Goal: Task Accomplishment & Management: Manage account settings

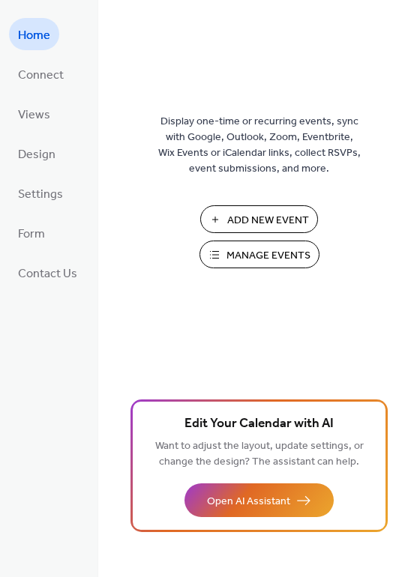
click at [261, 252] on span "Manage Events" at bounding box center [268, 256] width 84 height 16
click at [307, 257] on span "Manage Events" at bounding box center [268, 256] width 84 height 16
click at [251, 250] on span "Manage Events" at bounding box center [268, 256] width 84 height 16
click at [243, 253] on span "Manage Events" at bounding box center [268, 256] width 84 height 16
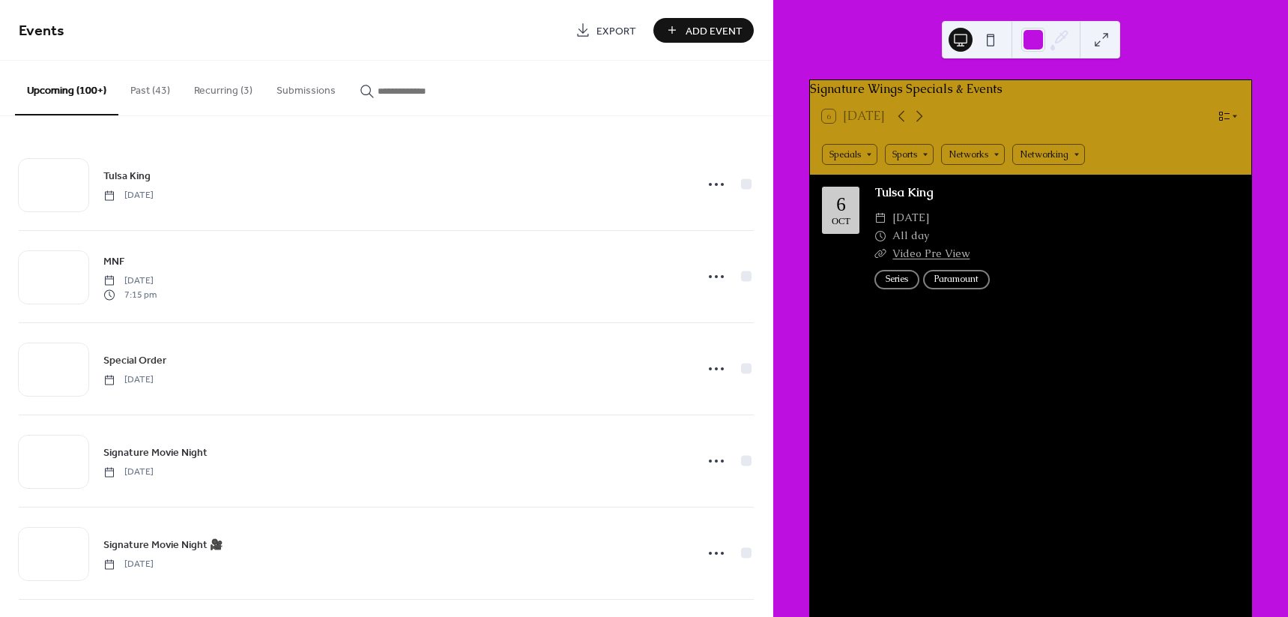
click at [152, 88] on button "Past (43)" at bounding box center [150, 87] width 64 height 53
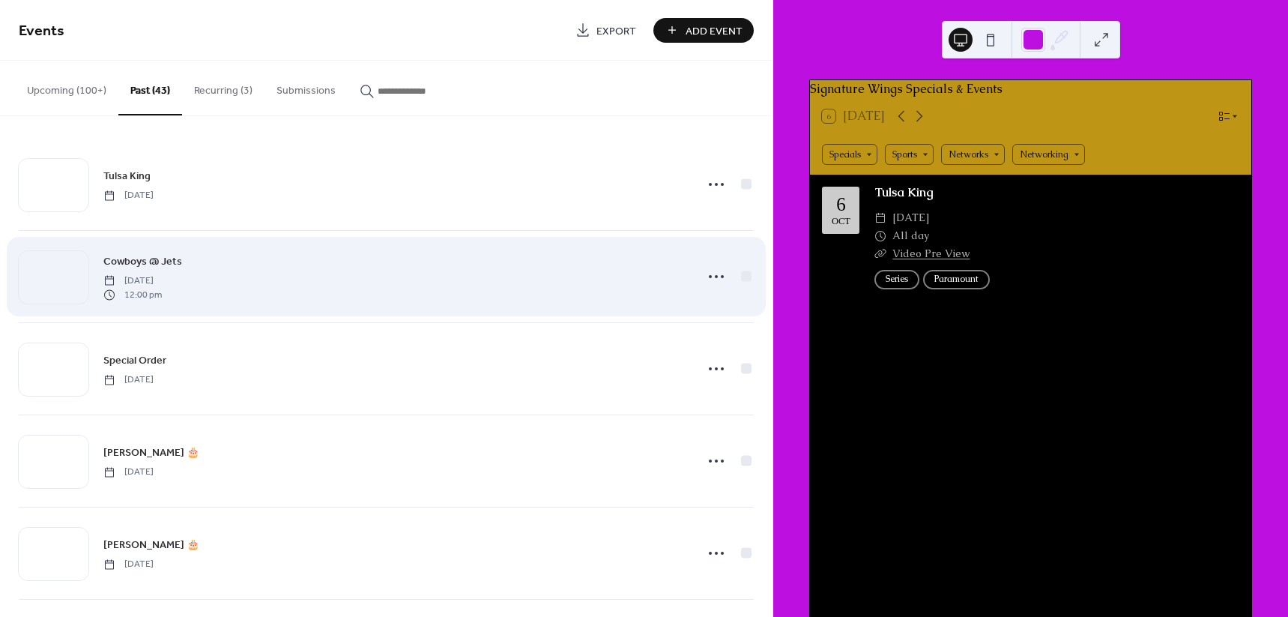
scroll to position [281, 0]
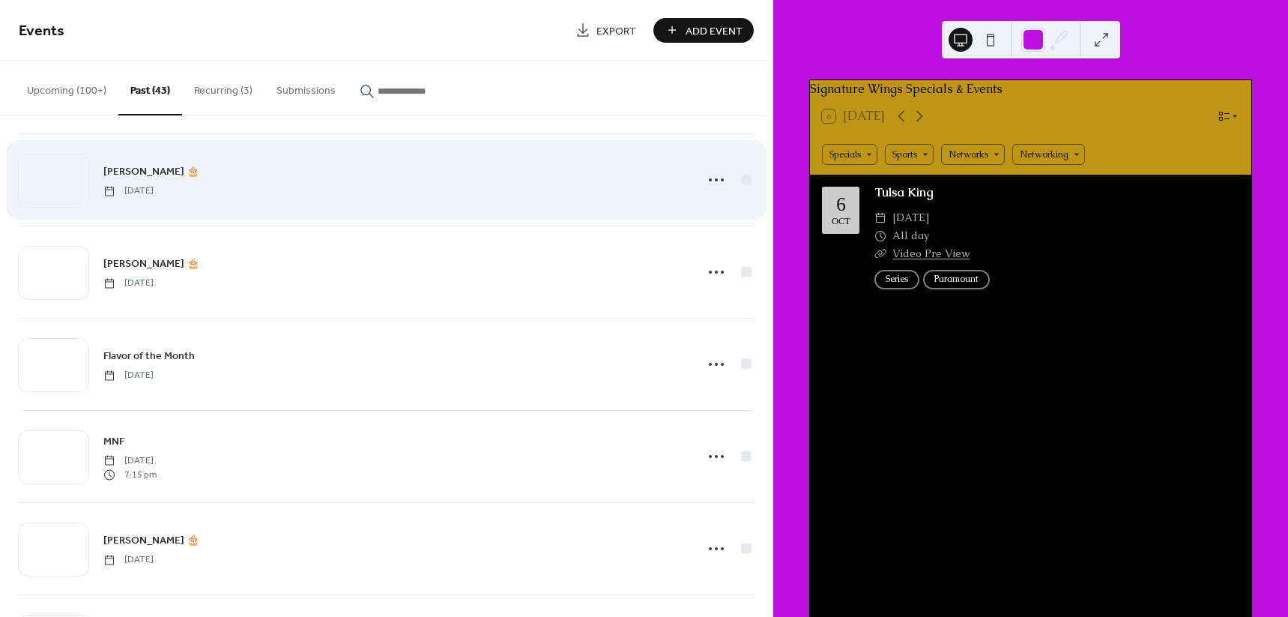
click at [154, 184] on span "Thursday, October 2, 2025" at bounding box center [128, 190] width 50 height 13
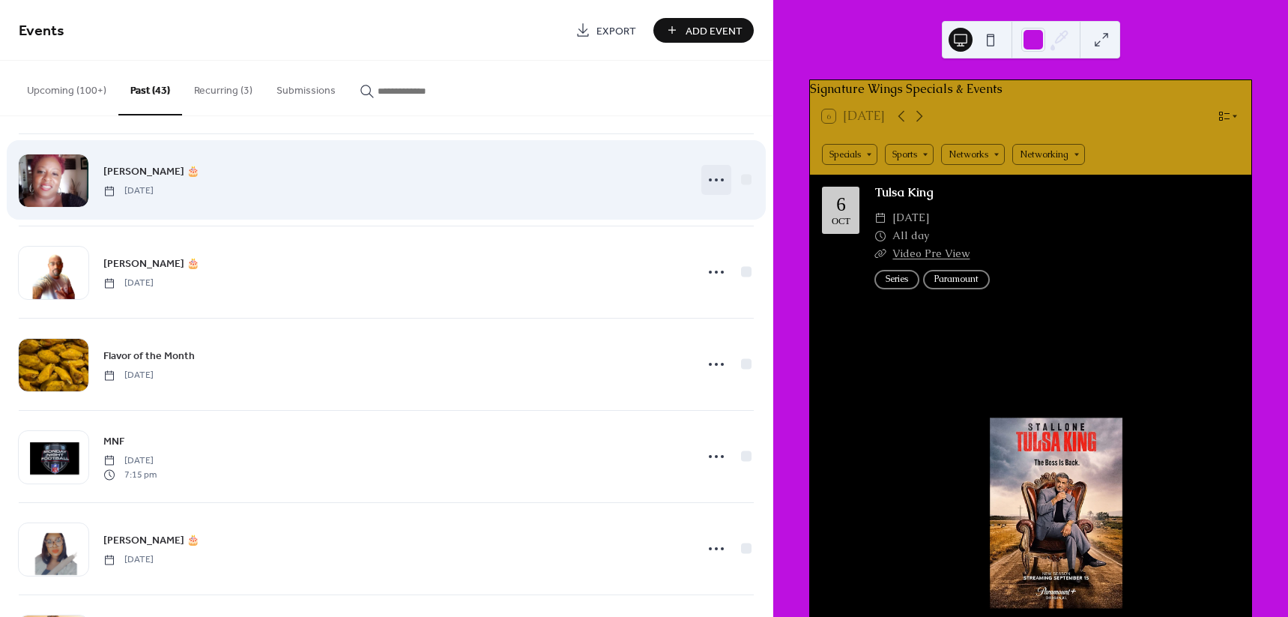
click at [715, 190] on icon at bounding box center [716, 180] width 24 height 24
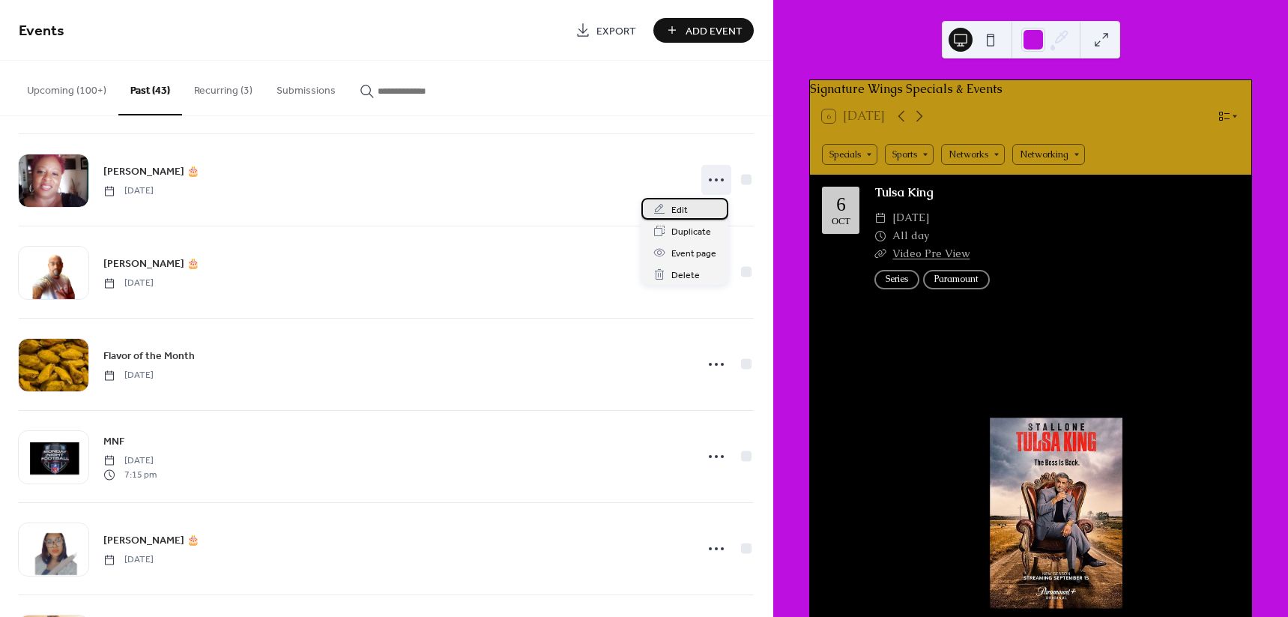
click at [691, 207] on div "Edit" at bounding box center [684, 209] width 87 height 22
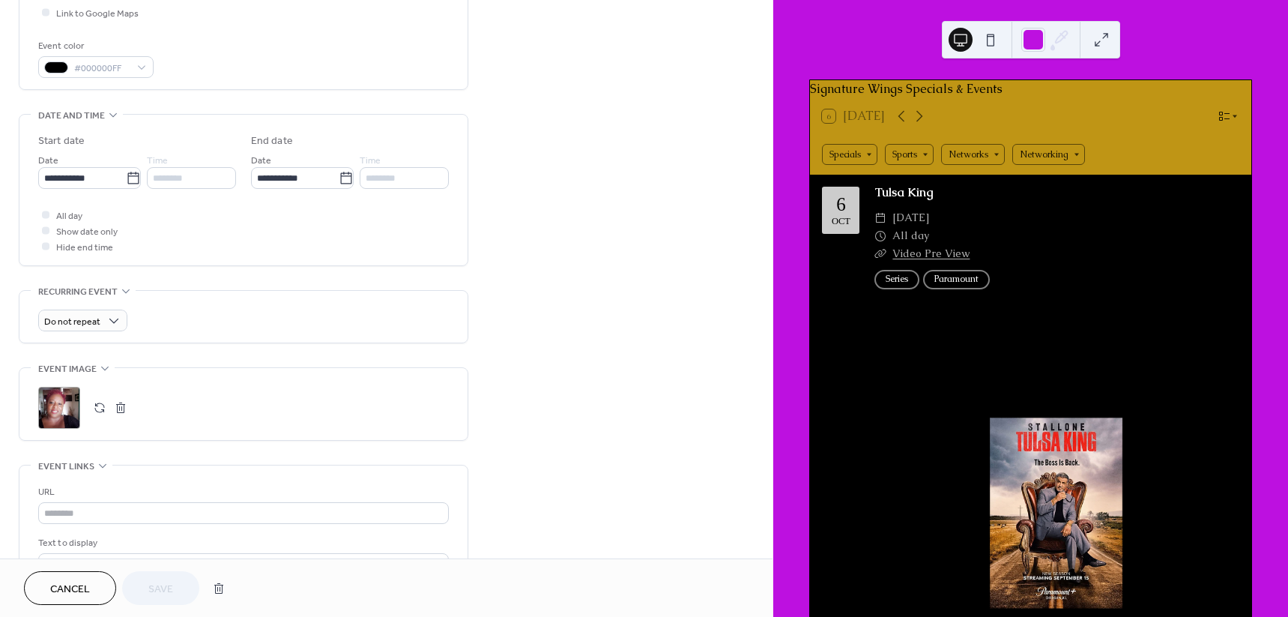
scroll to position [375, 0]
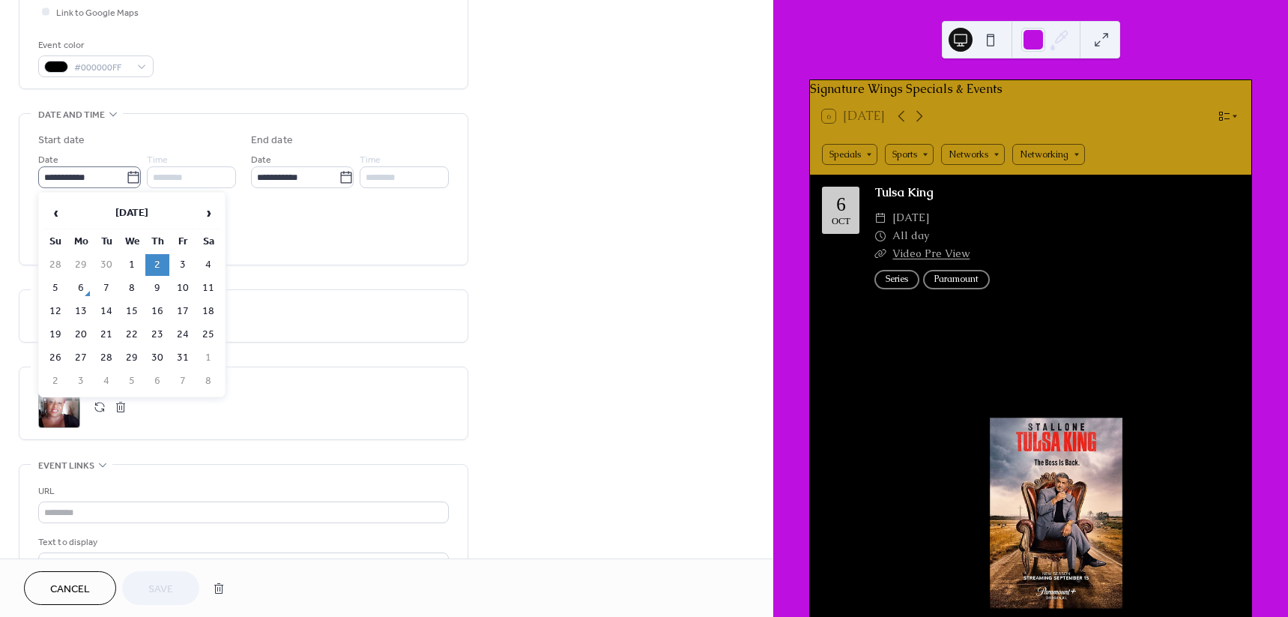
click at [130, 171] on icon at bounding box center [133, 177] width 15 height 15
click at [126, 171] on input "**********" at bounding box center [82, 177] width 88 height 22
click at [177, 216] on th "October 2025" at bounding box center [132, 213] width 126 height 32
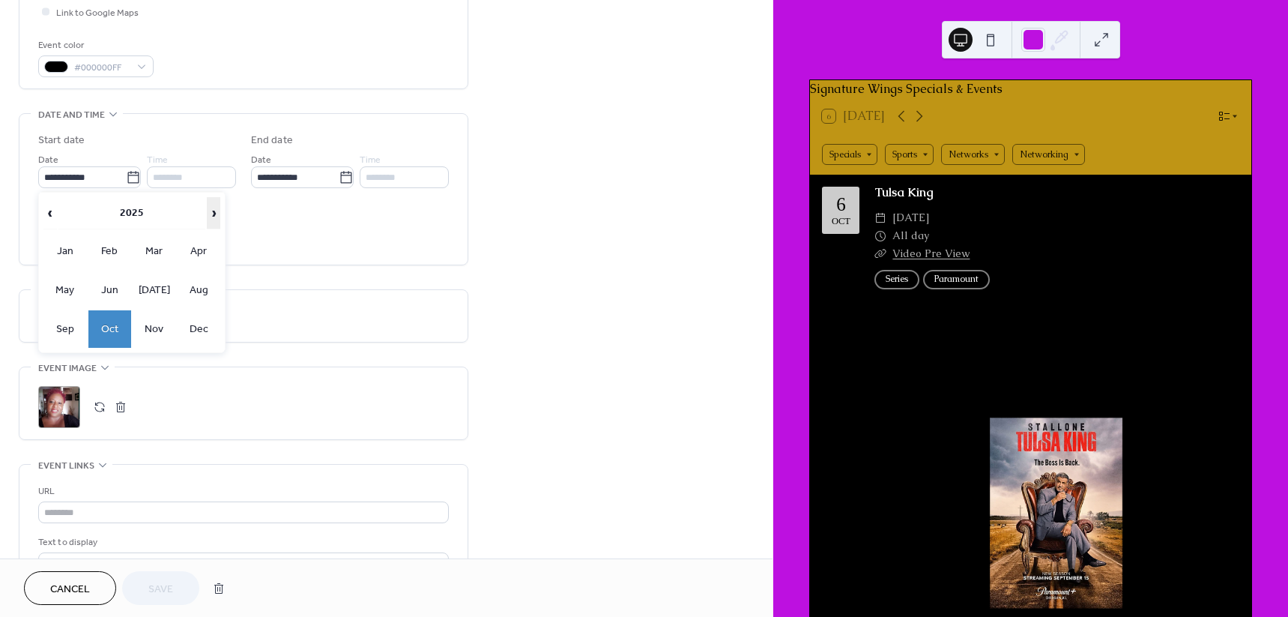
click at [214, 225] on span "›" at bounding box center [214, 213] width 12 height 30
click at [115, 318] on td "Oct" at bounding box center [109, 328] width 43 height 37
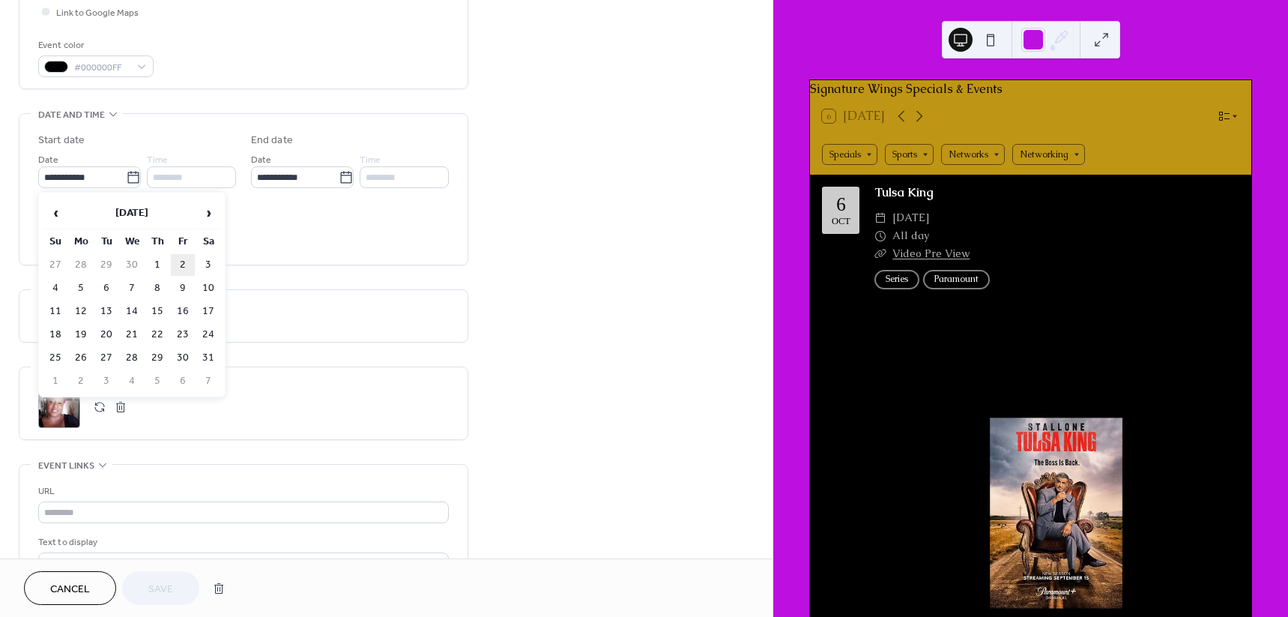
click at [175, 261] on td "2" at bounding box center [183, 265] width 24 height 22
type input "**********"
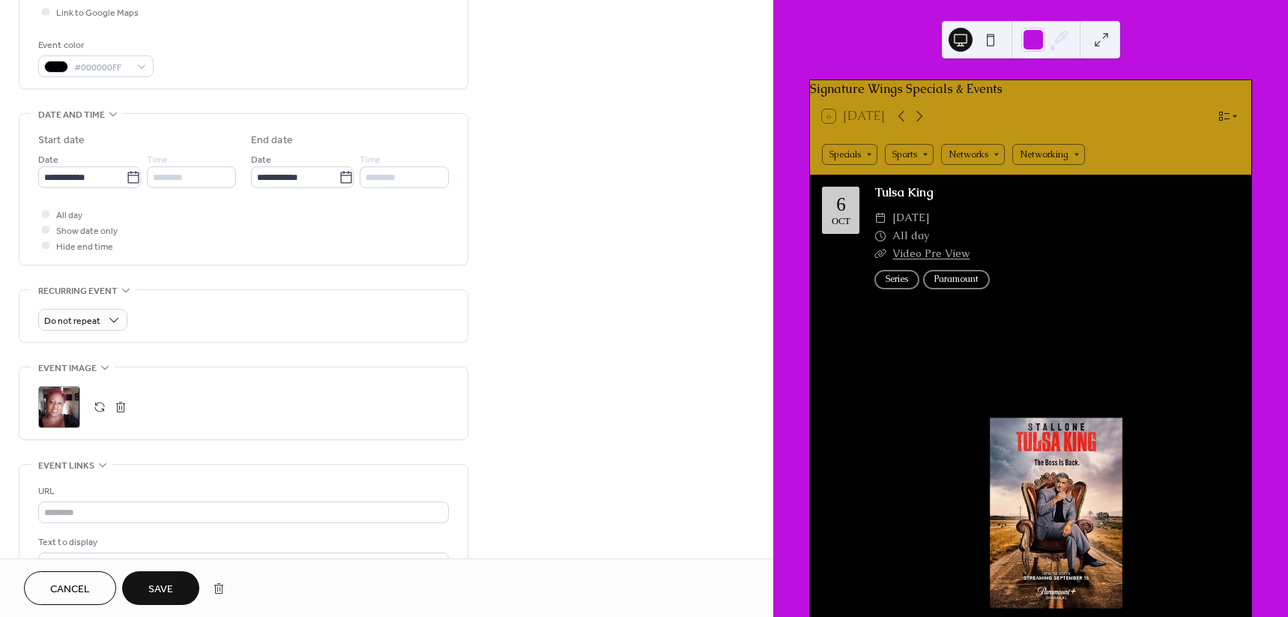
click at [163, 594] on span "Save" at bounding box center [160, 589] width 25 height 16
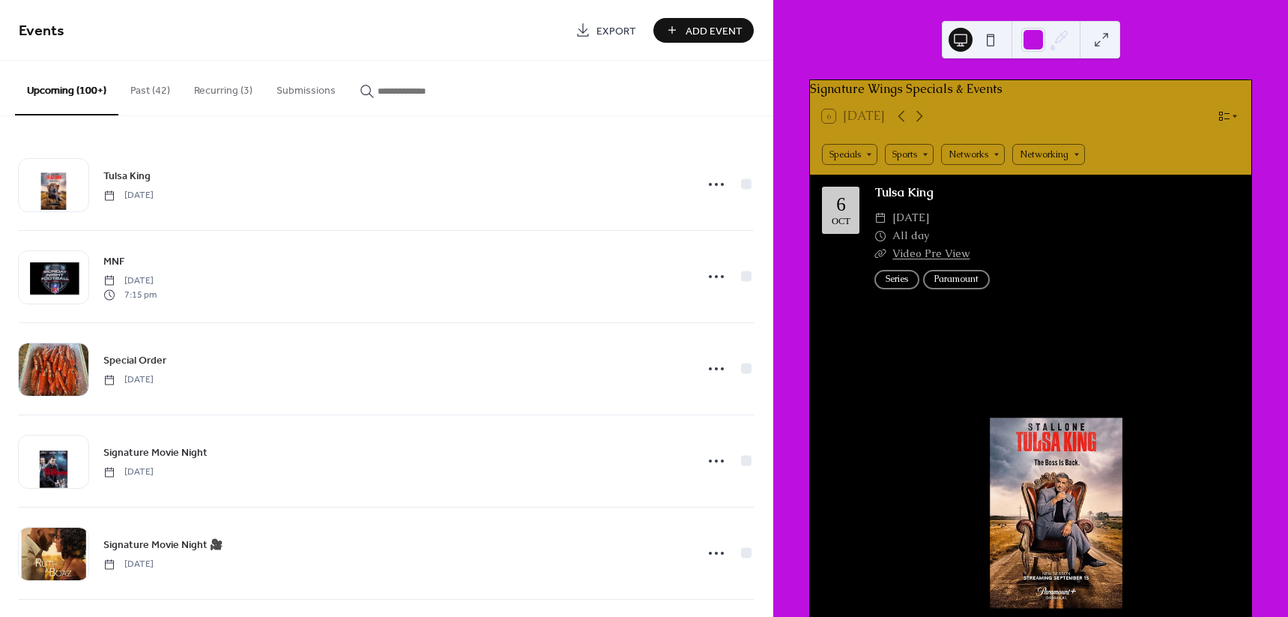
click at [163, 78] on button "Past (42)" at bounding box center [150, 87] width 64 height 53
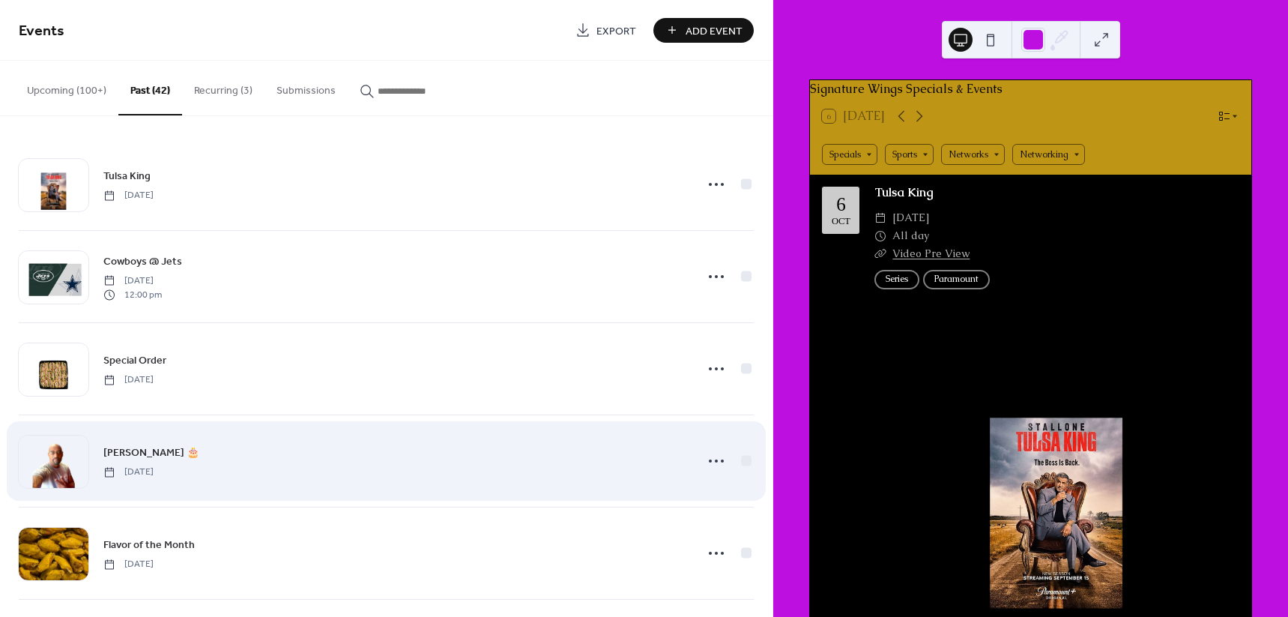
click at [357, 460] on div "MJ McGruder 🎂 Thursday, October 2, 2025" at bounding box center [394, 461] width 583 height 34
click at [712, 450] on icon at bounding box center [716, 461] width 24 height 24
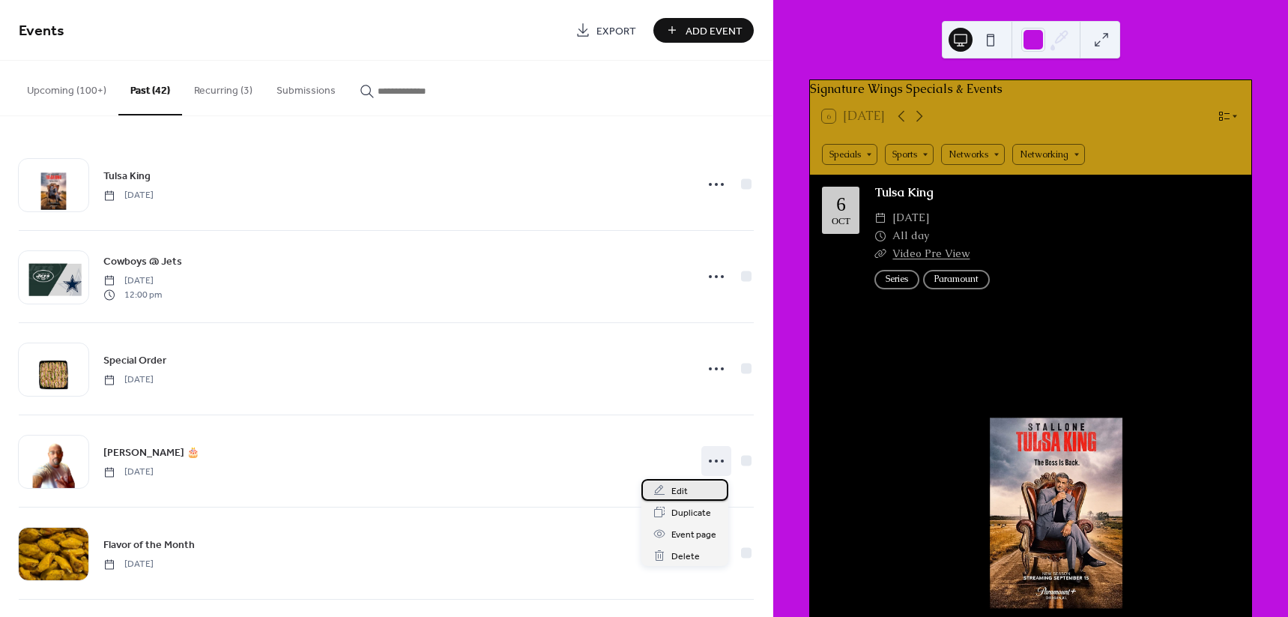
click at [690, 494] on div "Edit" at bounding box center [684, 490] width 87 height 22
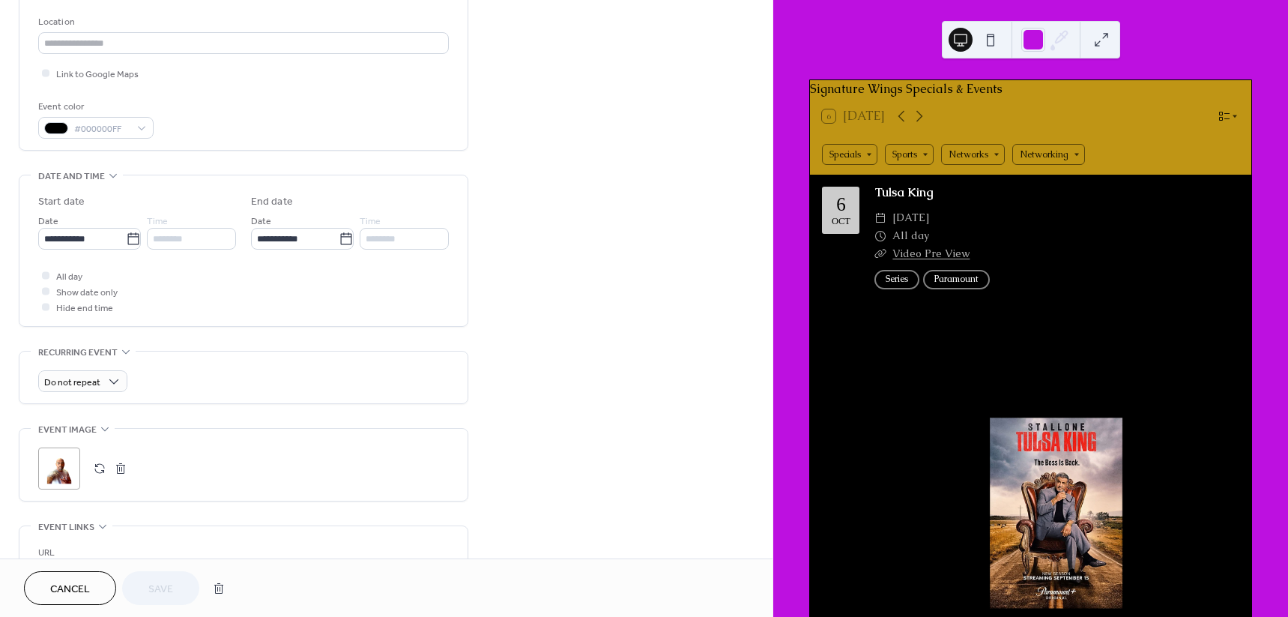
scroll to position [375, 0]
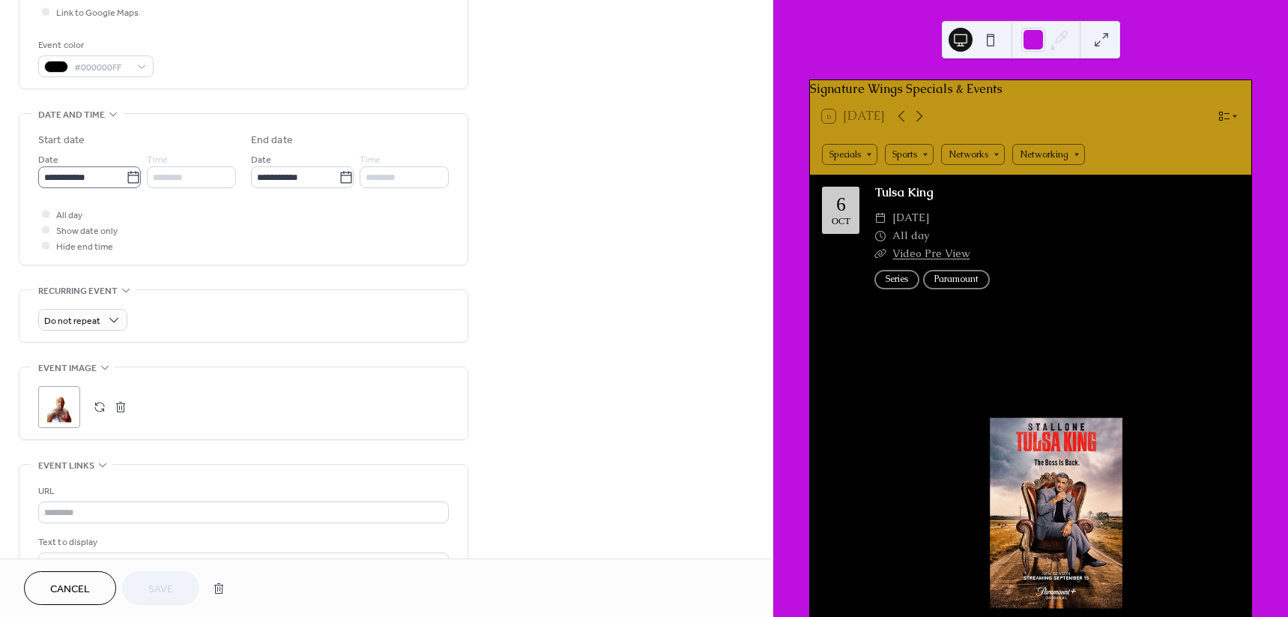
click at [131, 184] on icon at bounding box center [133, 177] width 15 height 15
click at [126, 184] on input "**********" at bounding box center [82, 177] width 88 height 22
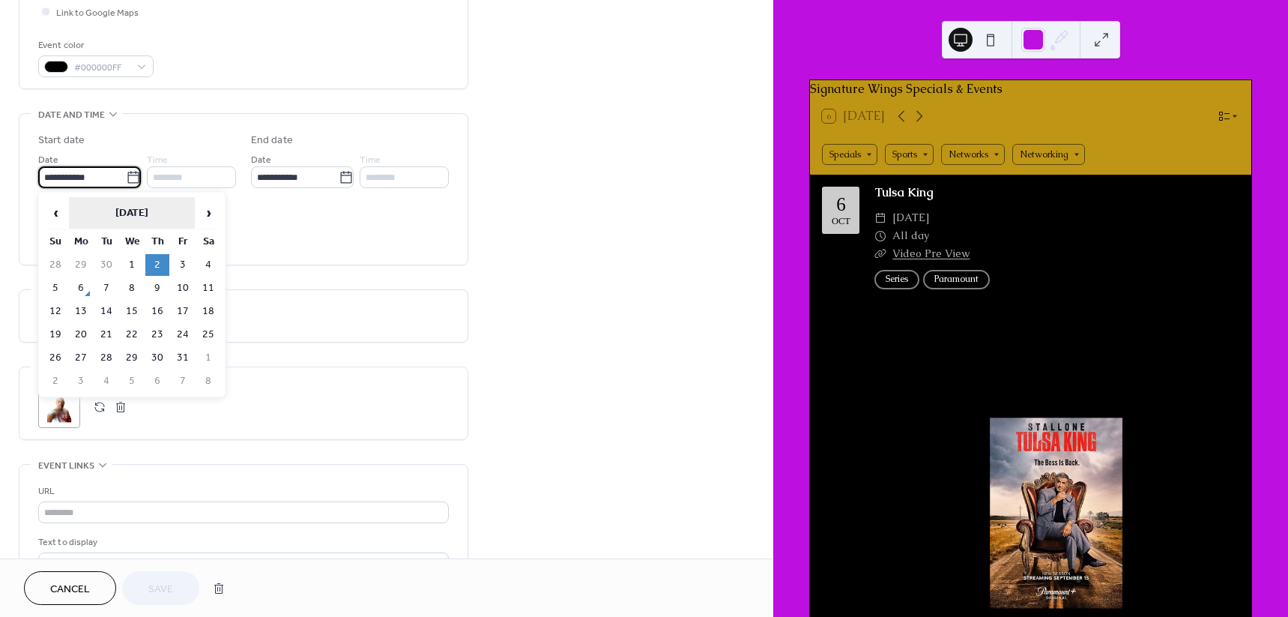
click at [169, 223] on th "October 2025" at bounding box center [132, 213] width 126 height 32
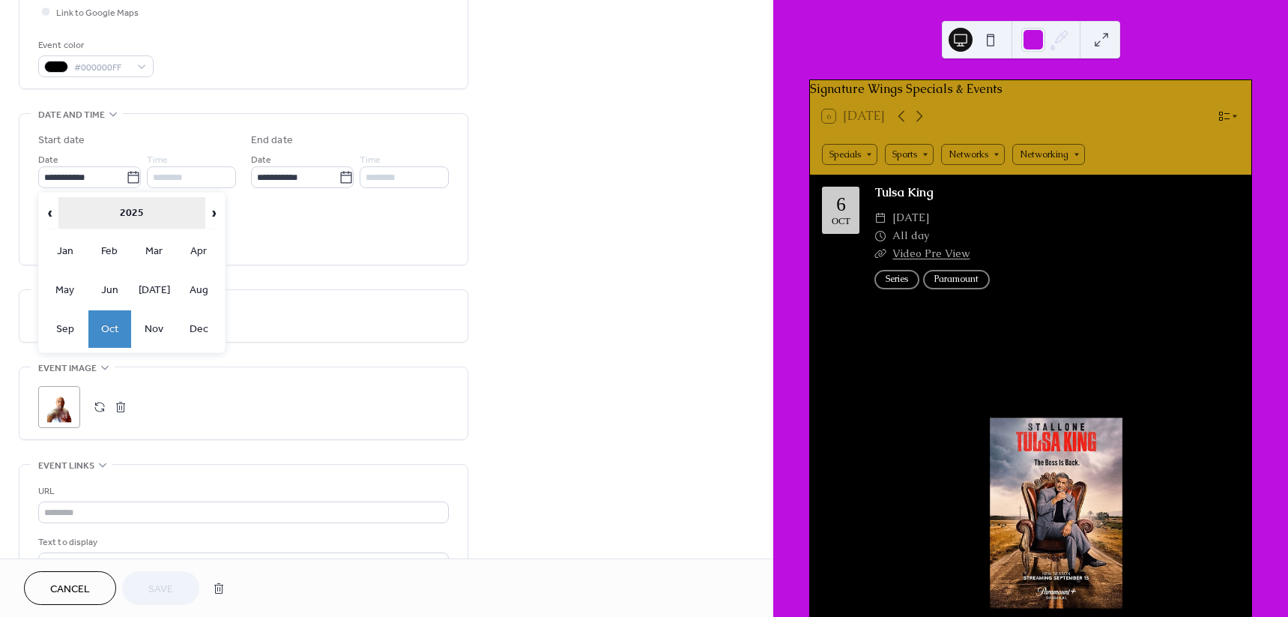
click at [182, 214] on th "2025" at bounding box center [132, 213] width 148 height 32
click at [190, 301] on td "2026" at bounding box center [199, 289] width 43 height 37
click at [117, 324] on td "Oct" at bounding box center [109, 328] width 43 height 37
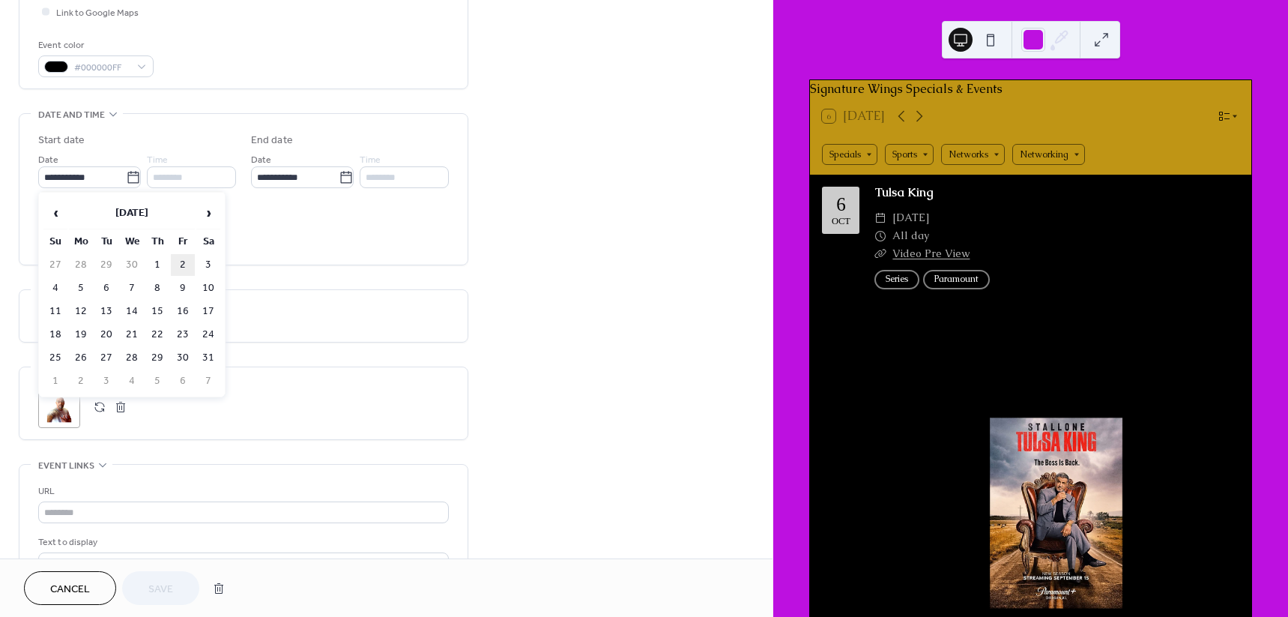
click at [181, 264] on td "2" at bounding box center [183, 265] width 24 height 22
type input "**********"
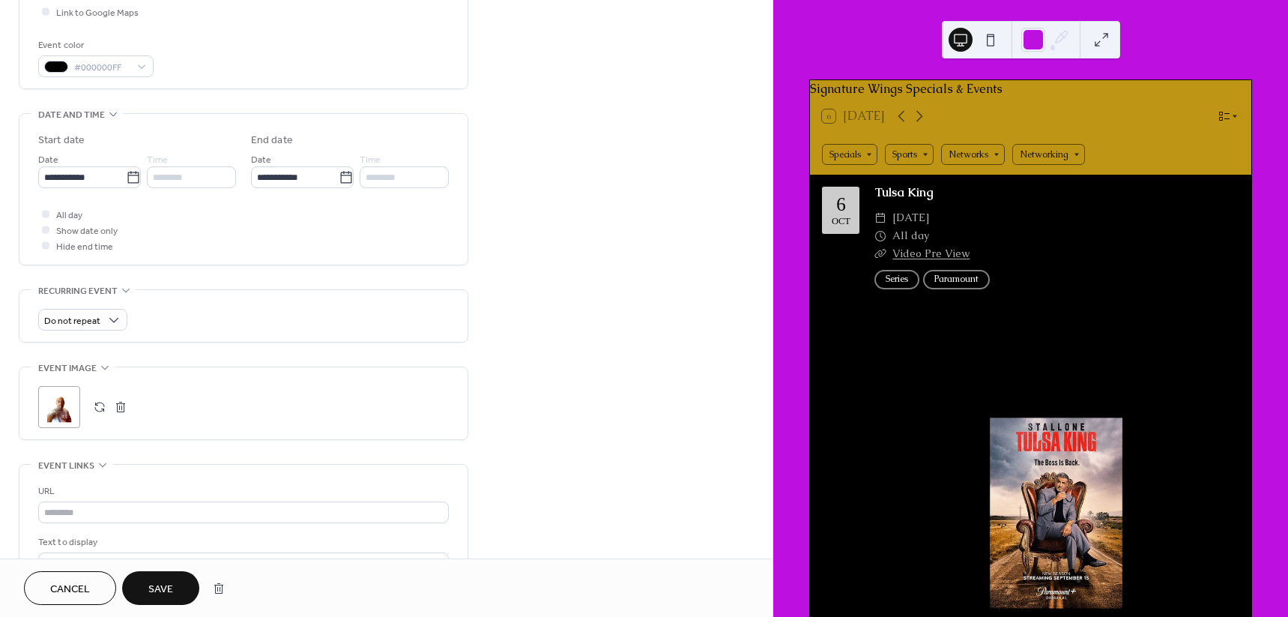
click at [163, 575] on button "Save" at bounding box center [160, 588] width 77 height 34
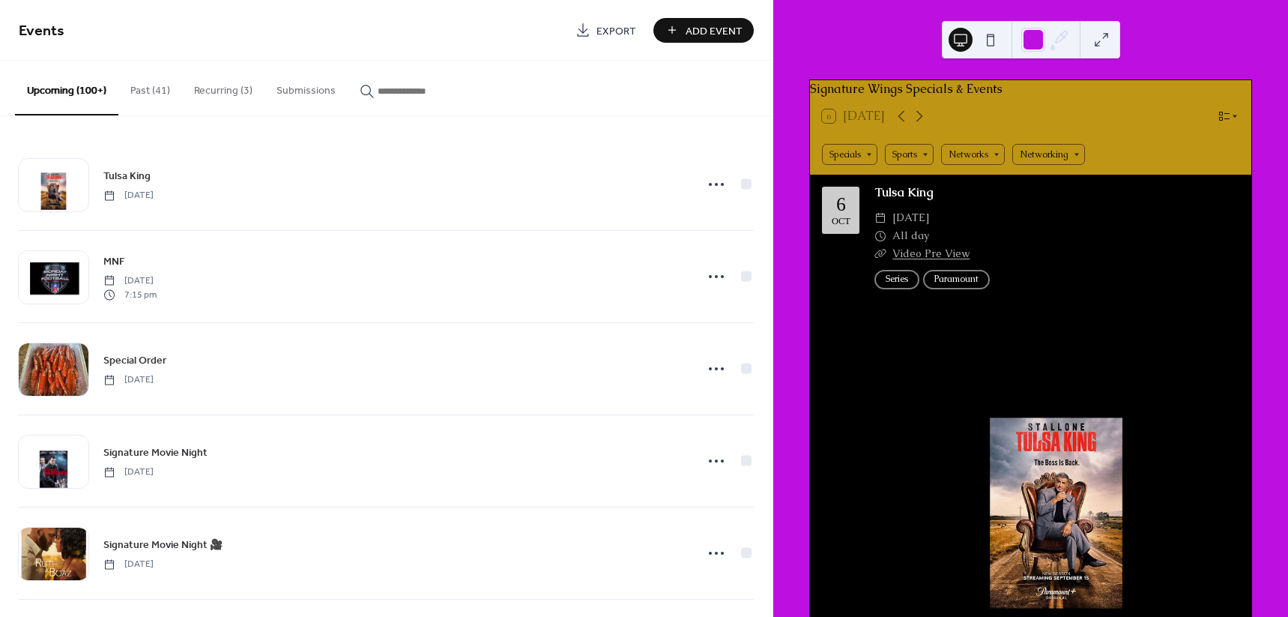
click at [161, 90] on button "Past (41)" at bounding box center [150, 87] width 64 height 53
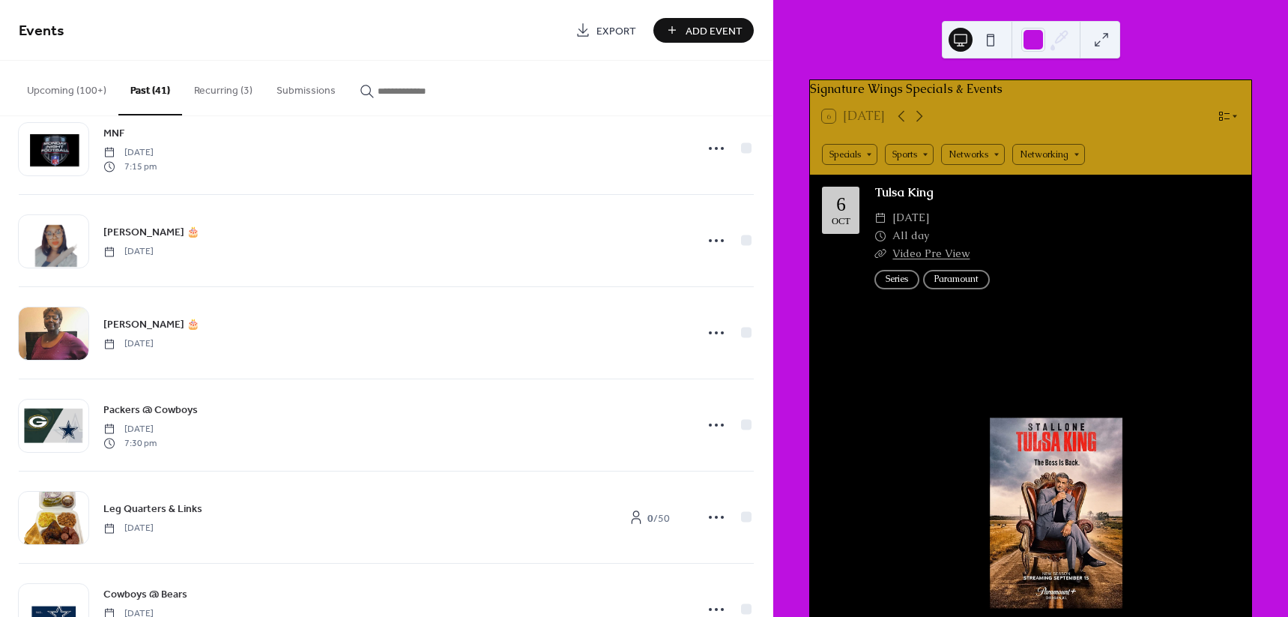
scroll to position [375, 0]
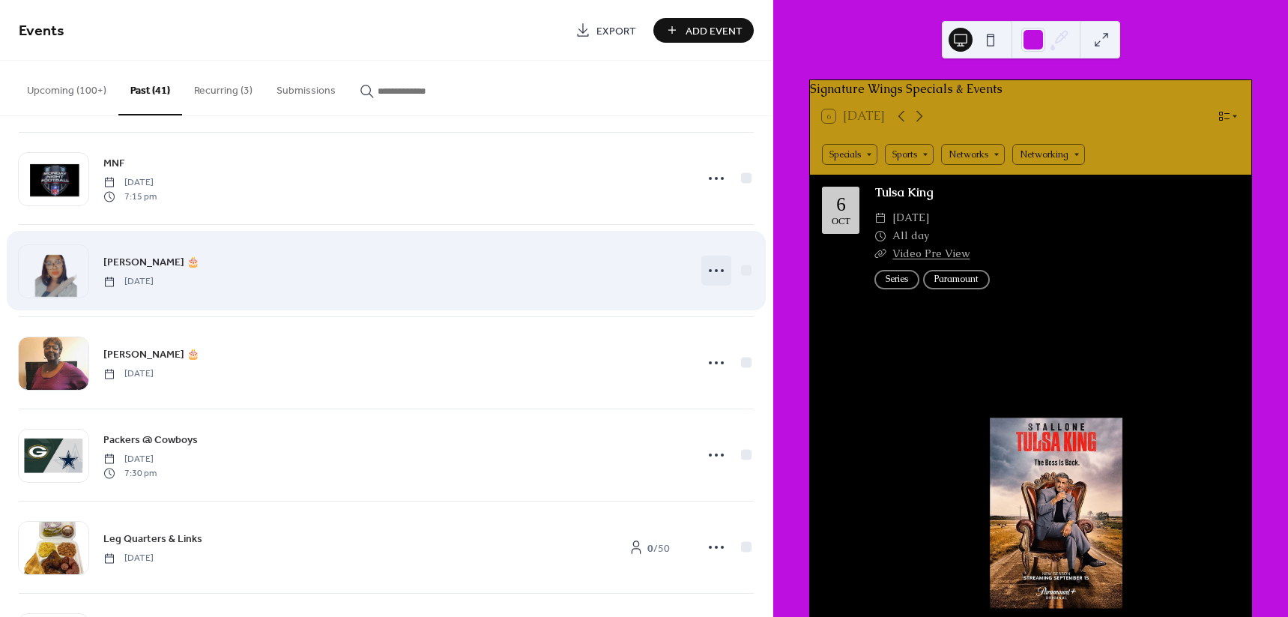
click at [707, 270] on icon at bounding box center [716, 270] width 24 height 24
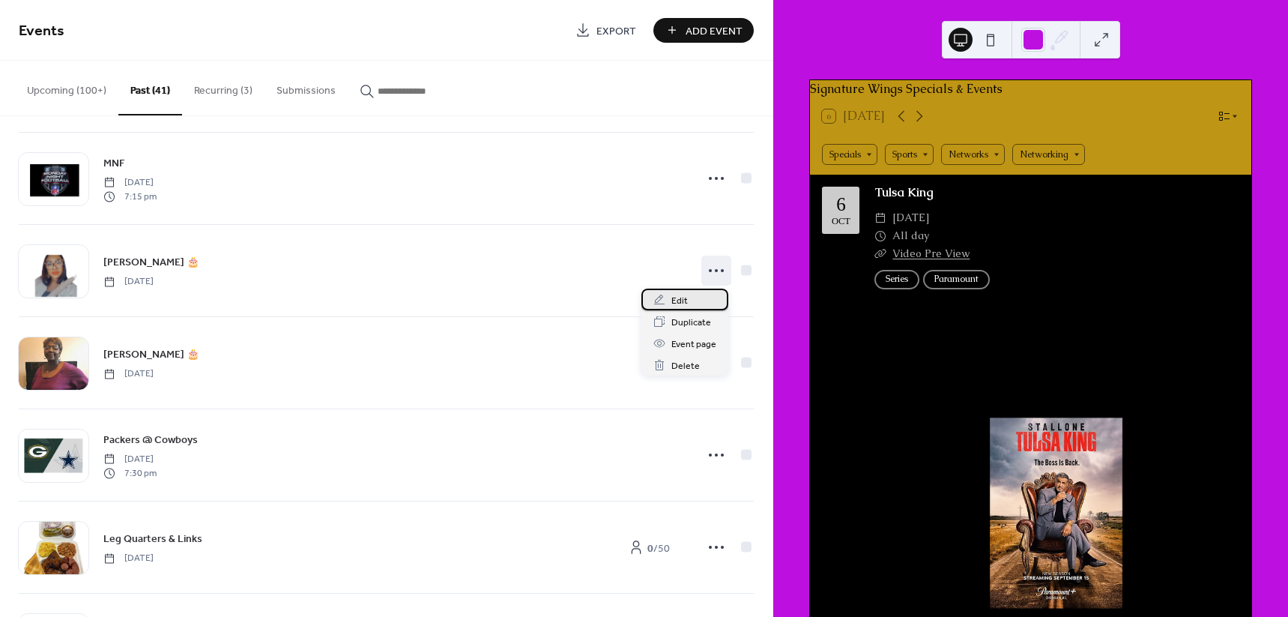
click at [674, 304] on span "Edit" at bounding box center [679, 301] width 16 height 16
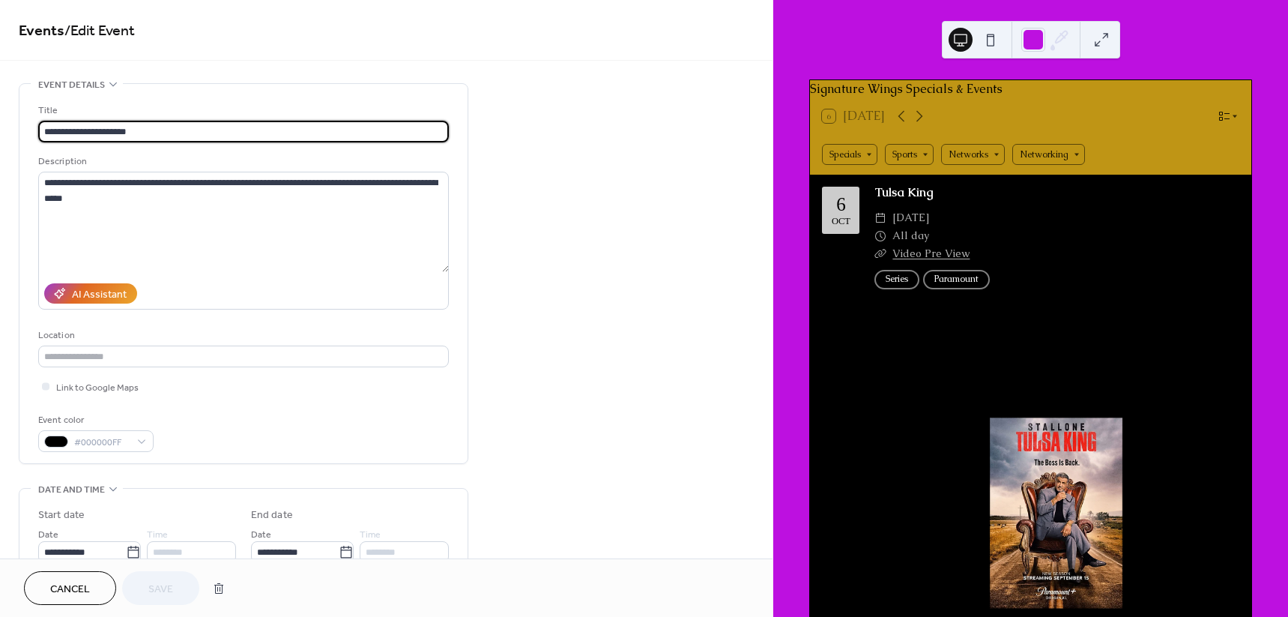
scroll to position [468, 0]
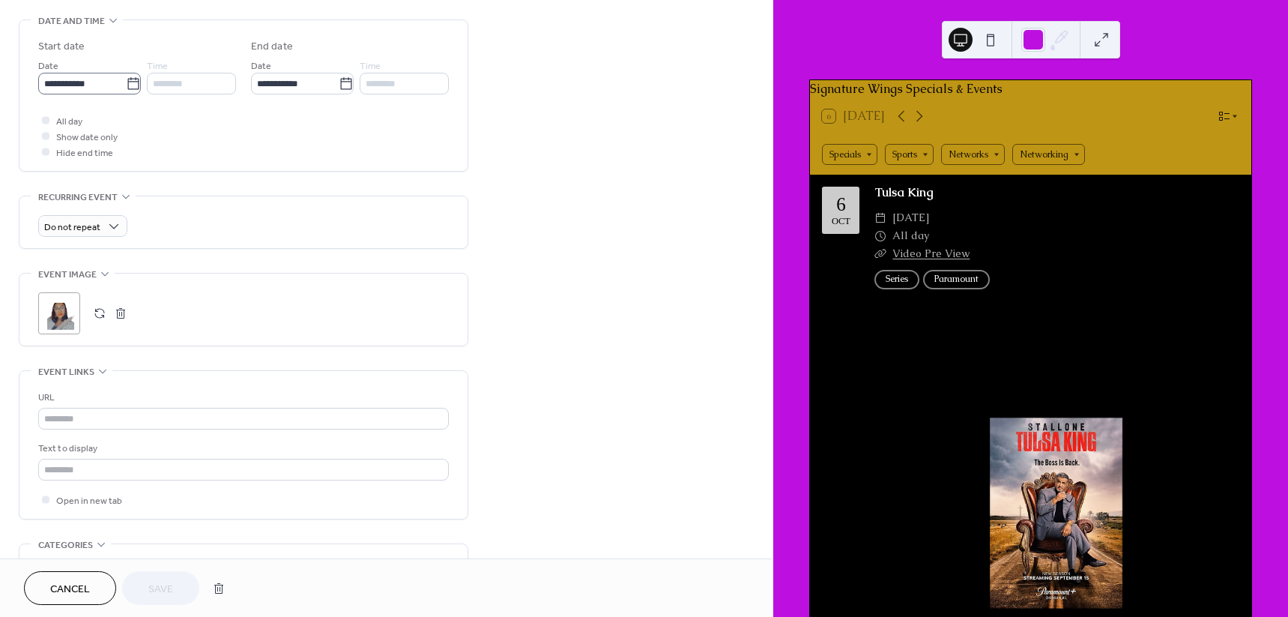
click at [126, 85] on icon at bounding box center [133, 83] width 15 height 15
click at [121, 85] on input "**********" at bounding box center [82, 84] width 88 height 22
click at [142, 114] on th "September 2025" at bounding box center [132, 119] width 126 height 32
click at [210, 124] on span "›" at bounding box center [214, 119] width 12 height 30
click at [65, 230] on td "Sep" at bounding box center [64, 235] width 43 height 37
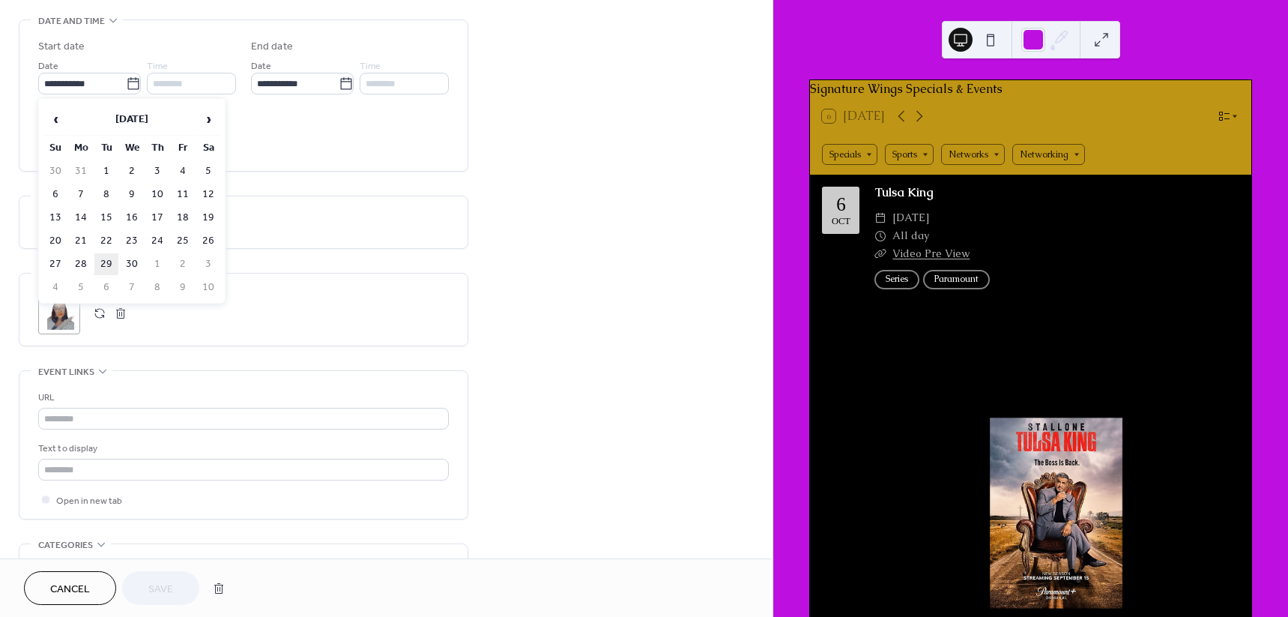
click at [109, 259] on td "29" at bounding box center [106, 264] width 24 height 22
type input "**********"
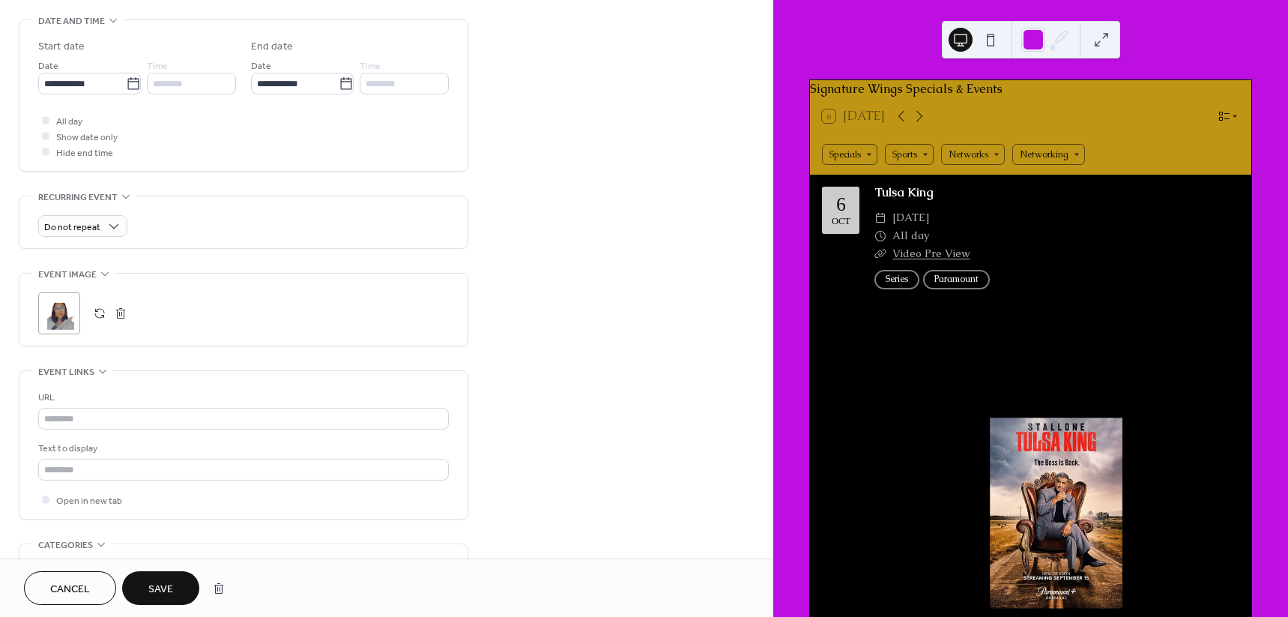
click at [147, 594] on button "Save" at bounding box center [160, 588] width 77 height 34
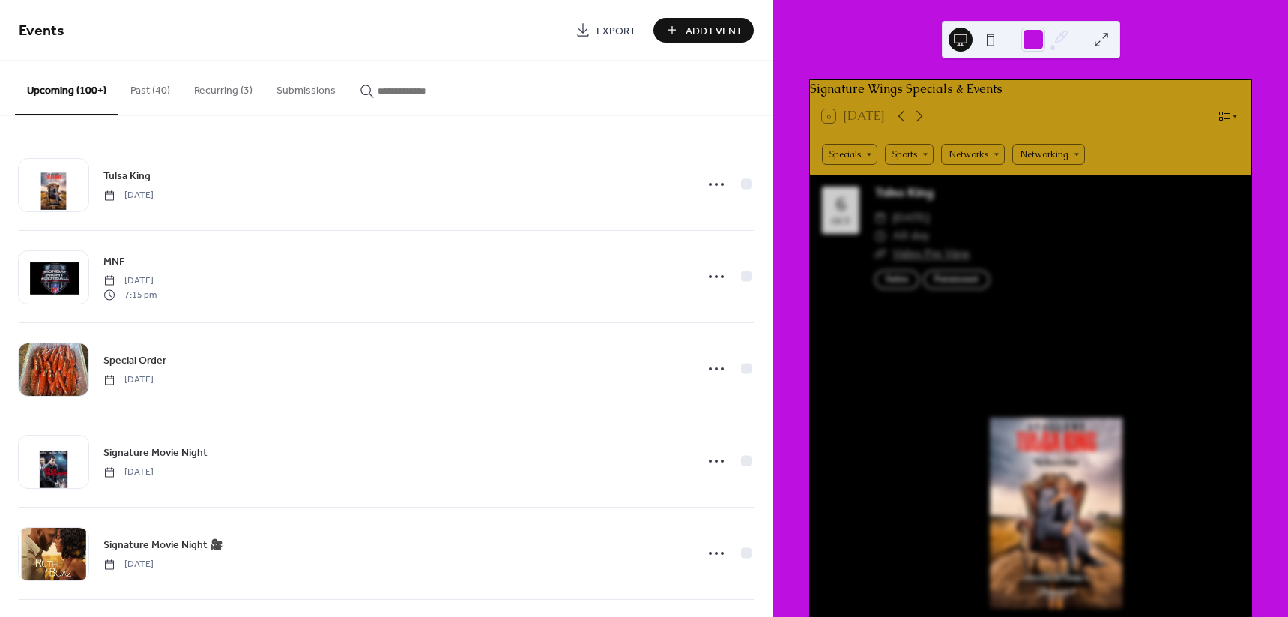
click at [142, 92] on button "Past (40)" at bounding box center [150, 87] width 64 height 53
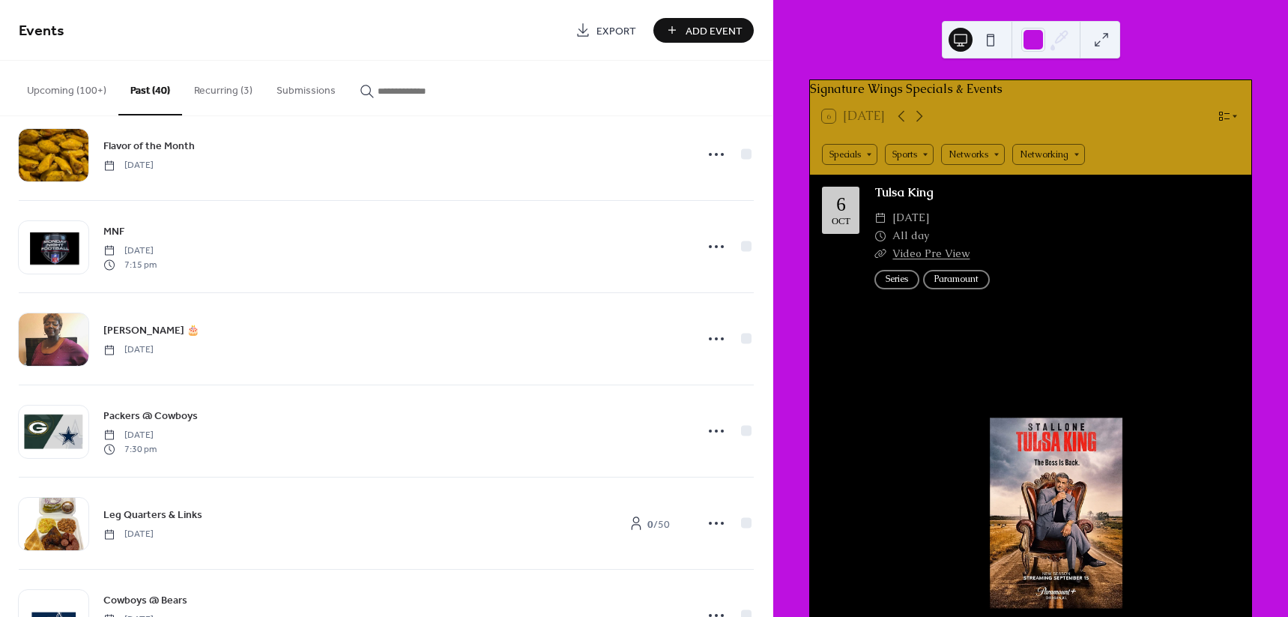
scroll to position [375, 0]
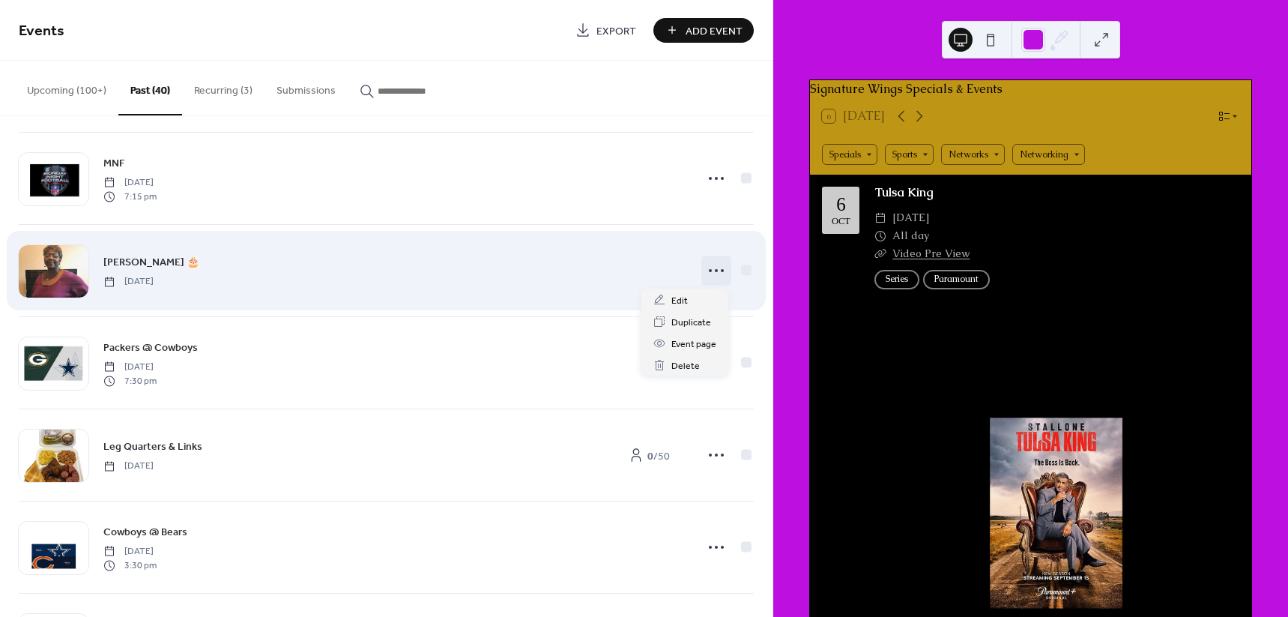
click at [721, 271] on circle at bounding box center [722, 270] width 3 height 3
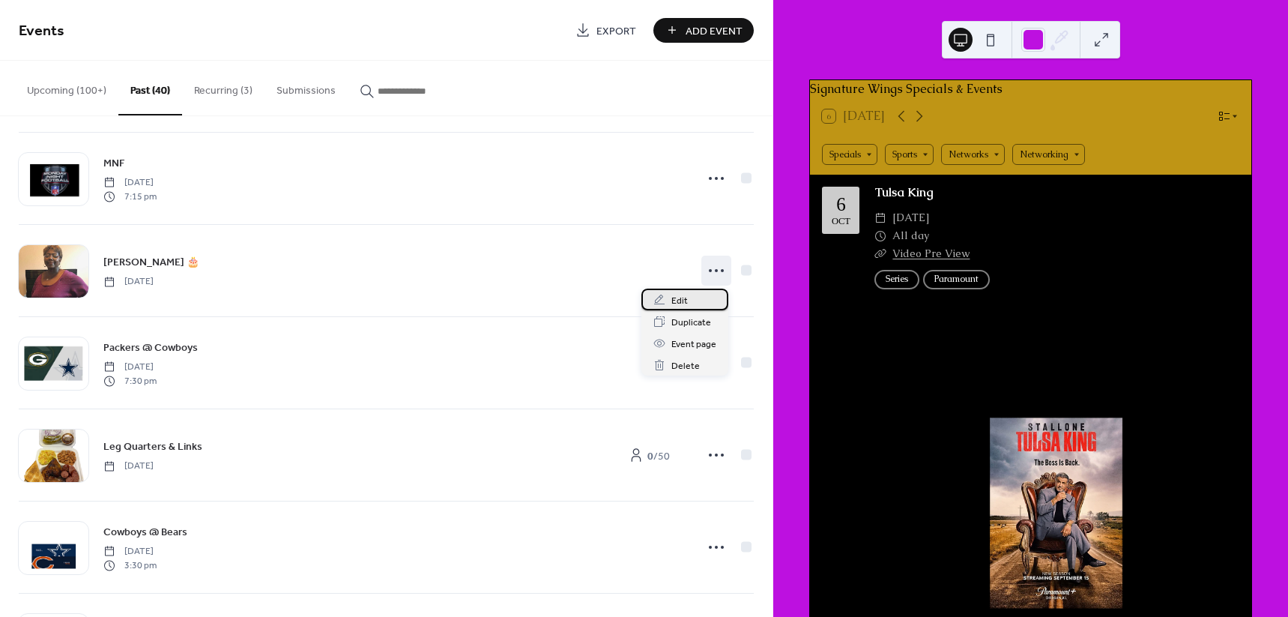
click at [688, 303] on div "Edit" at bounding box center [684, 299] width 87 height 22
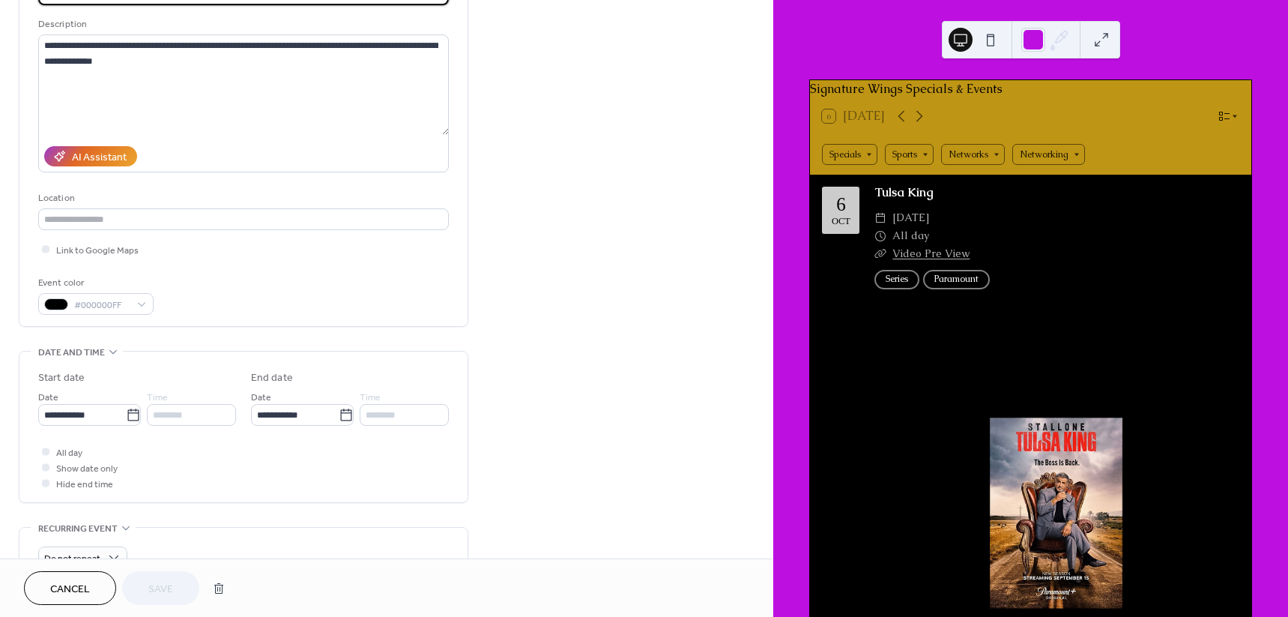
scroll to position [187, 0]
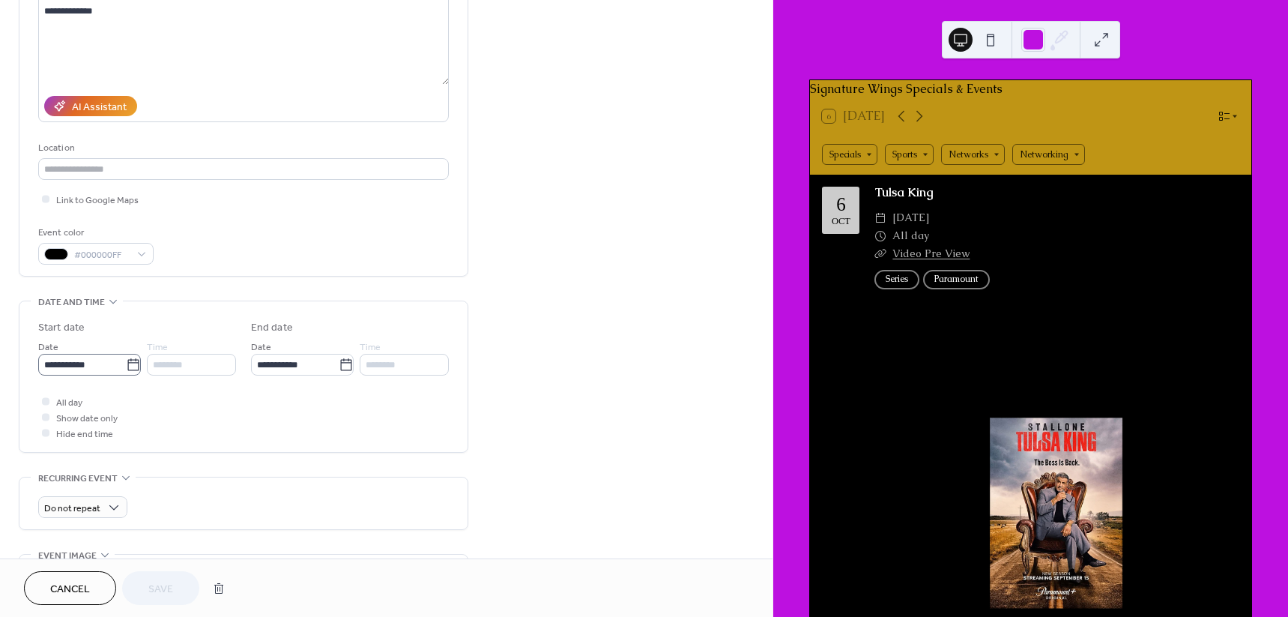
click at [131, 365] on icon at bounding box center [133, 364] width 15 height 15
click at [126, 365] on input "**********" at bounding box center [82, 365] width 88 height 22
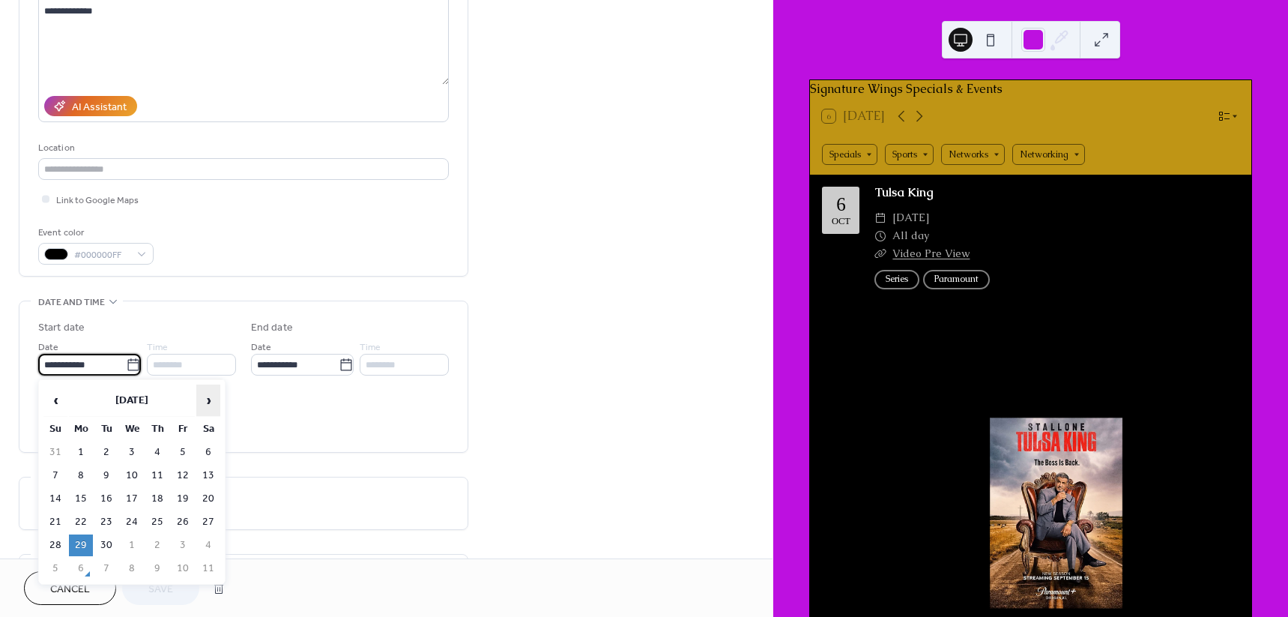
click at [210, 404] on span "›" at bounding box center [208, 400] width 22 height 30
click at [70, 397] on table "‹ October 2025 › Su Mo Tu We Th Fr Sa 28 29 30 1 2 3 4 5 6 7 8 9 10 11 12 13 14…" at bounding box center [132, 482] width 180 height 198
click at [51, 404] on span "‹" at bounding box center [55, 400] width 22 height 30
click at [184, 394] on th "September 2025" at bounding box center [132, 400] width 126 height 32
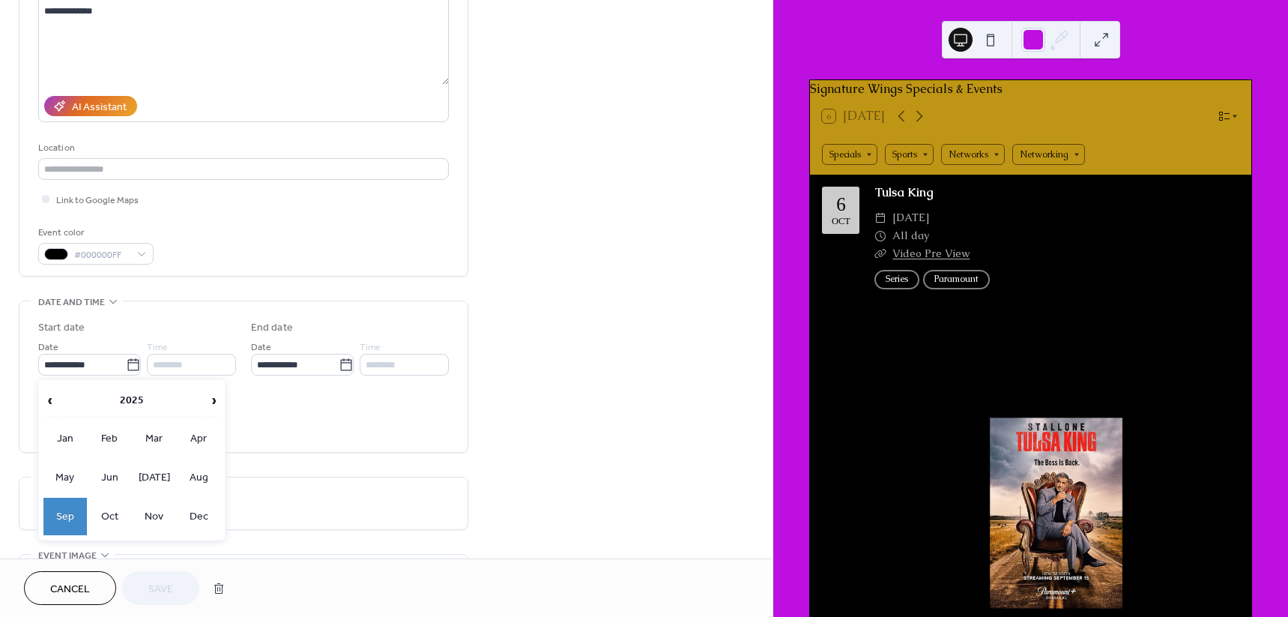
click at [73, 509] on td "Sep" at bounding box center [64, 515] width 43 height 37
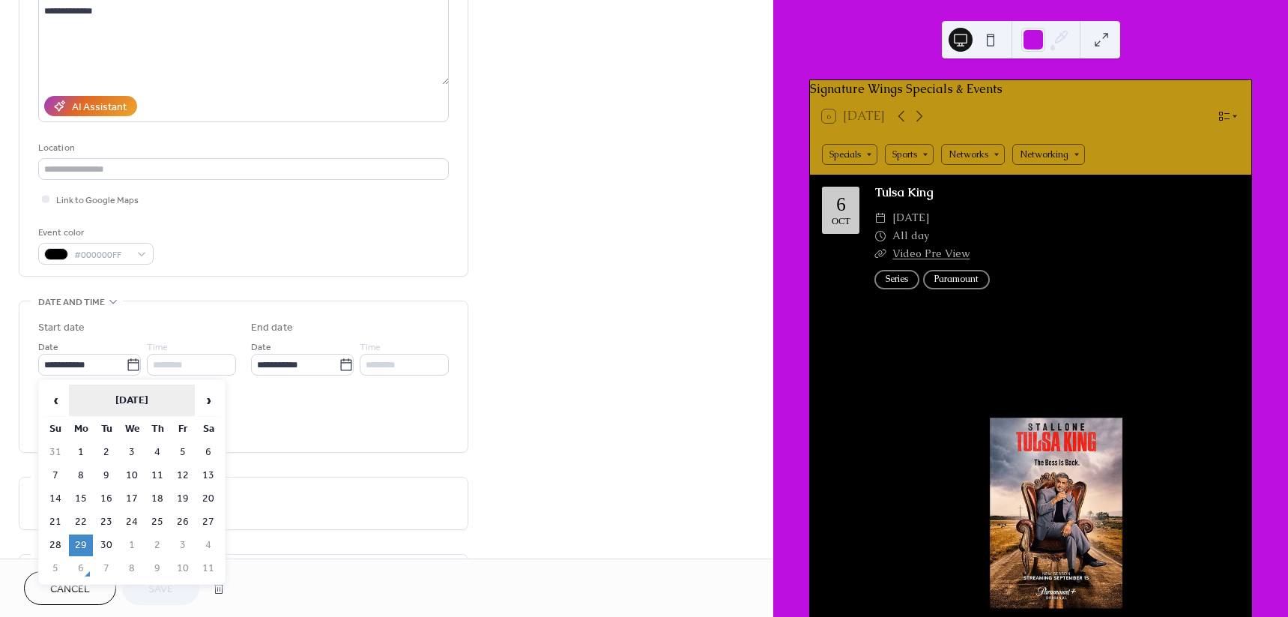
click at [182, 398] on th "September 2025" at bounding box center [132, 400] width 126 height 32
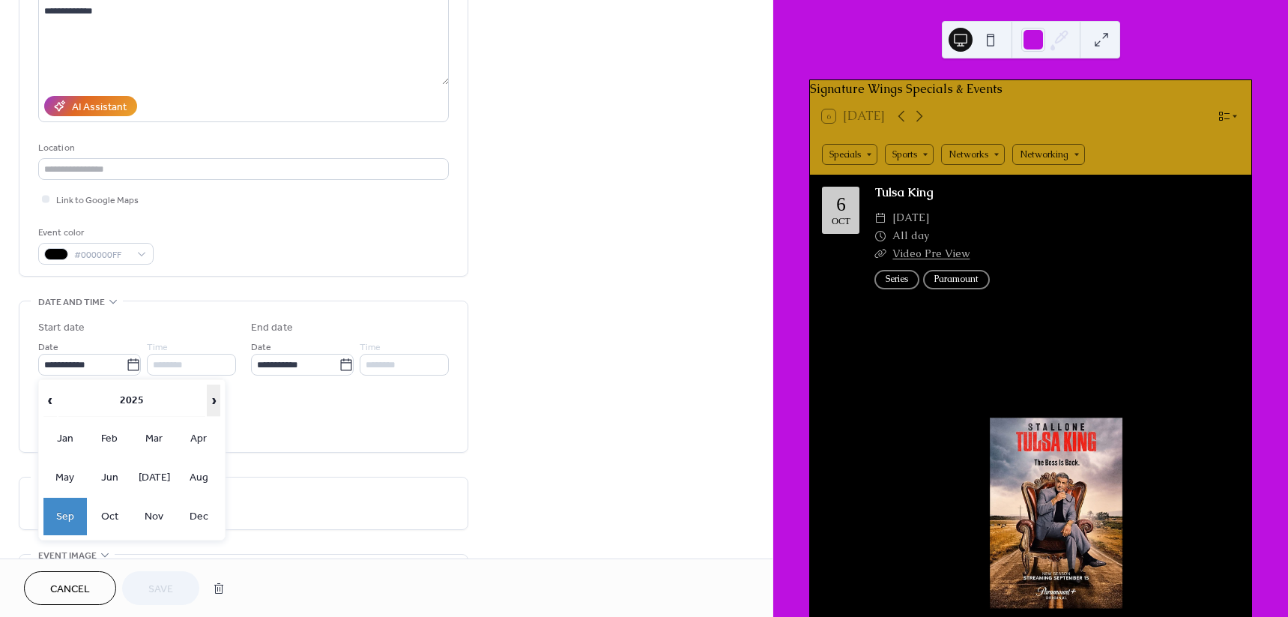
click at [208, 408] on span "›" at bounding box center [214, 400] width 12 height 30
click at [60, 509] on td "Sep" at bounding box center [64, 515] width 43 height 37
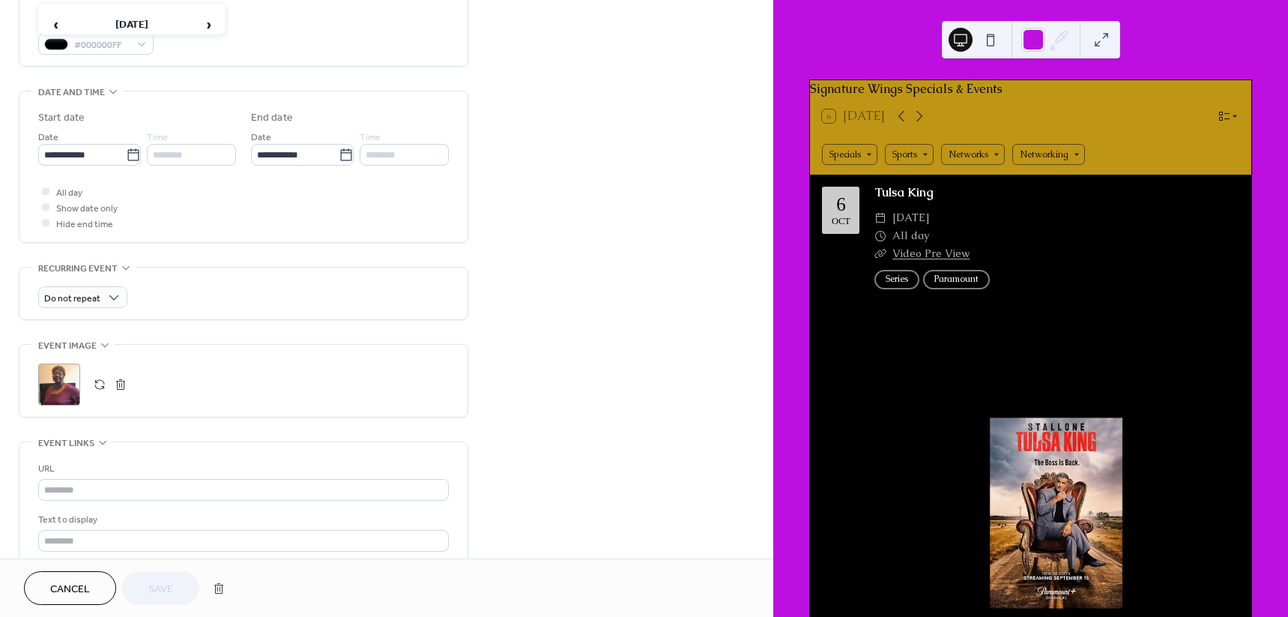
scroll to position [281, 0]
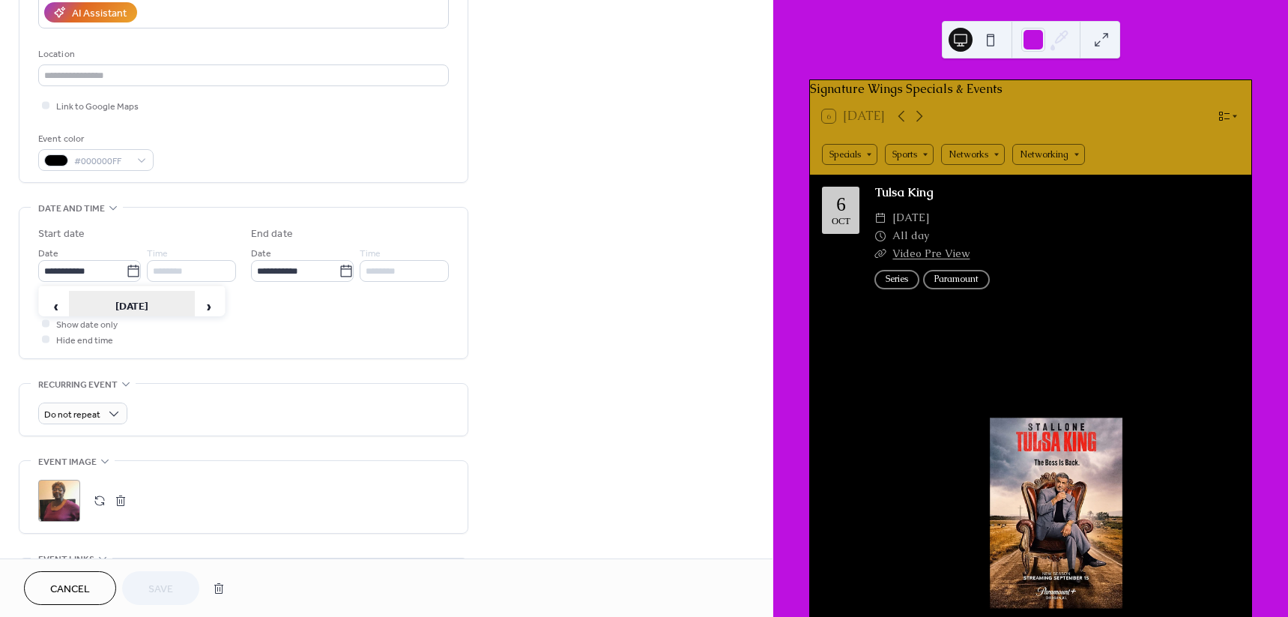
click at [106, 305] on th "September 2026" at bounding box center [132, 307] width 126 height 32
click at [99, 270] on input "**********" at bounding box center [82, 271] width 88 height 22
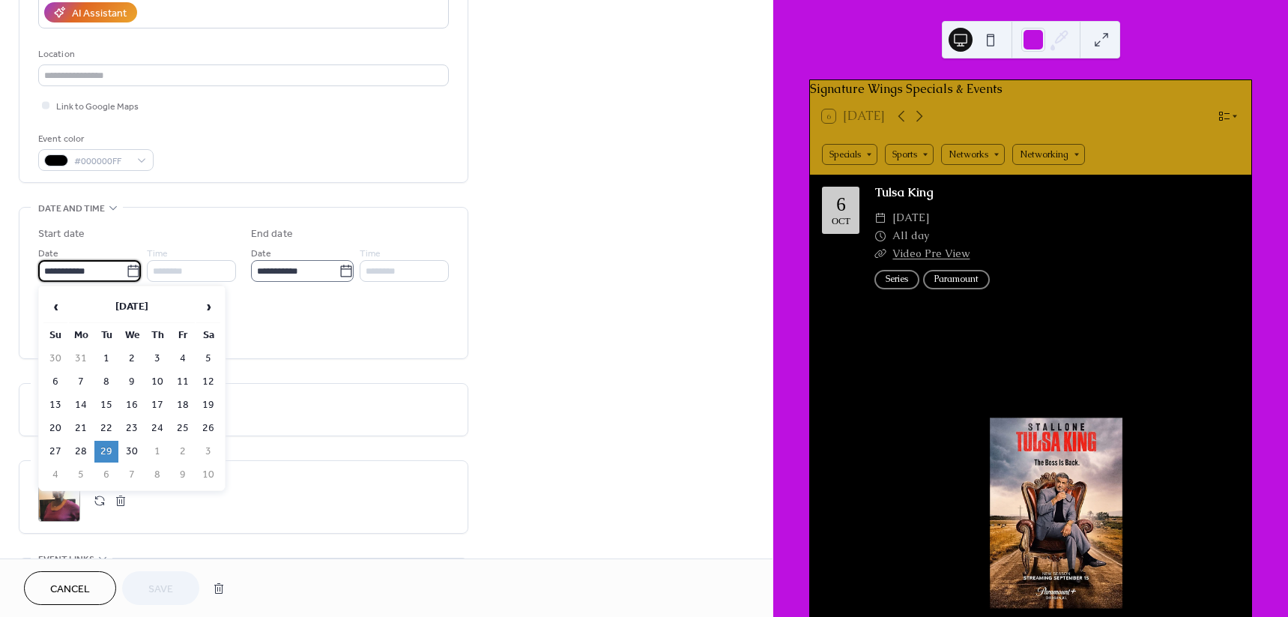
type input "**********"
click at [315, 268] on input "**********" at bounding box center [295, 271] width 88 height 22
type input "**********"
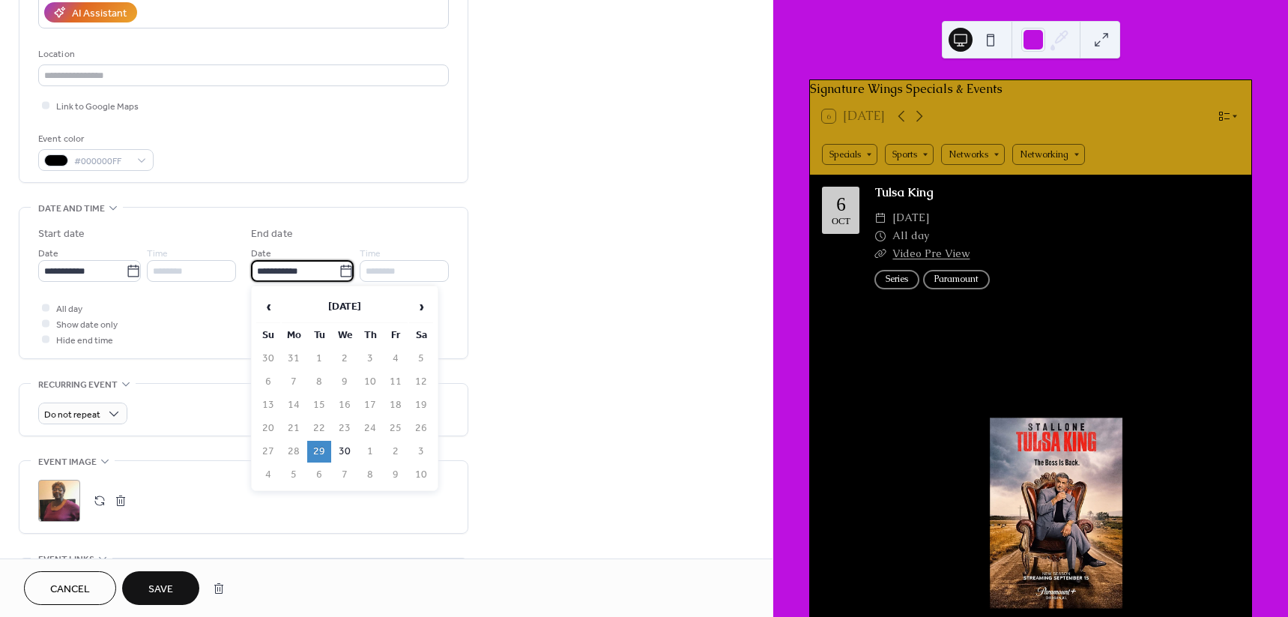
click at [459, 366] on div "**********" at bounding box center [244, 544] width 450 height 1484
click at [152, 594] on span "Save" at bounding box center [160, 589] width 25 height 16
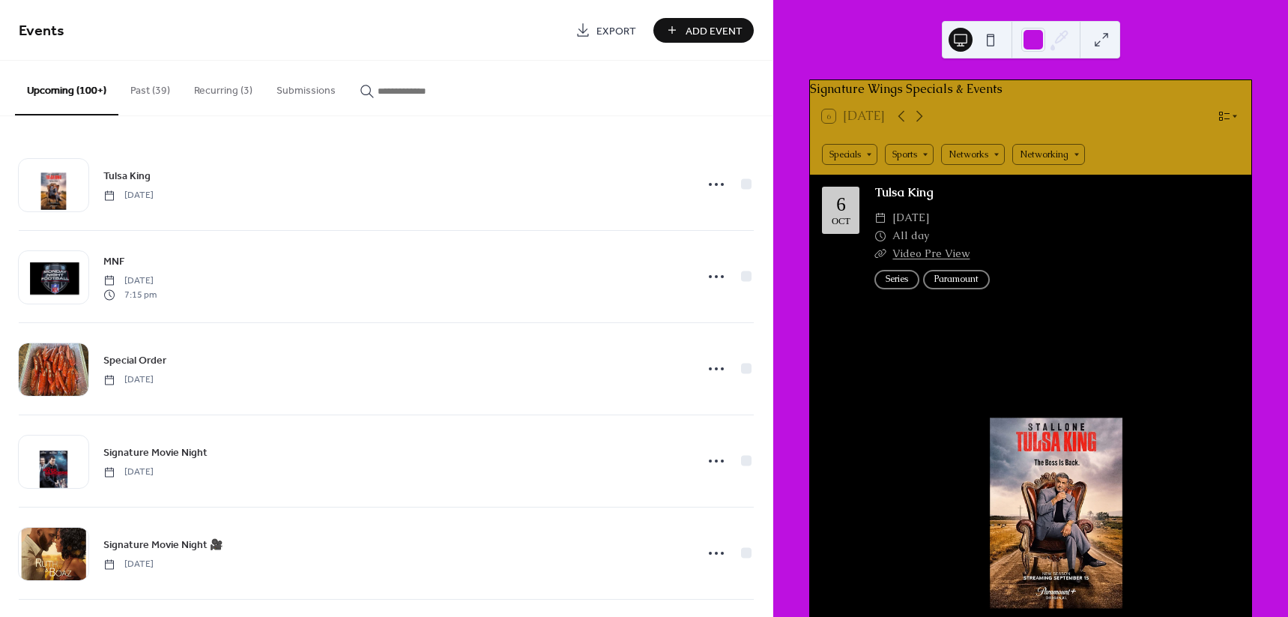
click at [152, 97] on button "Past (39)" at bounding box center [150, 87] width 64 height 53
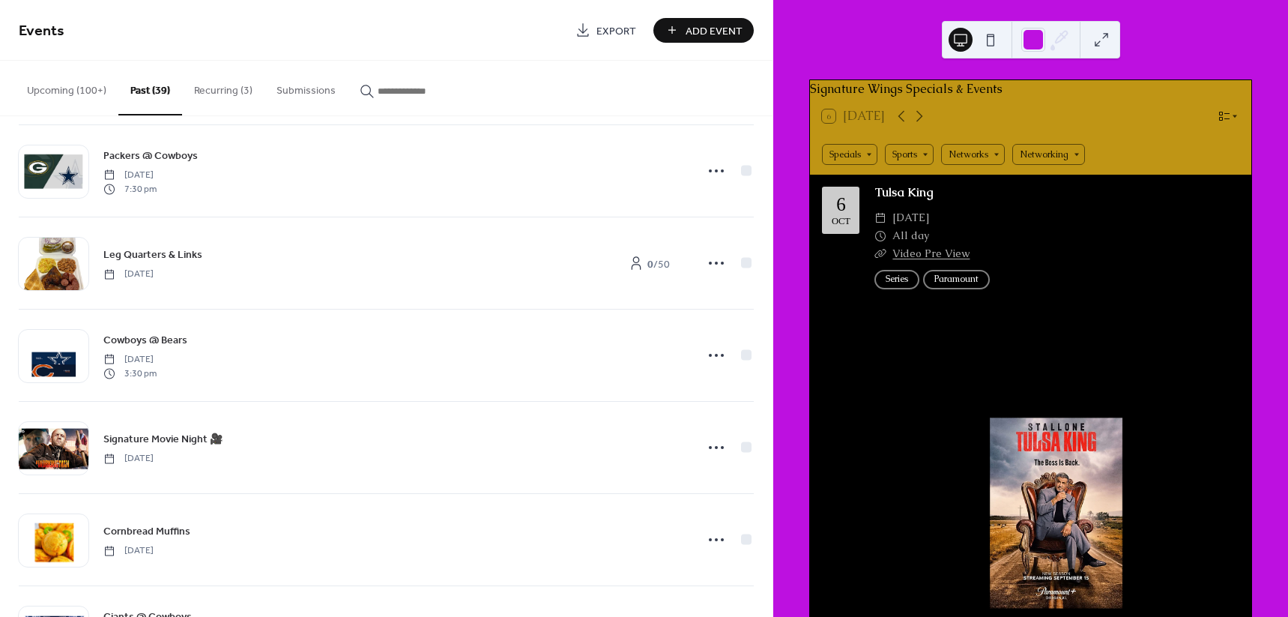
scroll to position [656, 0]
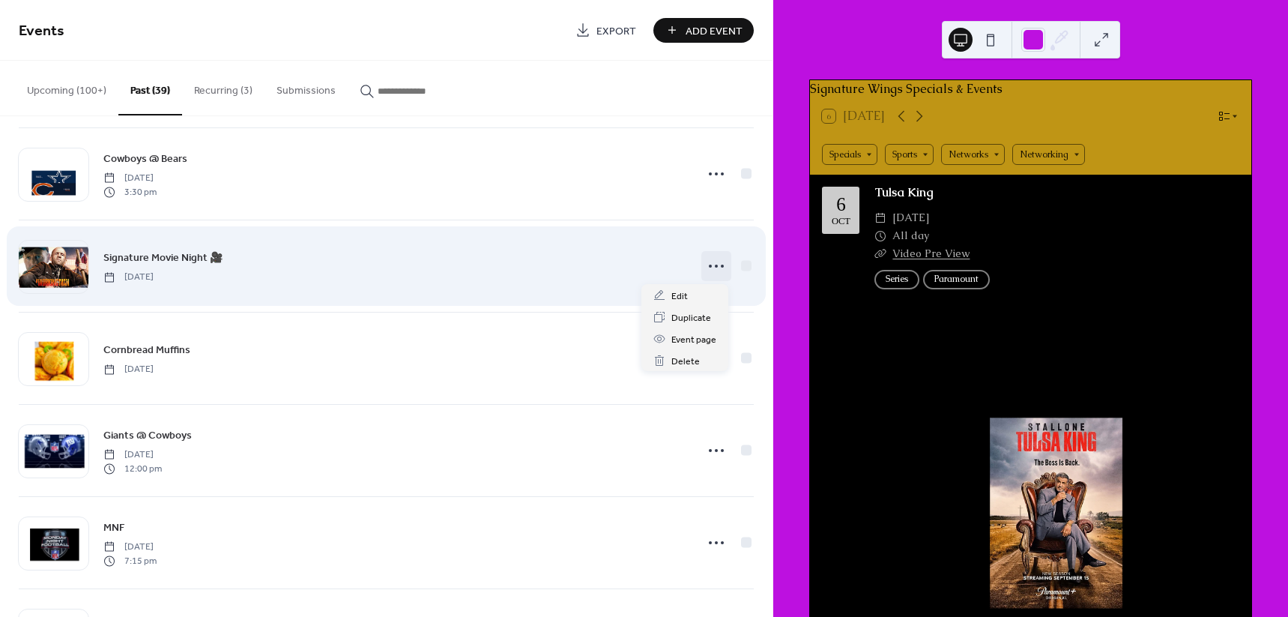
click at [712, 262] on icon at bounding box center [716, 266] width 24 height 24
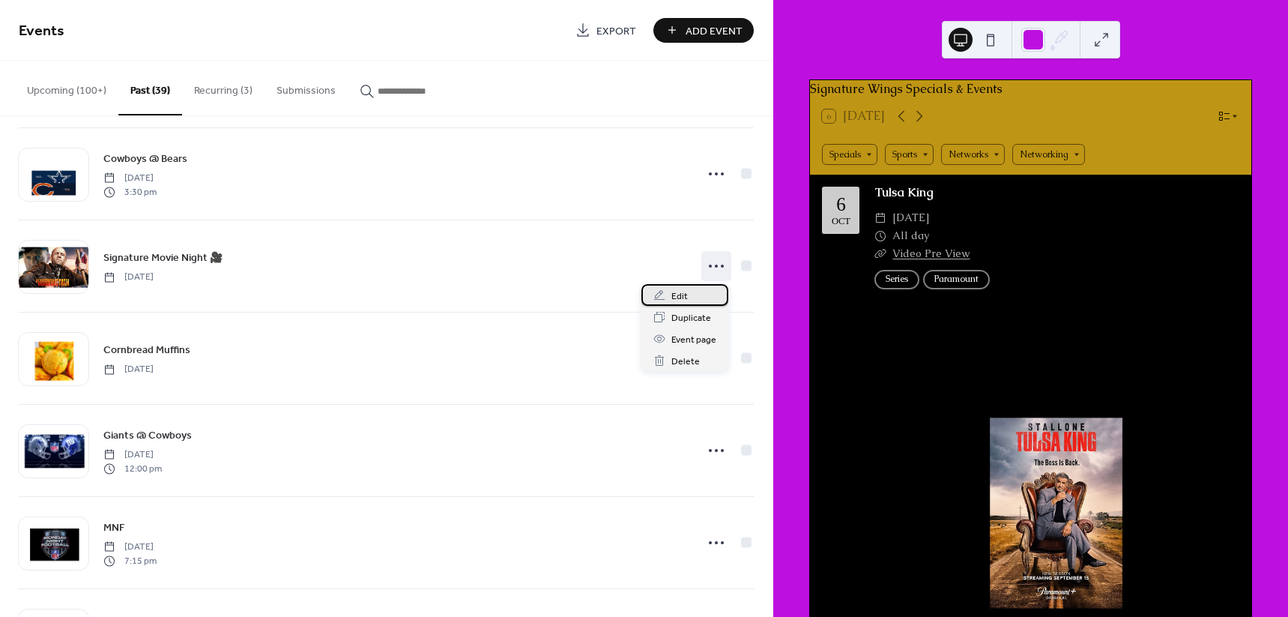
click at [685, 294] on span "Edit" at bounding box center [679, 296] width 16 height 16
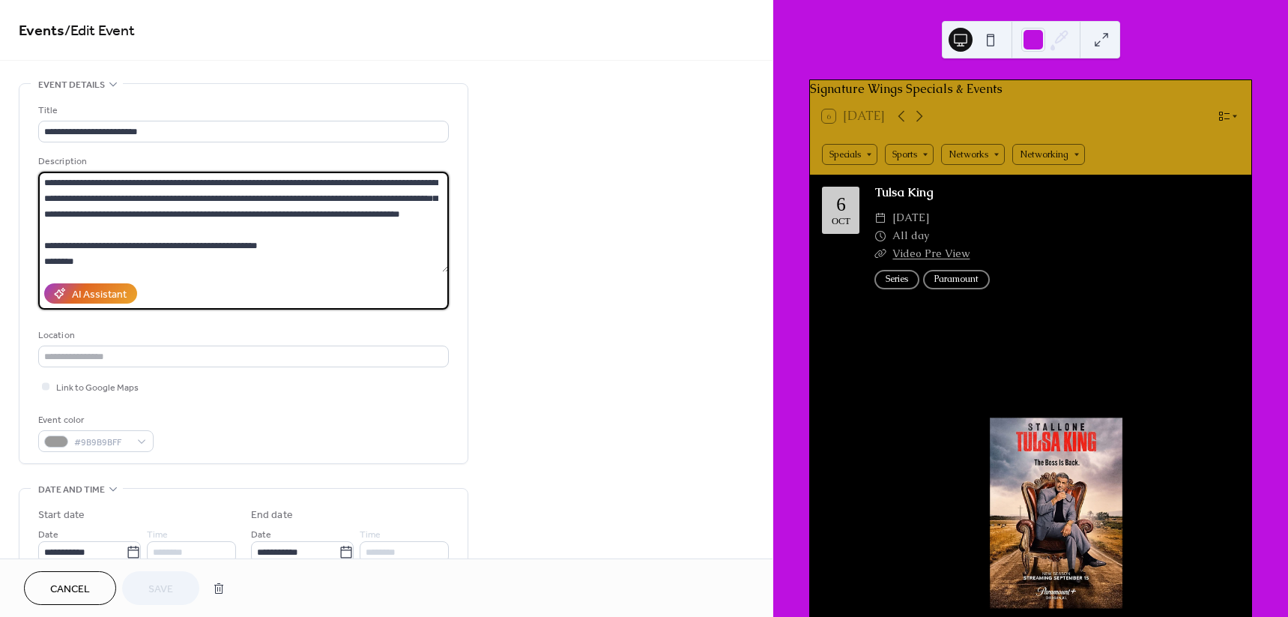
drag, startPoint x: 96, startPoint y: 225, endPoint x: 32, endPoint y: 178, distance: 78.8
click at [32, 178] on div "**********" at bounding box center [243, 273] width 448 height 379
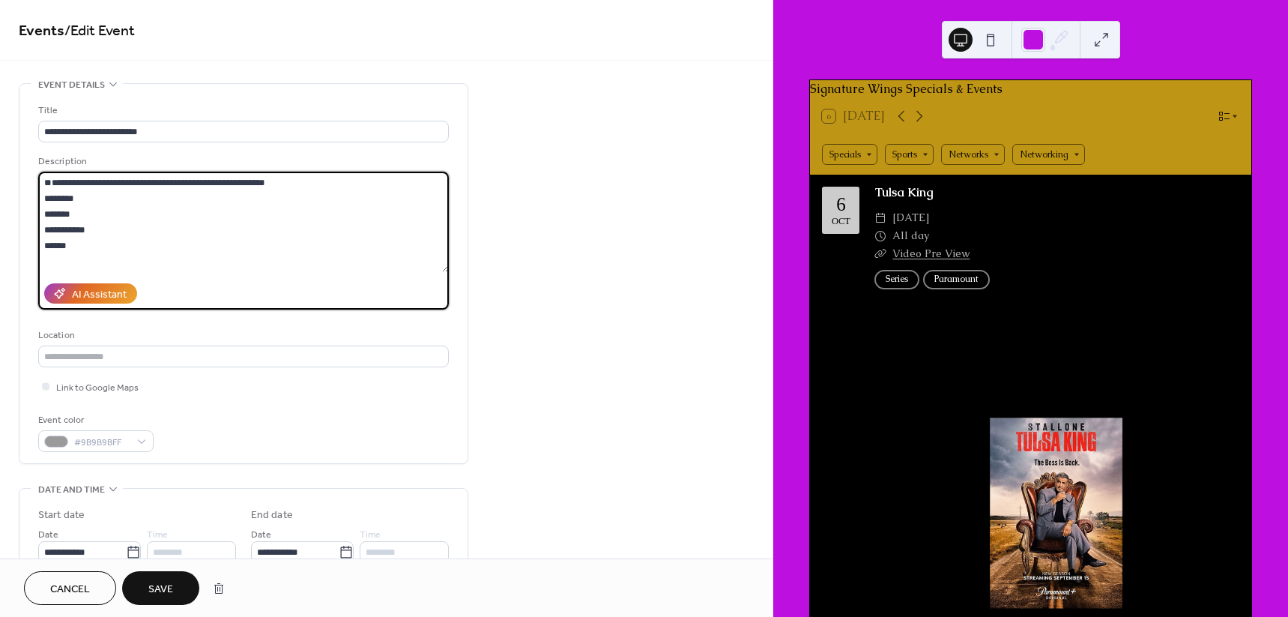
paste textarea "**********"
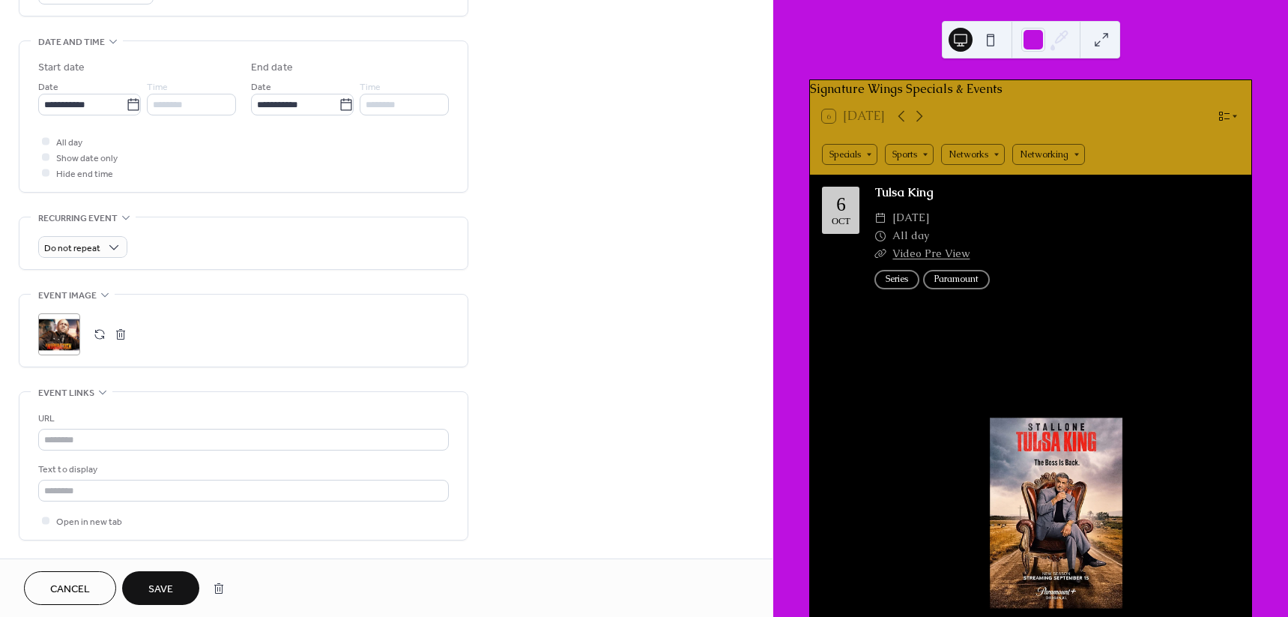
scroll to position [468, 0]
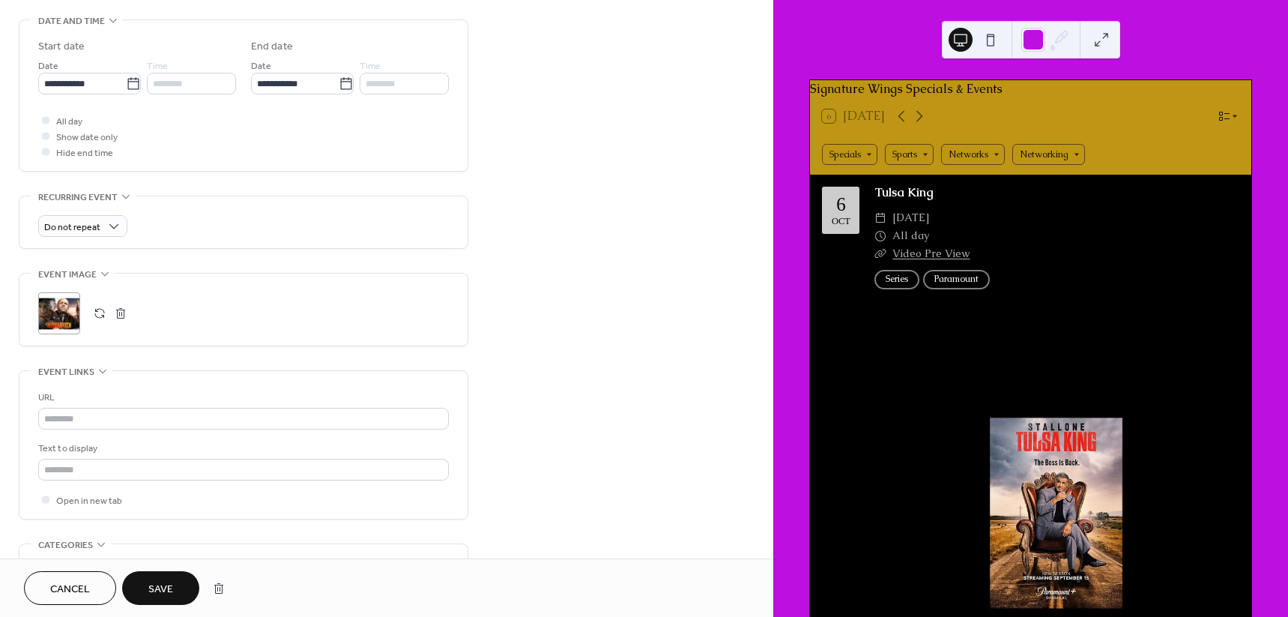
type textarea "**********"
click at [55, 326] on div ";" at bounding box center [59, 313] width 42 height 42
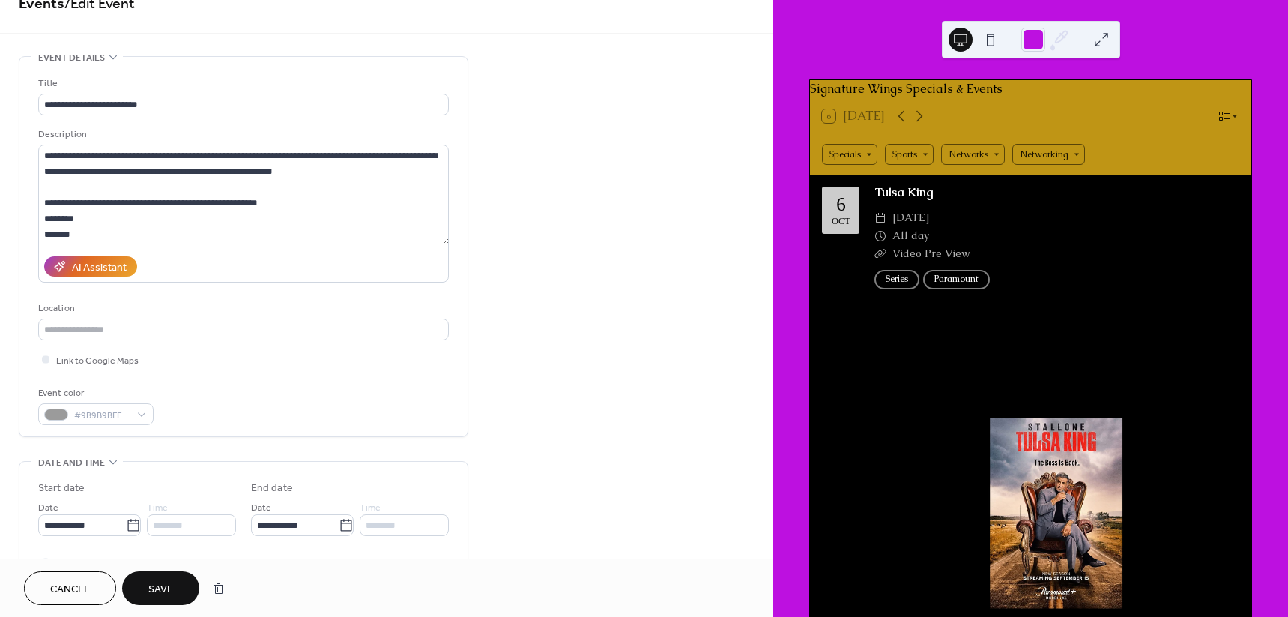
scroll to position [0, 0]
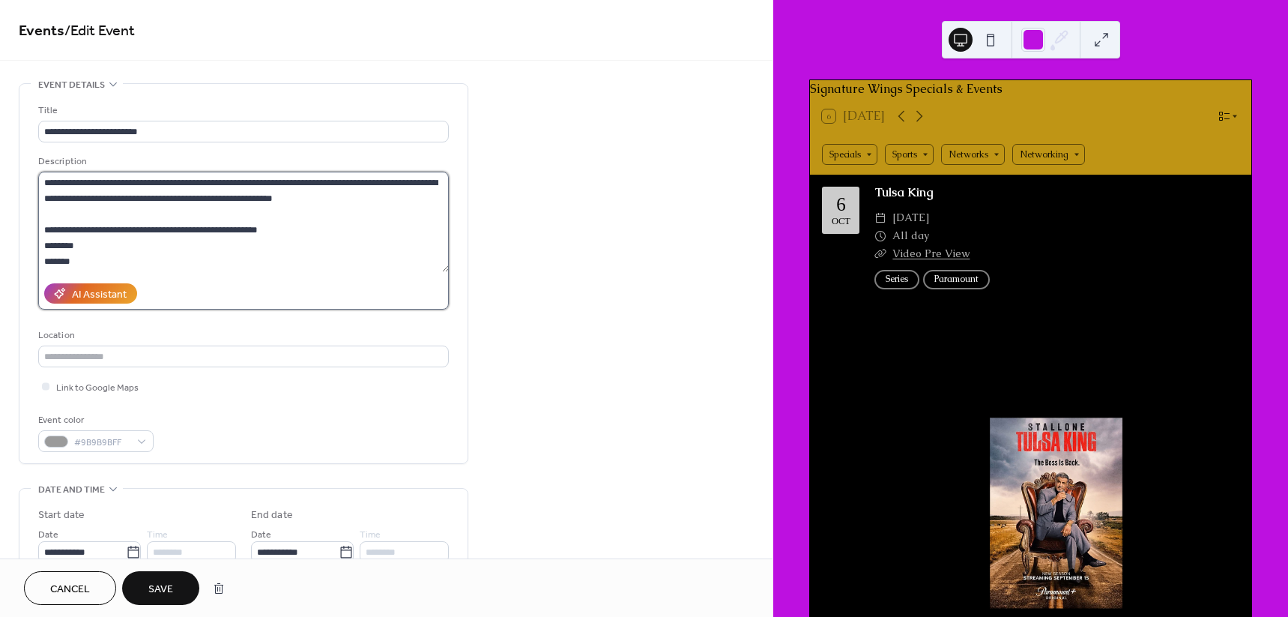
click at [336, 249] on textarea "**********" at bounding box center [243, 222] width 411 height 100
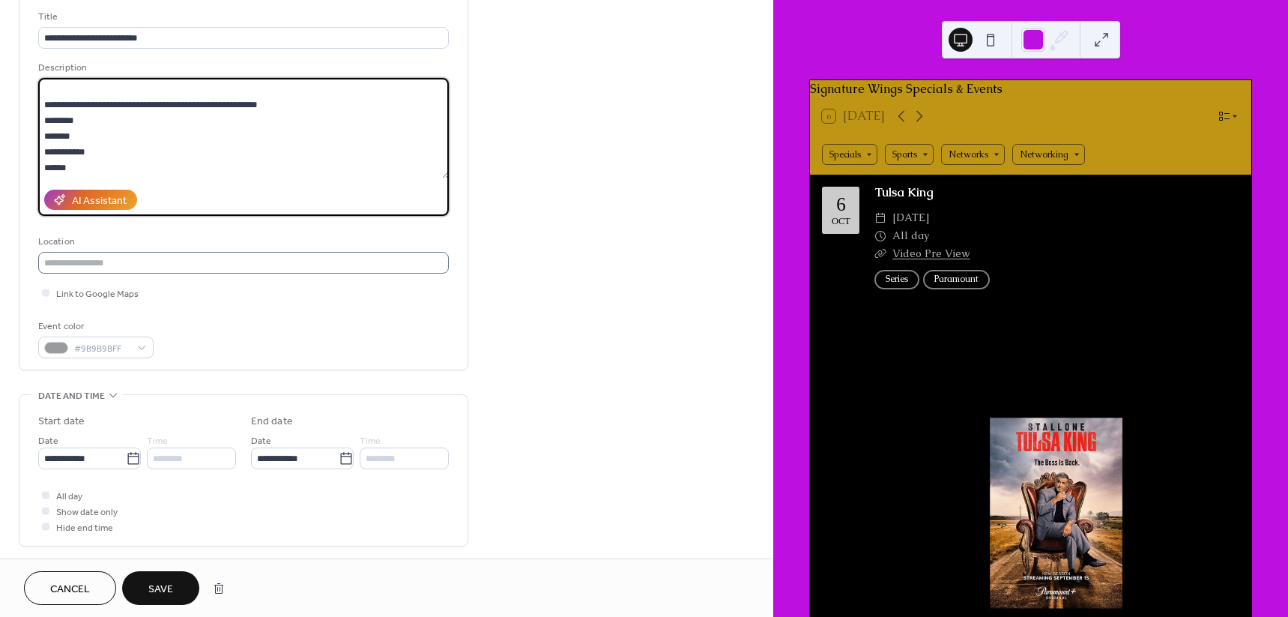
scroll to position [281, 0]
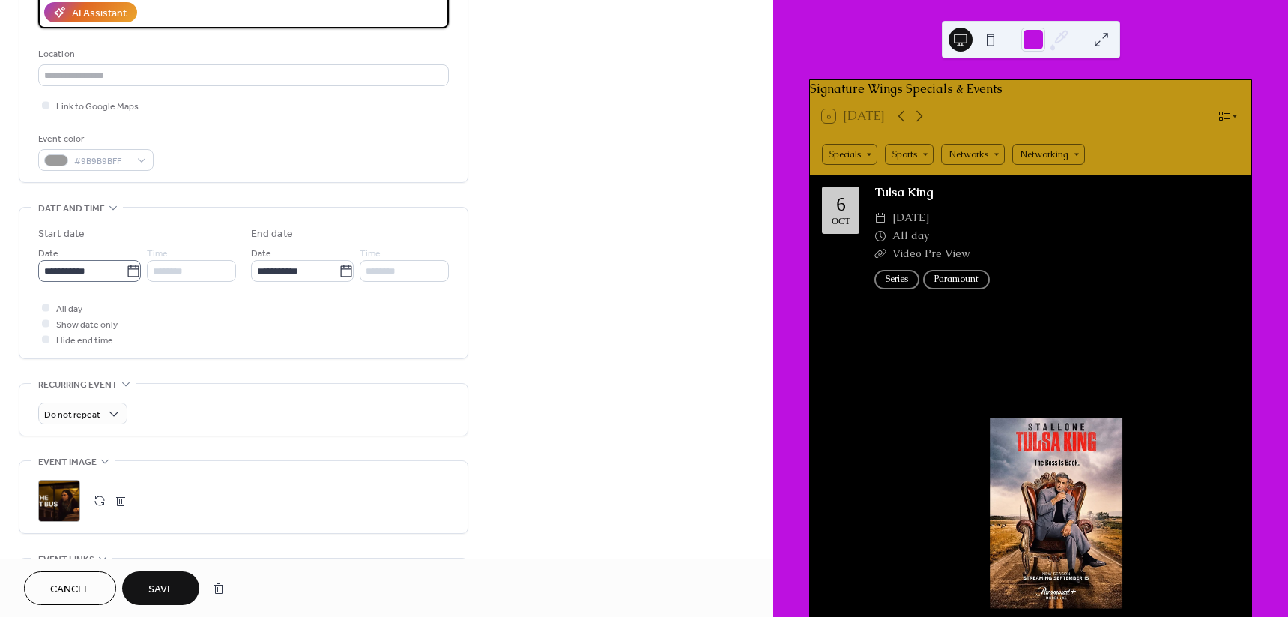
click at [136, 270] on label "**********" at bounding box center [89, 271] width 103 height 22
click at [126, 270] on input "**********" at bounding box center [82, 271] width 88 height 22
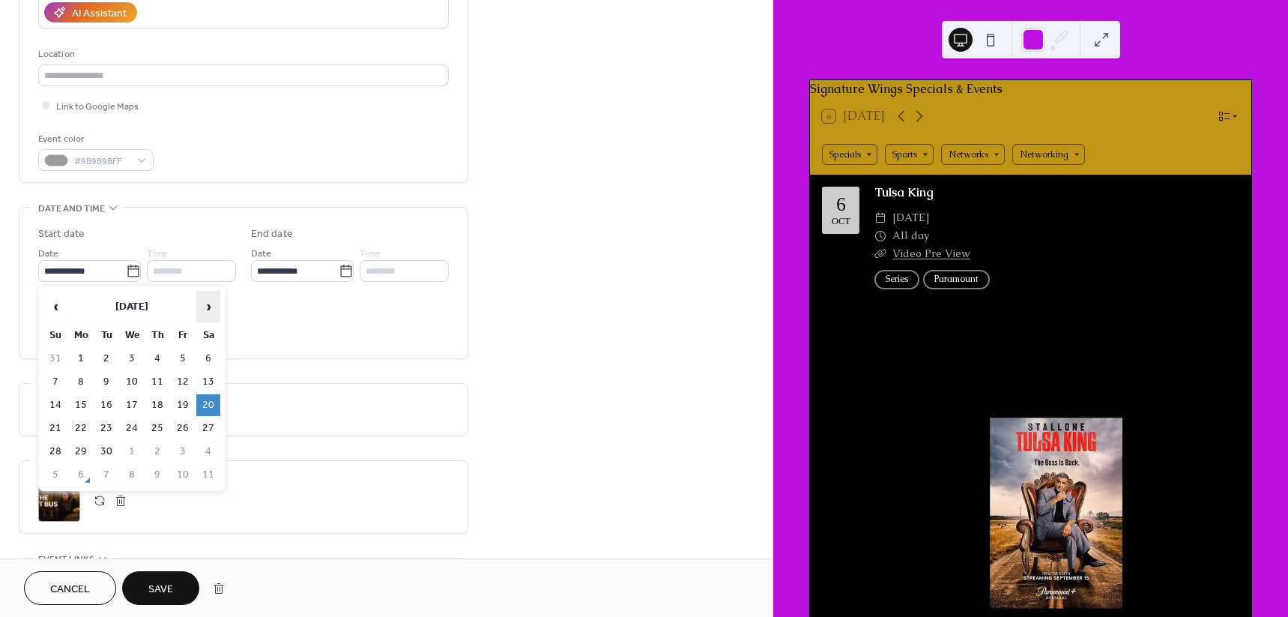
click at [204, 313] on span "›" at bounding box center [208, 306] width 22 height 30
click at [210, 398] on td "18" at bounding box center [208, 405] width 24 height 22
type input "**********"
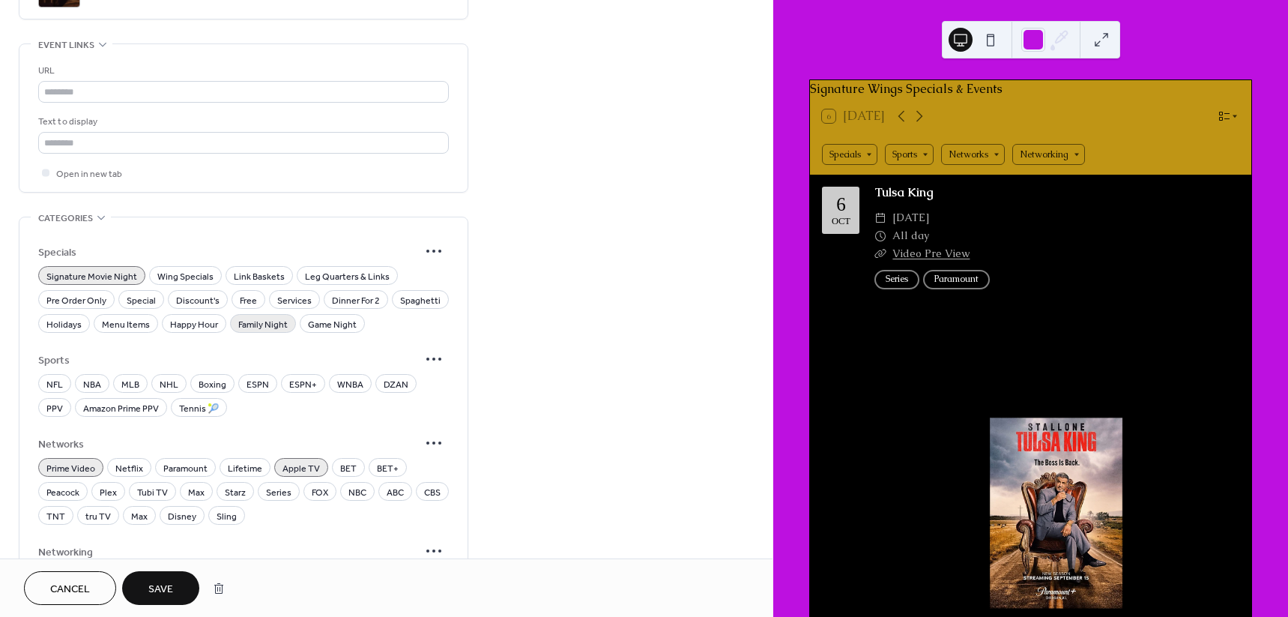
scroll to position [843, 0]
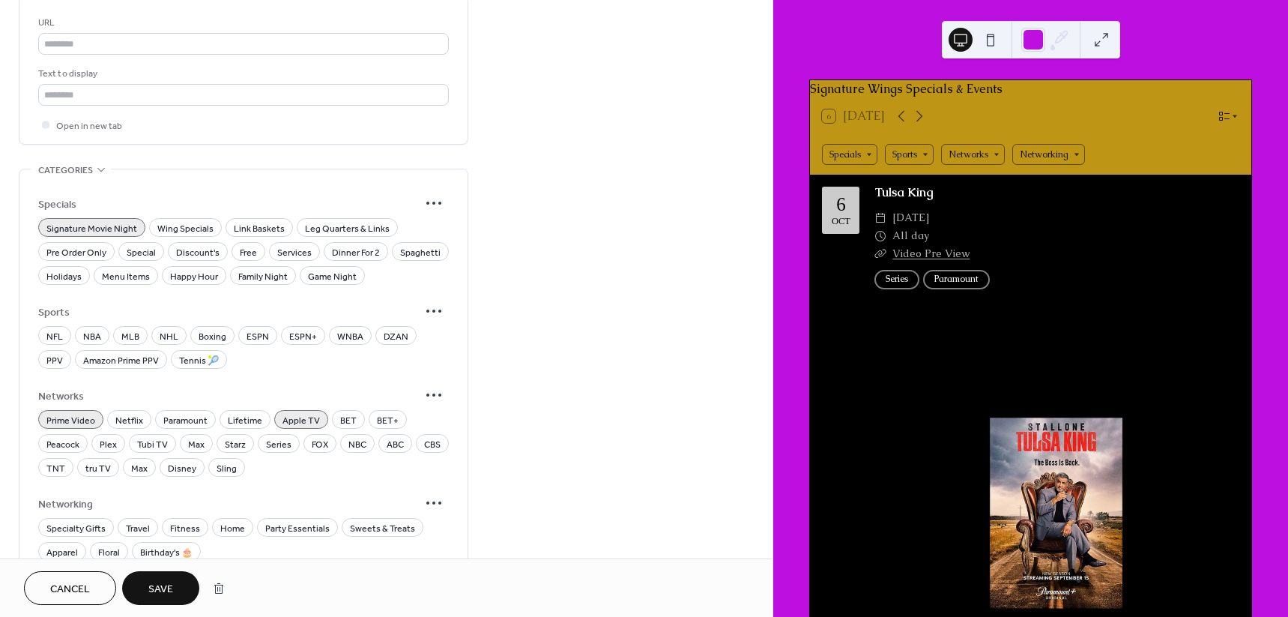
click at [85, 416] on span "Prime Video" at bounding box center [70, 421] width 49 height 16
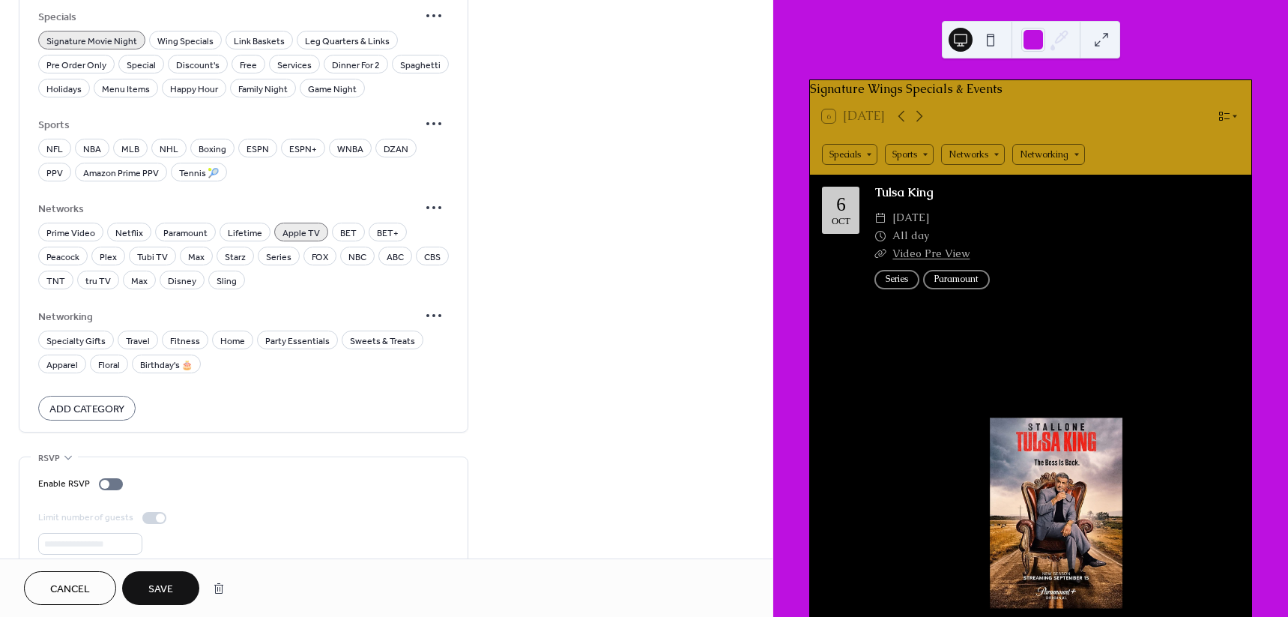
scroll to position [1053, 0]
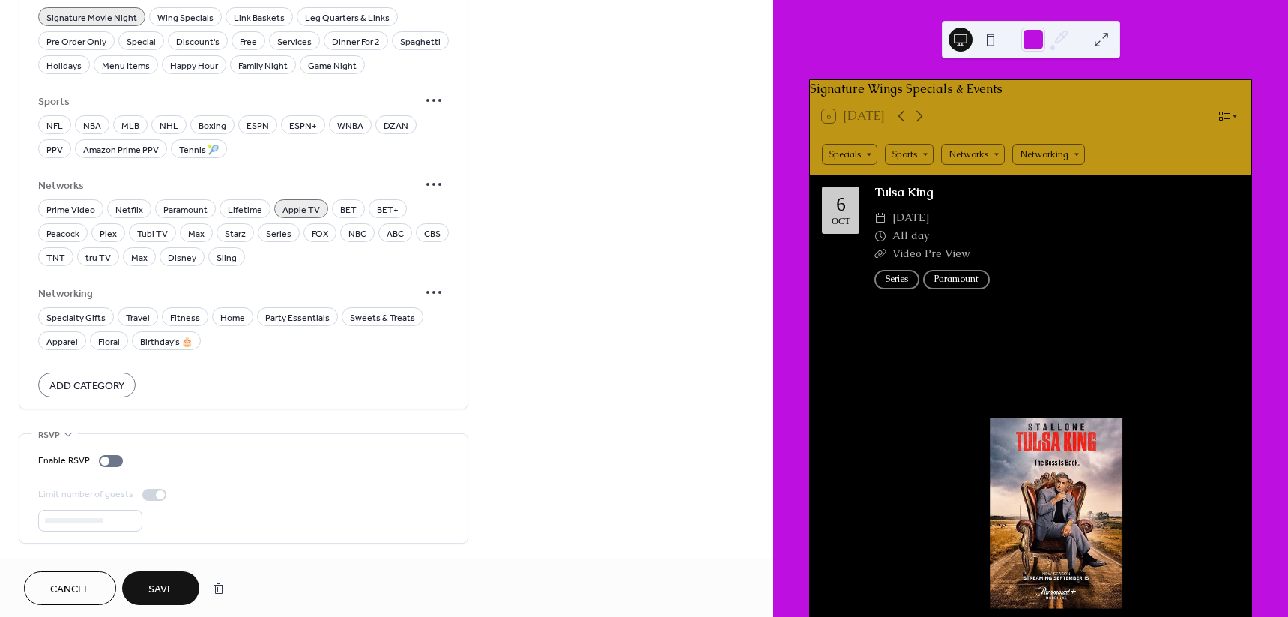
click at [156, 581] on span "Save" at bounding box center [160, 589] width 25 height 16
click at [156, 579] on div "Cancel Save" at bounding box center [128, 588] width 208 height 34
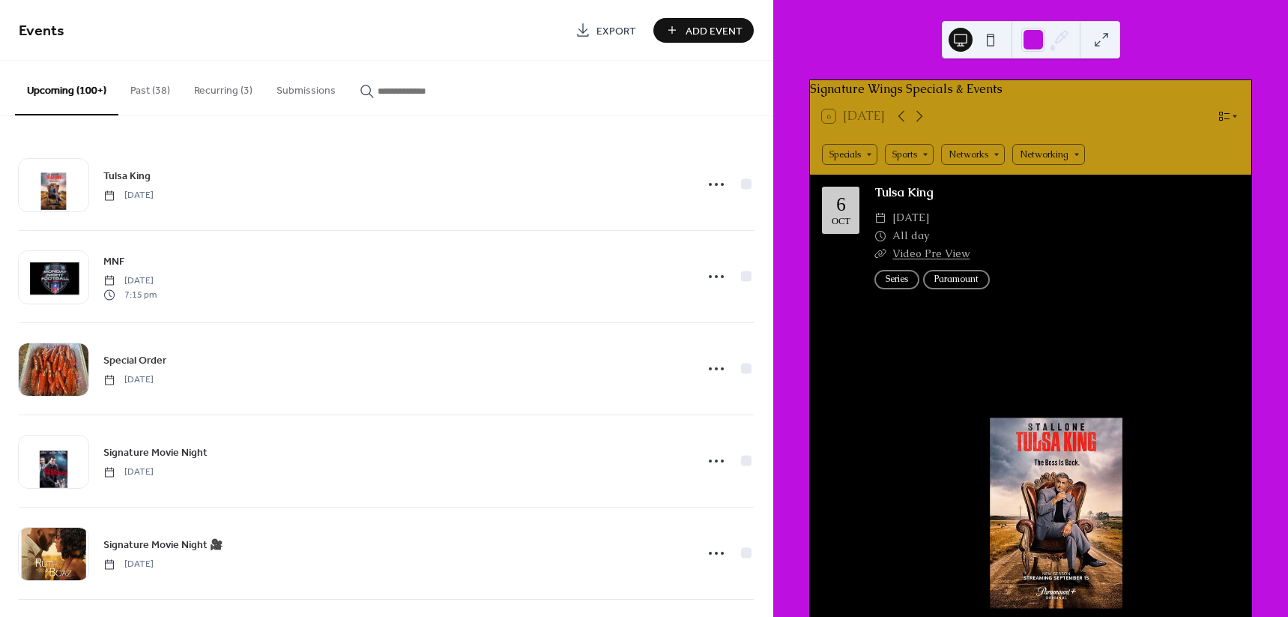
click at [145, 96] on button "Past (38)" at bounding box center [150, 87] width 64 height 53
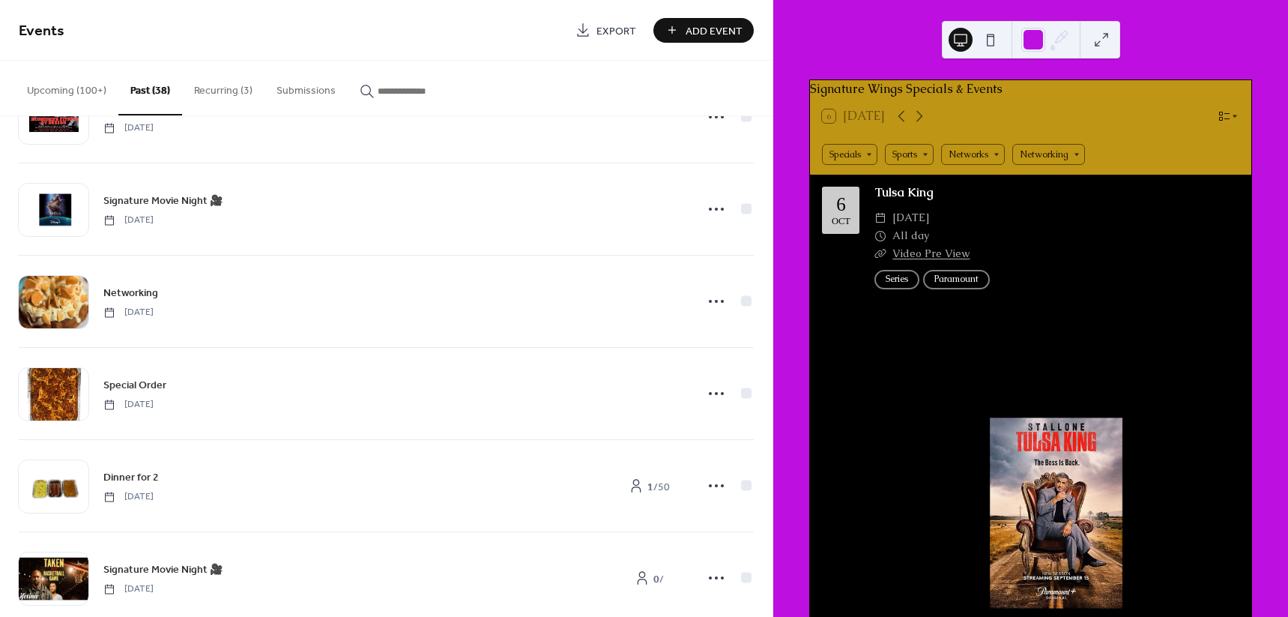
scroll to position [1498, 0]
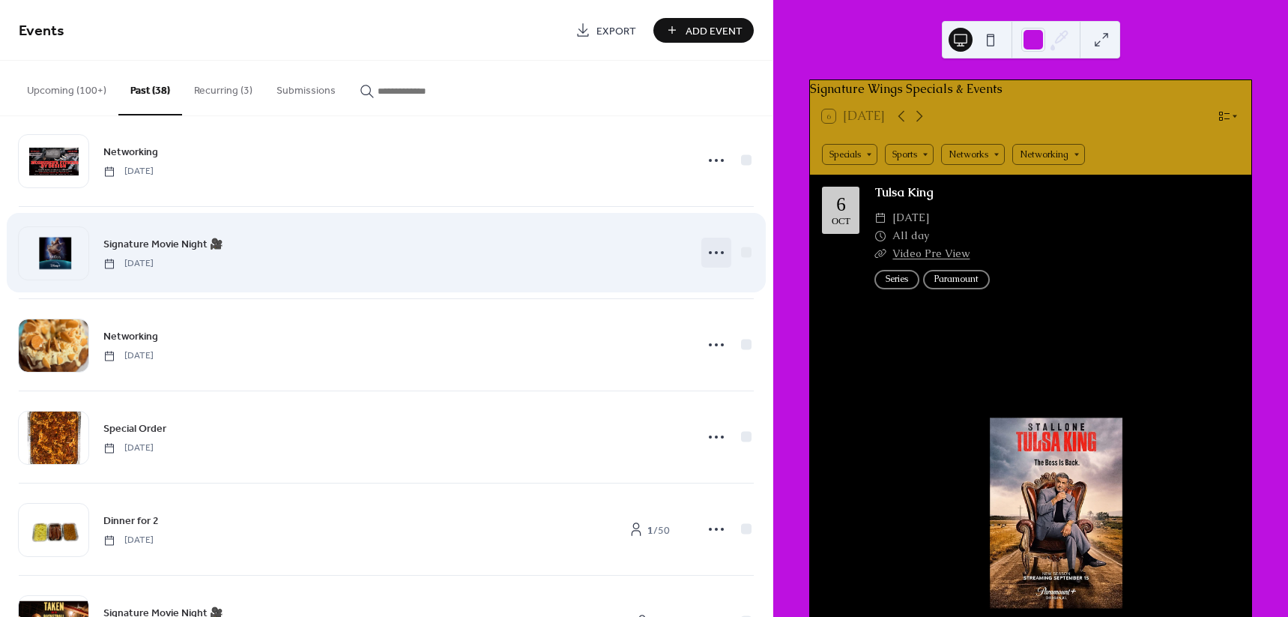
click at [708, 244] on icon at bounding box center [716, 252] width 24 height 24
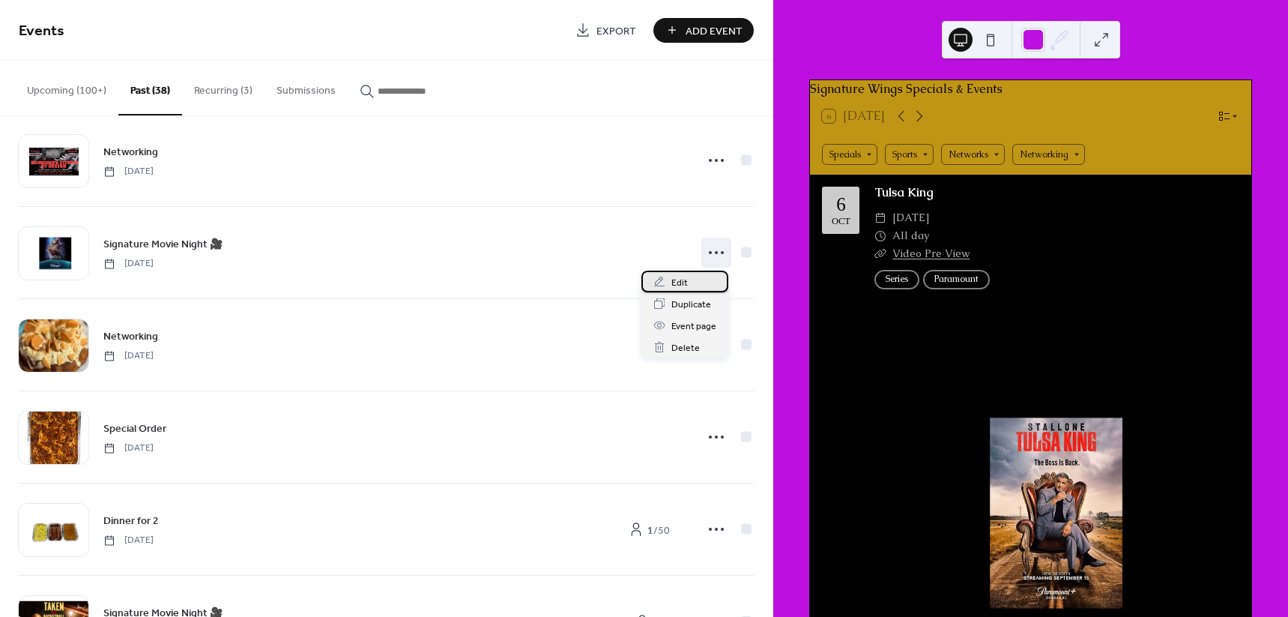
click at [685, 275] on span "Edit" at bounding box center [679, 283] width 16 height 16
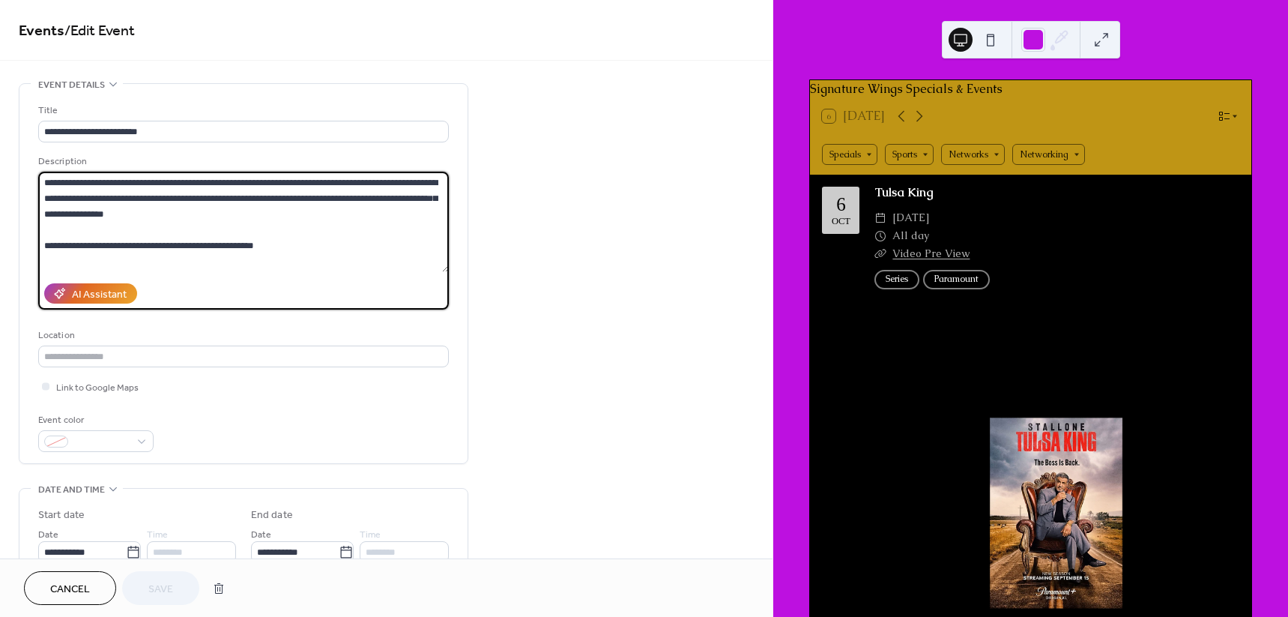
drag, startPoint x: 199, startPoint y: 214, endPoint x: 31, endPoint y: 178, distance: 171.1
click at [31, 178] on div "**********" at bounding box center [243, 273] width 448 height 379
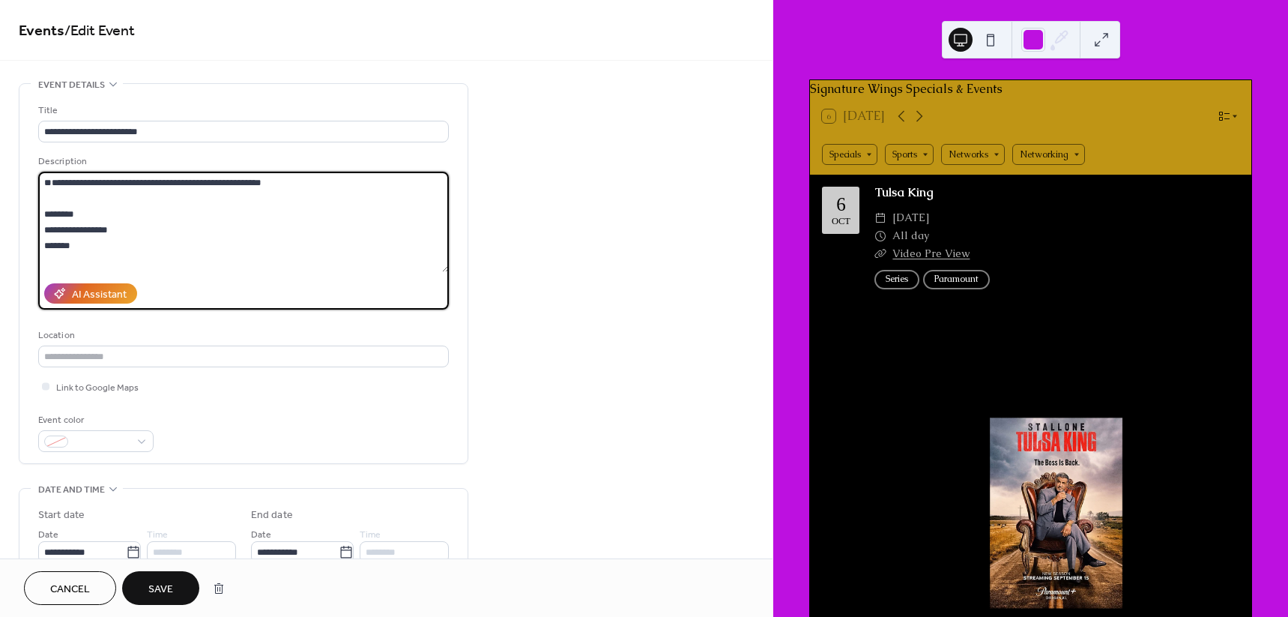
paste textarea "**********"
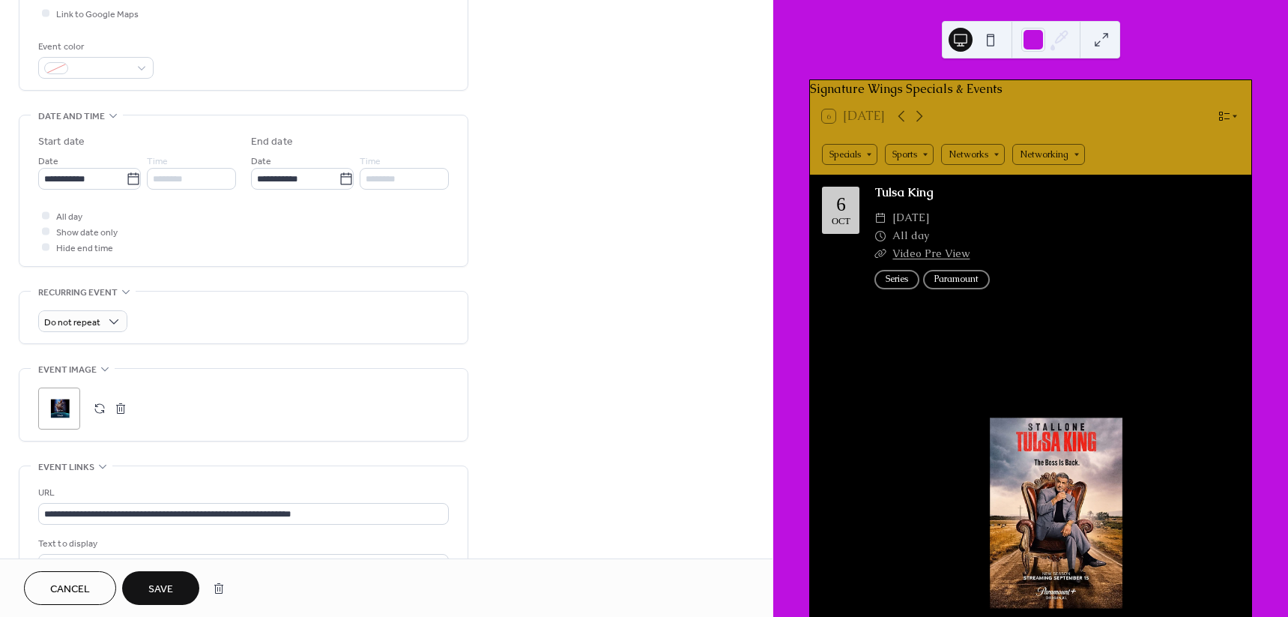
scroll to position [375, 0]
type textarea "**********"
click at [58, 406] on div ";" at bounding box center [59, 407] width 42 height 42
click at [131, 175] on icon at bounding box center [132, 177] width 11 height 12
click at [126, 175] on input "**********" at bounding box center [82, 177] width 88 height 22
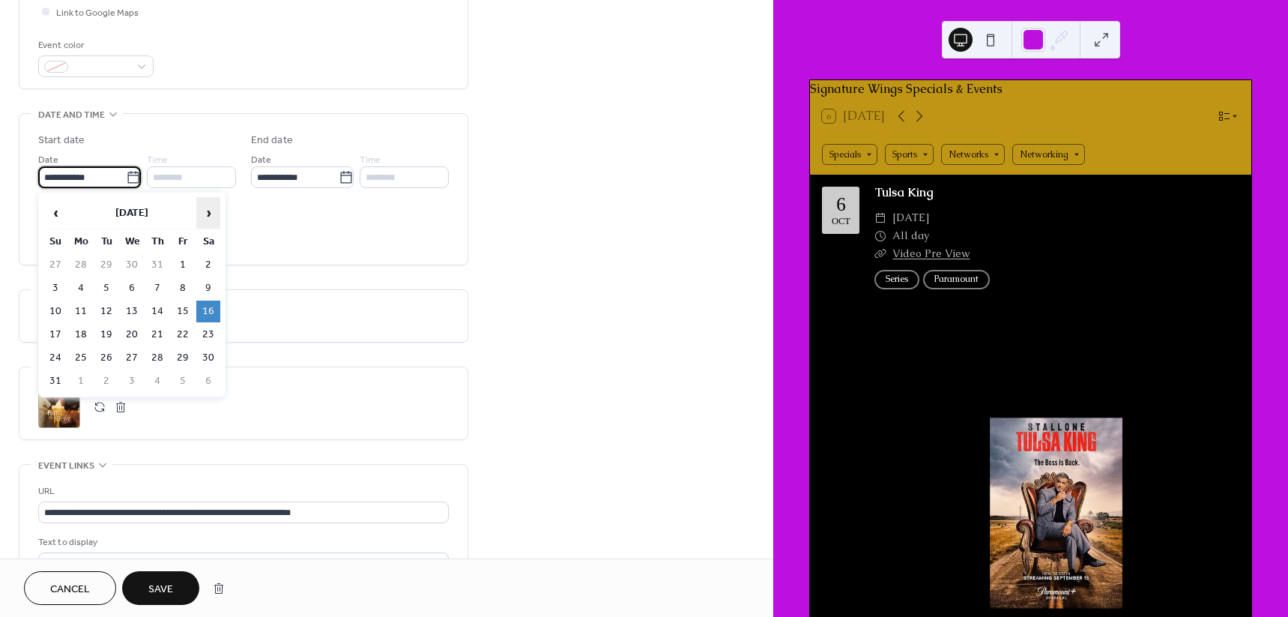
click at [211, 212] on span "›" at bounding box center [208, 213] width 22 height 30
click at [208, 328] on td "25" at bounding box center [208, 335] width 24 height 22
type input "**********"
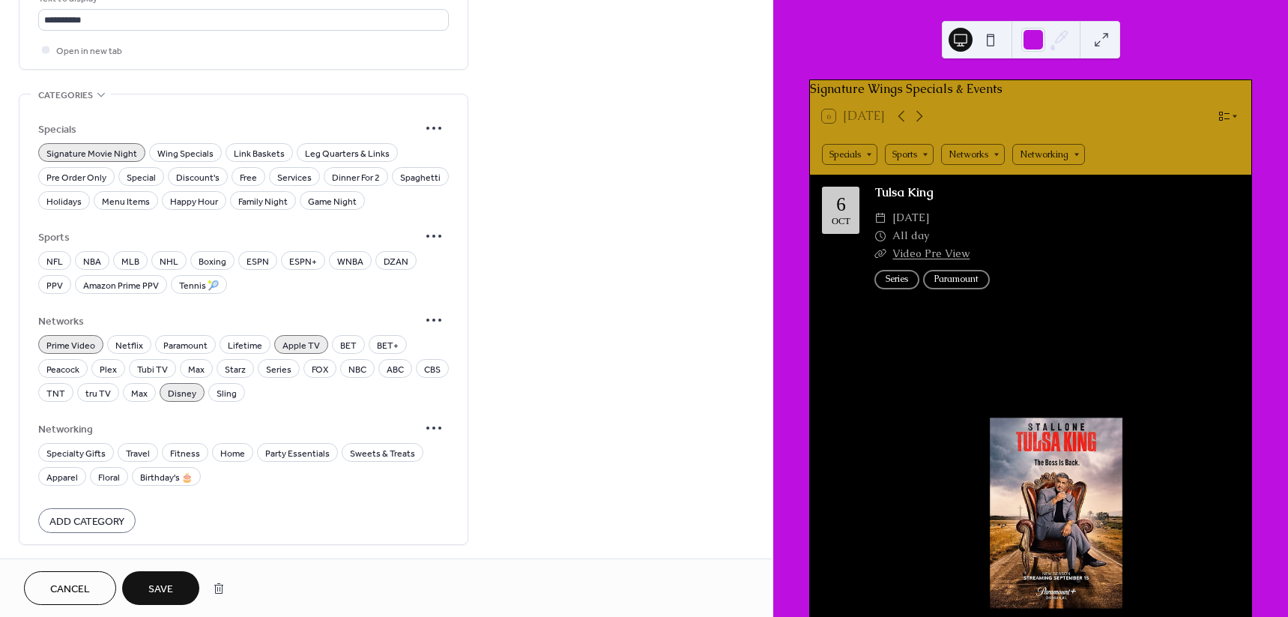
scroll to position [936, 0]
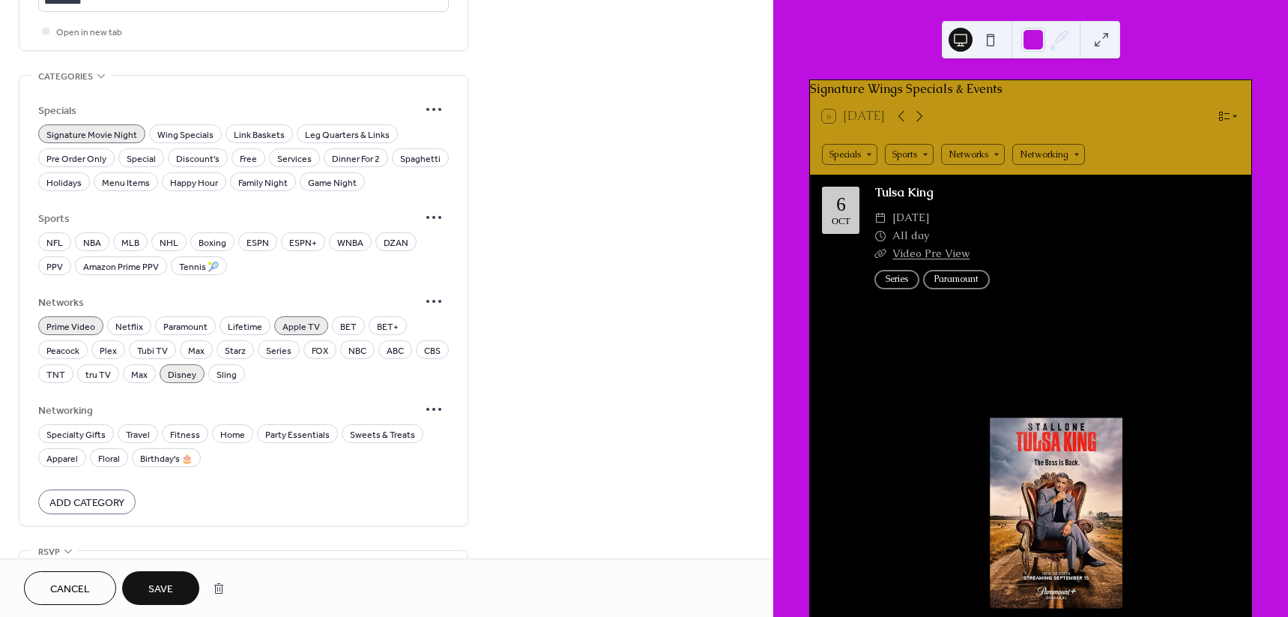
click at [88, 321] on span "Prime Video" at bounding box center [70, 327] width 49 height 16
click at [128, 330] on span "Netflix" at bounding box center [129, 327] width 28 height 16
click at [300, 328] on span "Apple TV" at bounding box center [300, 327] width 37 height 16
click at [190, 372] on span "Disney" at bounding box center [182, 375] width 28 height 16
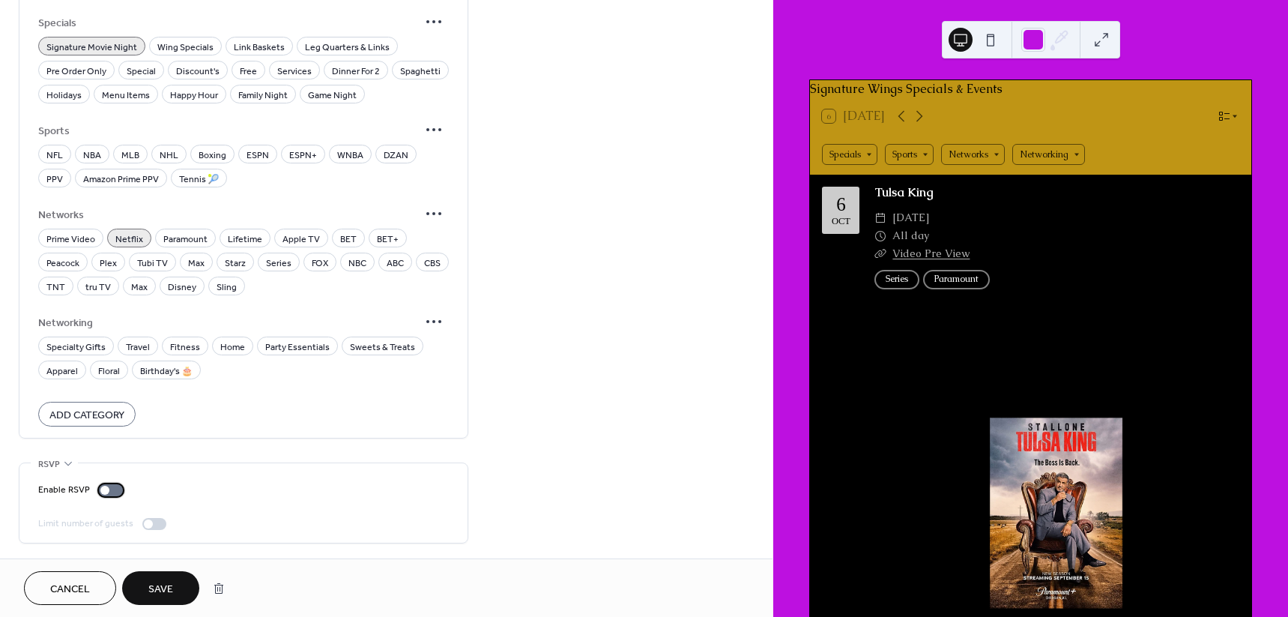
click at [113, 490] on div at bounding box center [111, 490] width 24 height 12
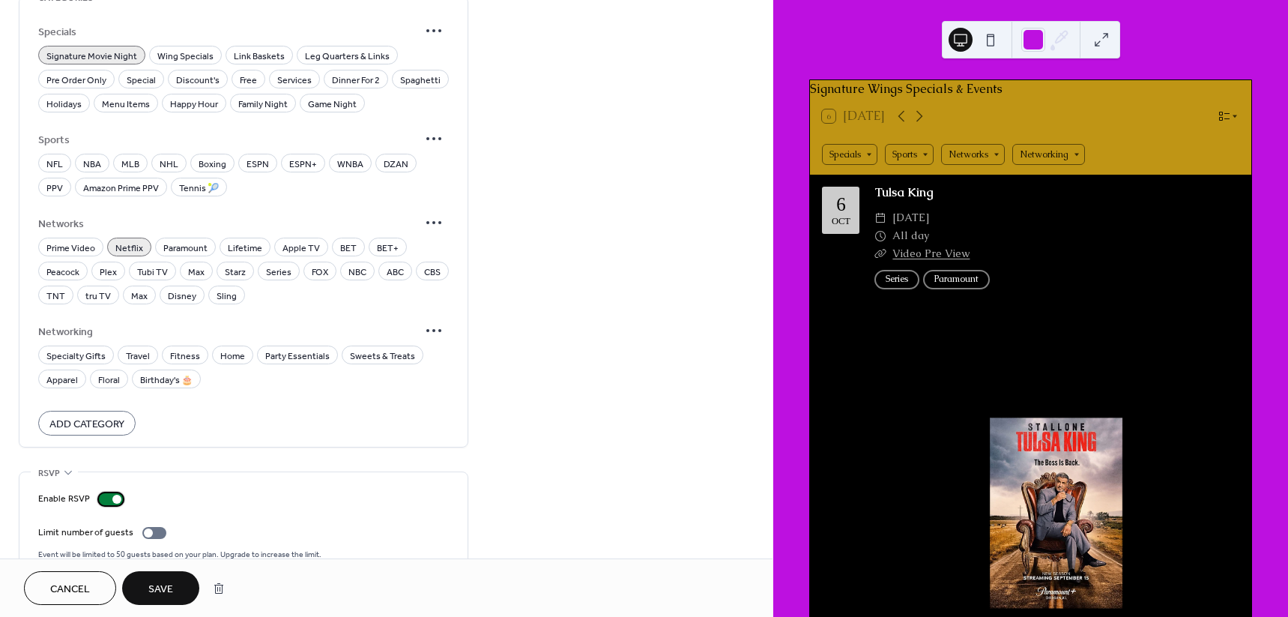
scroll to position [1042, 0]
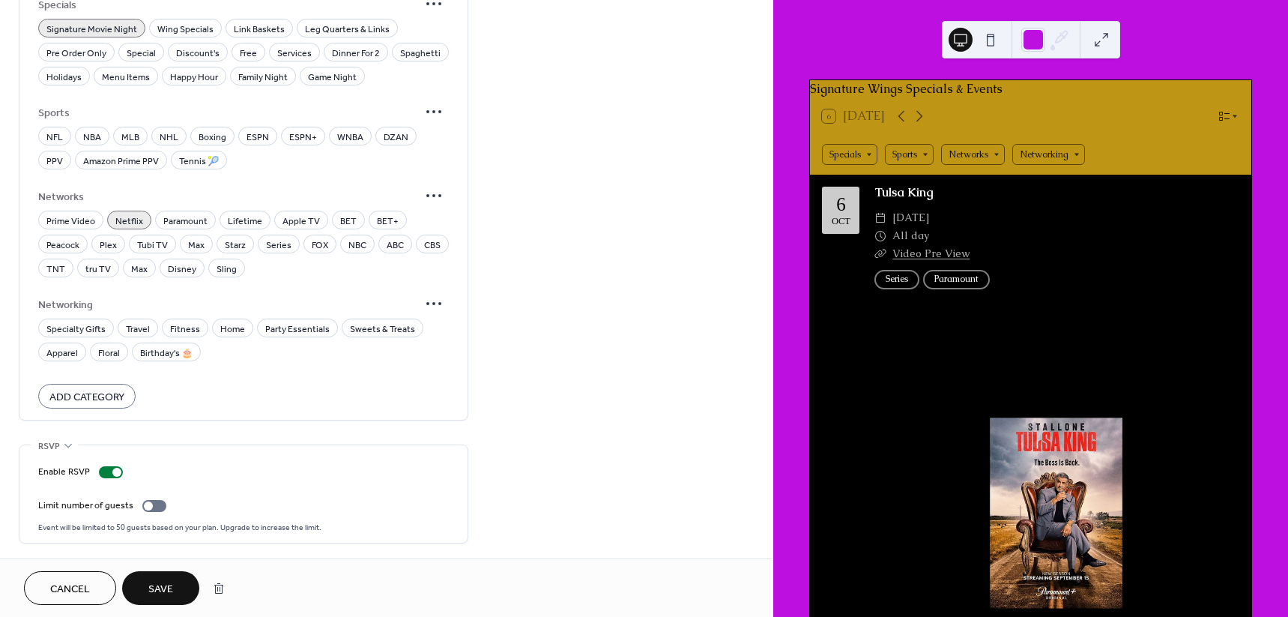
click at [165, 581] on span "Save" at bounding box center [160, 589] width 25 height 16
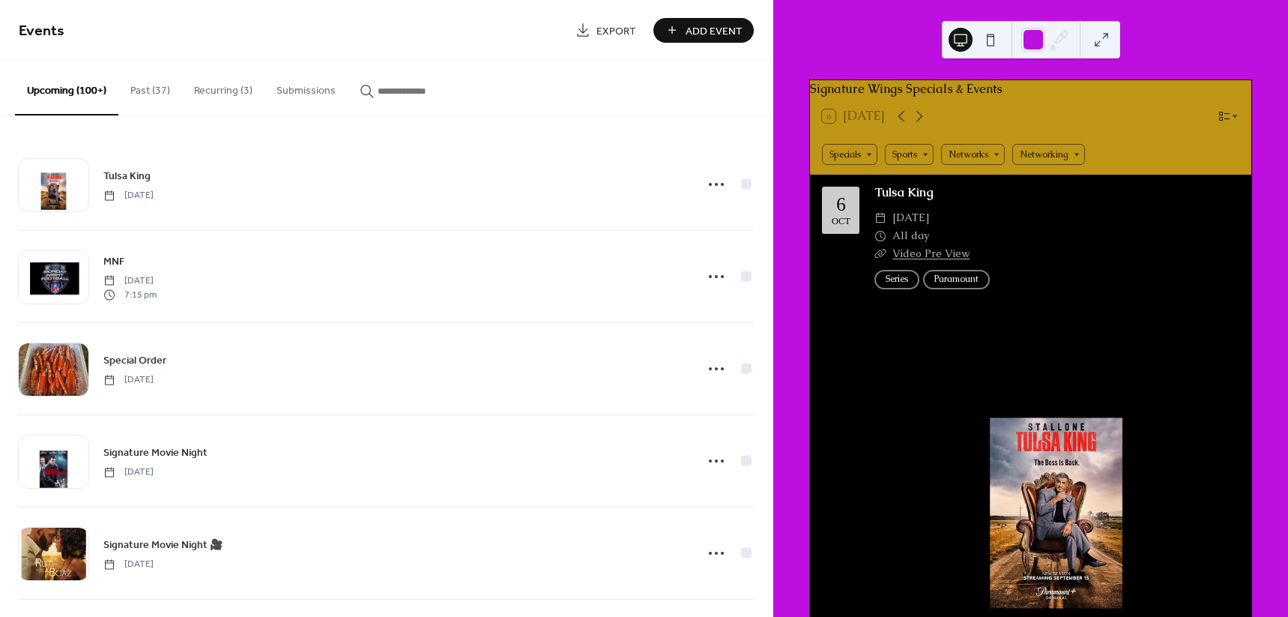
click at [146, 91] on button "Past (37)" at bounding box center [150, 87] width 64 height 53
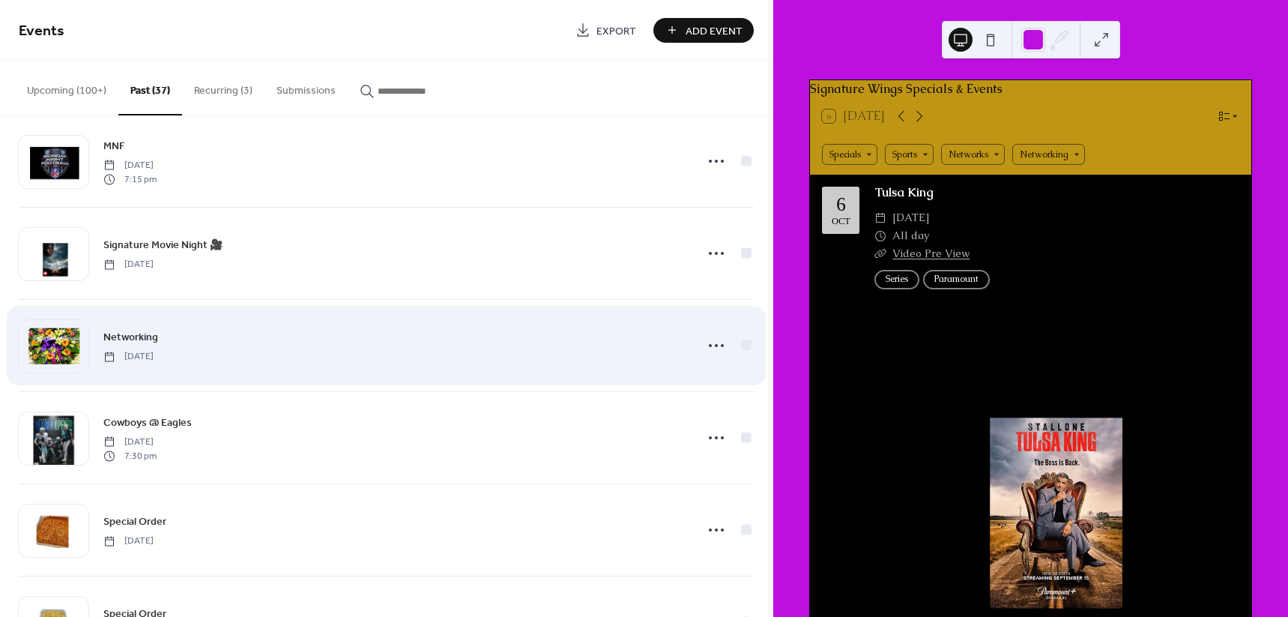
scroll to position [936, 0]
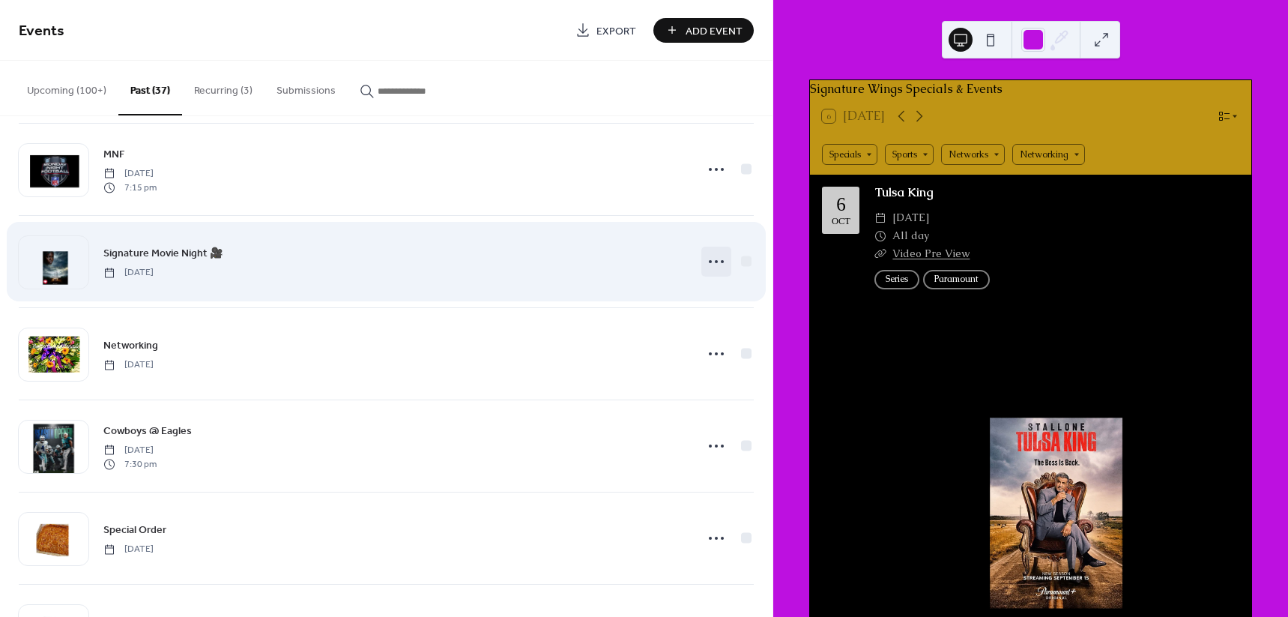
click at [712, 257] on icon at bounding box center [716, 261] width 24 height 24
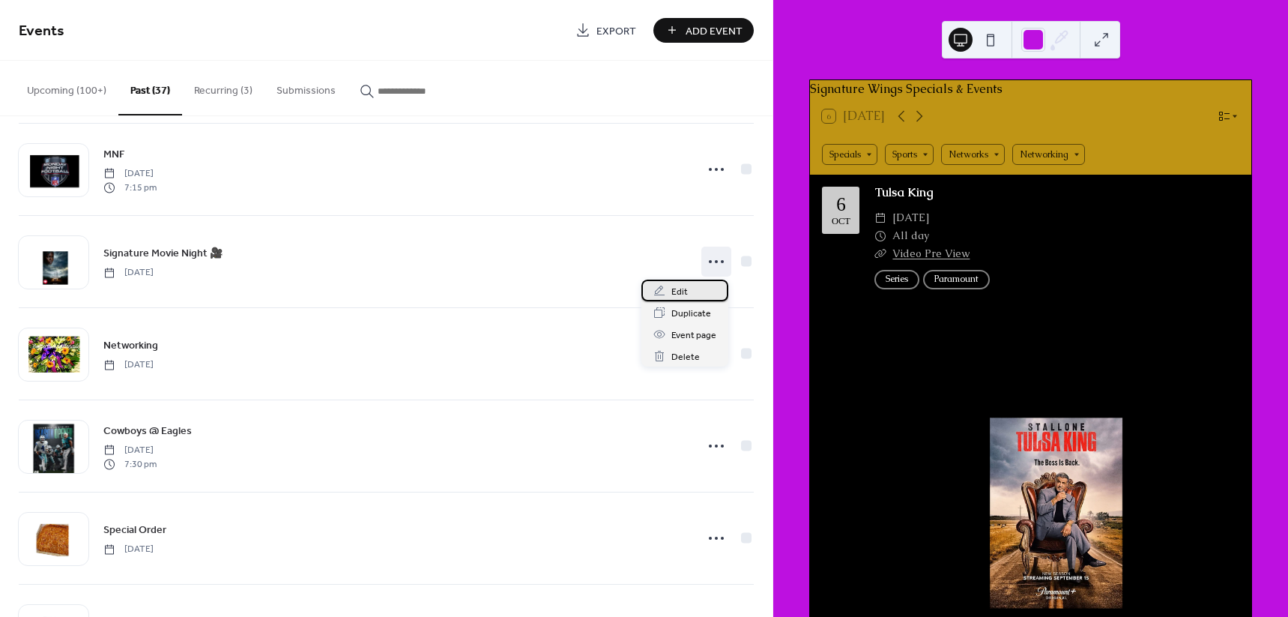
click at [690, 291] on div "Edit" at bounding box center [684, 290] width 87 height 22
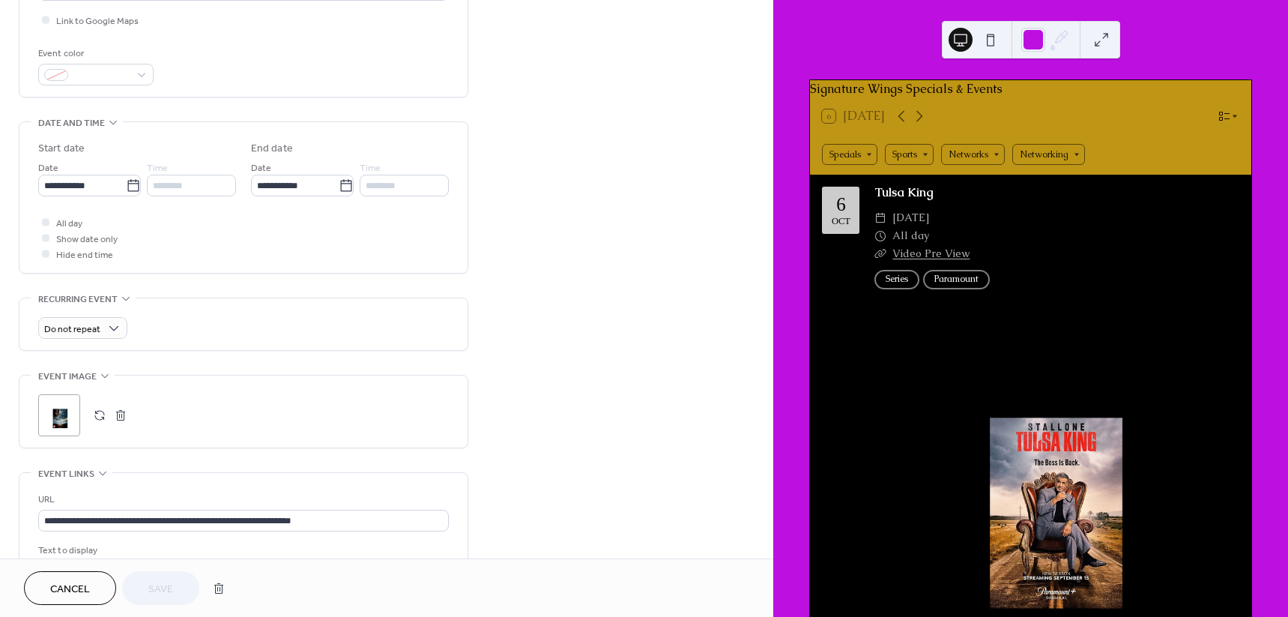
scroll to position [375, 0]
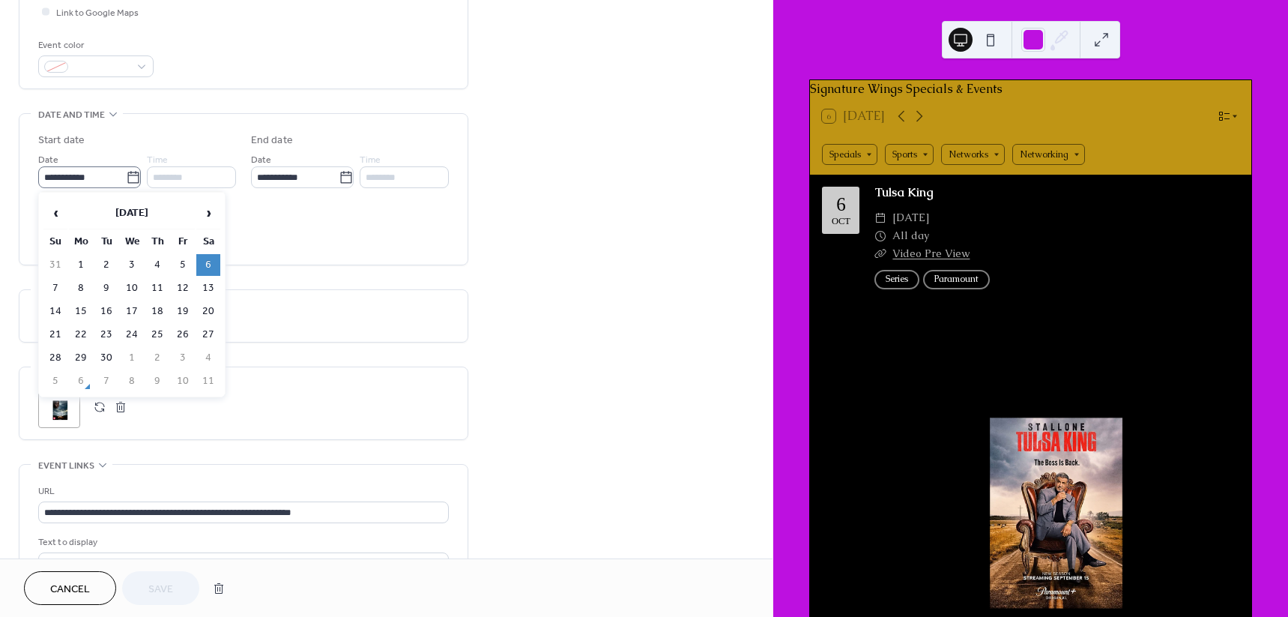
click at [130, 184] on icon at bounding box center [133, 177] width 15 height 15
click at [126, 184] on input "**********" at bounding box center [82, 177] width 88 height 22
click at [206, 221] on span "›" at bounding box center [208, 213] width 22 height 30
click at [212, 262] on td "1" at bounding box center [208, 265] width 24 height 22
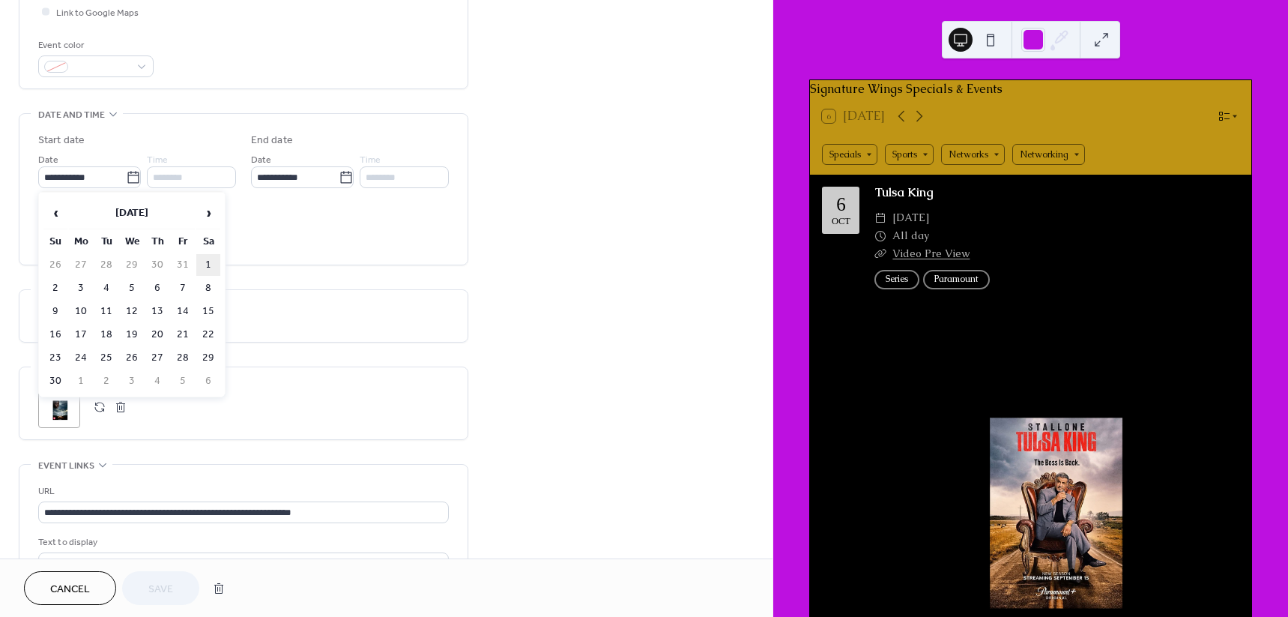
type input "**********"
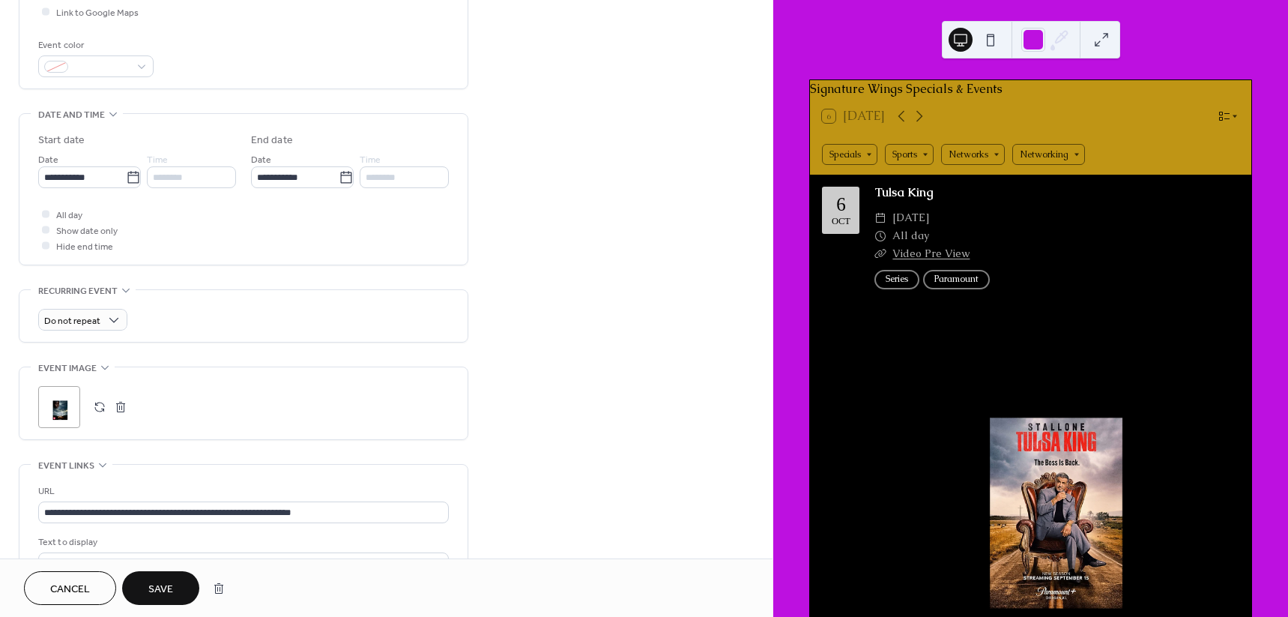
scroll to position [1024, 0]
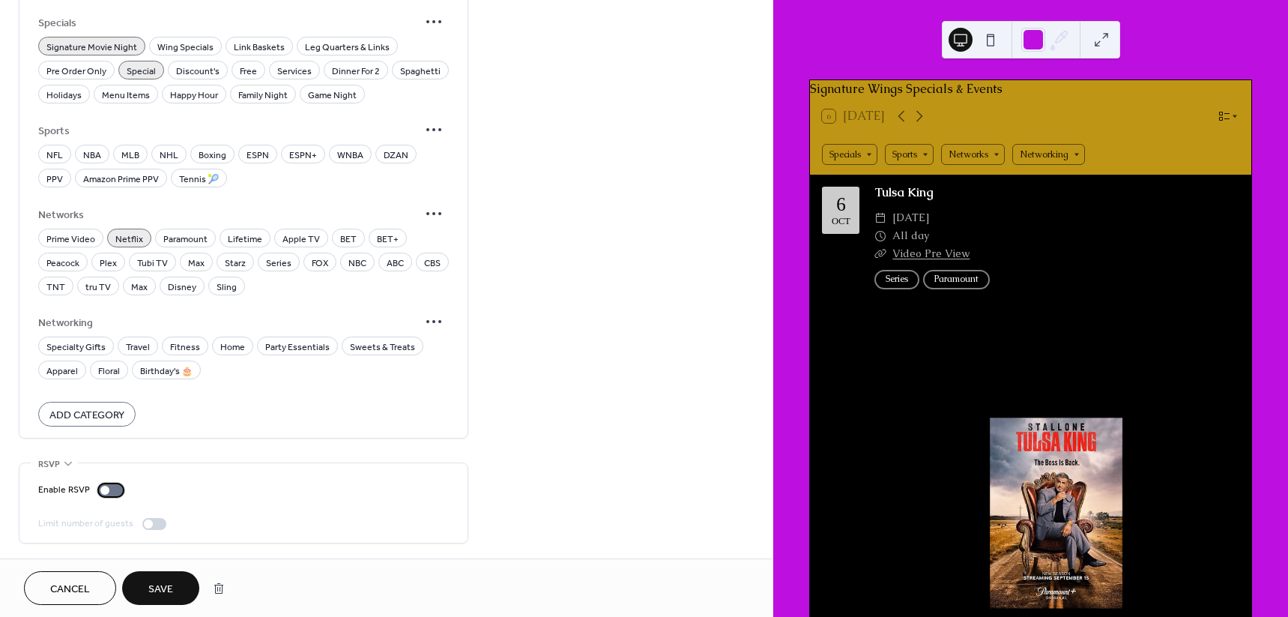
click at [114, 491] on div at bounding box center [111, 490] width 24 height 12
click at [155, 594] on span "Save" at bounding box center [160, 589] width 25 height 16
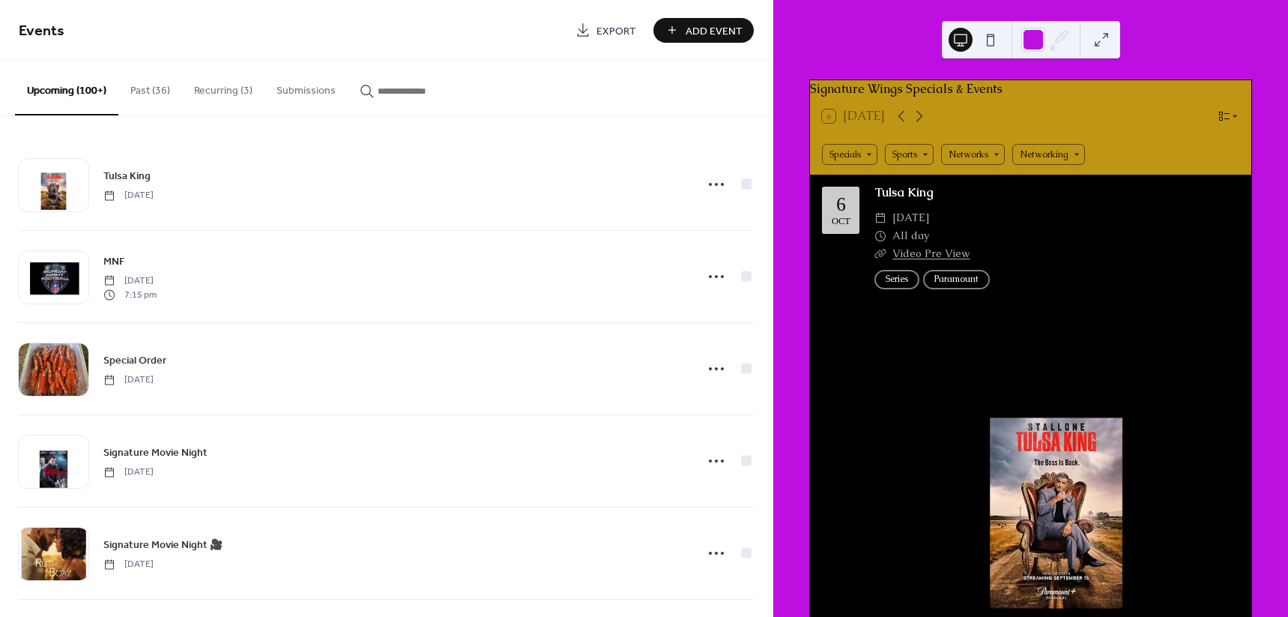
click at [148, 85] on button "Past (36)" at bounding box center [150, 87] width 64 height 53
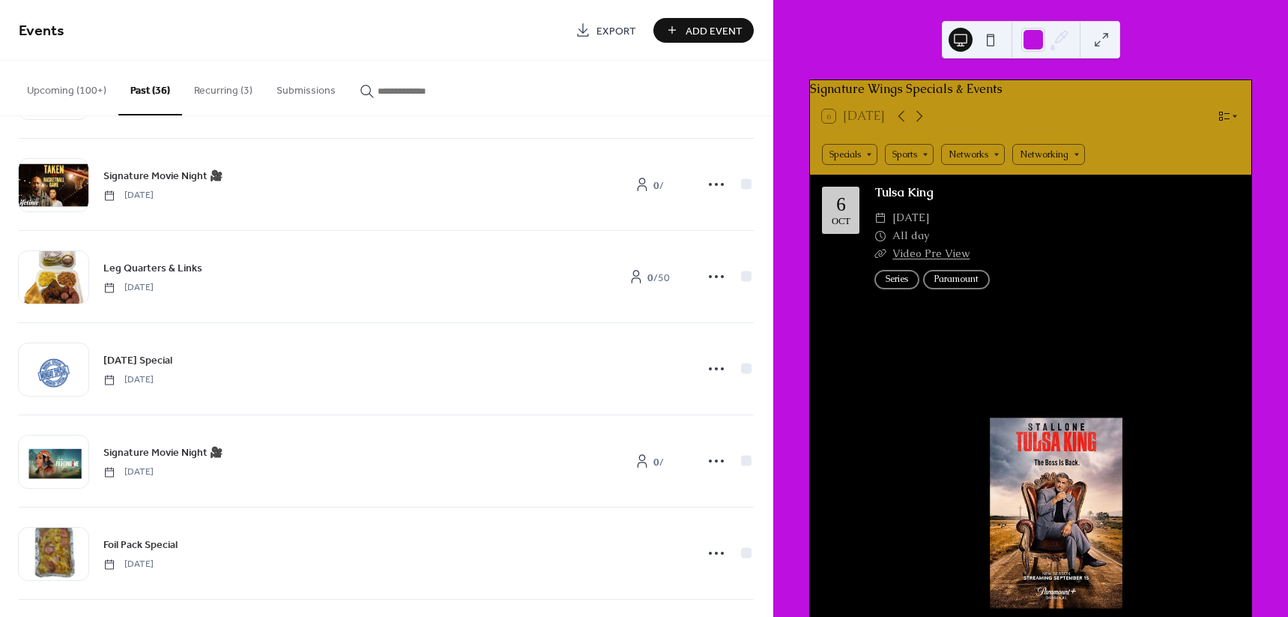
scroll to position [1779, 0]
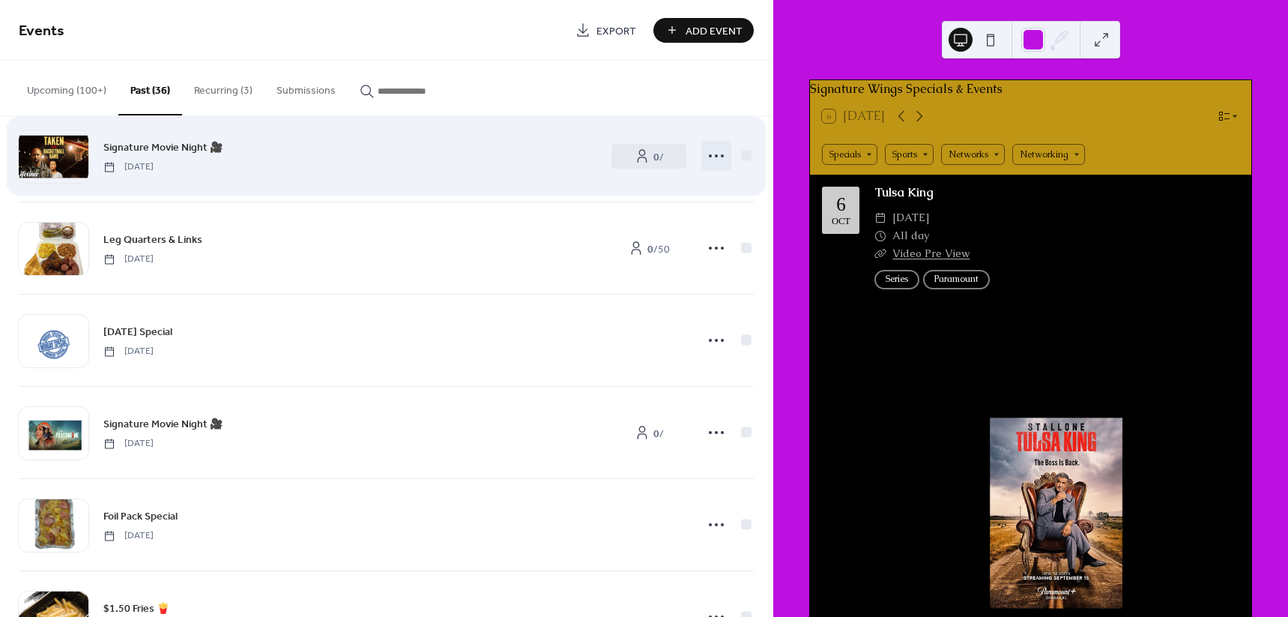
click at [712, 153] on icon at bounding box center [716, 156] width 24 height 24
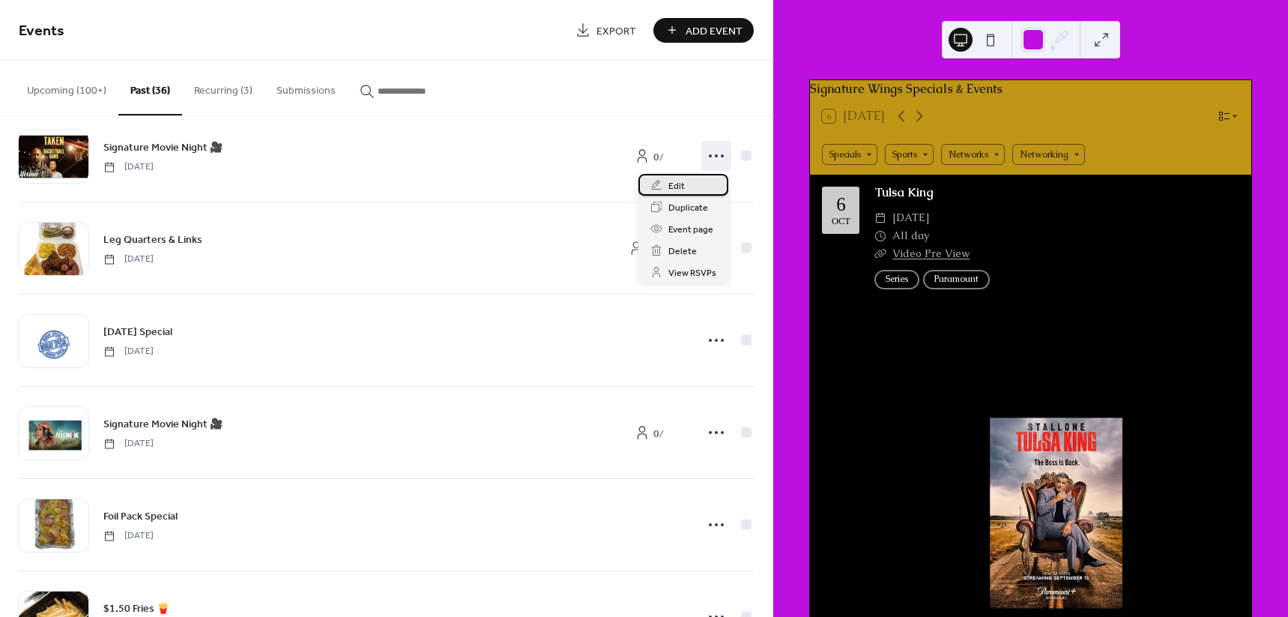
click at [690, 190] on div "Edit" at bounding box center [683, 185] width 90 height 22
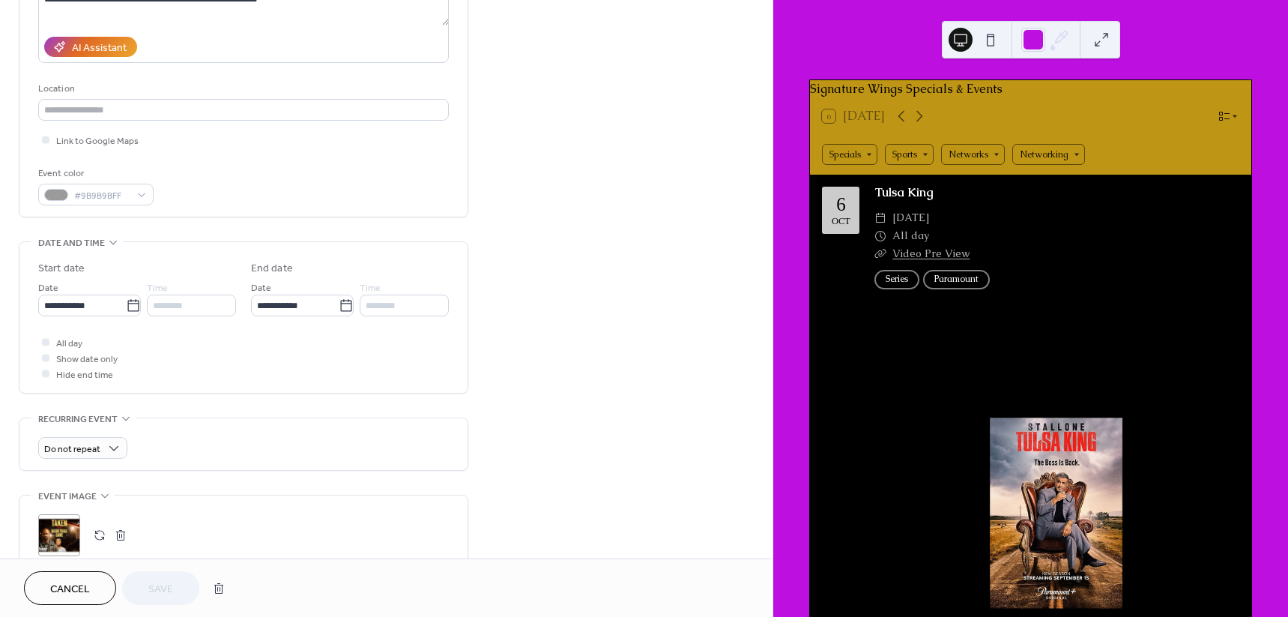
scroll to position [281, 0]
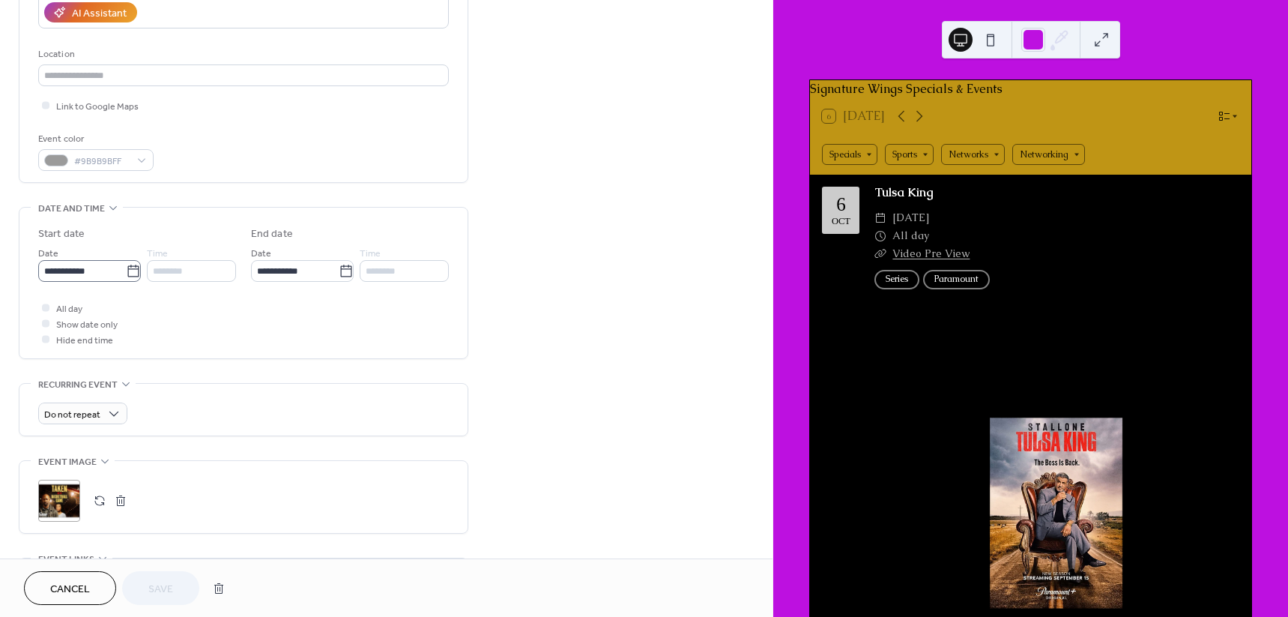
click at [129, 269] on icon at bounding box center [133, 271] width 15 height 15
click at [126, 269] on input "**********" at bounding box center [82, 271] width 88 height 22
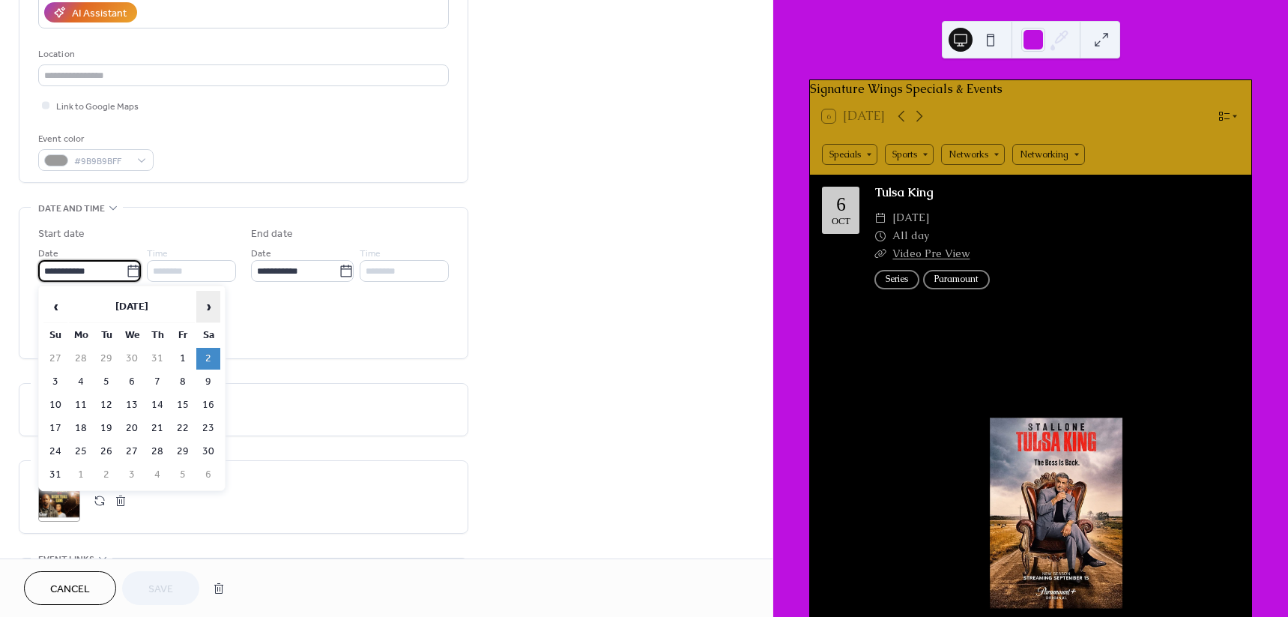
click at [211, 309] on span "›" at bounding box center [208, 306] width 22 height 30
click at [212, 400] on td "15" at bounding box center [208, 405] width 24 height 22
type input "**********"
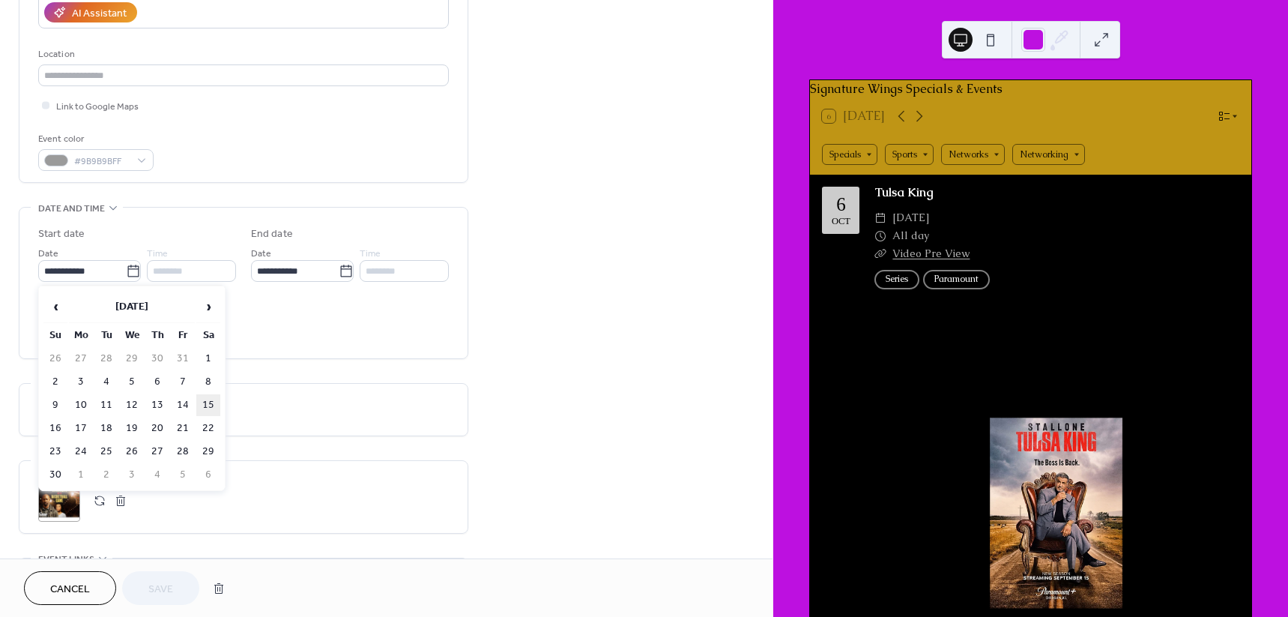
type input "**********"
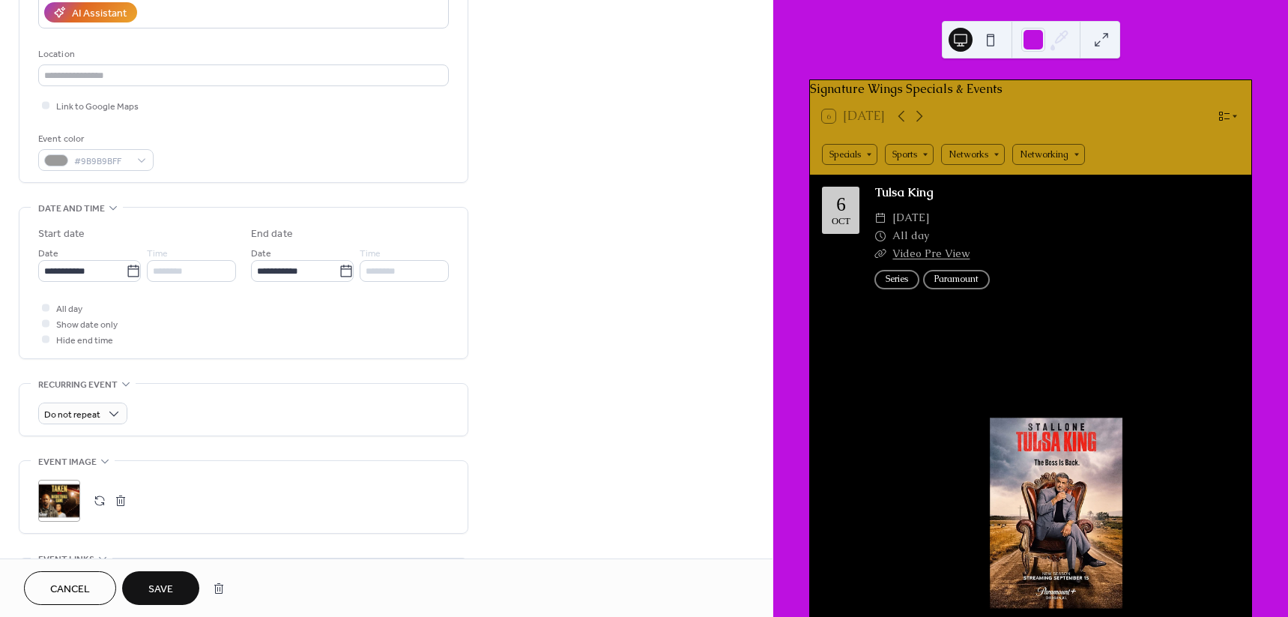
click at [181, 595] on button "Save" at bounding box center [160, 588] width 77 height 34
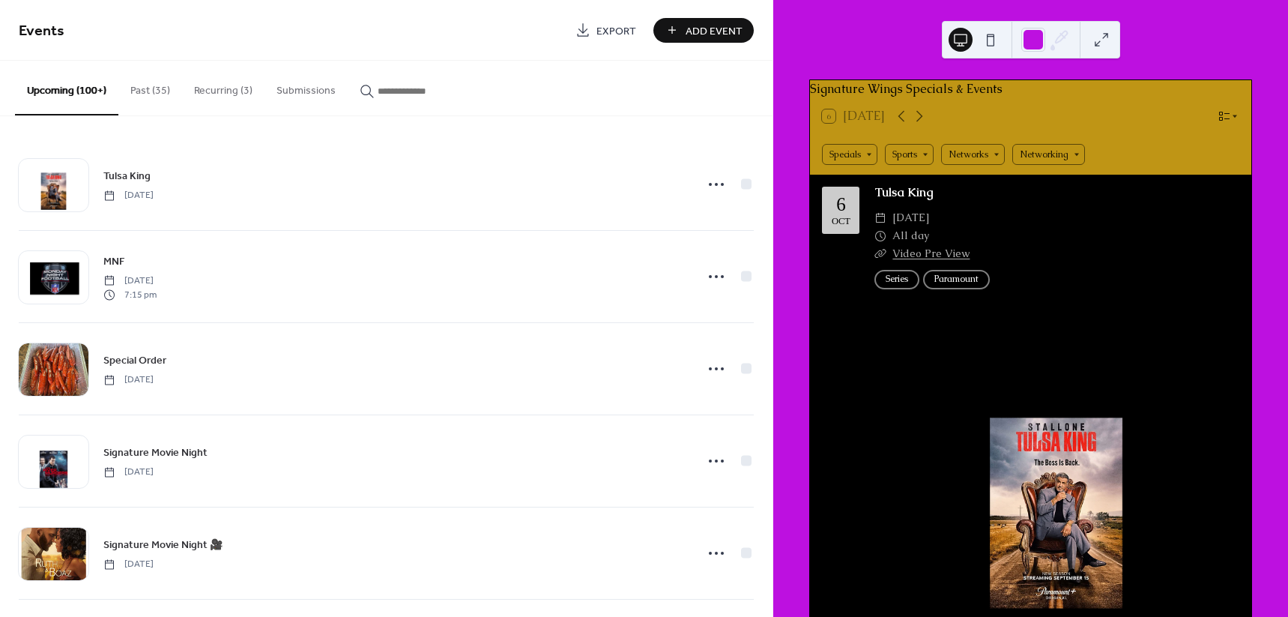
click at [162, 88] on button "Past (35)" at bounding box center [150, 87] width 64 height 53
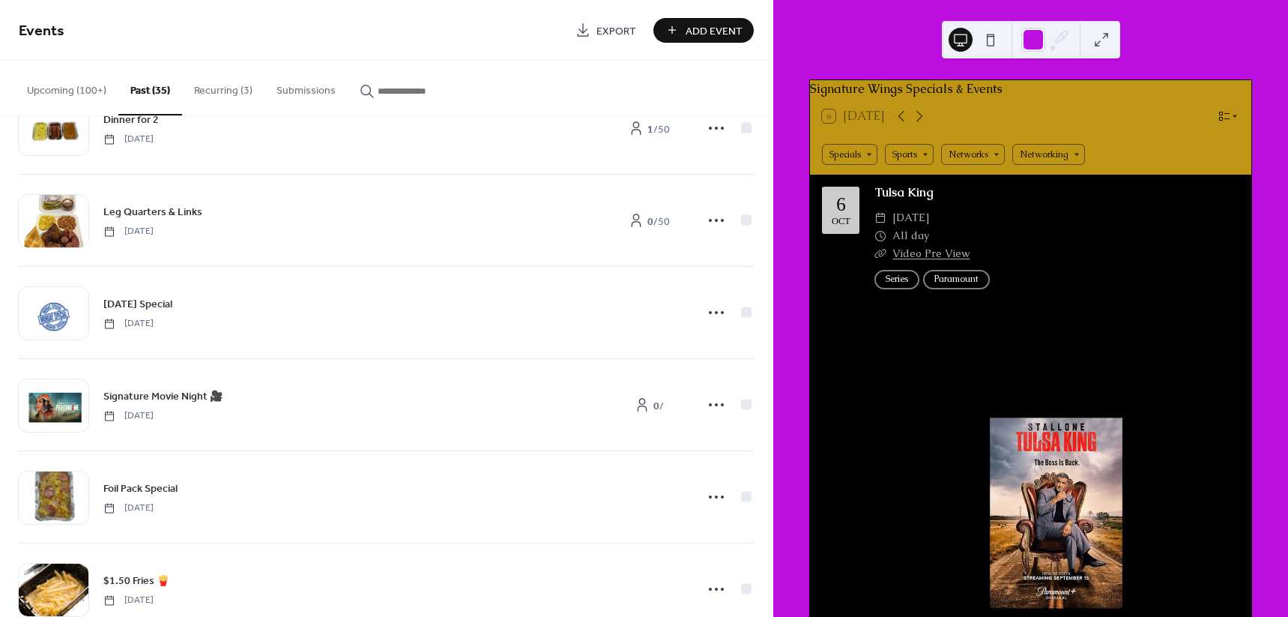
scroll to position [1779, 0]
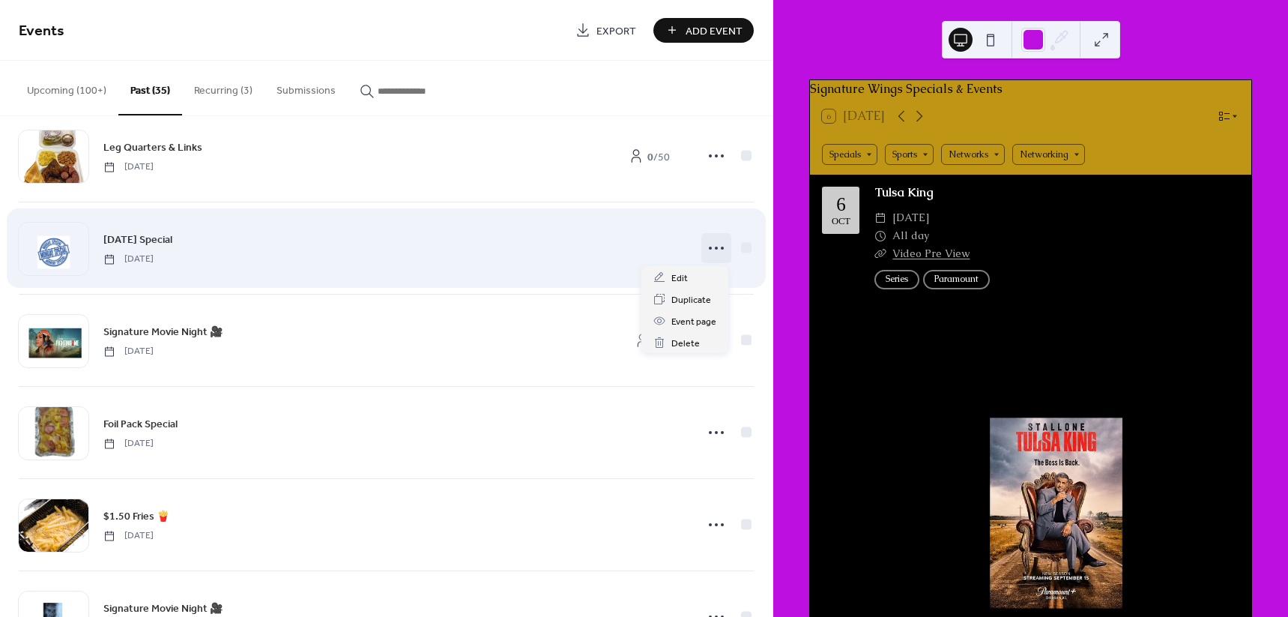
click at [717, 242] on icon at bounding box center [716, 248] width 24 height 24
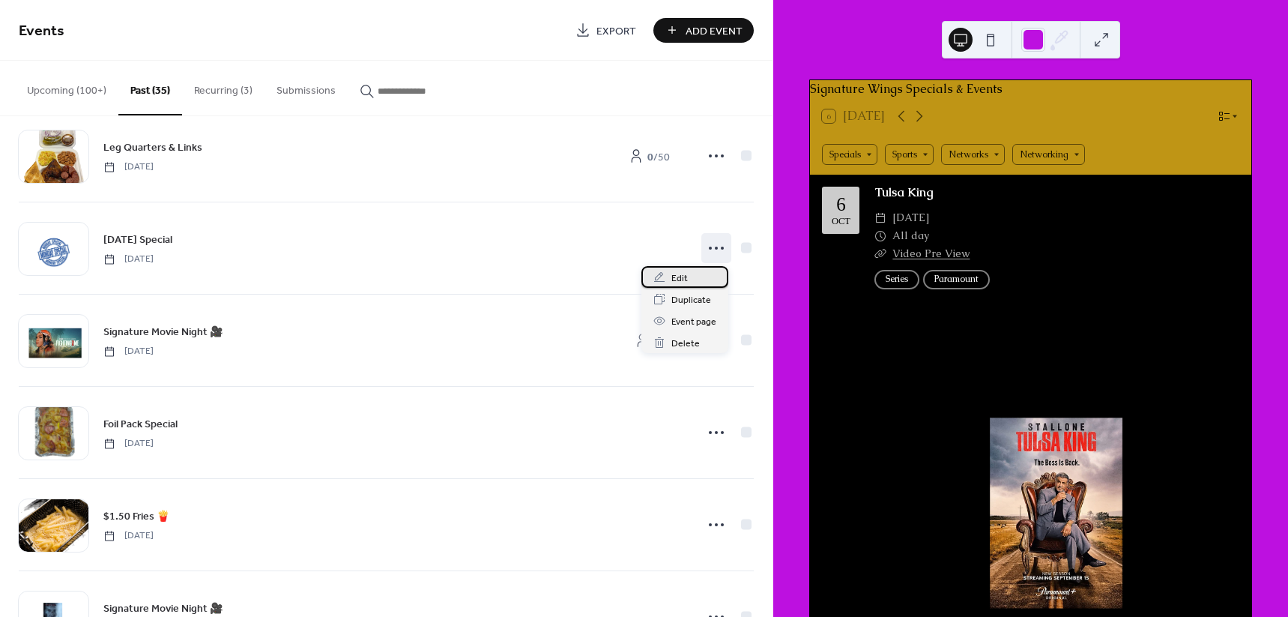
click at [677, 282] on span "Edit" at bounding box center [679, 278] width 16 height 16
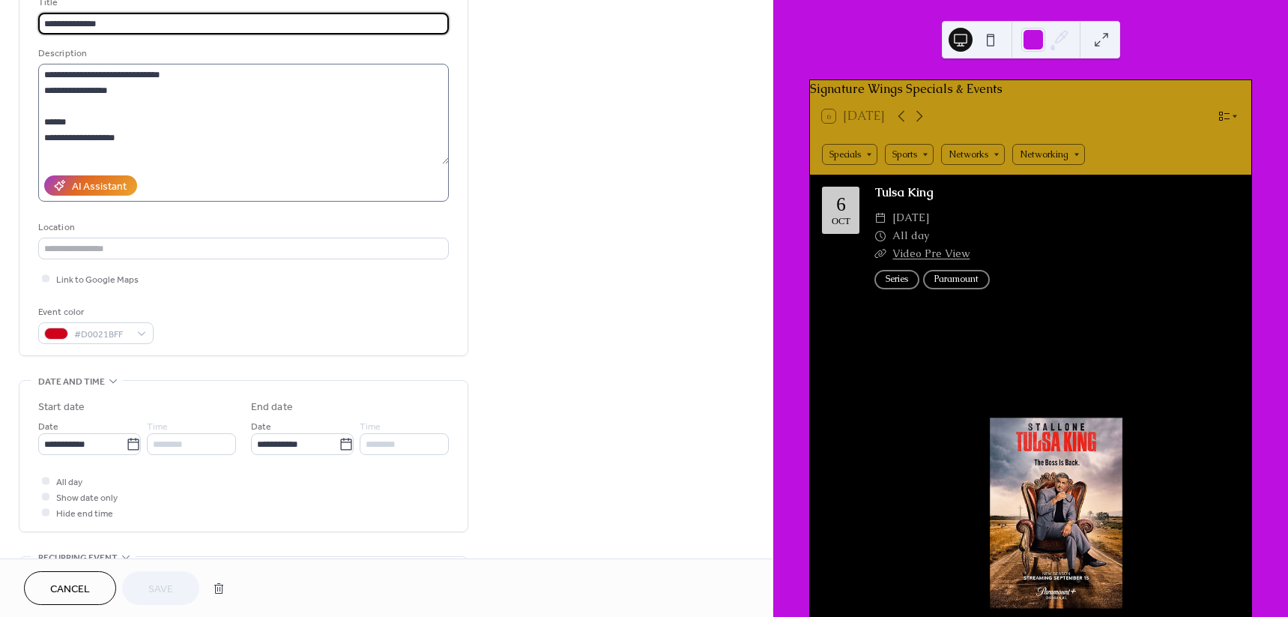
scroll to position [187, 0]
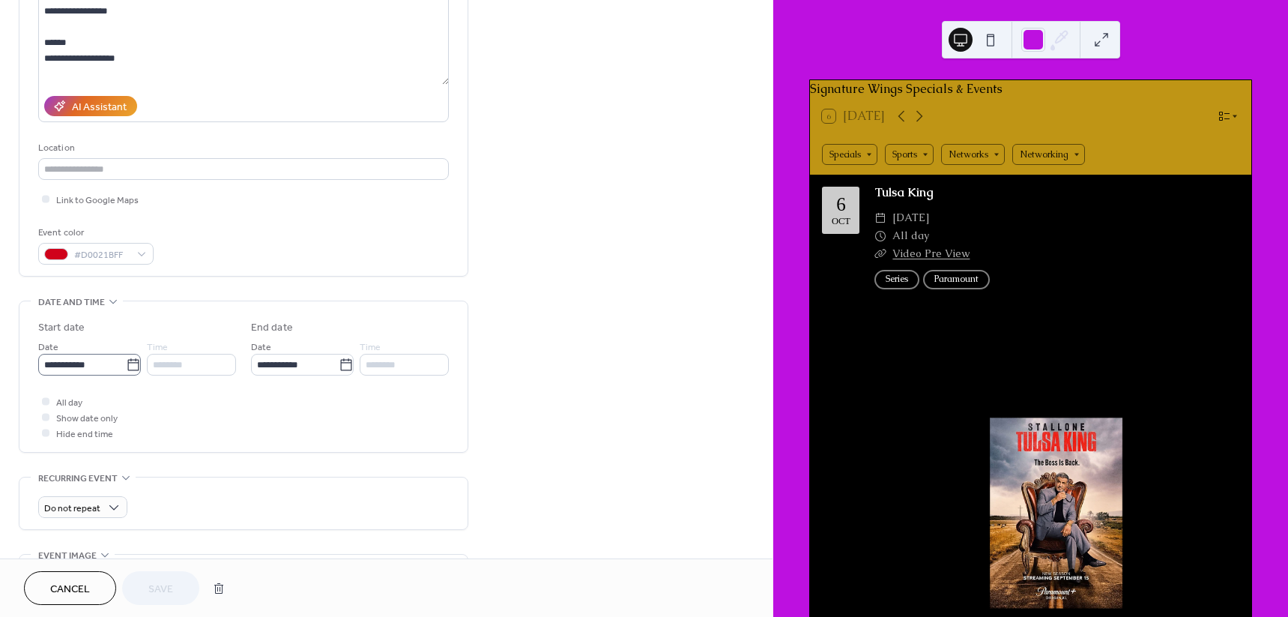
click at [129, 357] on icon at bounding box center [133, 364] width 15 height 15
click at [126, 357] on input "**********" at bounding box center [82, 365] width 88 height 22
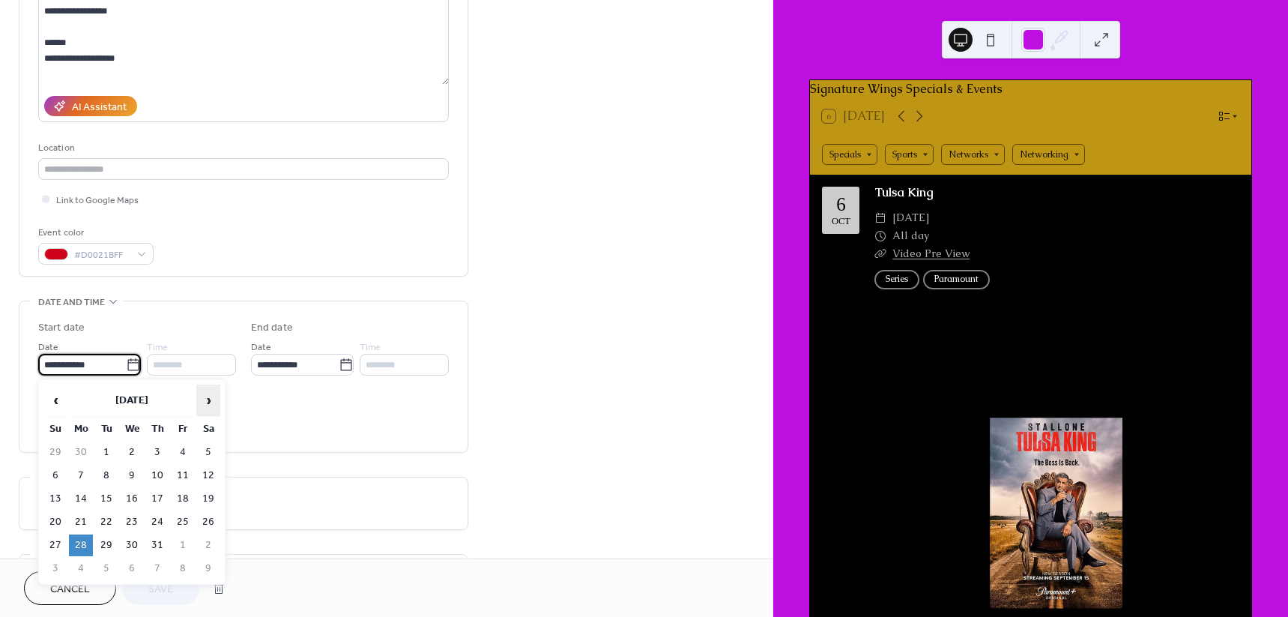
click at [210, 405] on span "›" at bounding box center [208, 400] width 22 height 30
click at [210, 404] on span "›" at bounding box center [208, 400] width 22 height 30
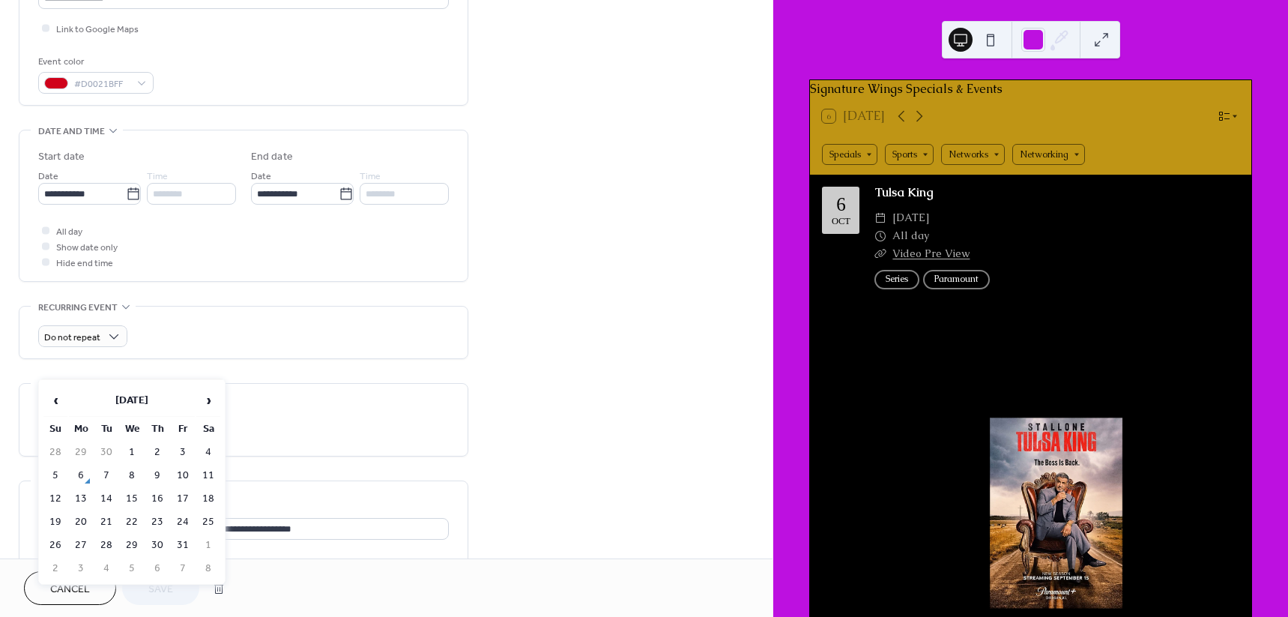
scroll to position [375, 0]
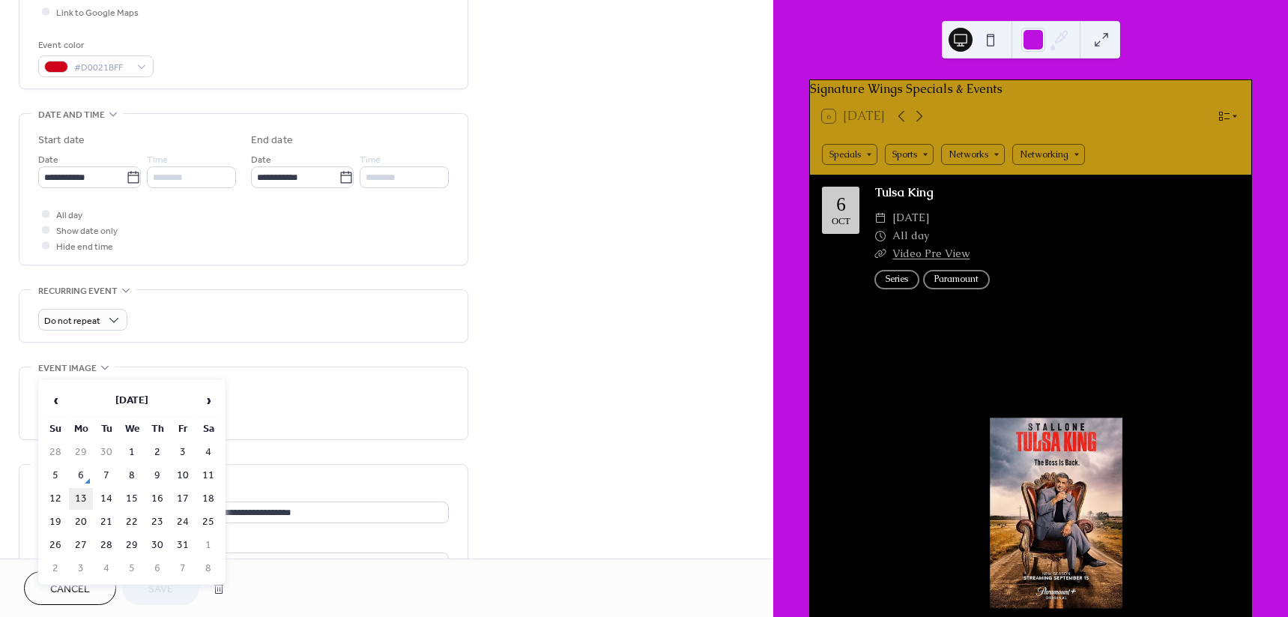
click at [79, 500] on td "13" at bounding box center [81, 499] width 24 height 22
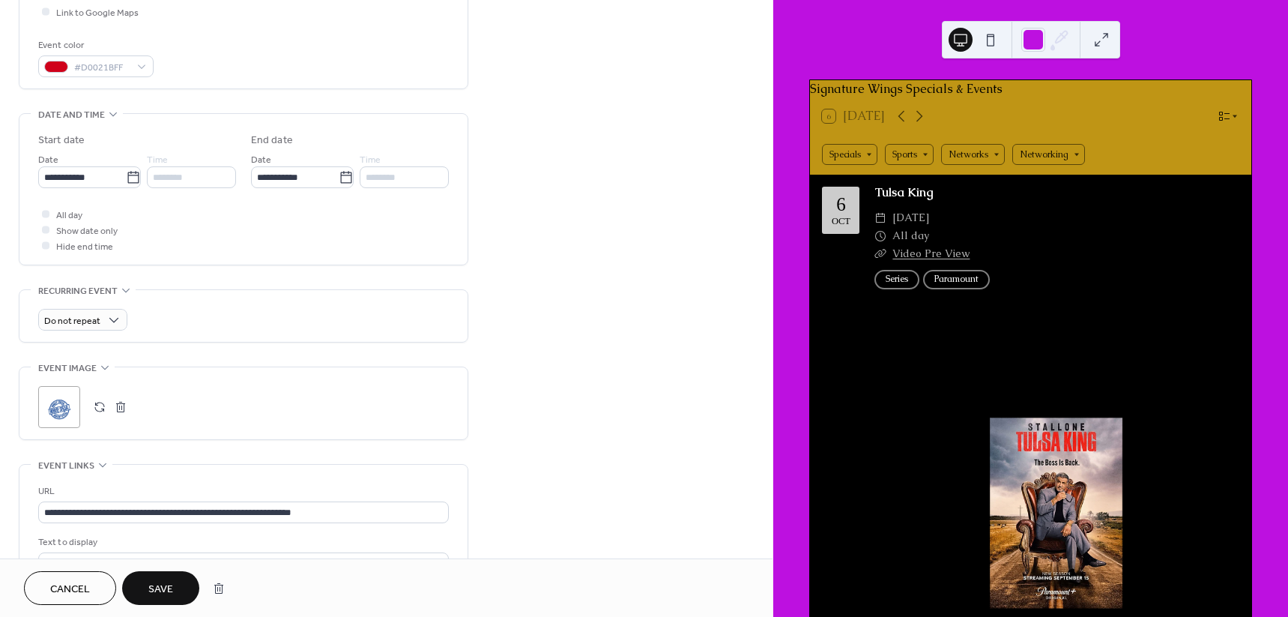
type input "**********"
click at [149, 594] on span "Save" at bounding box center [160, 589] width 25 height 16
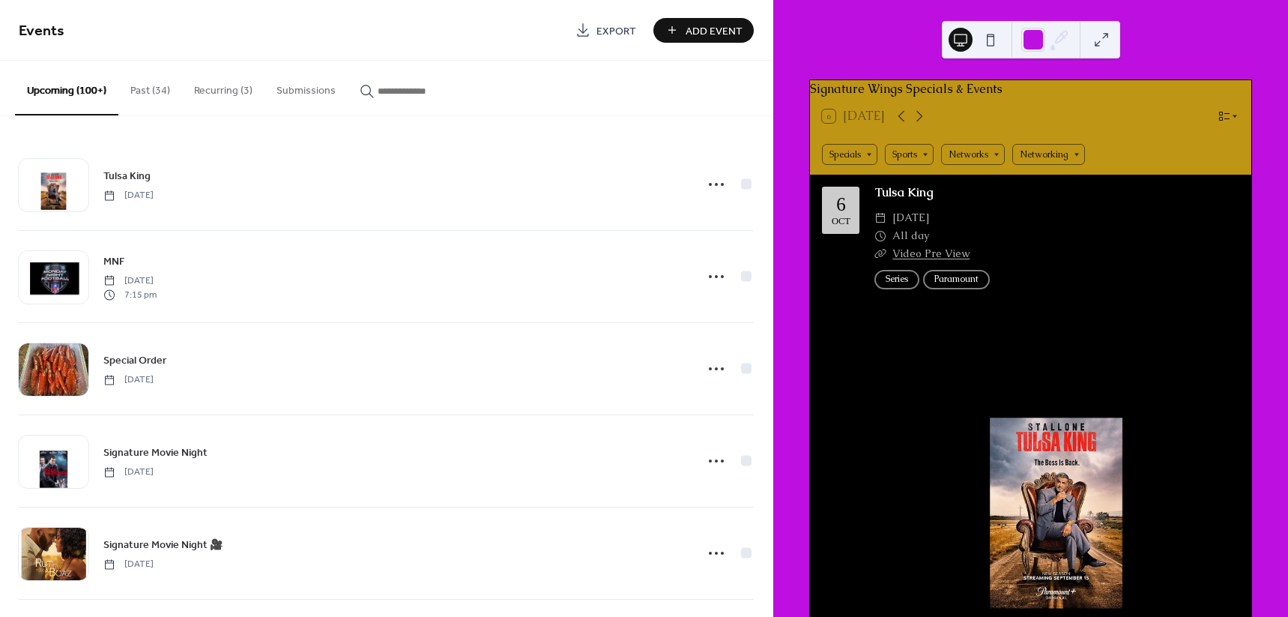
click at [155, 87] on button "Past (34)" at bounding box center [150, 87] width 64 height 53
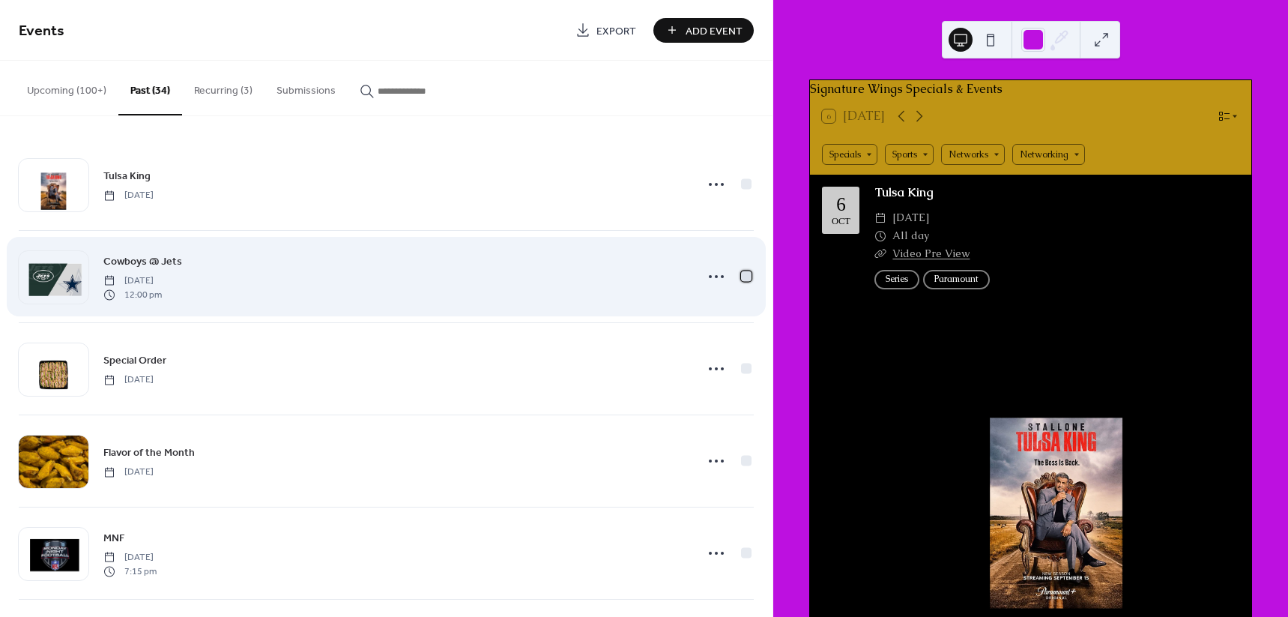
click at [745, 278] on div at bounding box center [746, 275] width 10 height 10
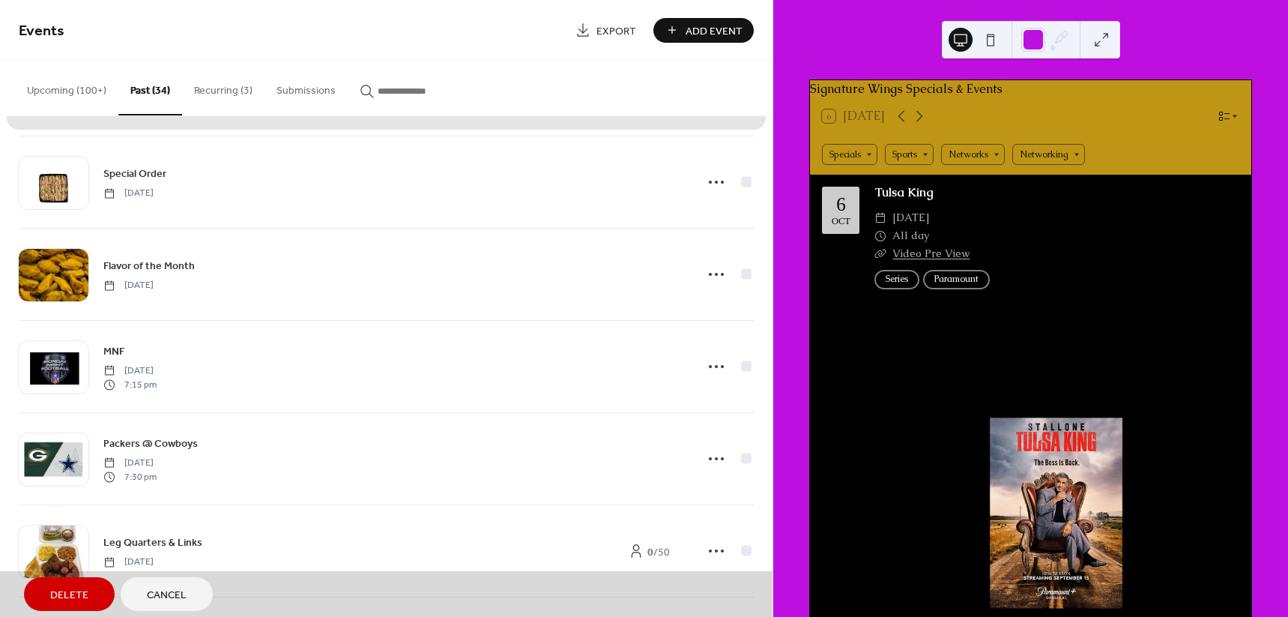
scroll to position [187, 0]
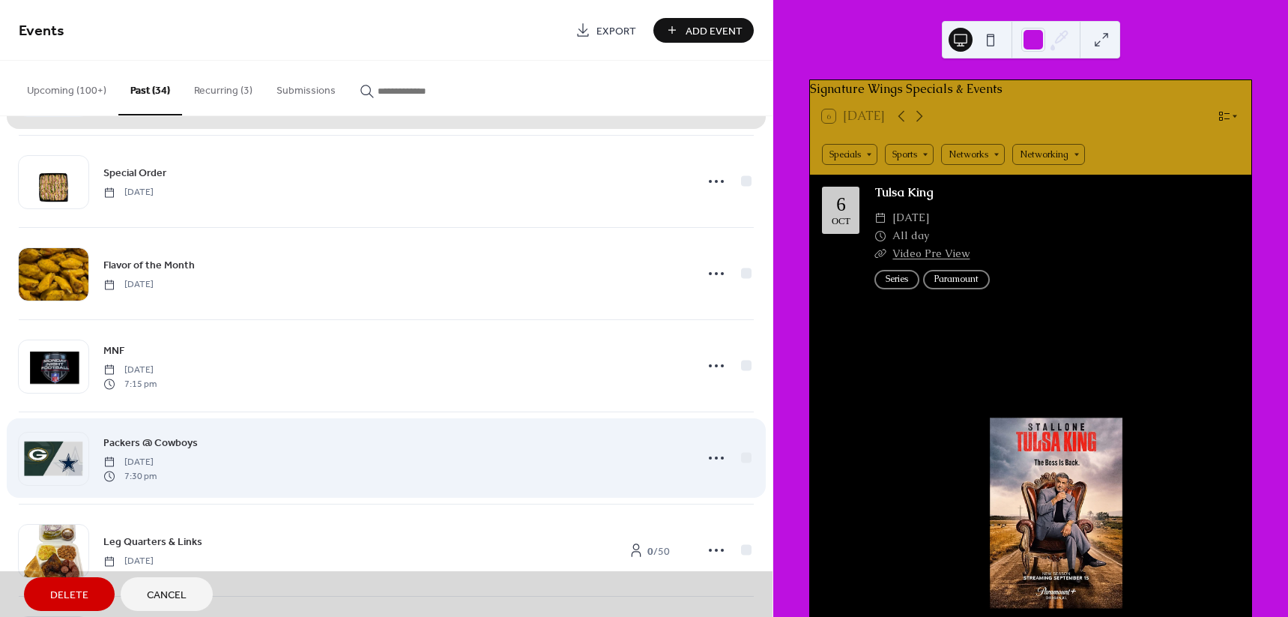
click at [743, 455] on div "Packers @ Cowboys Sunday, September 28, 2025 7:30 pm" at bounding box center [386, 457] width 735 height 92
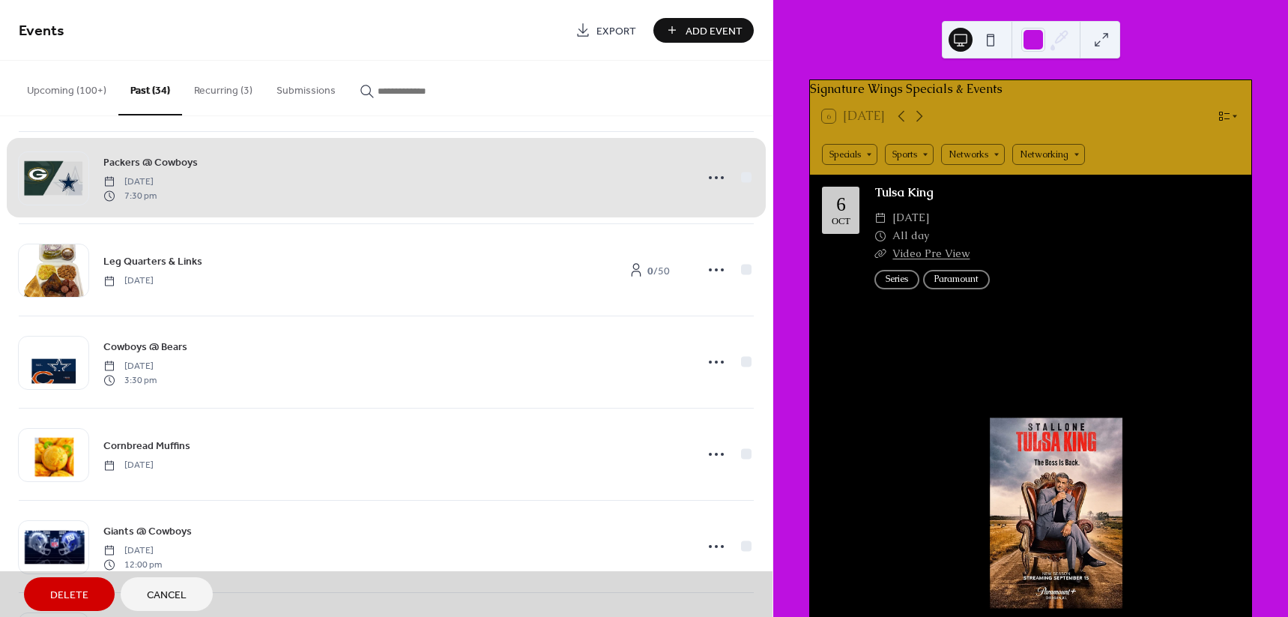
scroll to position [468, 0]
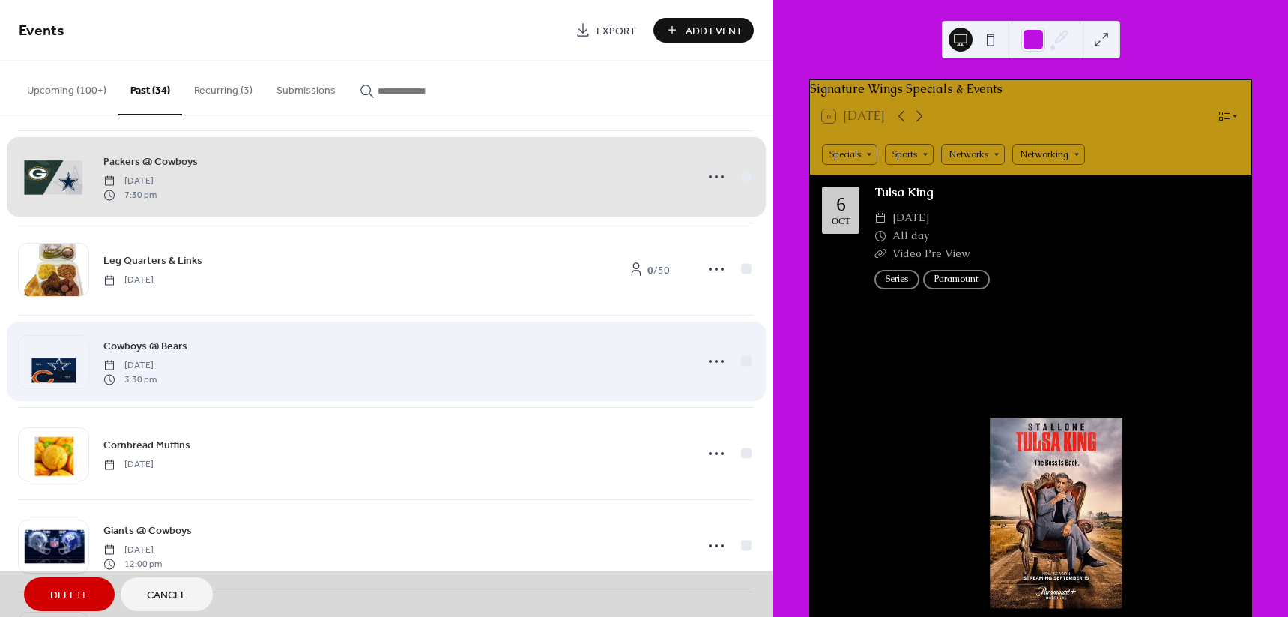
click at [734, 361] on div "Cowboys @ Bears Sunday, September 21, 2025 3:30 pm" at bounding box center [386, 361] width 735 height 92
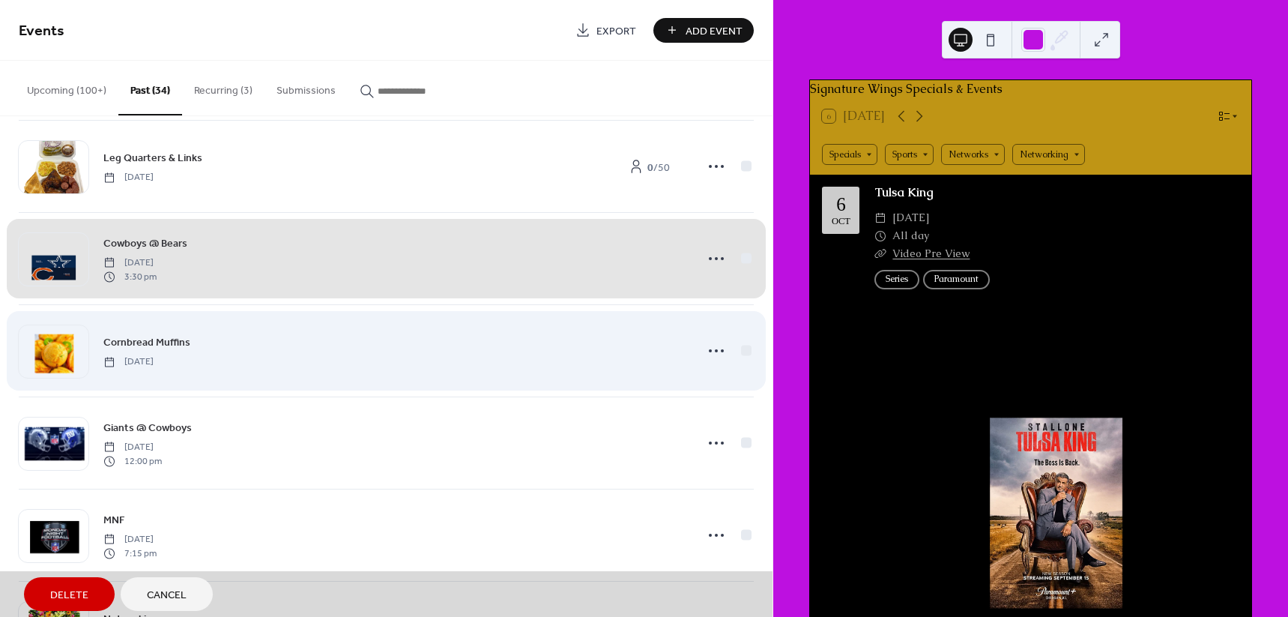
scroll to position [656, 0]
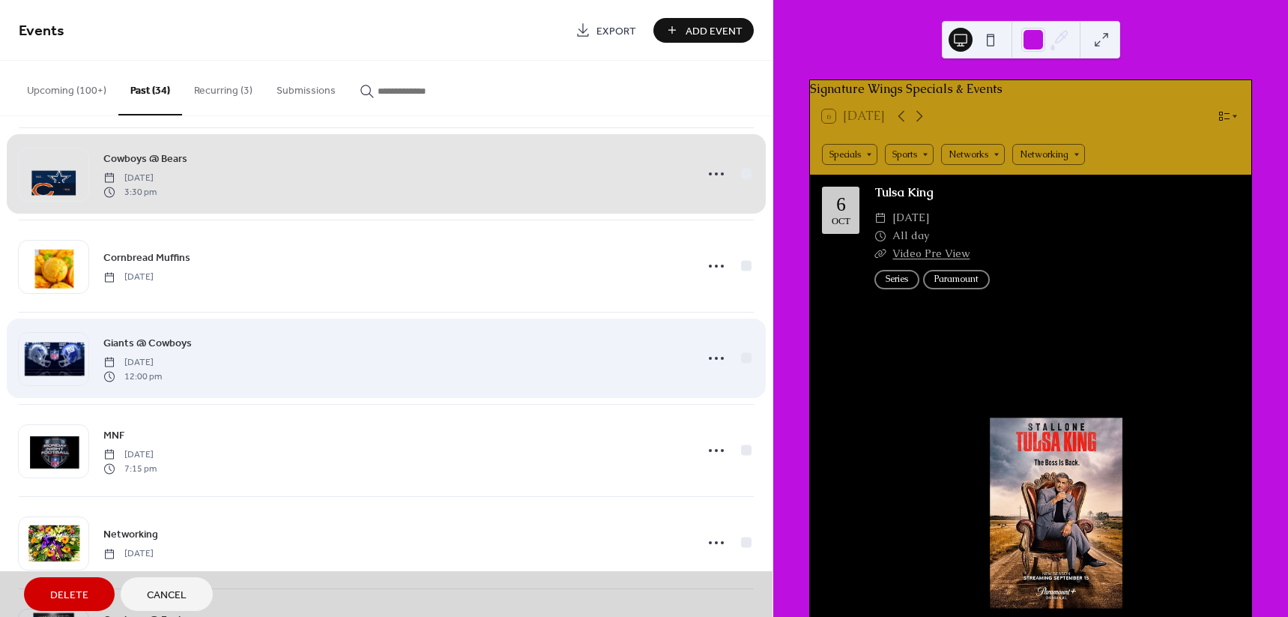
click at [742, 362] on div "Giants @ Cowboys Sunday, September 14, 2025 12:00 pm" at bounding box center [386, 358] width 735 height 92
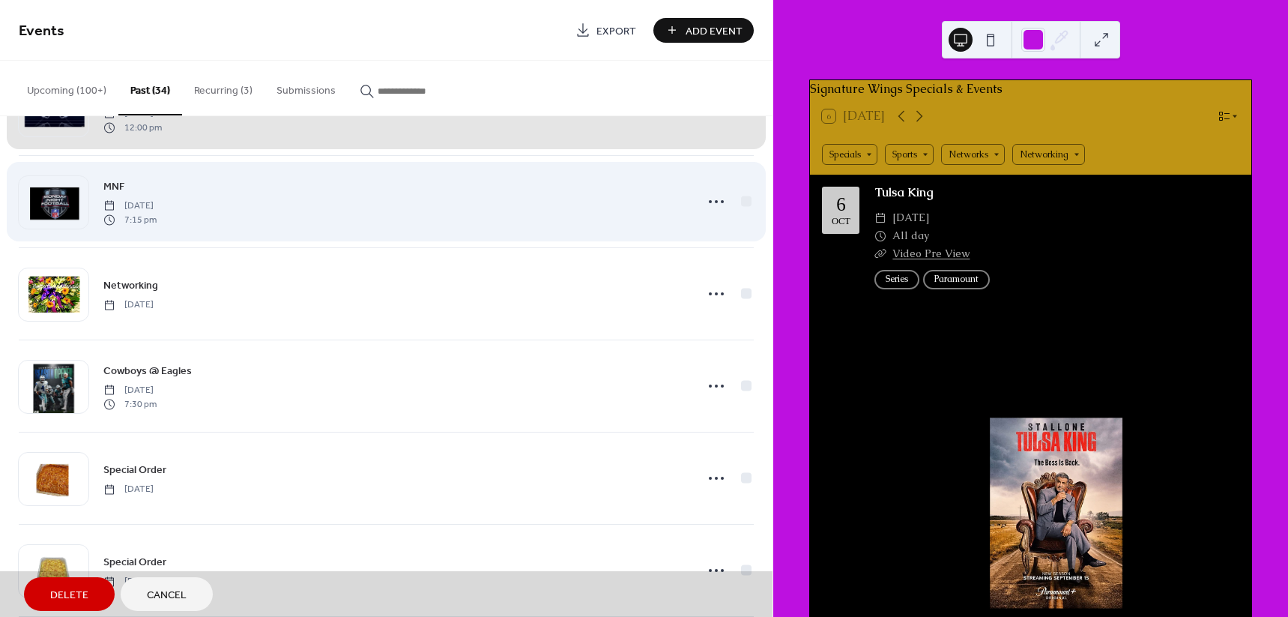
scroll to position [936, 0]
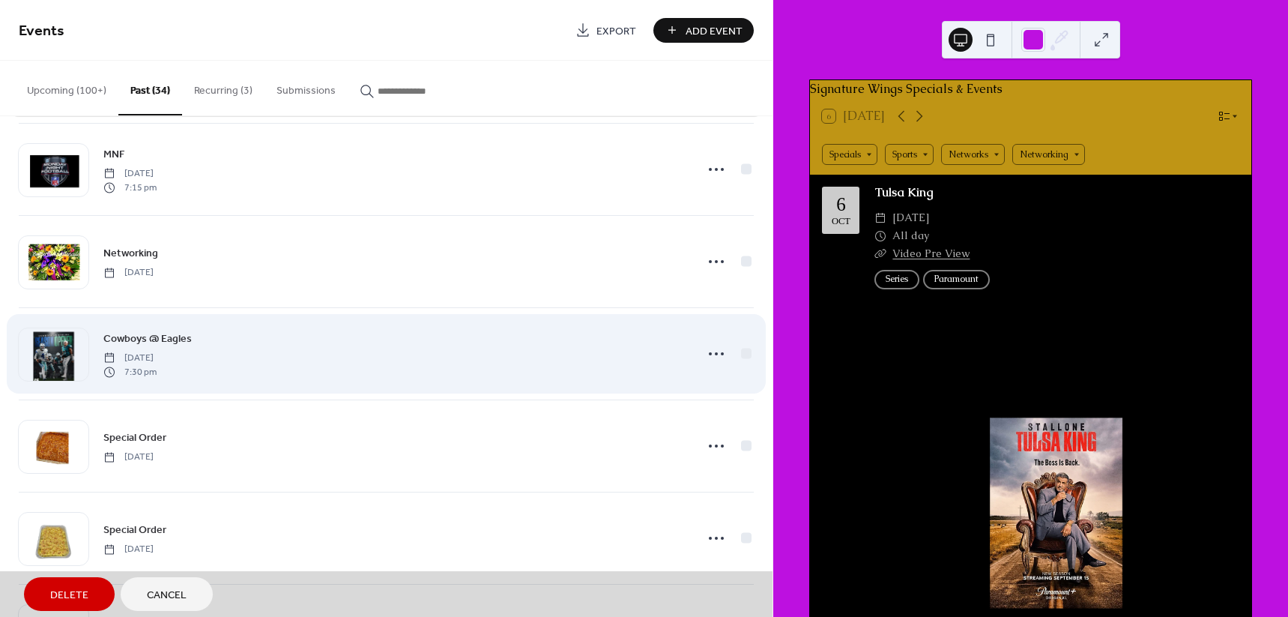
click at [740, 357] on div "Cowboys @ Eagles Thursday, September 4, 2025 7:30 pm" at bounding box center [386, 353] width 735 height 92
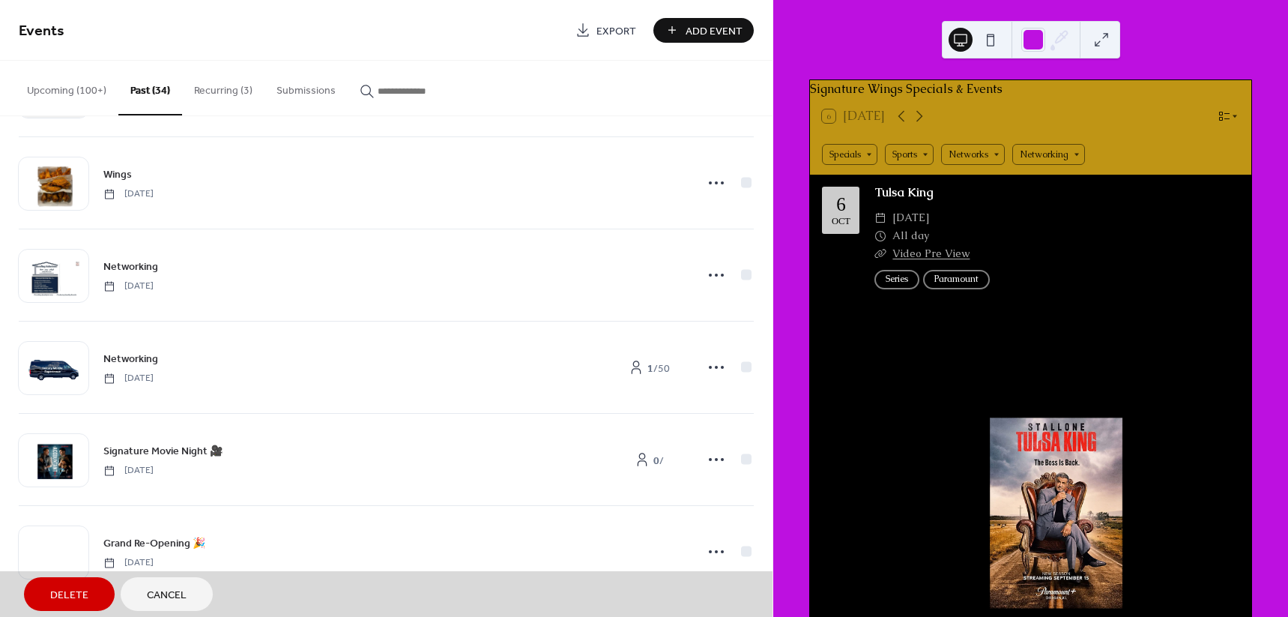
scroll to position [2677, 0]
click at [53, 599] on span "Delete" at bounding box center [69, 595] width 38 height 16
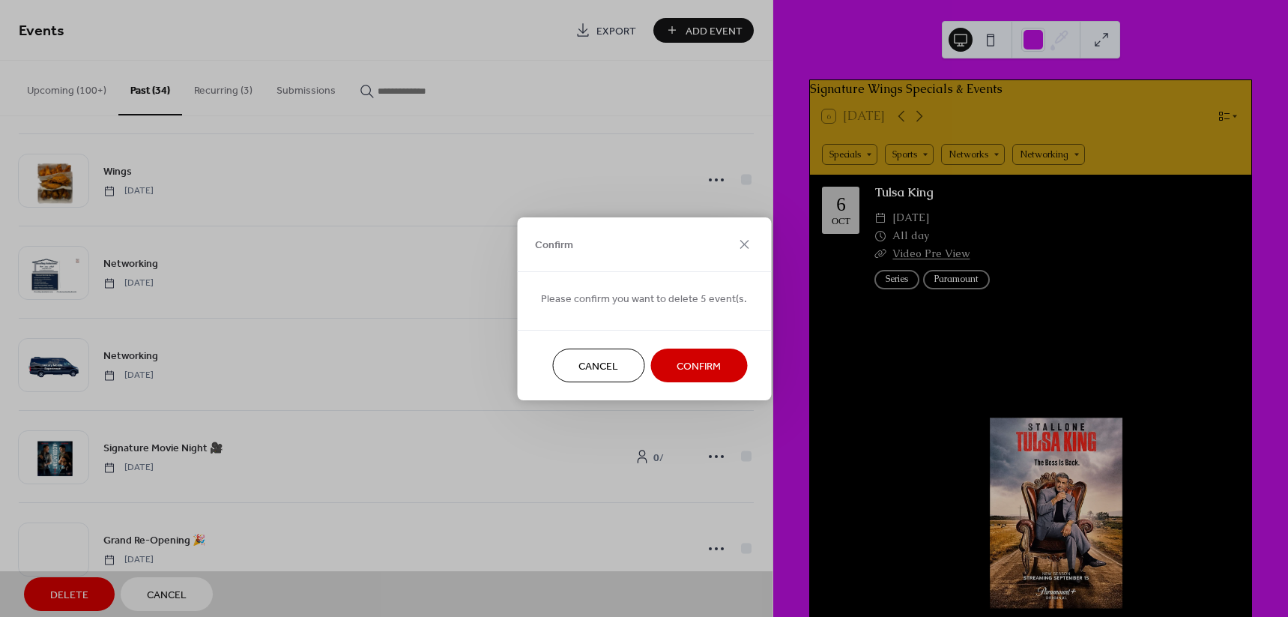
click at [733, 366] on button "Confirm" at bounding box center [698, 365] width 97 height 34
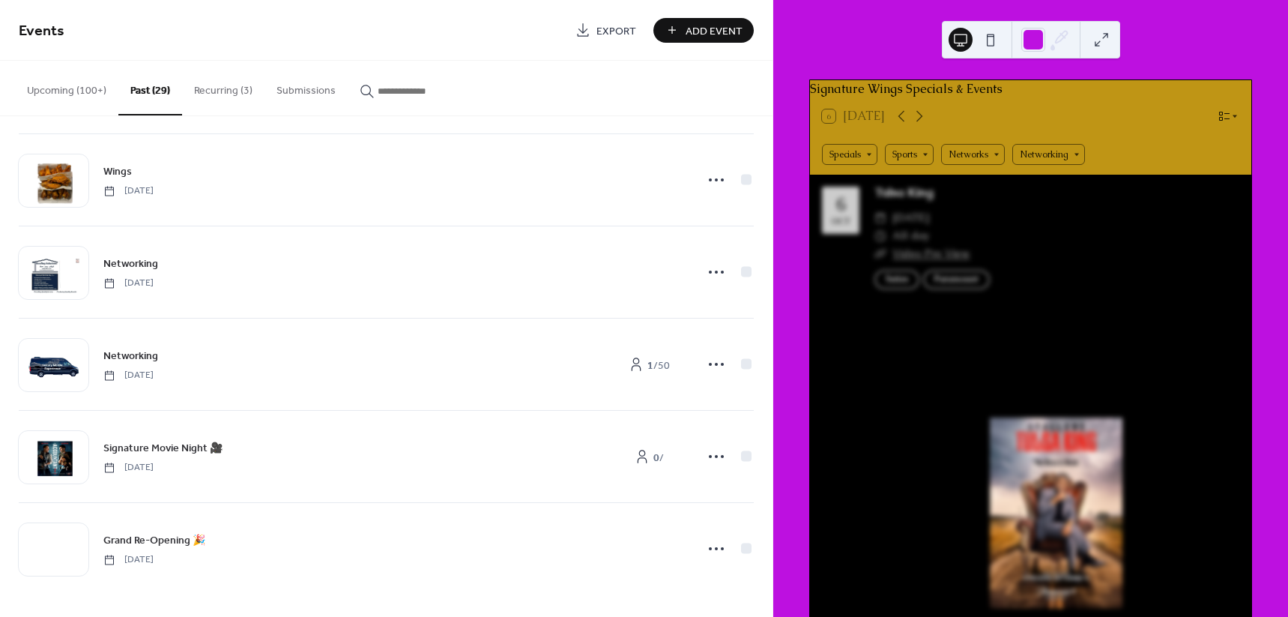
scroll to position [2216, 0]
click at [132, 86] on button "Past (29)" at bounding box center [150, 88] width 64 height 55
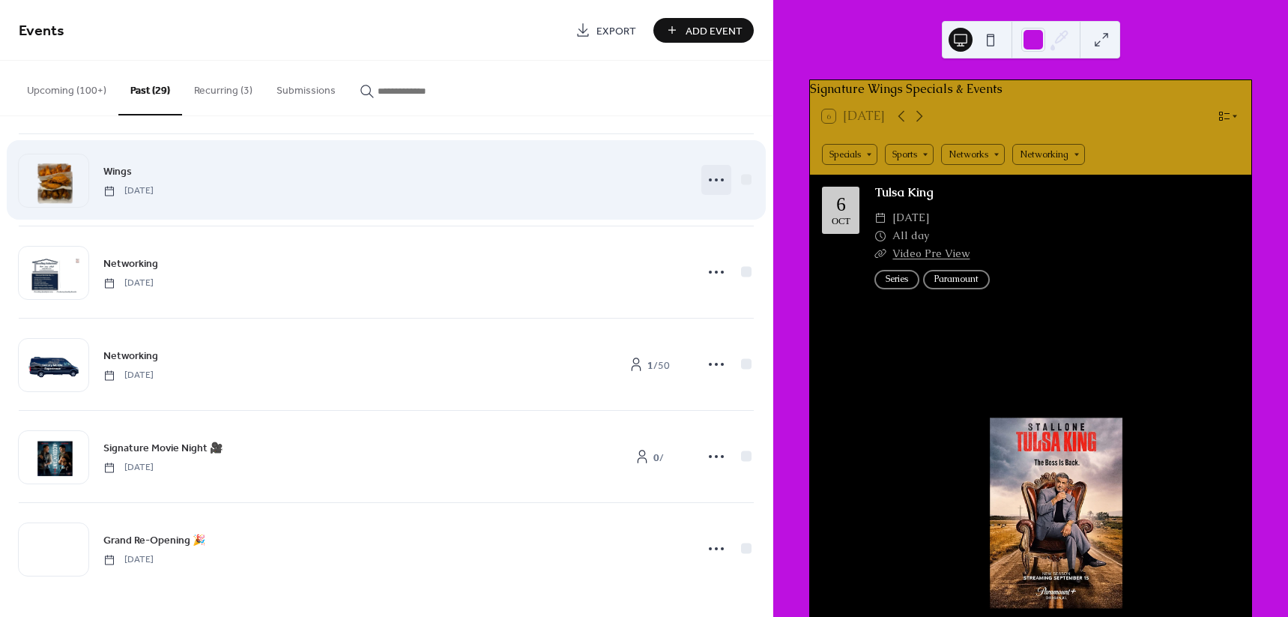
click at [715, 183] on icon at bounding box center [716, 180] width 24 height 24
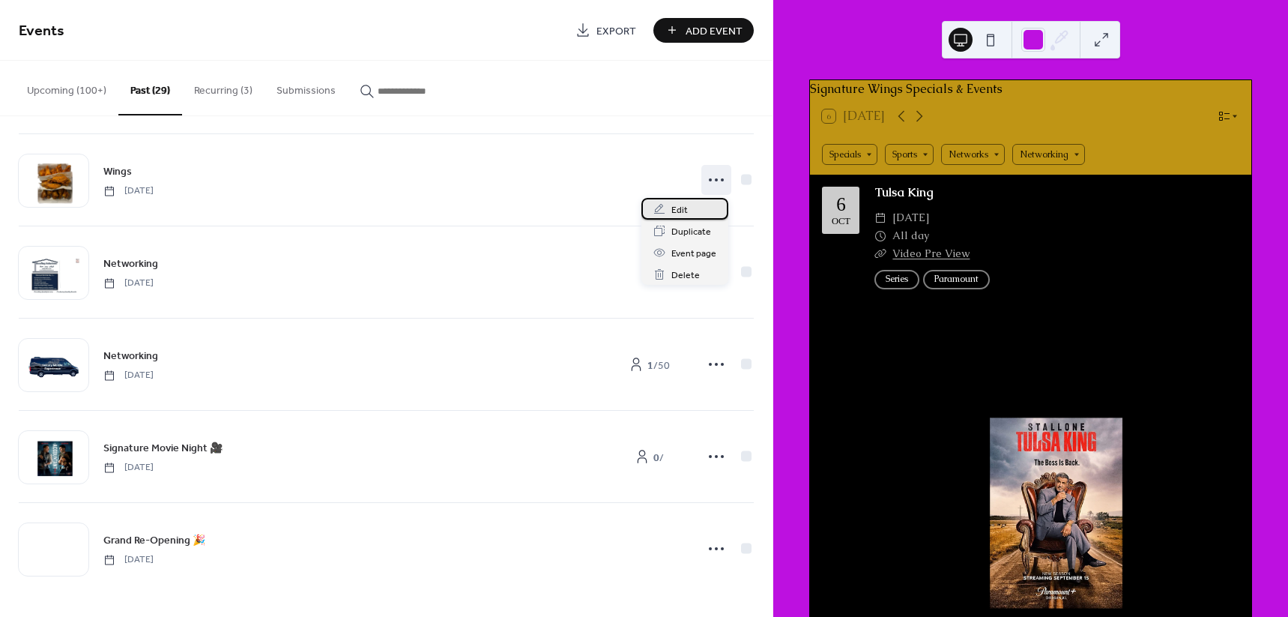
click at [688, 208] on div "Edit" at bounding box center [684, 209] width 87 height 22
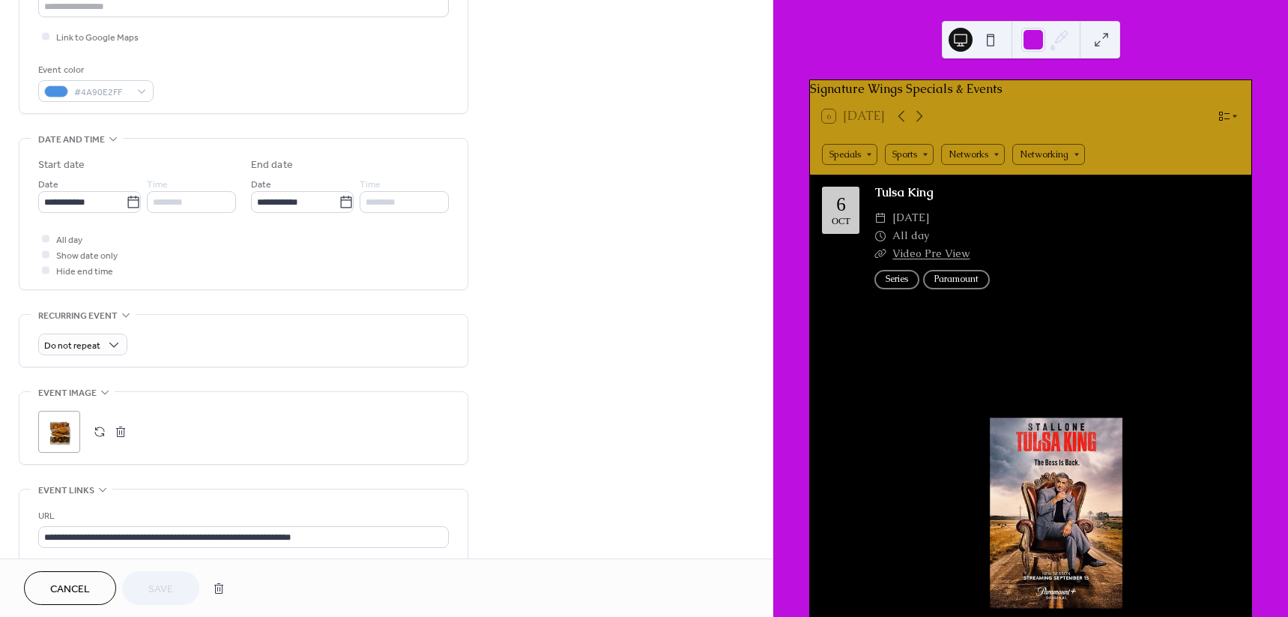
scroll to position [468, 0]
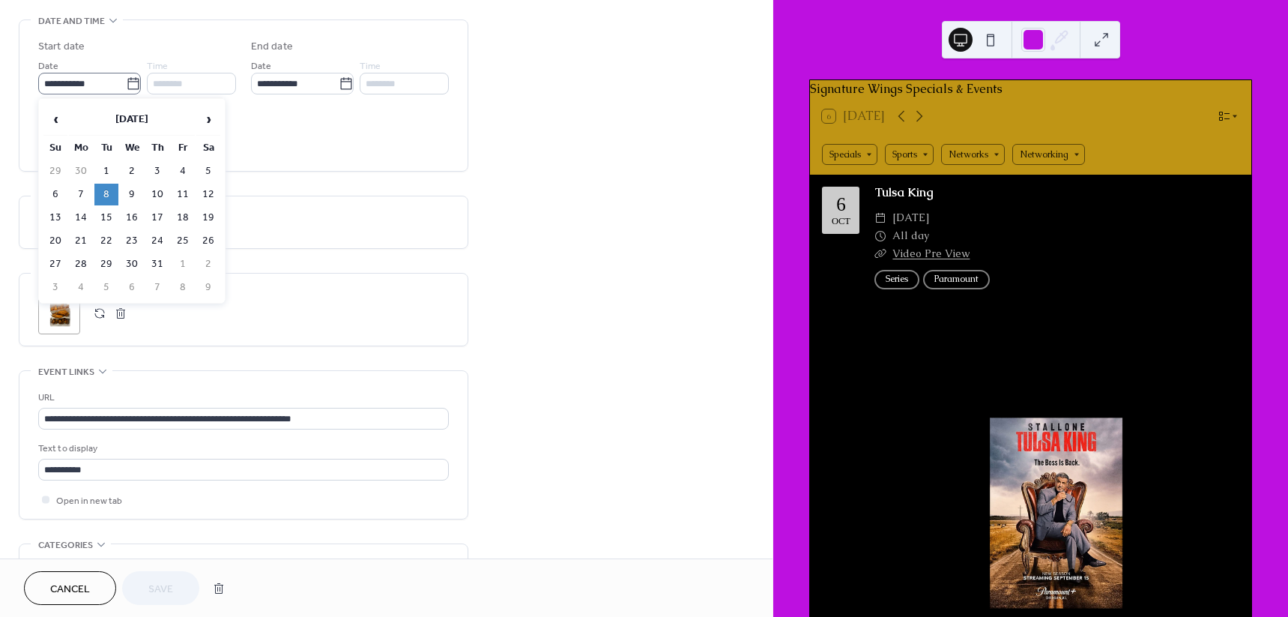
click at [136, 79] on icon at bounding box center [133, 83] width 15 height 15
click at [126, 79] on input "**********" at bounding box center [82, 84] width 88 height 22
click at [208, 129] on span "›" at bounding box center [208, 119] width 22 height 30
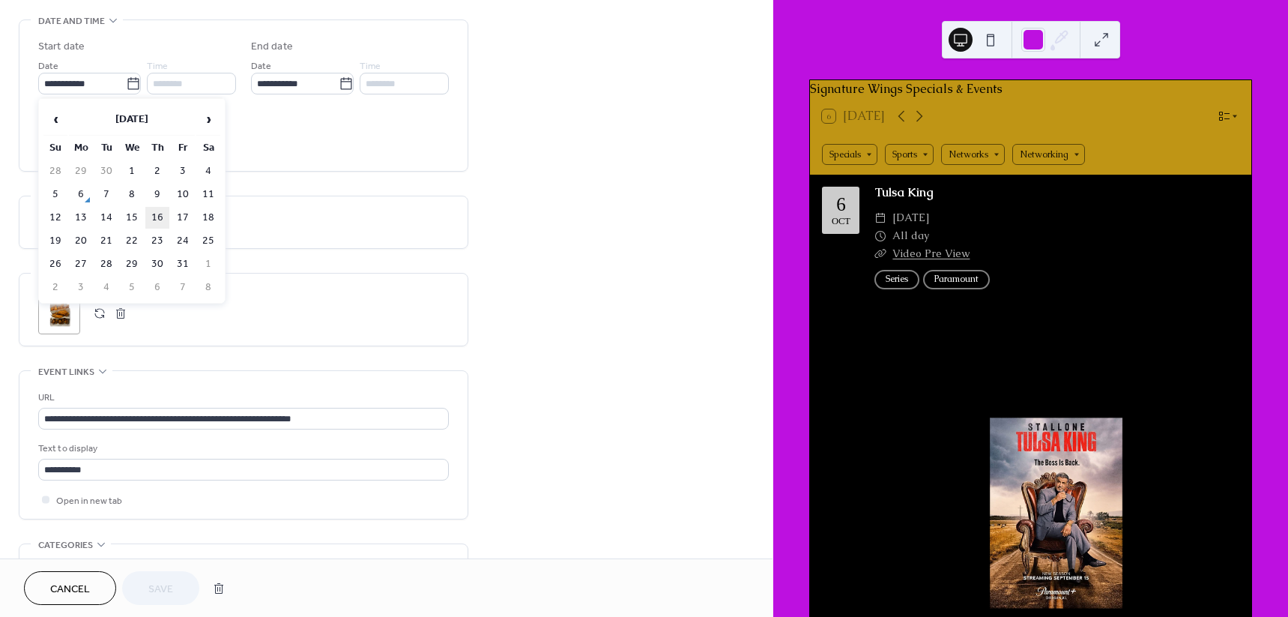
click at [151, 220] on td "16" at bounding box center [157, 218] width 24 height 22
type input "**********"
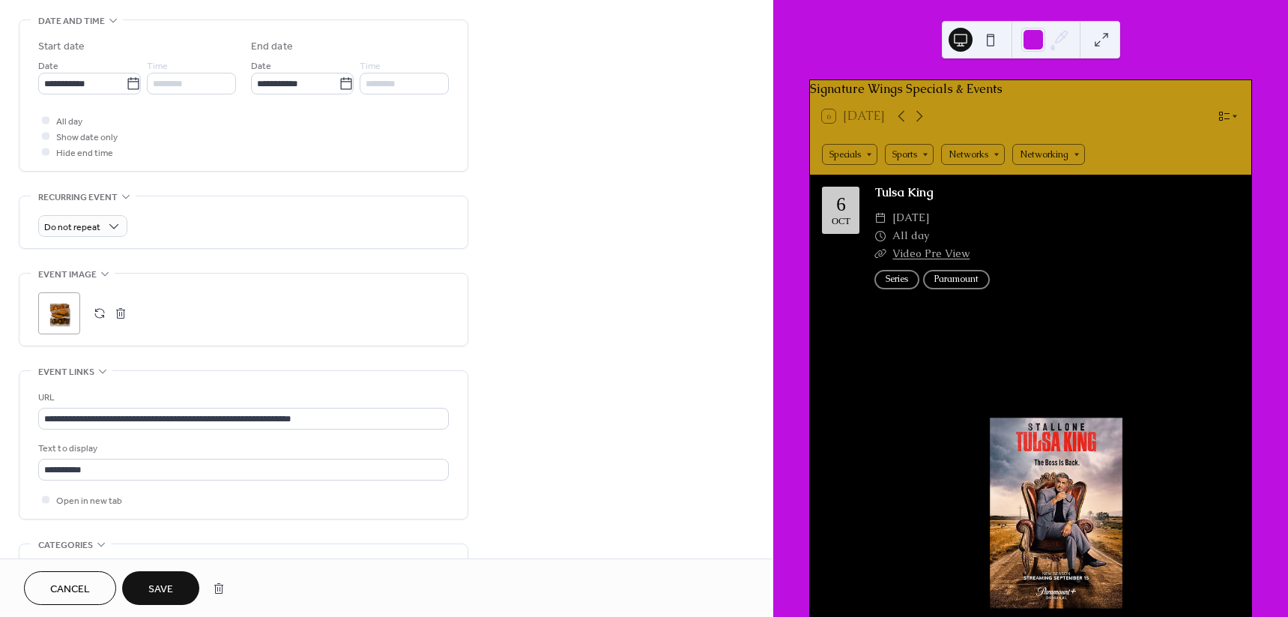
click at [131, 585] on button "Save" at bounding box center [160, 588] width 77 height 34
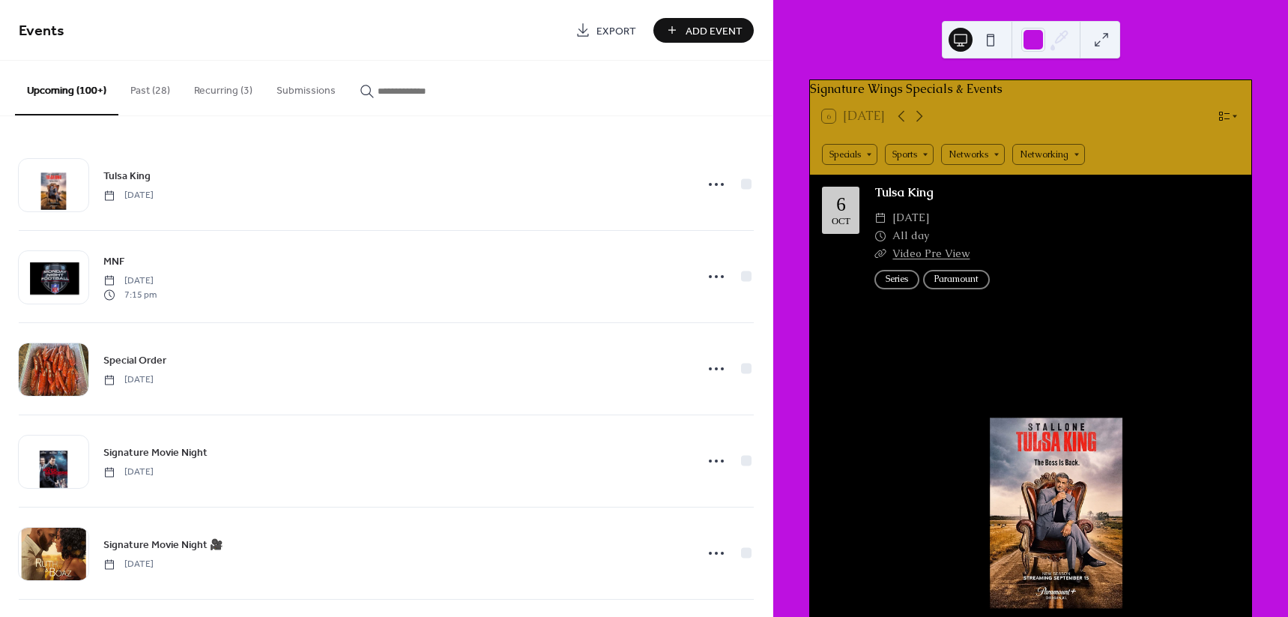
click at [162, 81] on button "Past (28)" at bounding box center [150, 87] width 64 height 53
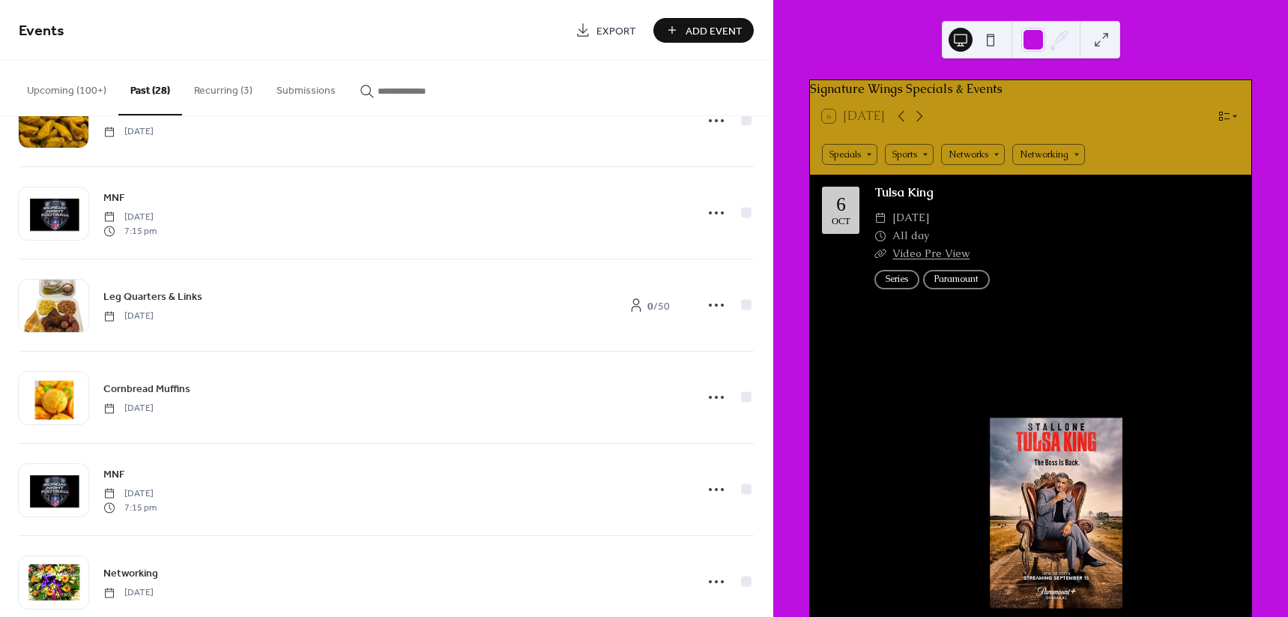
scroll to position [281, 0]
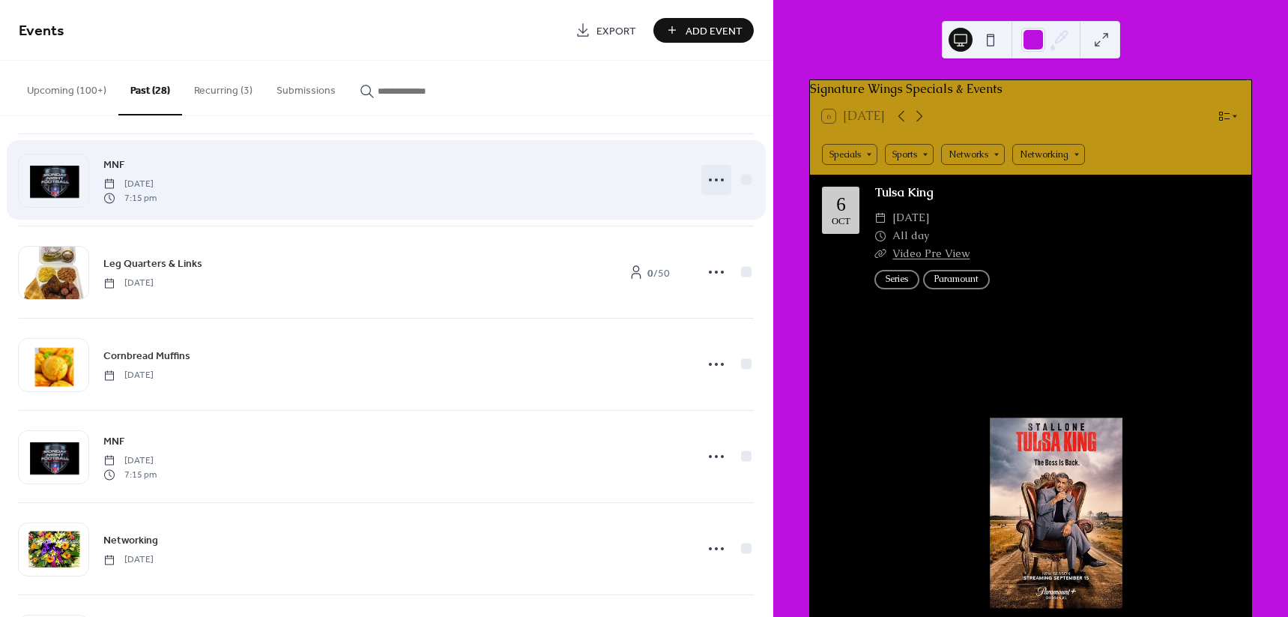
click at [715, 168] on icon at bounding box center [716, 180] width 24 height 24
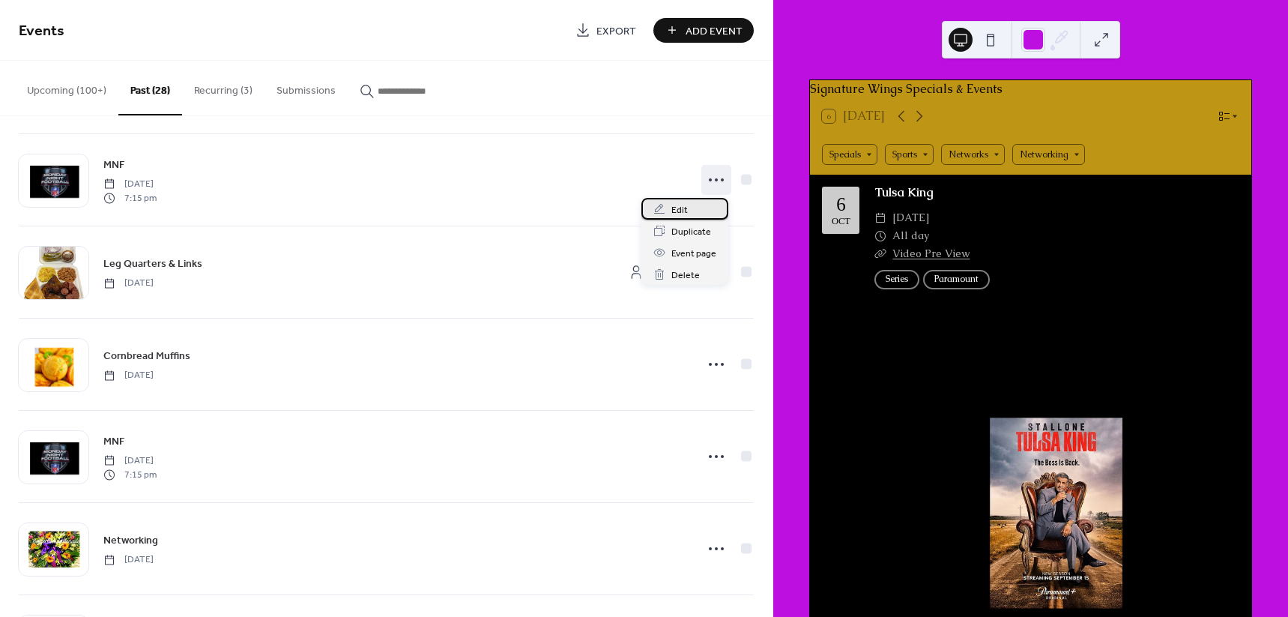
click at [694, 211] on div "Edit" at bounding box center [684, 209] width 87 height 22
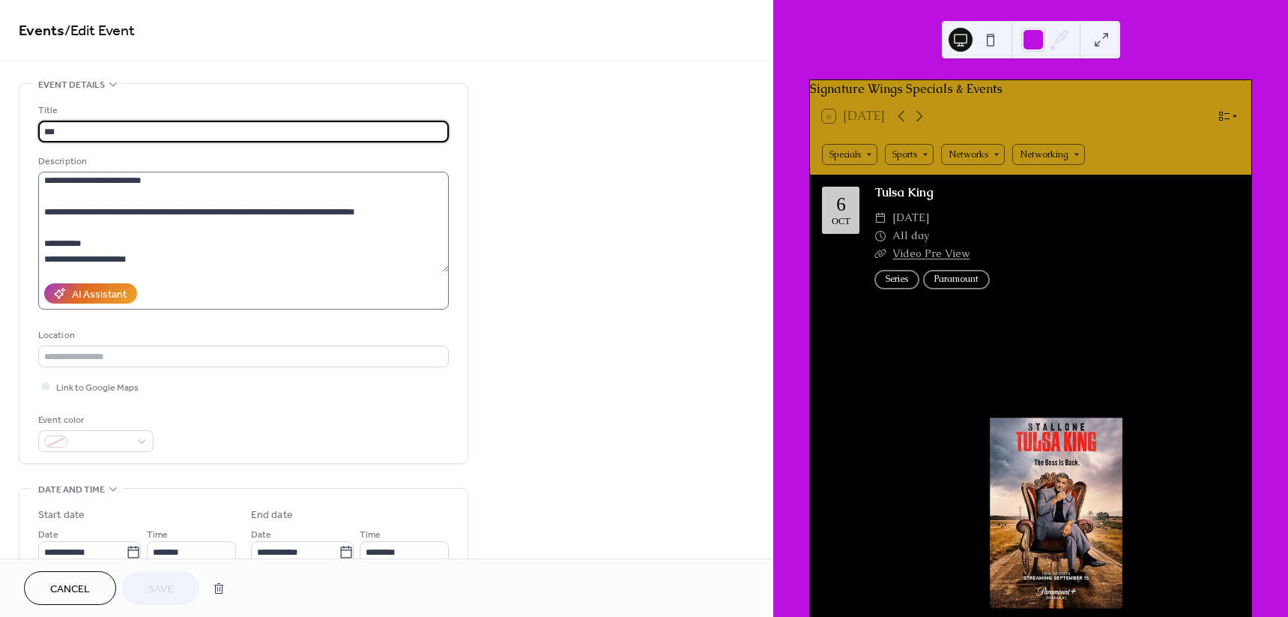
scroll to position [31, 0]
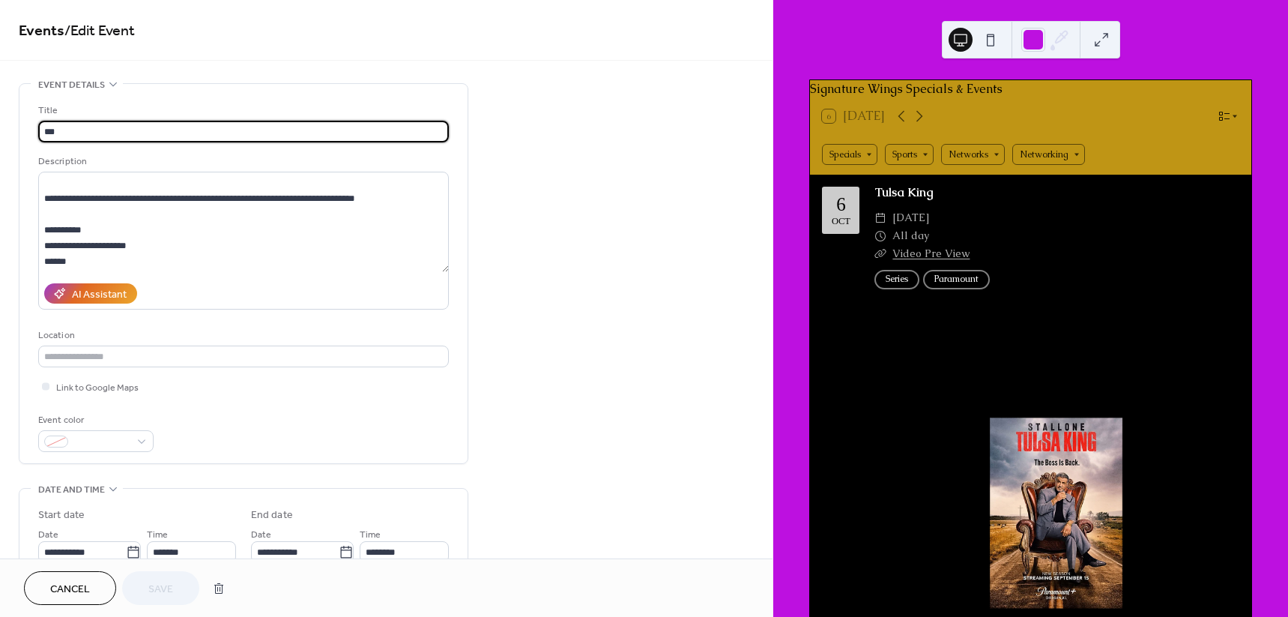
click at [35, 584] on button "Cancel" at bounding box center [70, 588] width 92 height 34
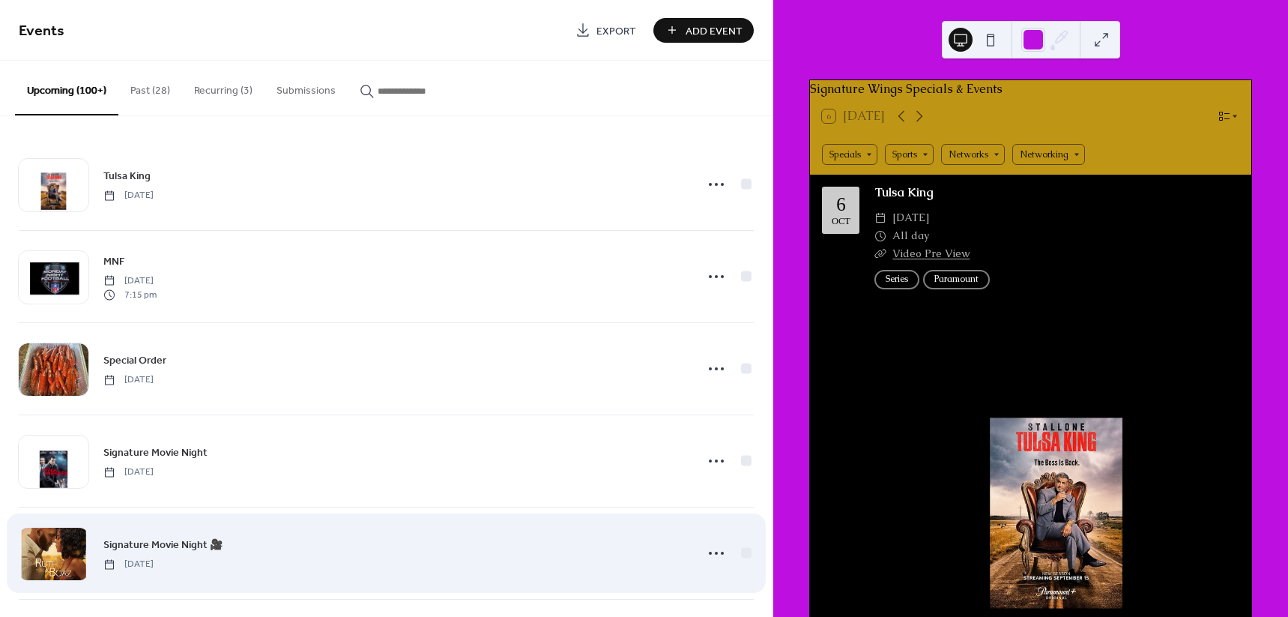
click at [71, 558] on div at bounding box center [54, 553] width 70 height 52
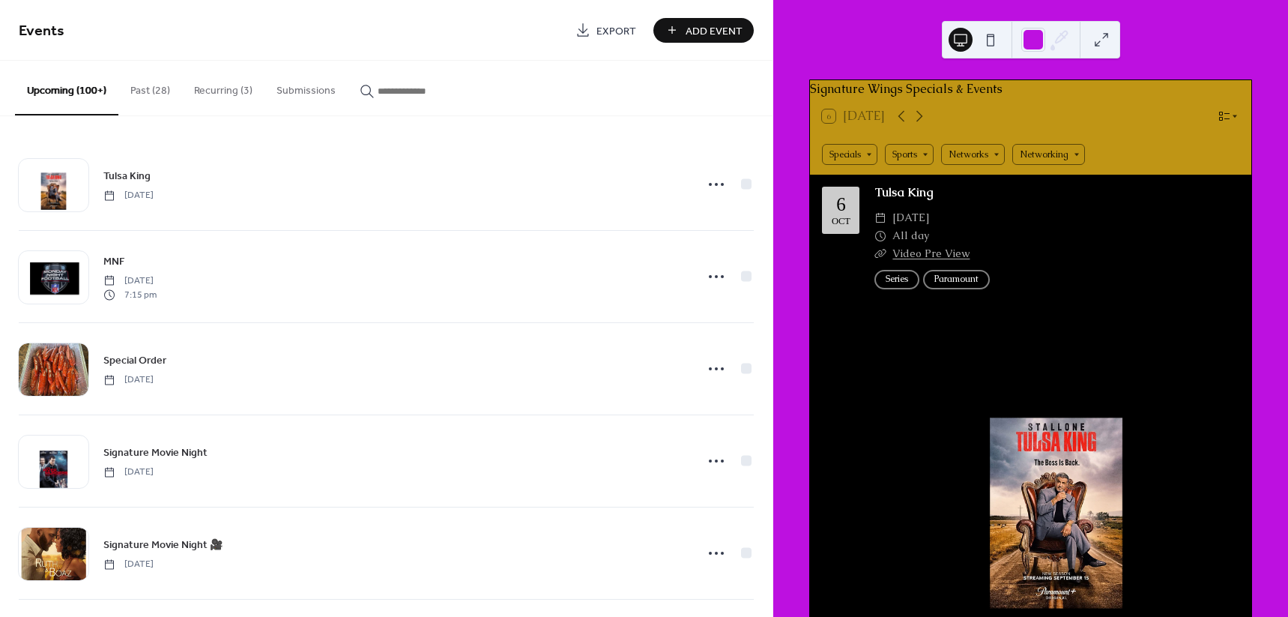
click at [408, 95] on input "button" at bounding box center [423, 91] width 90 height 16
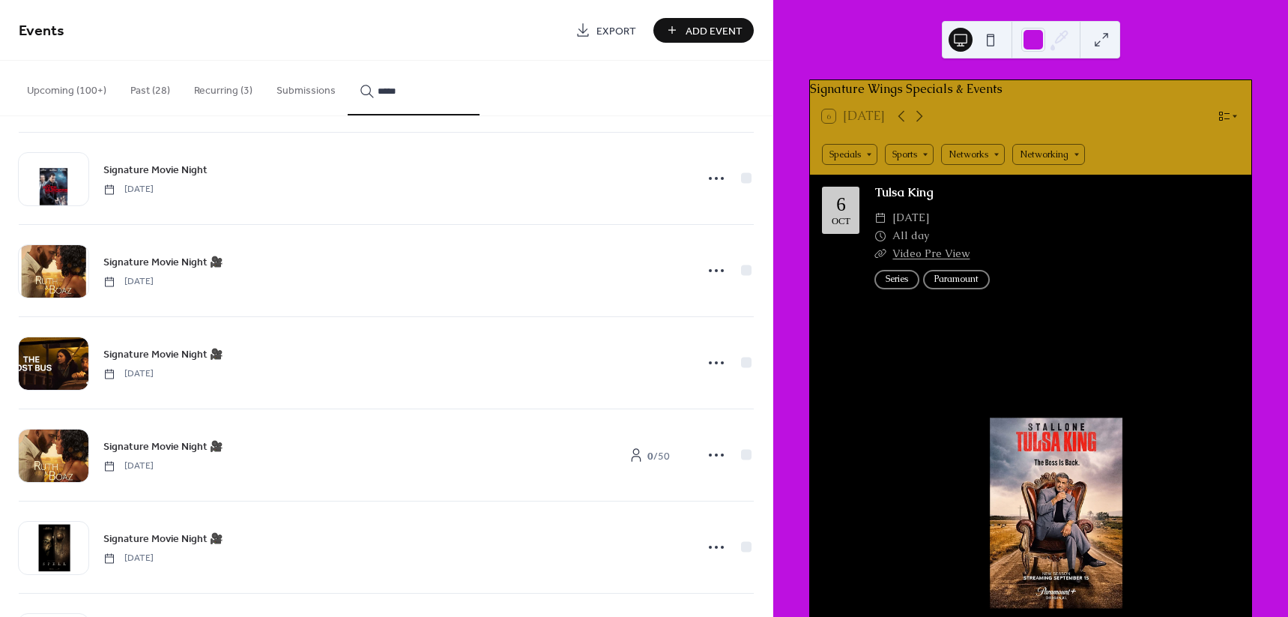
scroll to position [281, 0]
type input "*****"
click at [705, 176] on icon at bounding box center [716, 180] width 24 height 24
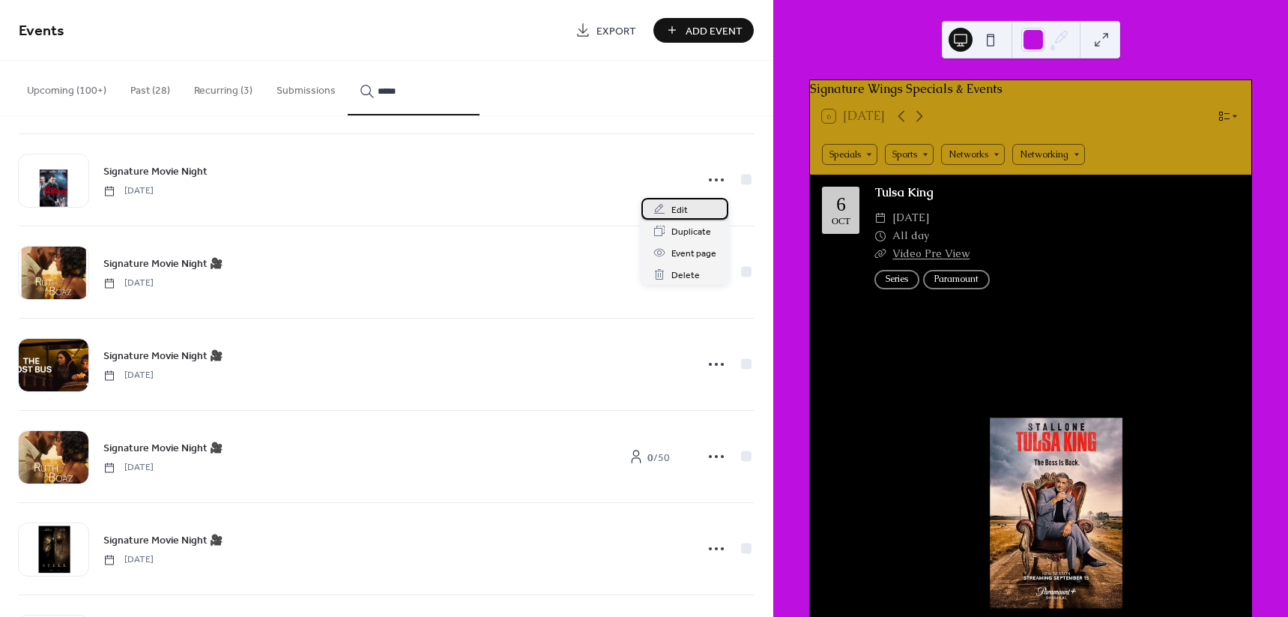
click at [686, 208] on span "Edit" at bounding box center [679, 210] width 16 height 16
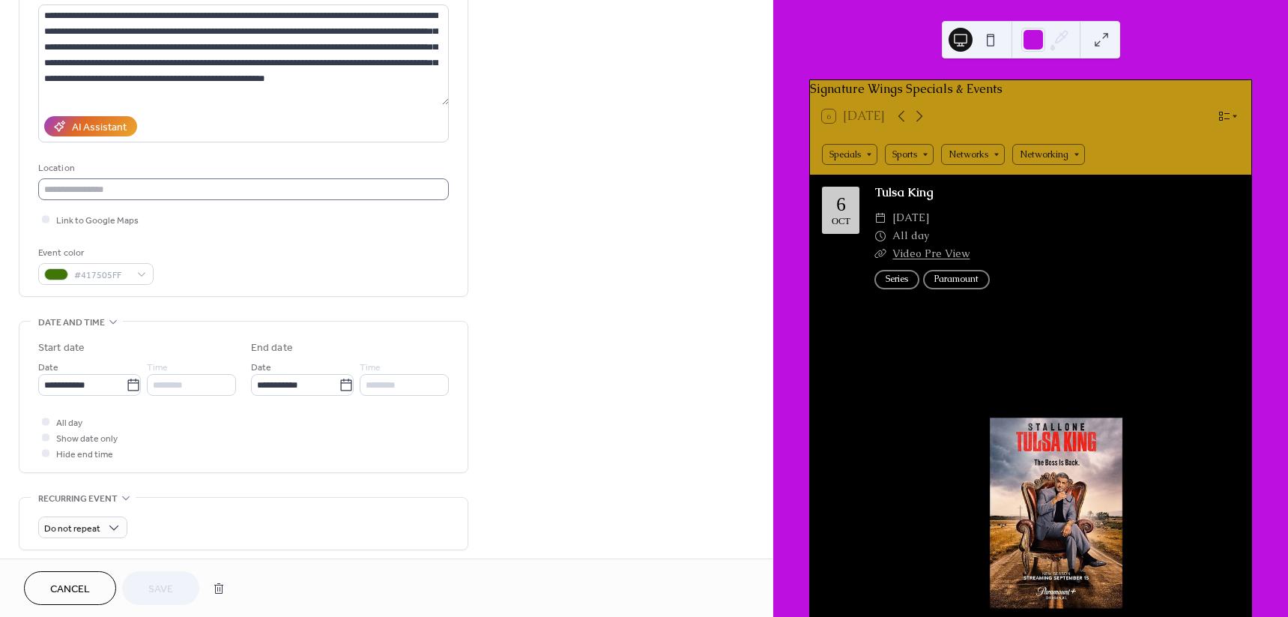
scroll to position [187, 0]
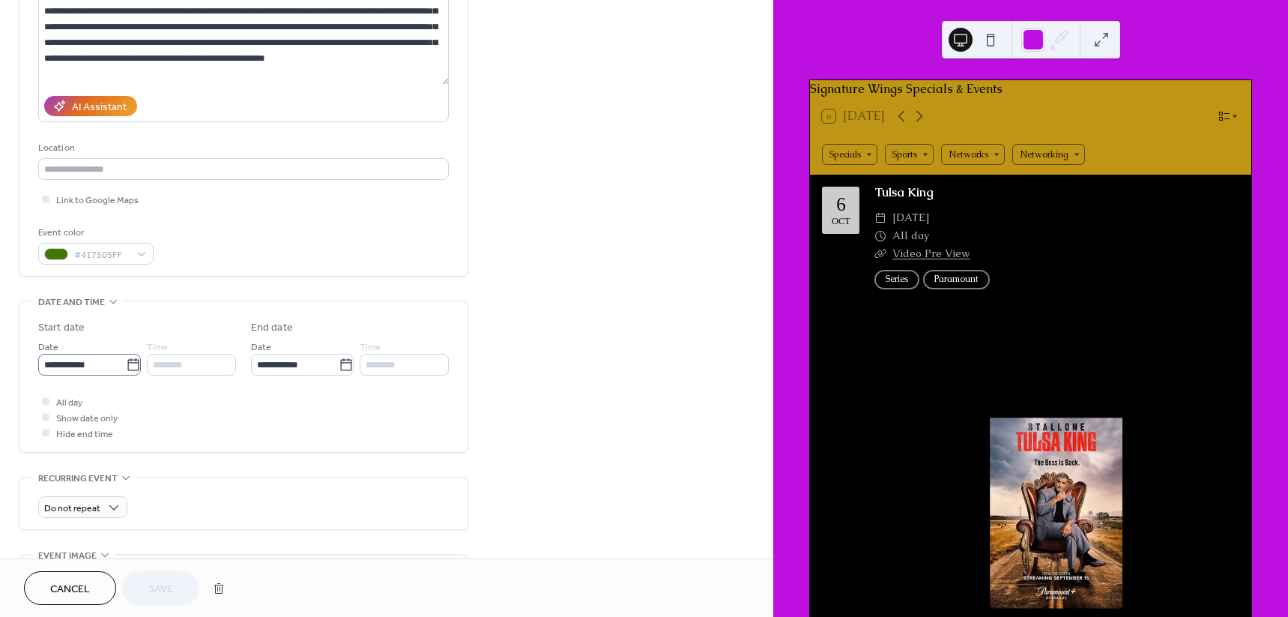
click at [134, 363] on icon at bounding box center [132, 364] width 11 height 12
click at [126, 363] on input "**********" at bounding box center [82, 365] width 88 height 22
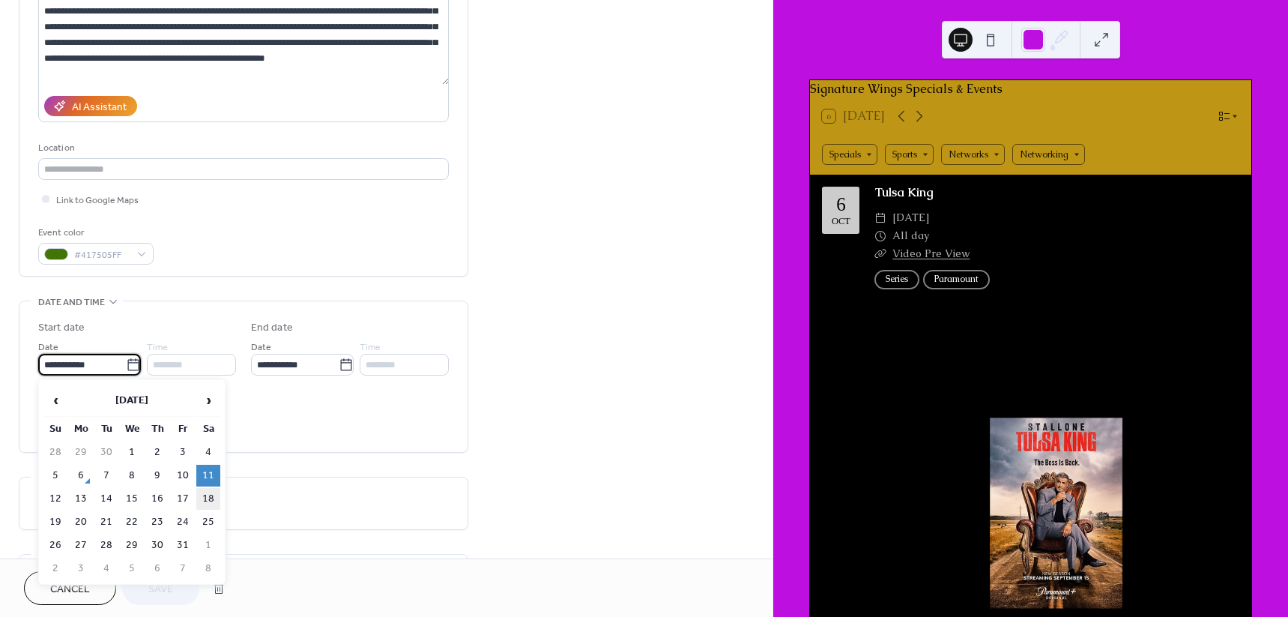
click at [208, 497] on td "18" at bounding box center [208, 499] width 24 height 22
type input "**********"
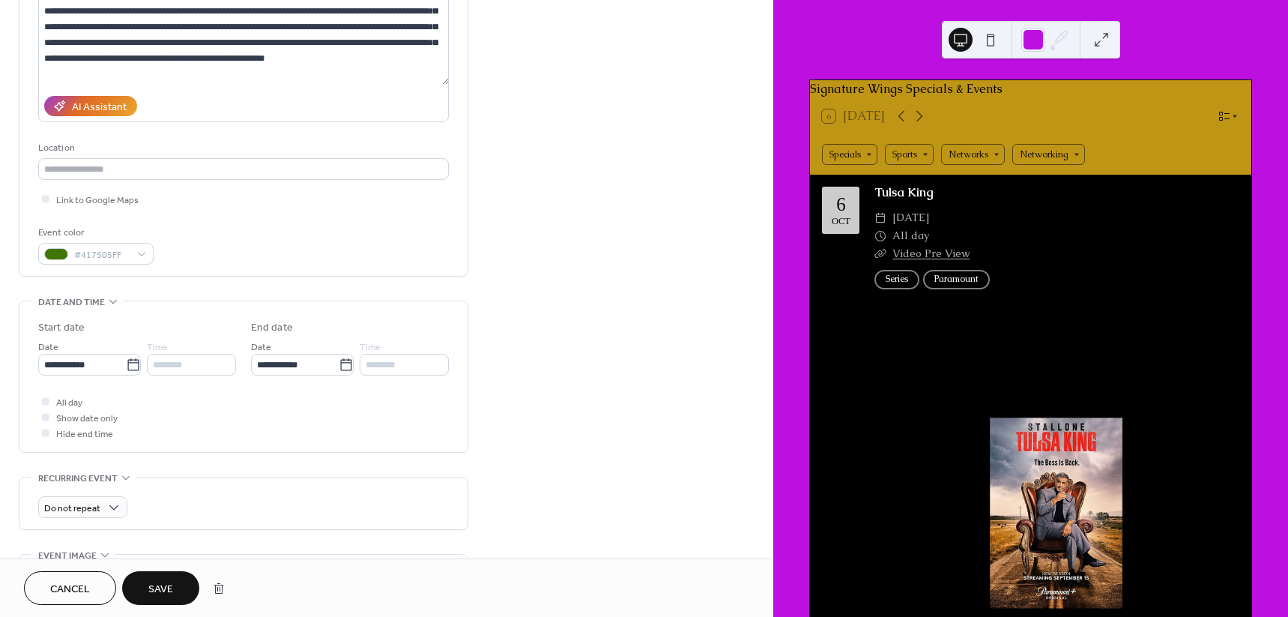
click at [145, 586] on button "Save" at bounding box center [160, 588] width 77 height 34
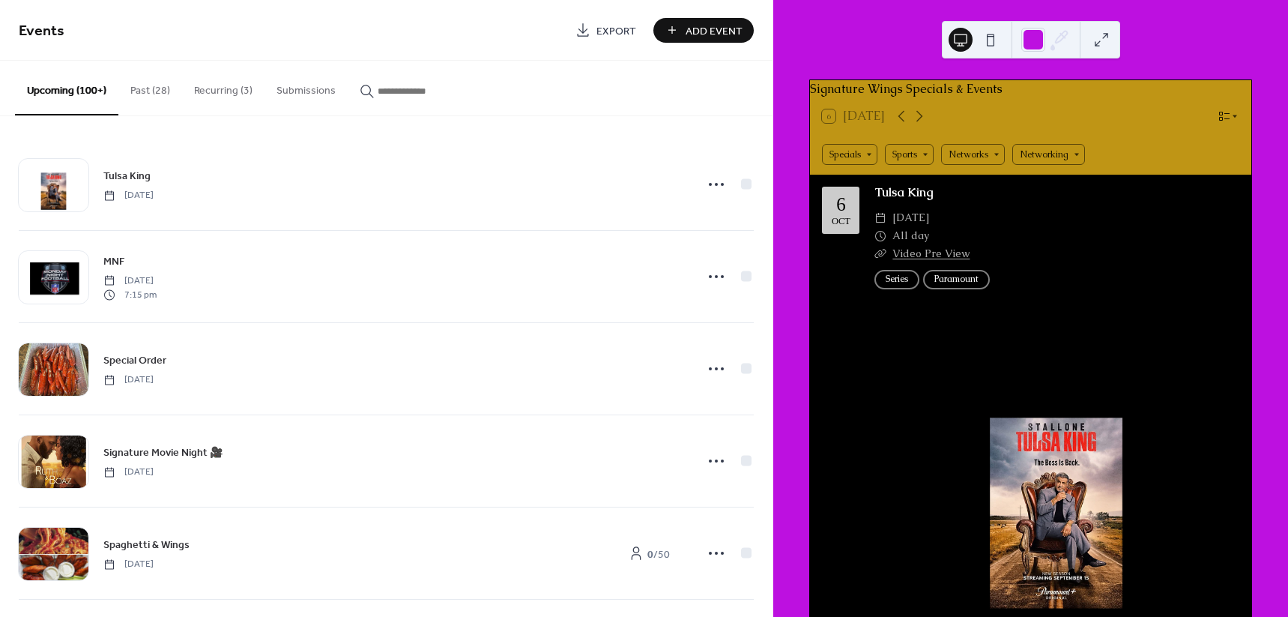
click at [422, 95] on input "button" at bounding box center [423, 91] width 90 height 16
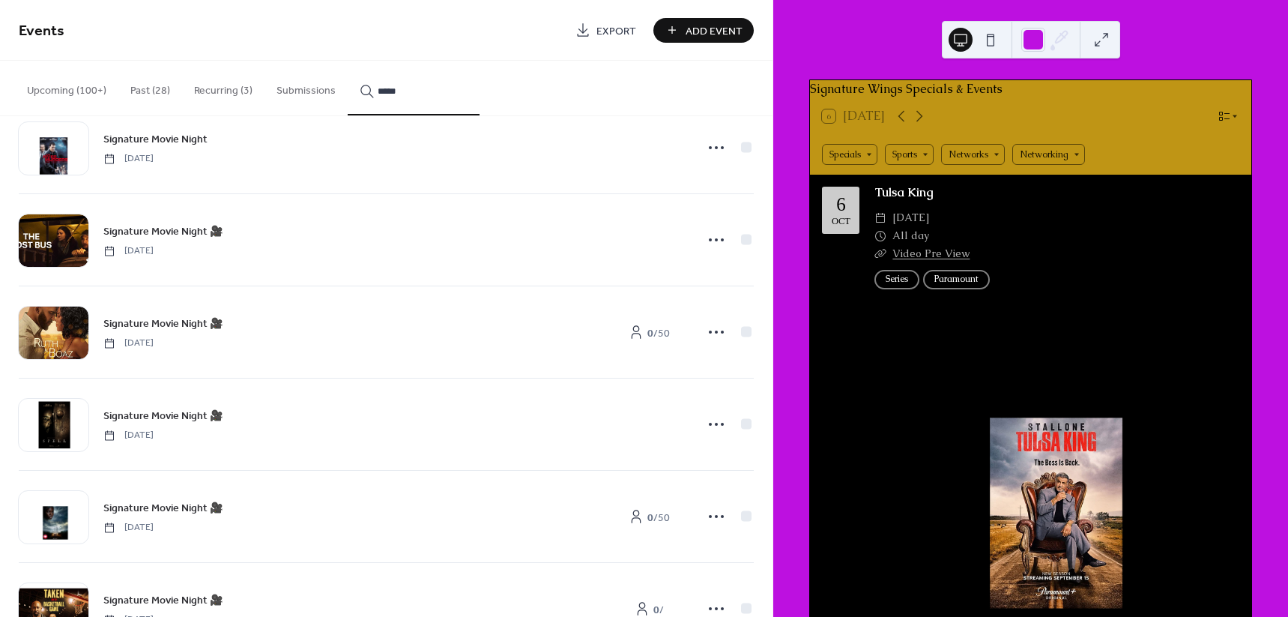
scroll to position [375, 0]
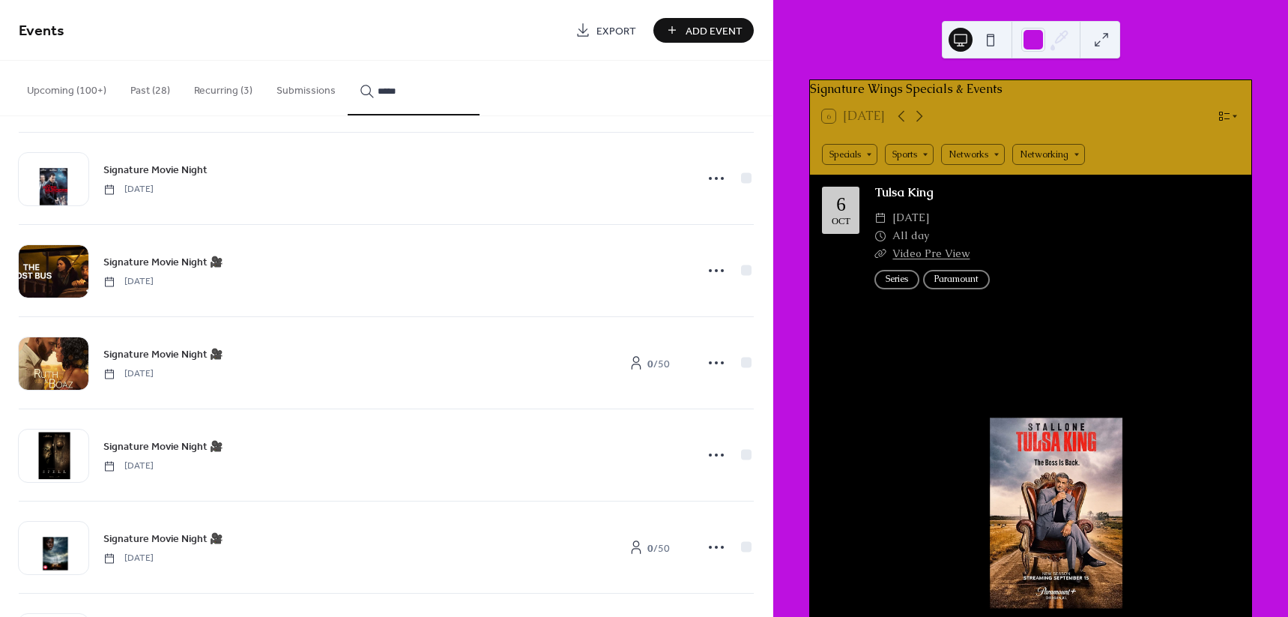
type input "*****"
click at [718, 181] on icon at bounding box center [716, 178] width 24 height 24
click at [685, 211] on span "Edit" at bounding box center [679, 209] width 16 height 16
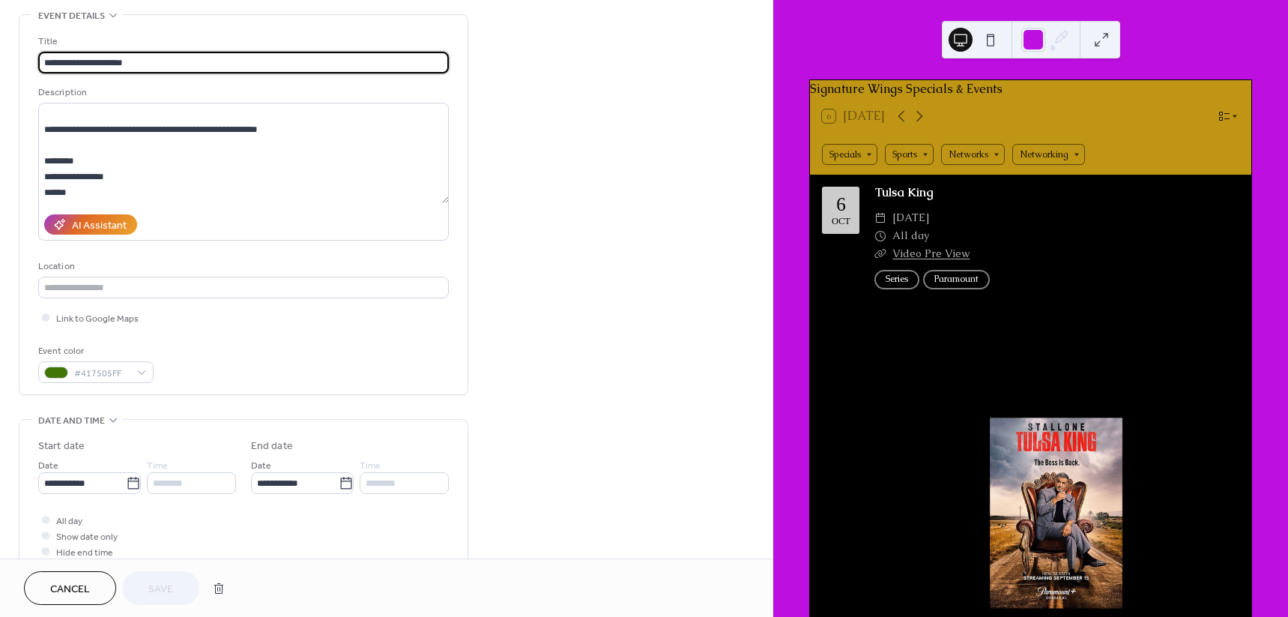
scroll to position [468, 0]
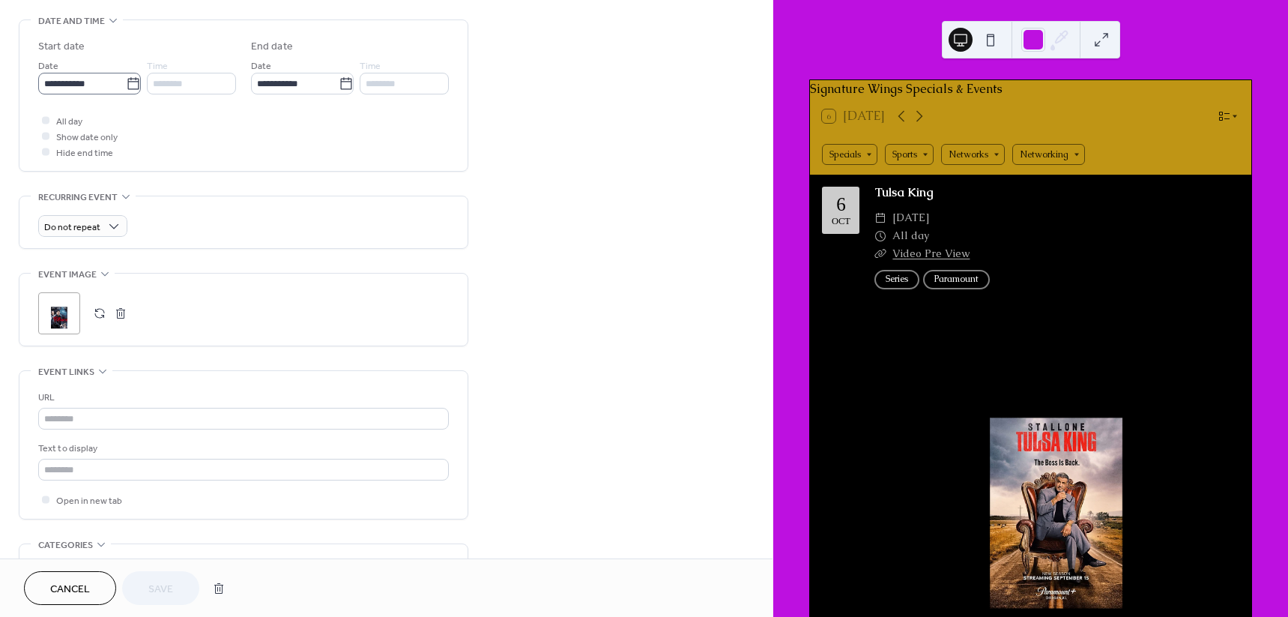
click at [131, 80] on icon at bounding box center [133, 83] width 15 height 15
click at [126, 80] on input "**********" at bounding box center [82, 84] width 88 height 22
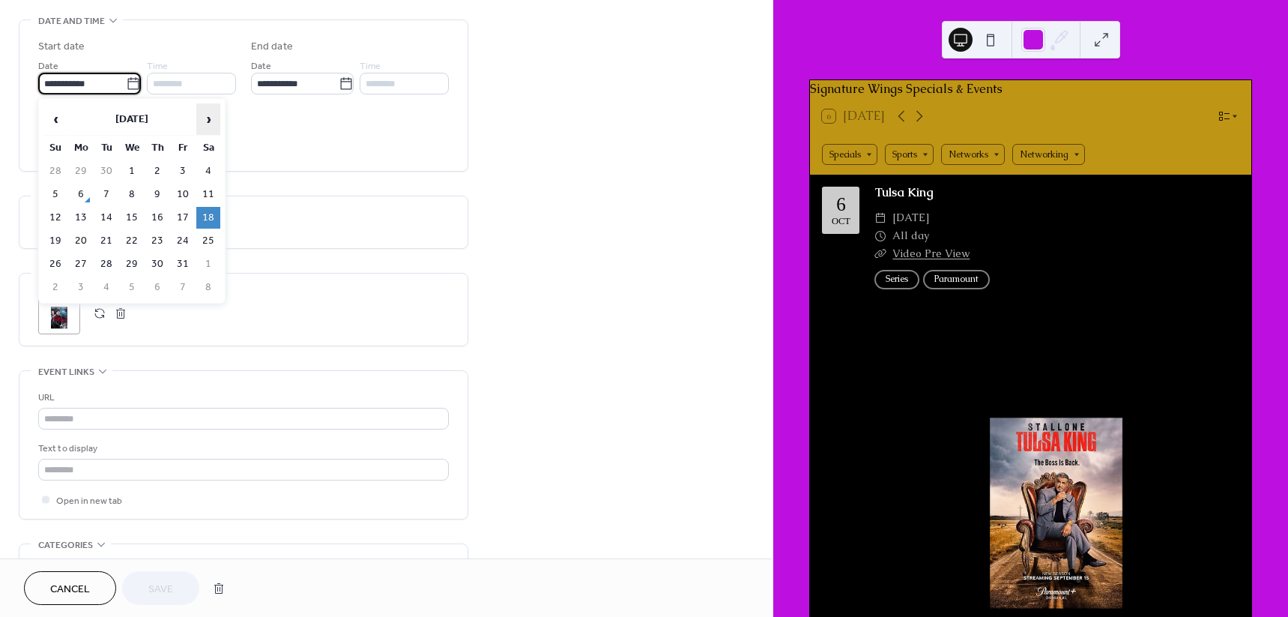
click at [211, 119] on span "›" at bounding box center [208, 119] width 22 height 30
click at [211, 198] on td "8" at bounding box center [208, 195] width 24 height 22
type input "**********"
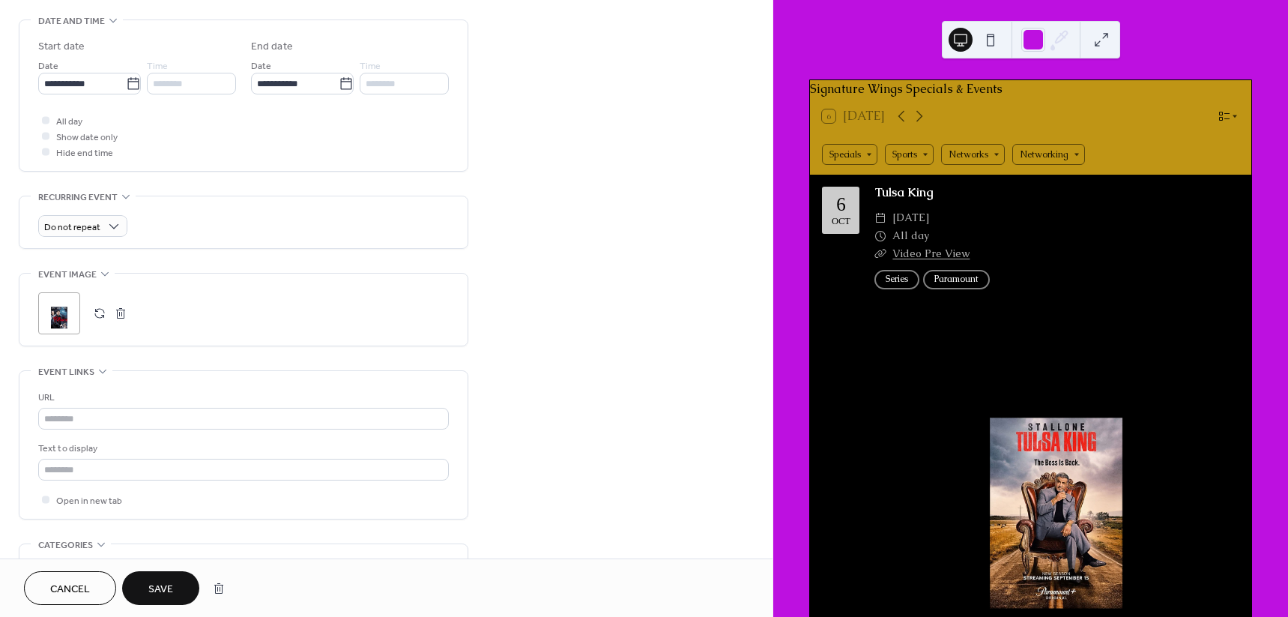
click at [179, 579] on button "Save" at bounding box center [160, 588] width 77 height 34
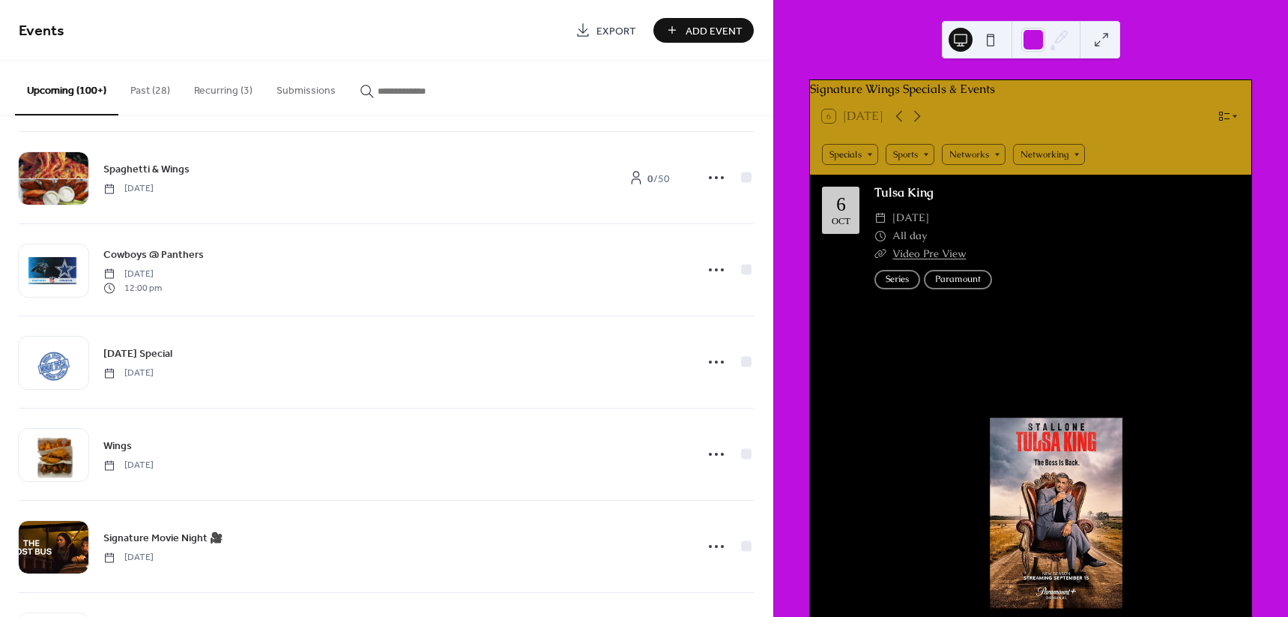
scroll to position [375, 0]
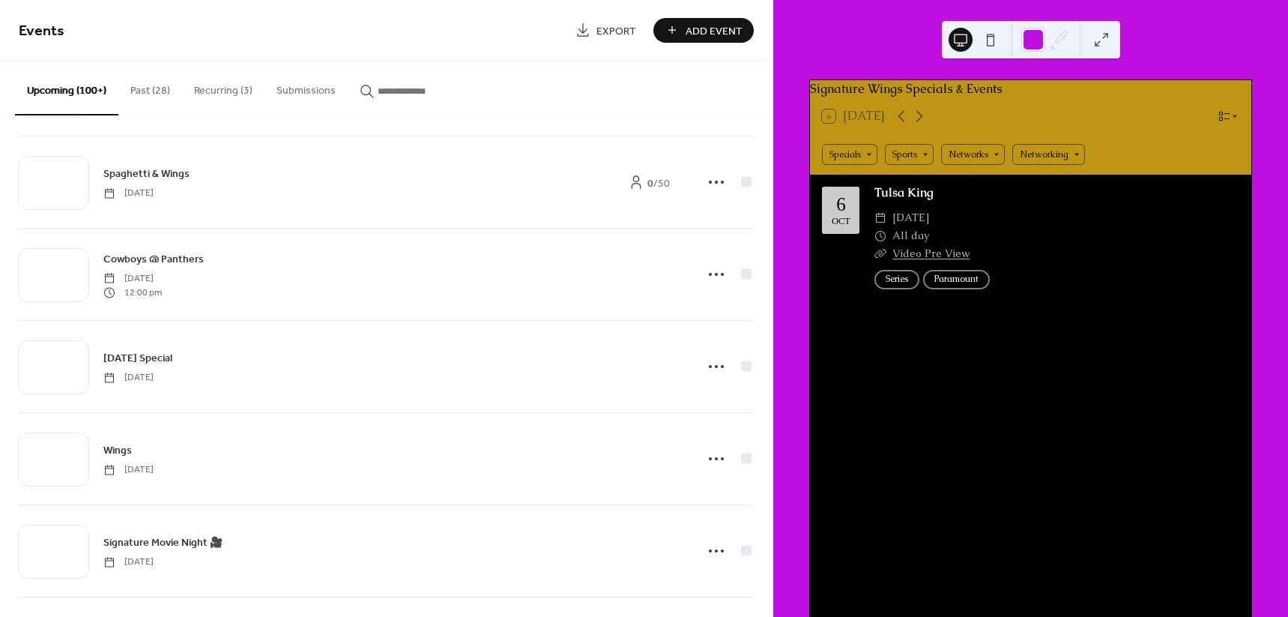
scroll to position [375, 0]
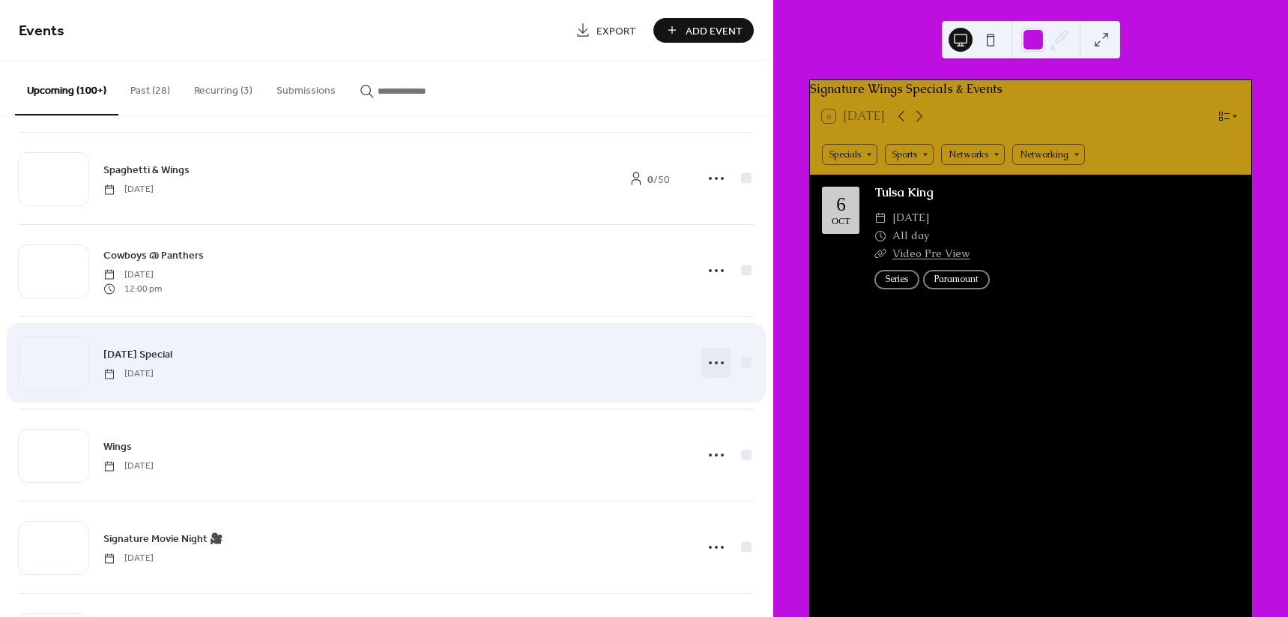
click at [704, 363] on icon at bounding box center [716, 363] width 24 height 24
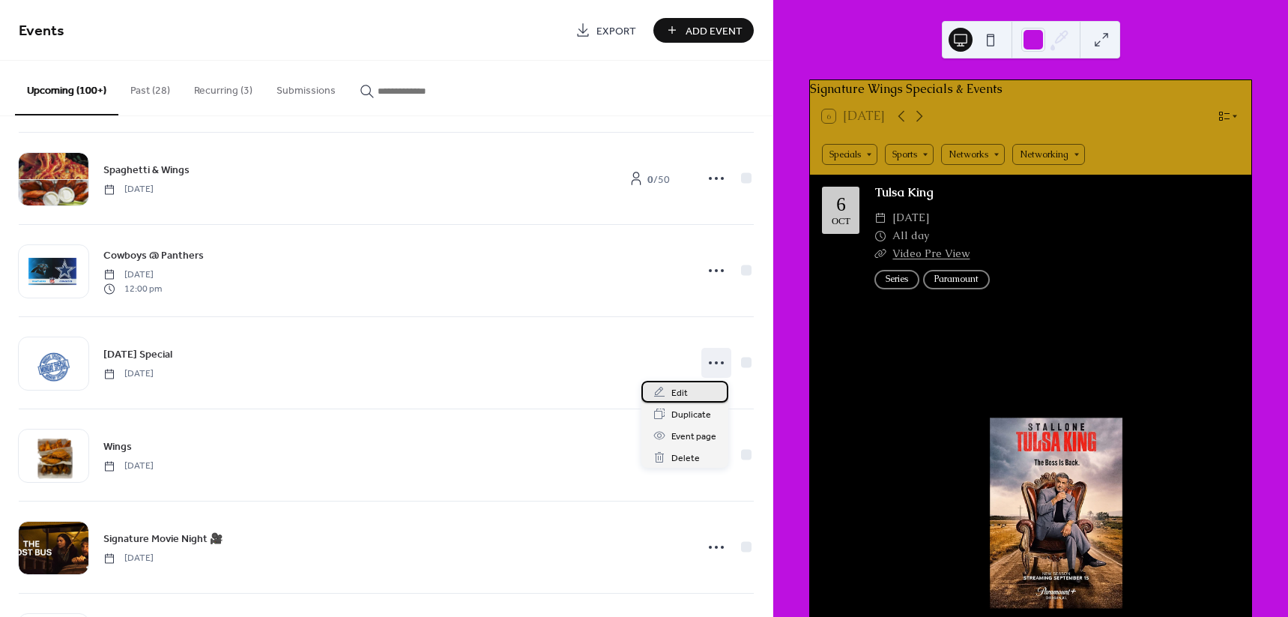
click at [682, 394] on span "Edit" at bounding box center [679, 393] width 16 height 16
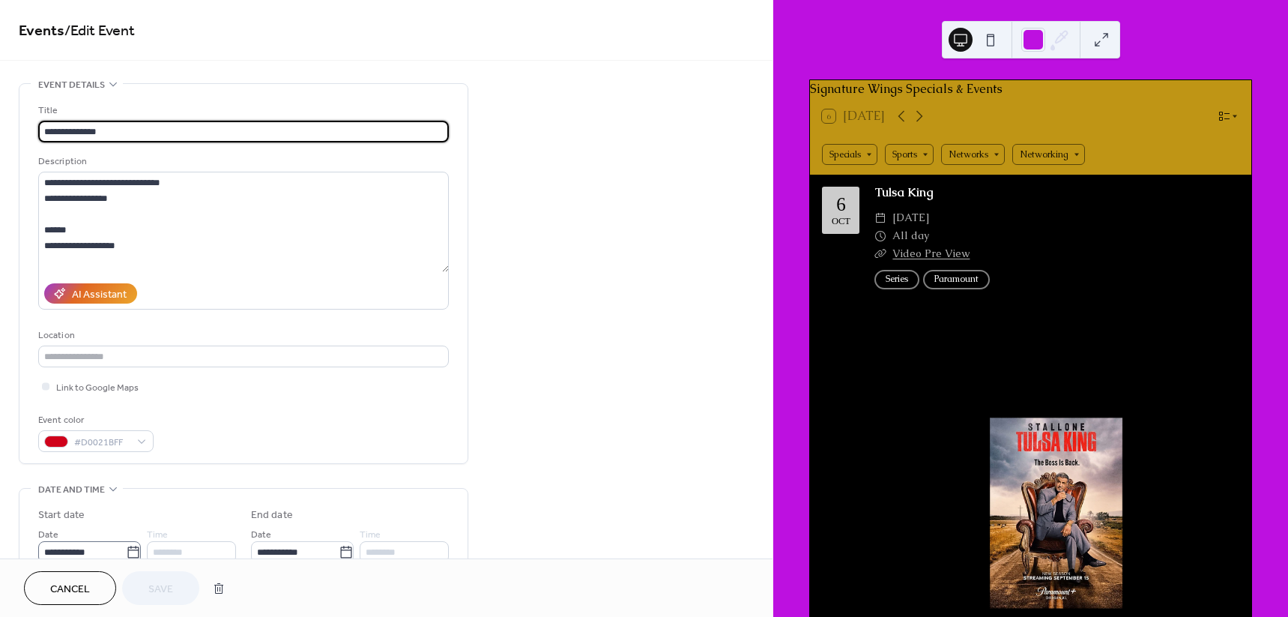
click at [130, 550] on icon at bounding box center [133, 552] width 15 height 15
click at [126, 550] on input "**********" at bounding box center [82, 552] width 88 height 22
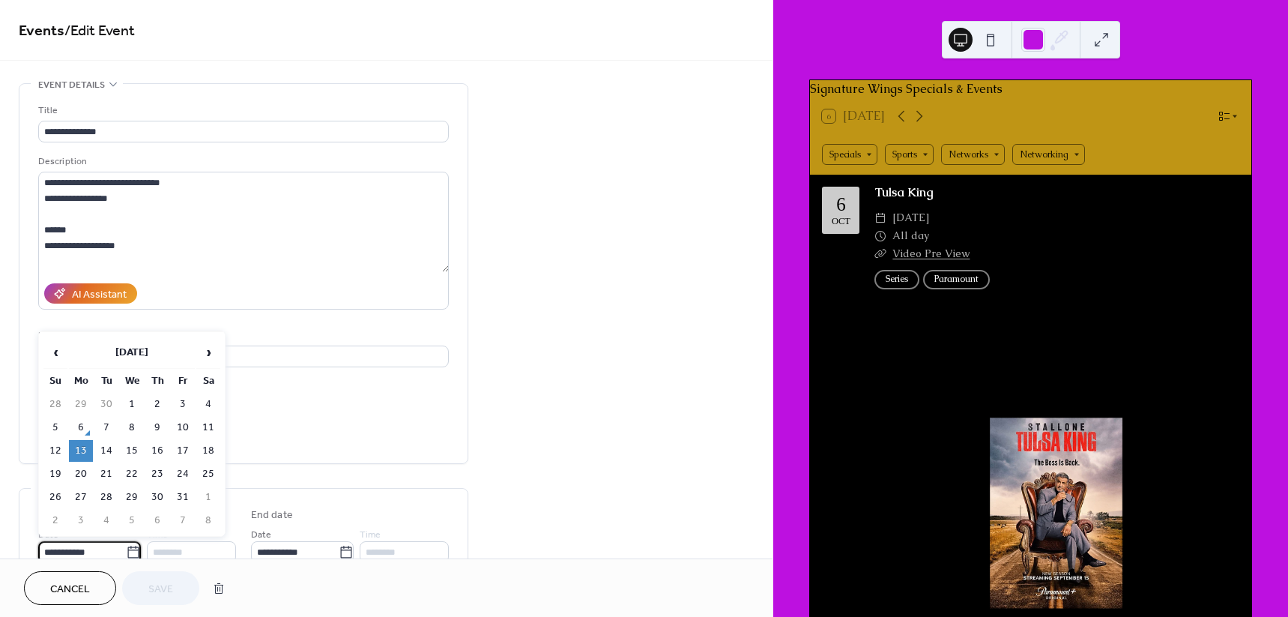
scroll to position [4, 0]
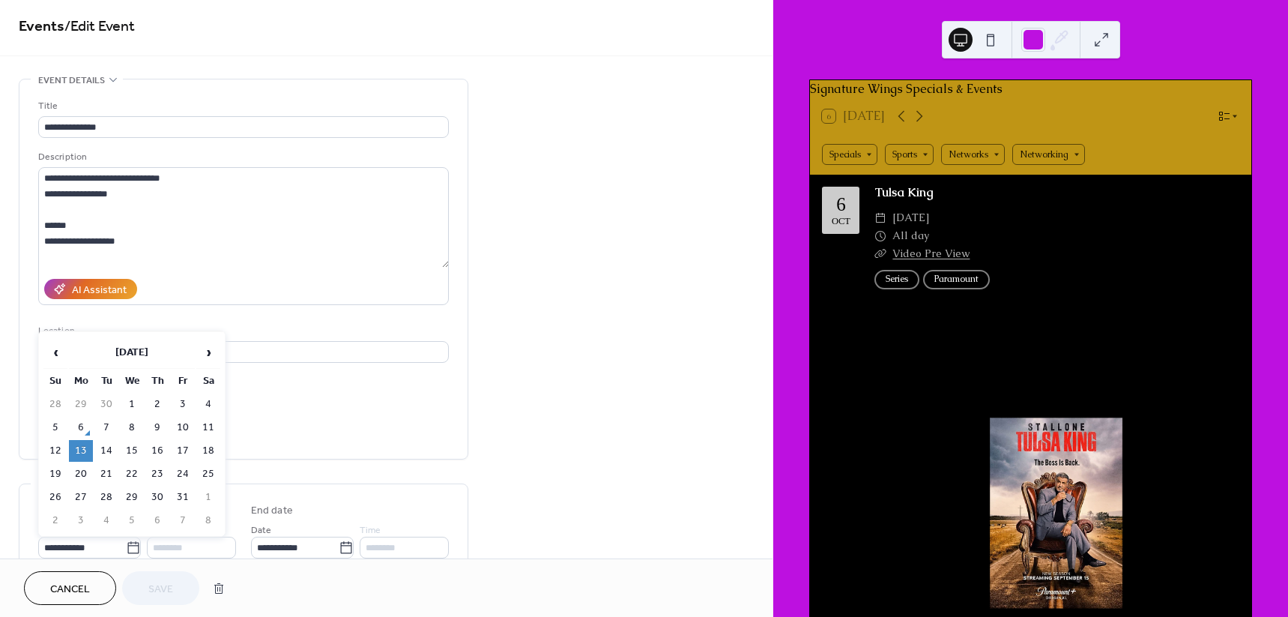
click at [85, 473] on td "20" at bounding box center [81, 474] width 24 height 22
type input "**********"
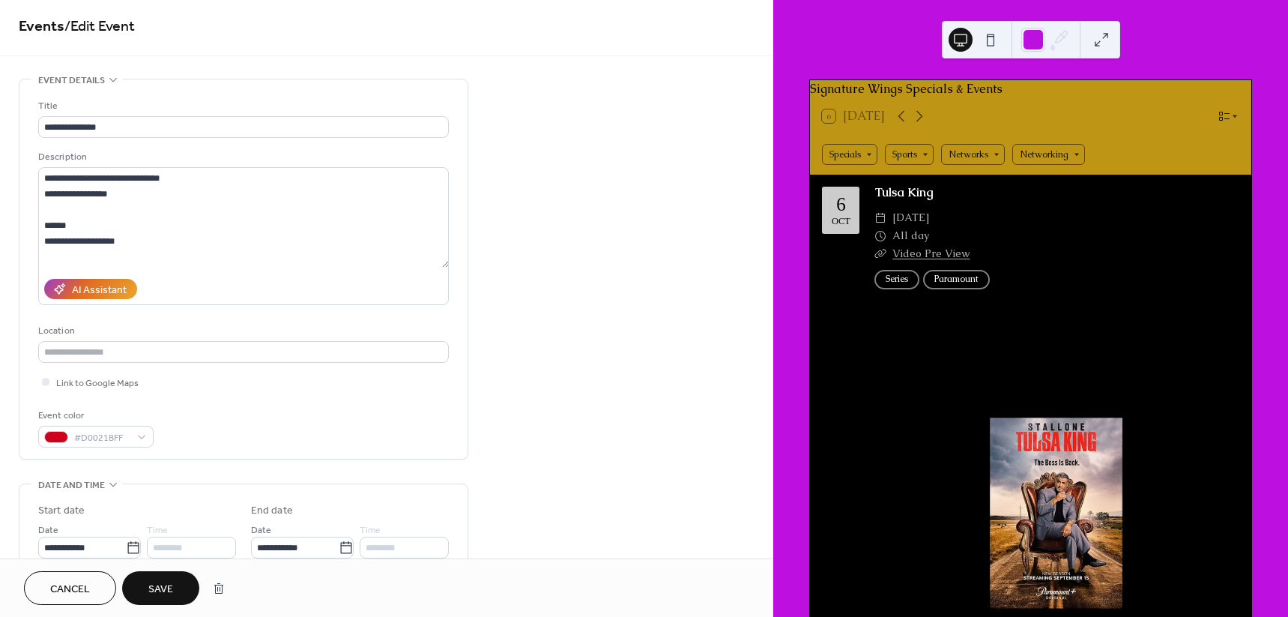
click at [172, 587] on span "Save" at bounding box center [160, 589] width 25 height 16
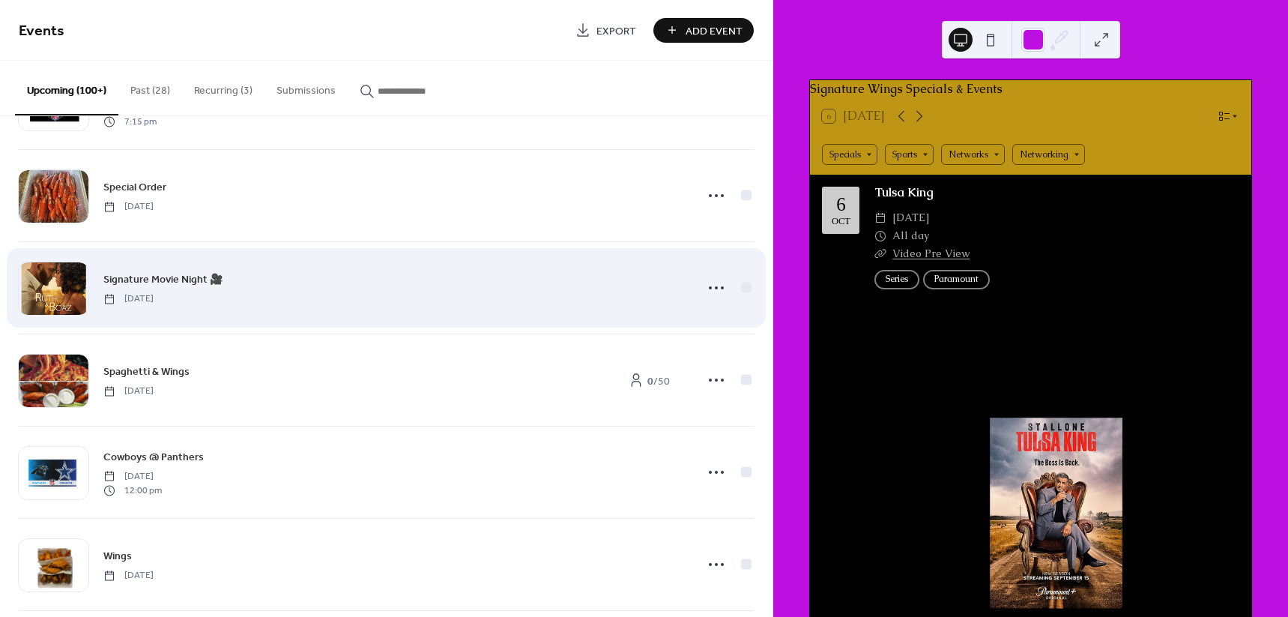
scroll to position [375, 0]
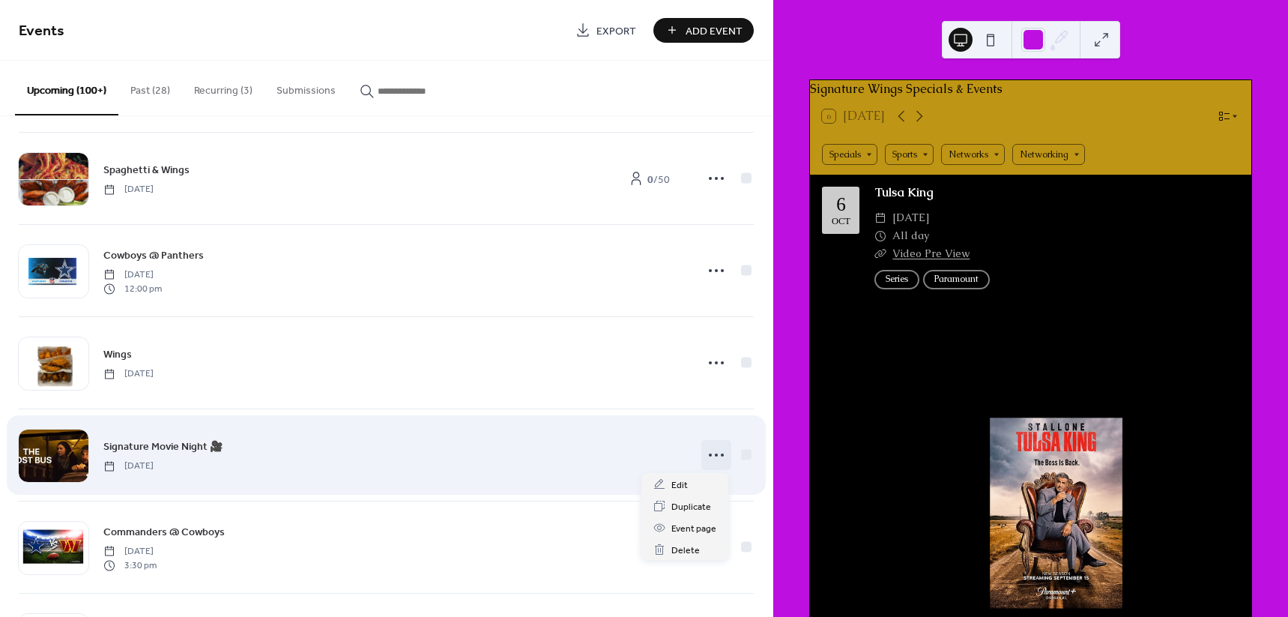
click at [709, 458] on icon at bounding box center [716, 455] width 24 height 24
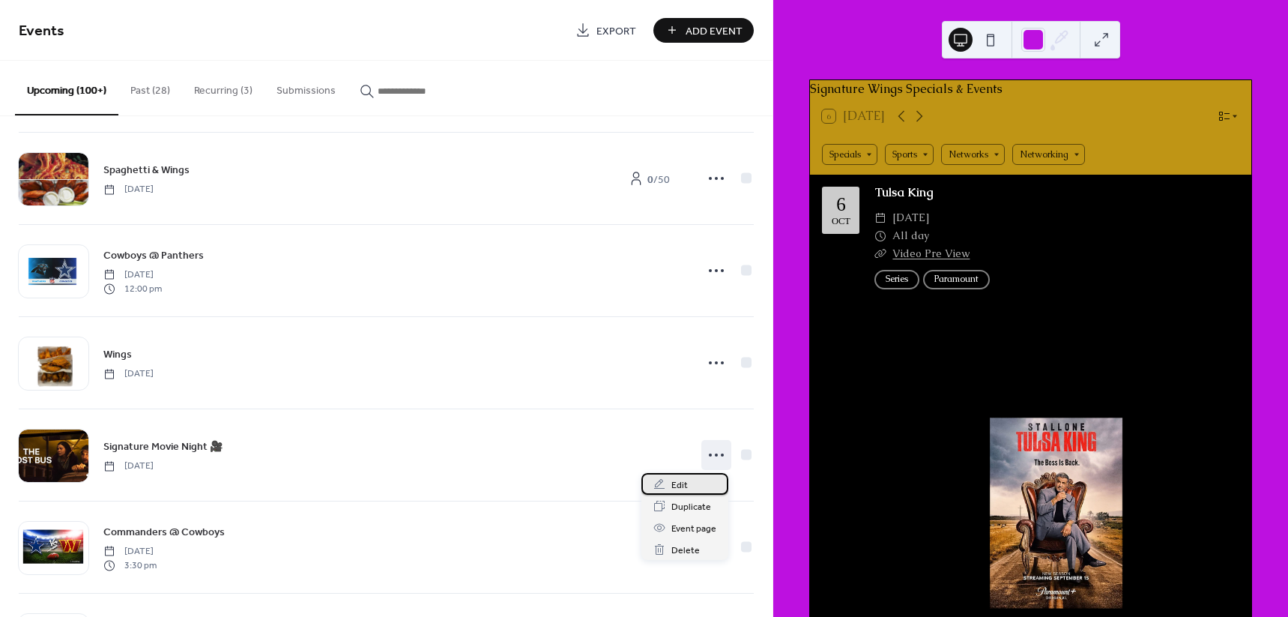
click at [685, 482] on span "Edit" at bounding box center [679, 485] width 16 height 16
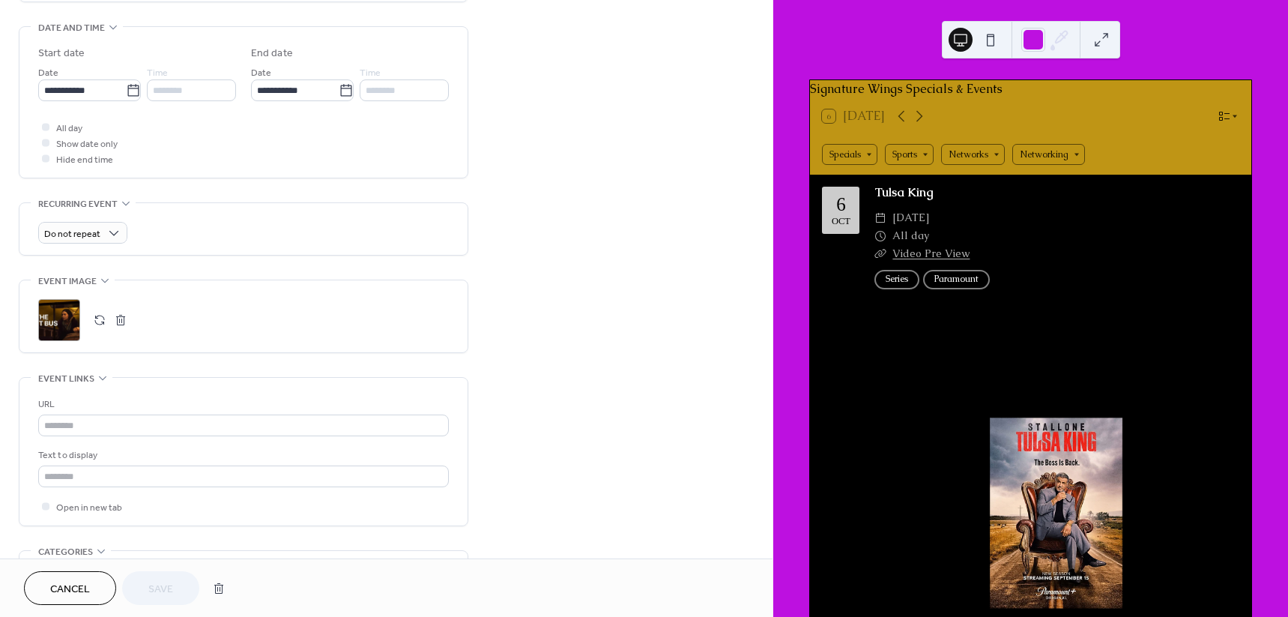
scroll to position [468, 0]
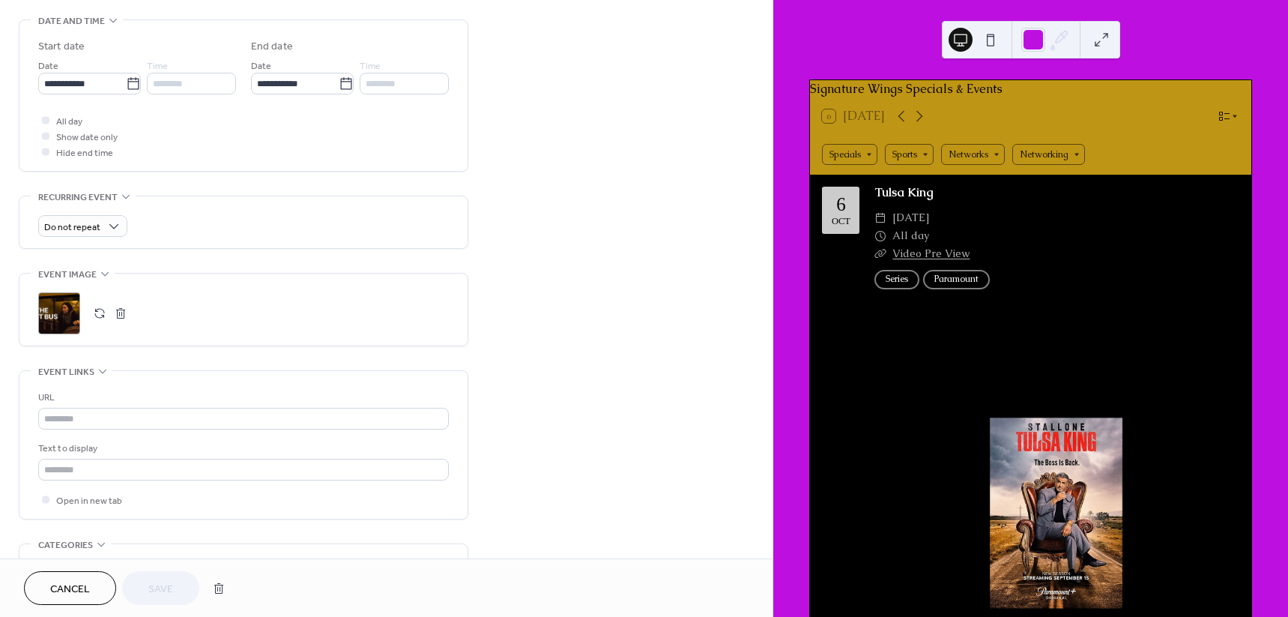
click at [53, 304] on div ";" at bounding box center [59, 313] width 42 height 42
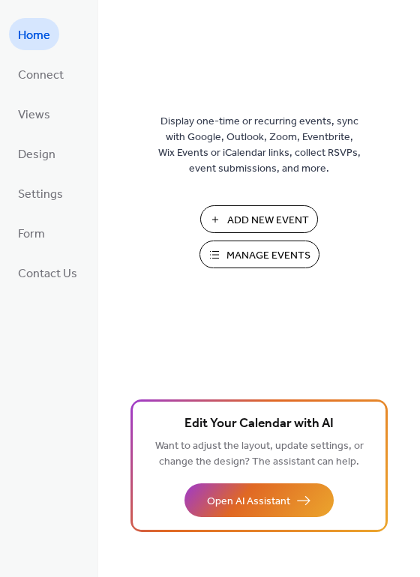
click at [229, 257] on span "Manage Events" at bounding box center [268, 256] width 84 height 16
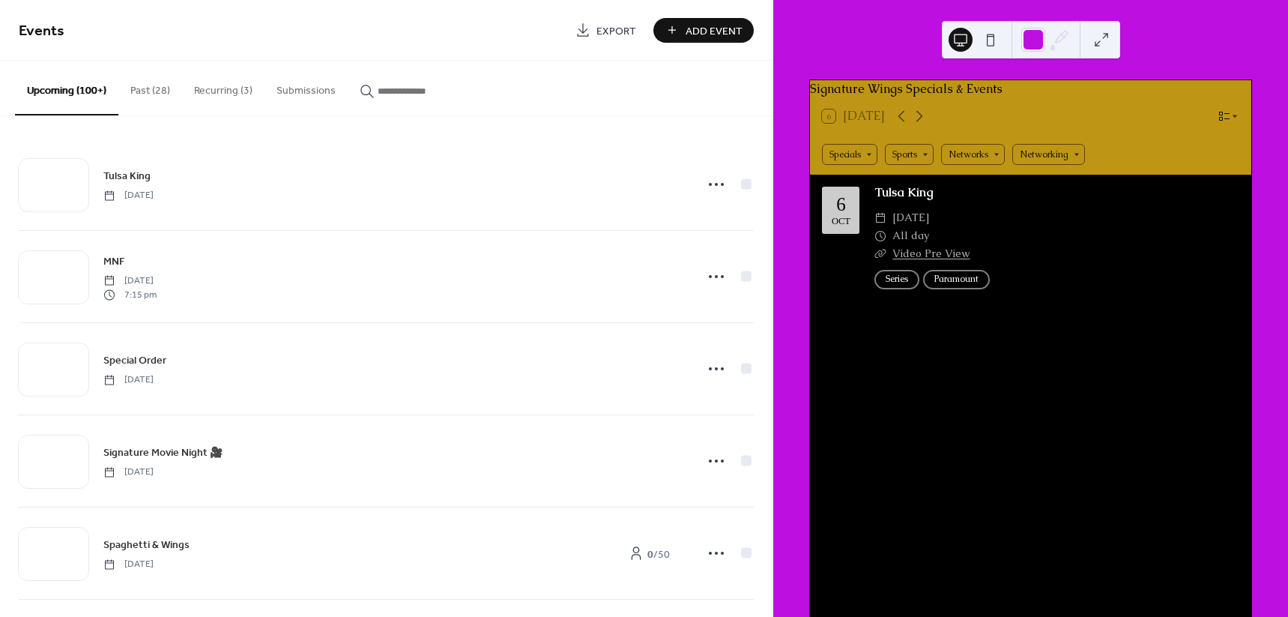
click at [433, 91] on input "button" at bounding box center [423, 91] width 90 height 16
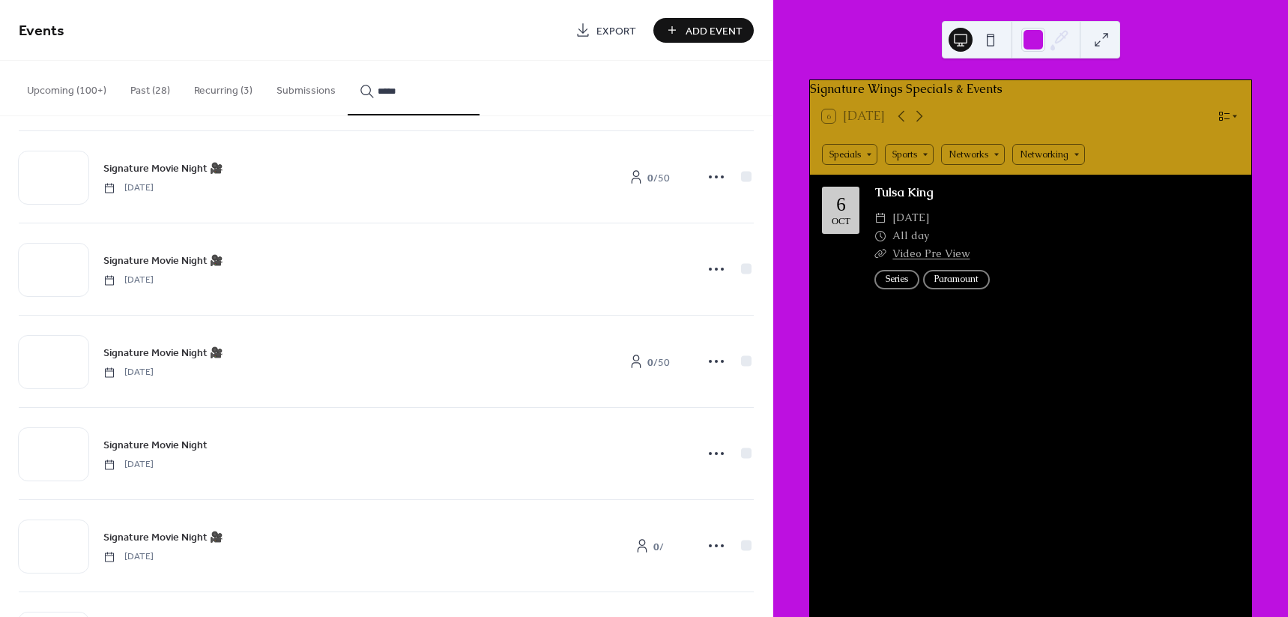
scroll to position [375, 0]
type input "*****"
click at [713, 178] on icon at bounding box center [716, 178] width 24 height 24
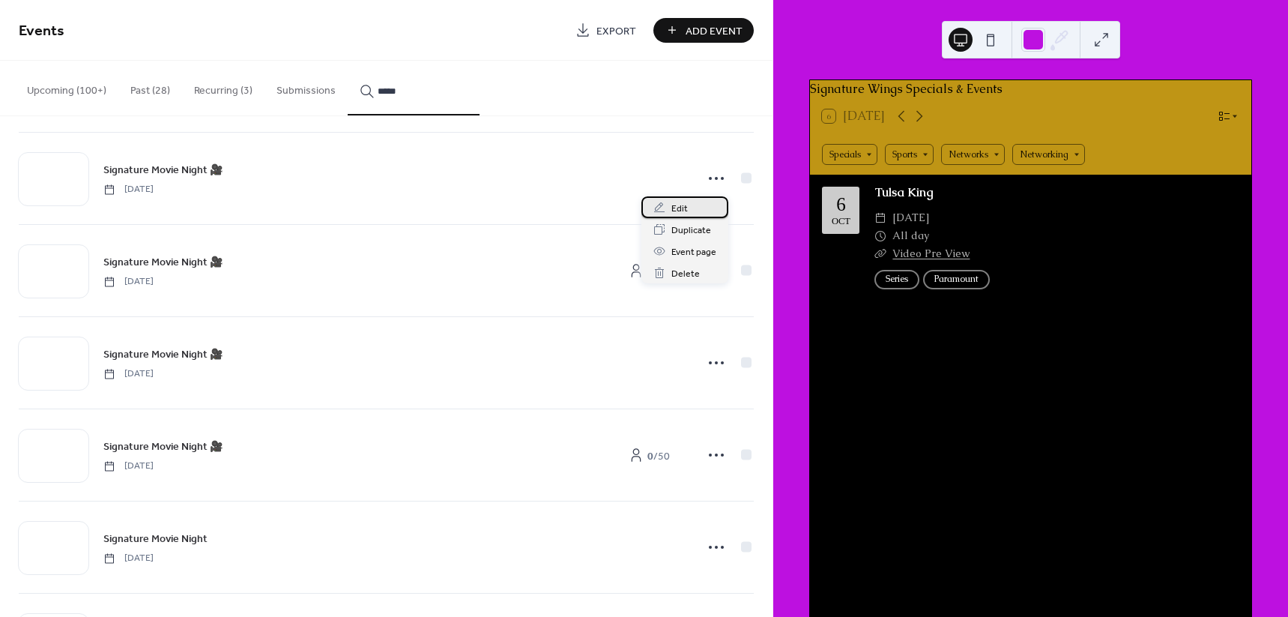
click at [670, 216] on div "Edit" at bounding box center [684, 207] width 87 height 22
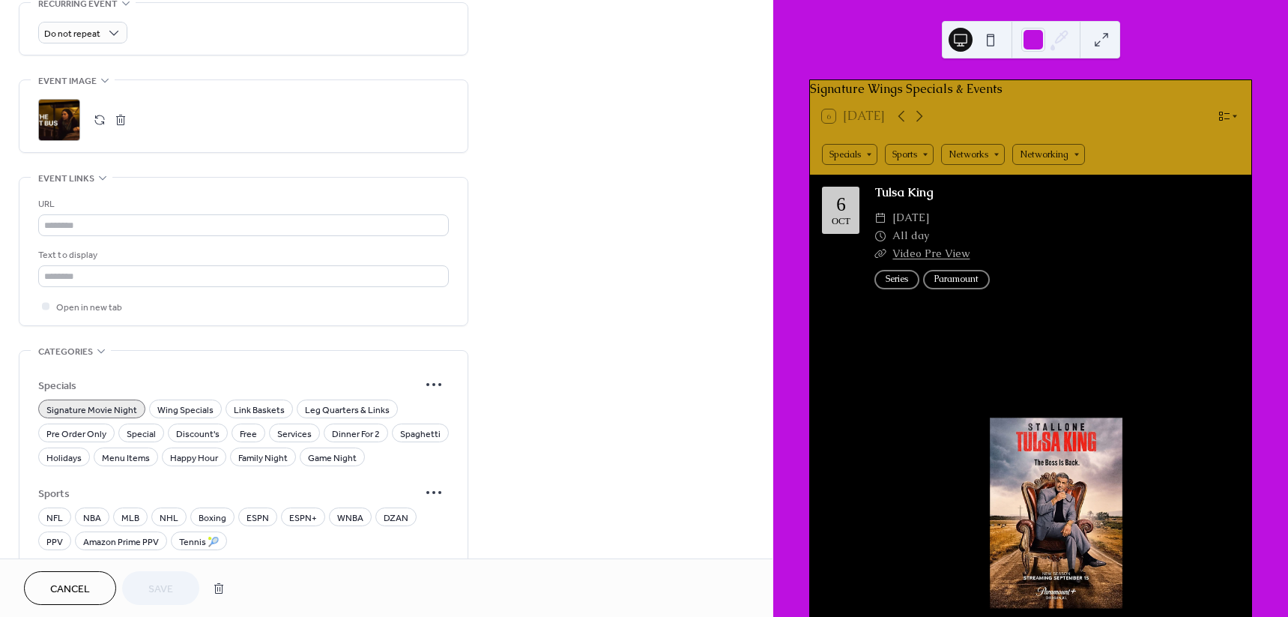
scroll to position [585, 0]
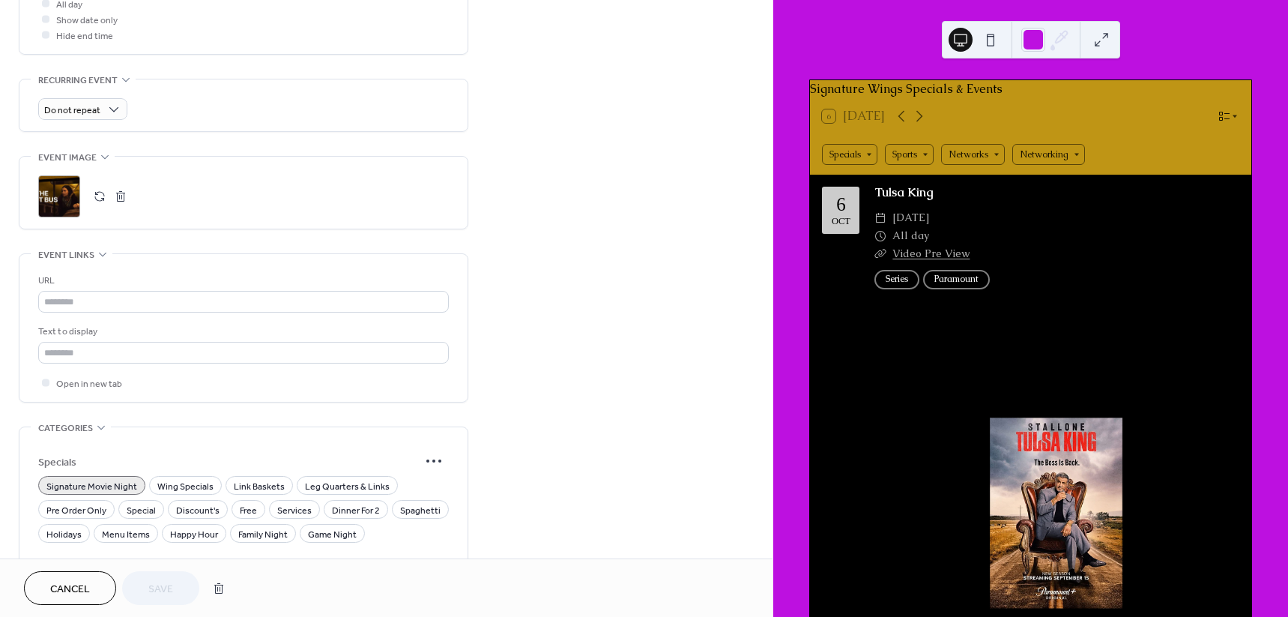
click at [52, 187] on div ";" at bounding box center [59, 196] width 42 height 42
click at [70, 199] on div ";" at bounding box center [59, 196] width 42 height 42
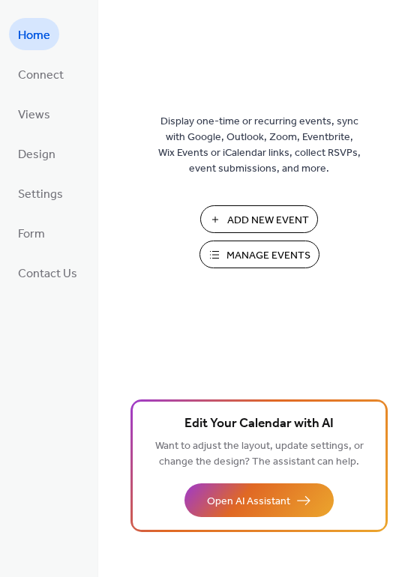
click at [259, 253] on span "Manage Events" at bounding box center [268, 256] width 84 height 16
click at [297, 255] on span "Manage Events" at bounding box center [268, 256] width 84 height 16
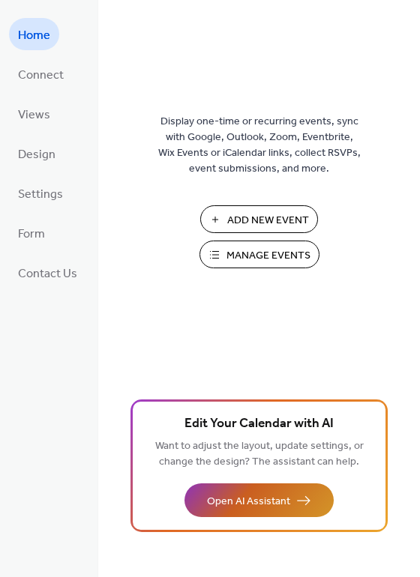
click at [229, 496] on span "Open AI Assistant" at bounding box center [248, 502] width 83 height 16
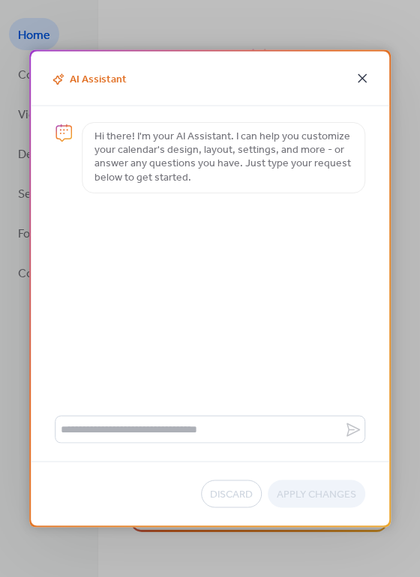
click at [360, 82] on icon at bounding box center [362, 79] width 18 height 18
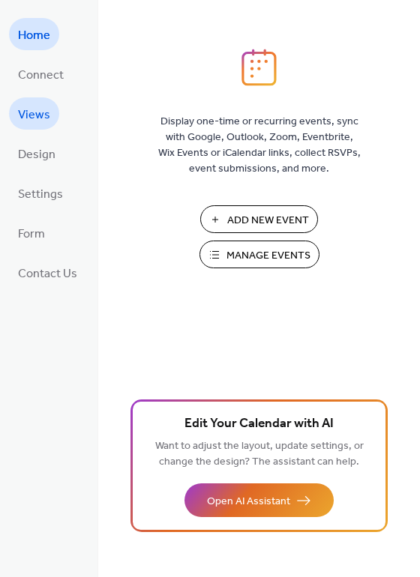
click at [28, 124] on span "Views" at bounding box center [34, 114] width 32 height 23
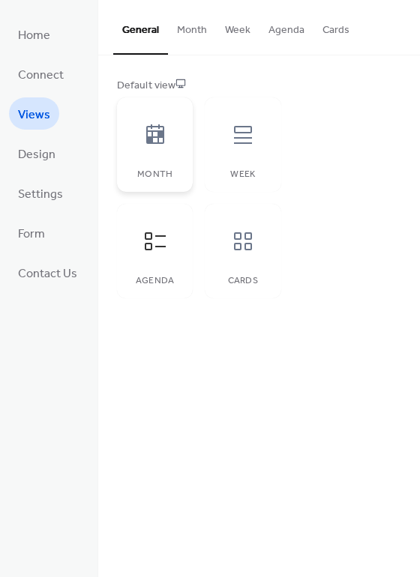
click at [139, 133] on div at bounding box center [155, 134] width 45 height 45
click at [260, 163] on div "Week" at bounding box center [243, 144] width 76 height 94
click at [138, 276] on div "Agenda" at bounding box center [155, 281] width 46 height 10
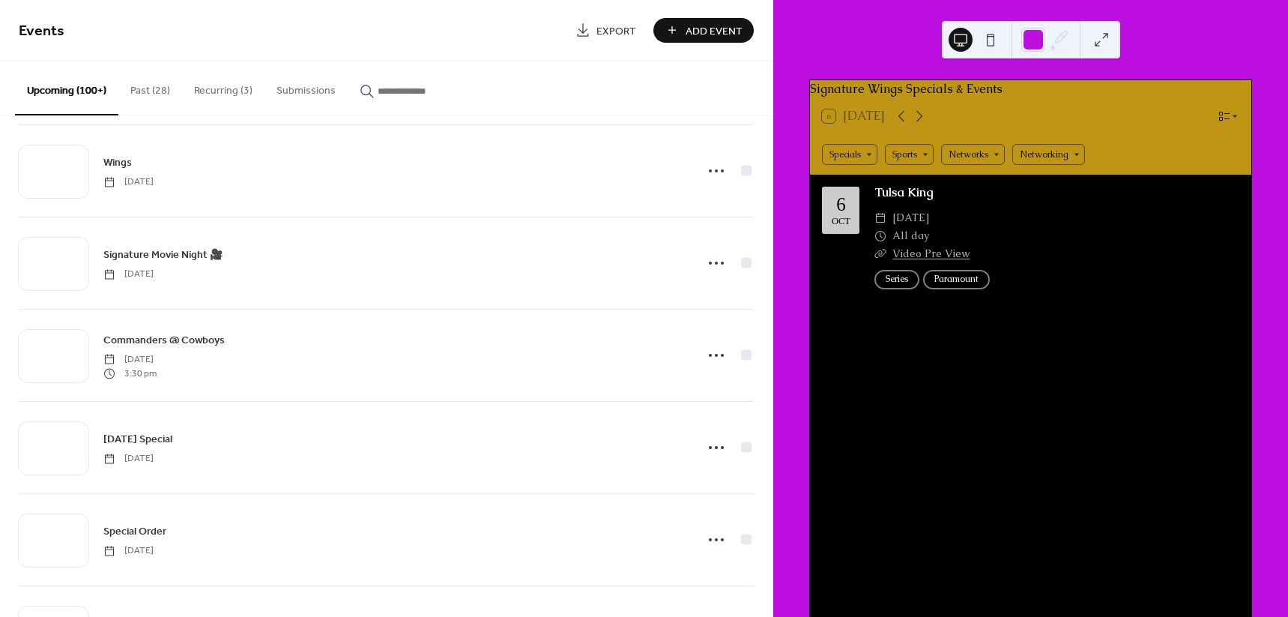
scroll to position [562, 0]
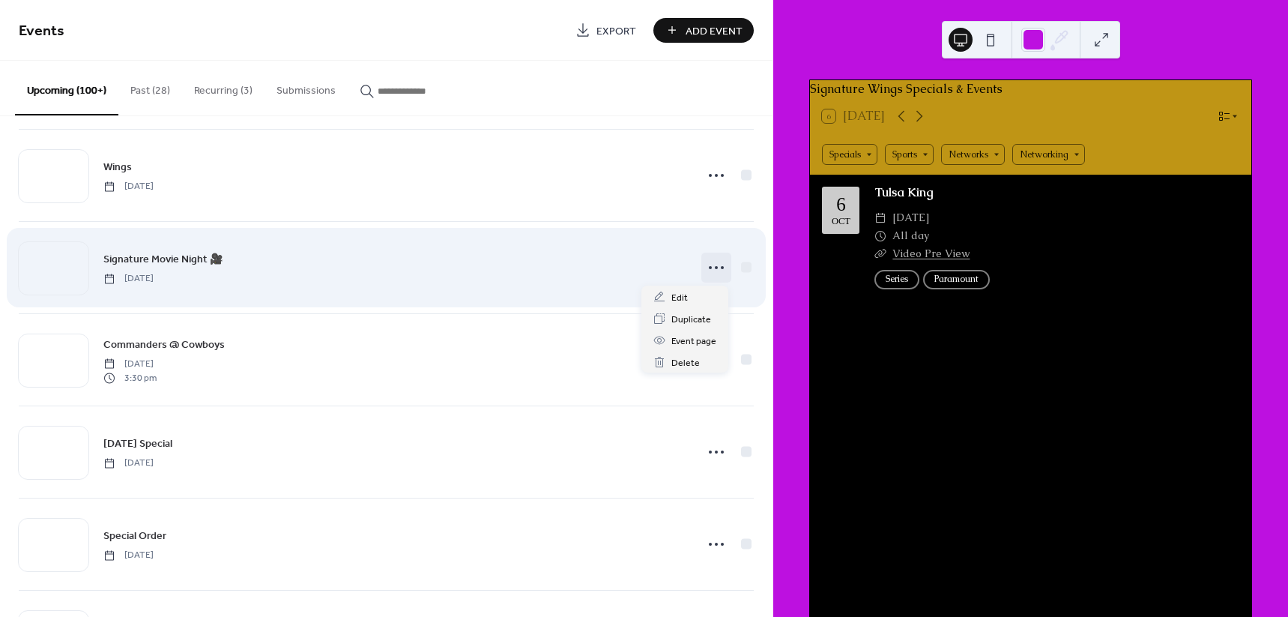
click at [707, 268] on icon at bounding box center [716, 267] width 24 height 24
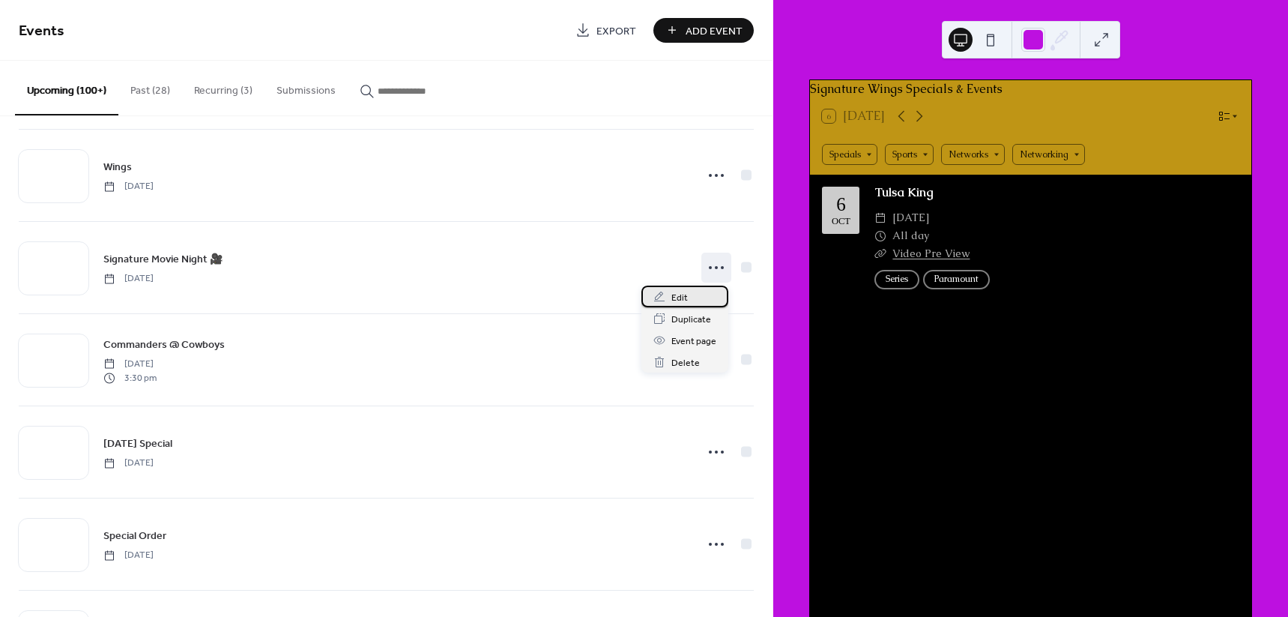
click at [691, 293] on div "Edit" at bounding box center [684, 296] width 87 height 22
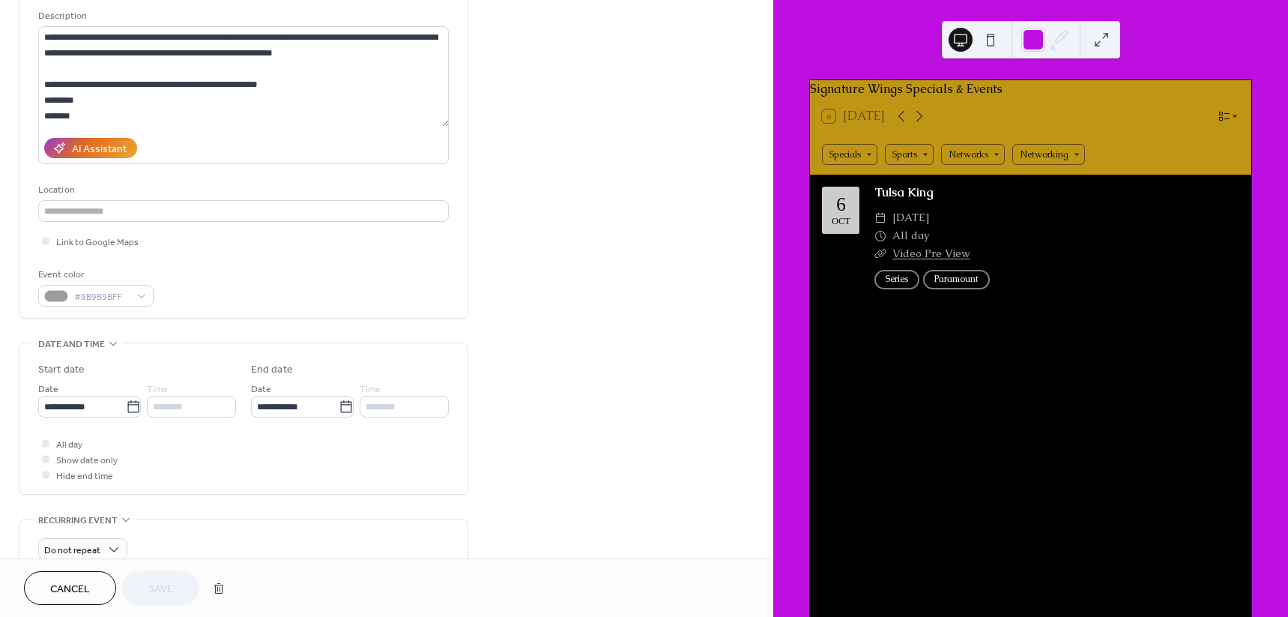
scroll to position [375, 0]
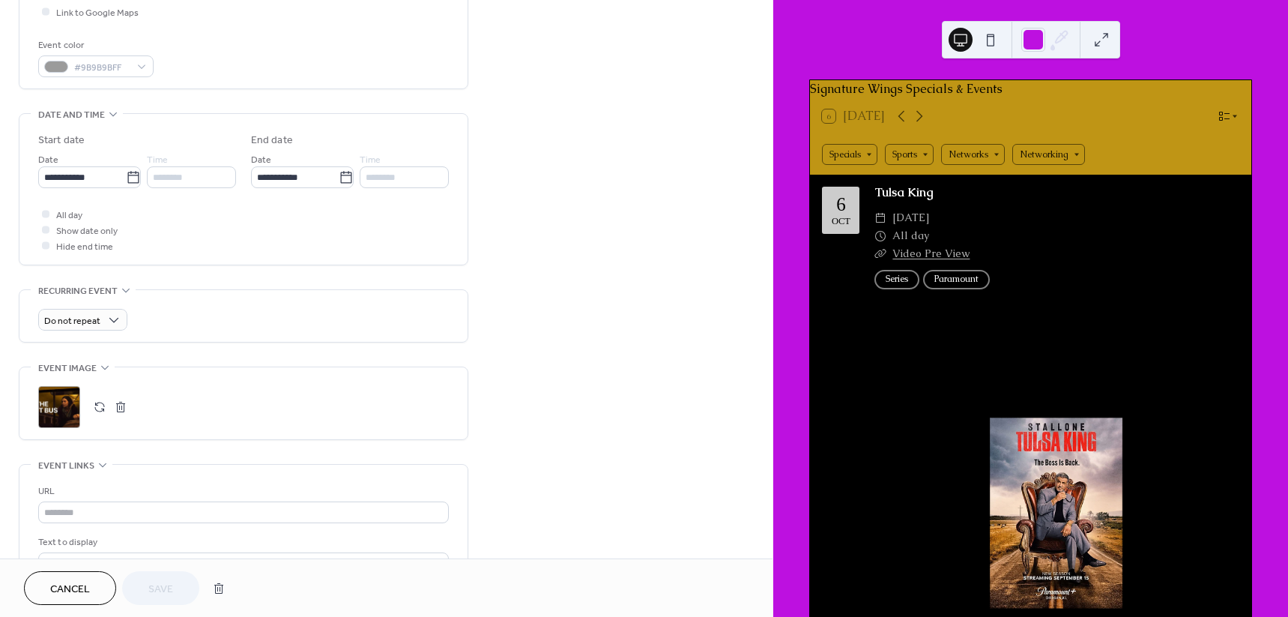
click at [45, 402] on div ";" at bounding box center [59, 407] width 42 height 42
click at [160, 588] on span "Save" at bounding box center [160, 589] width 25 height 16
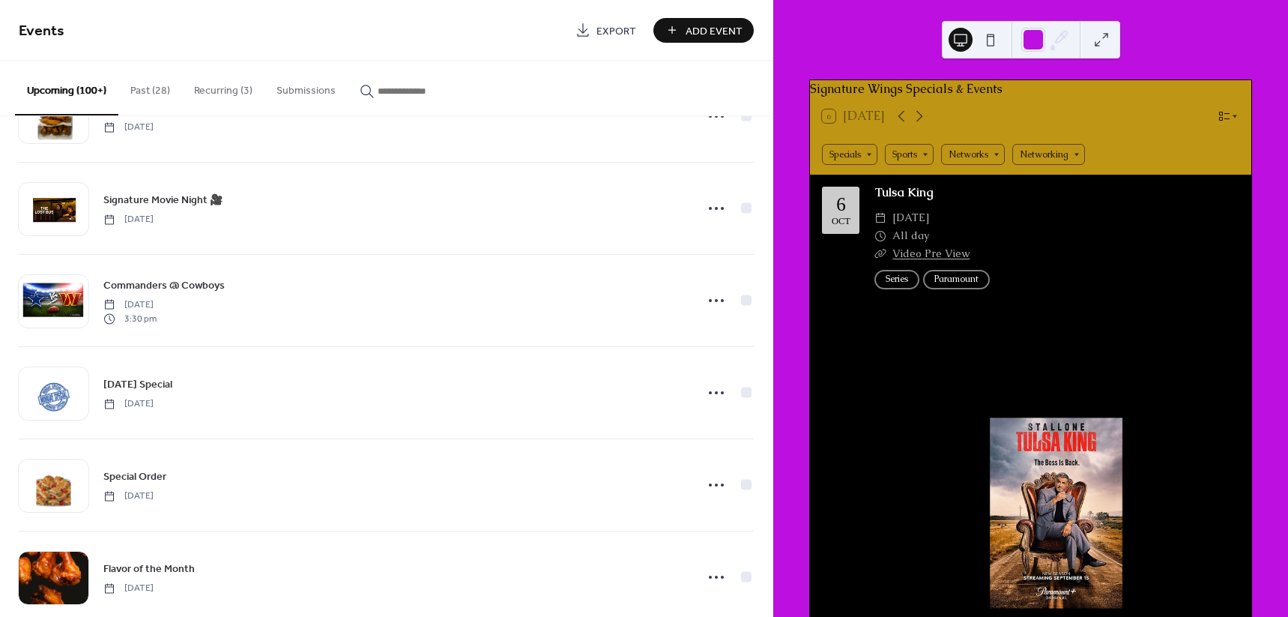
scroll to position [656, 0]
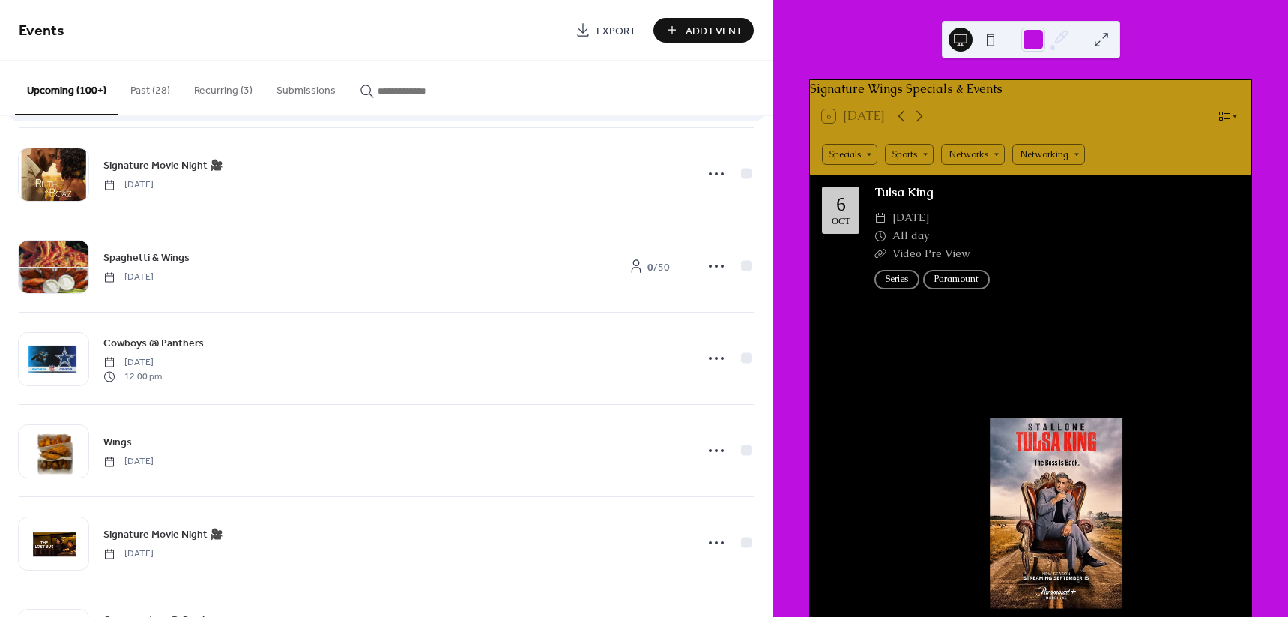
scroll to position [468, 0]
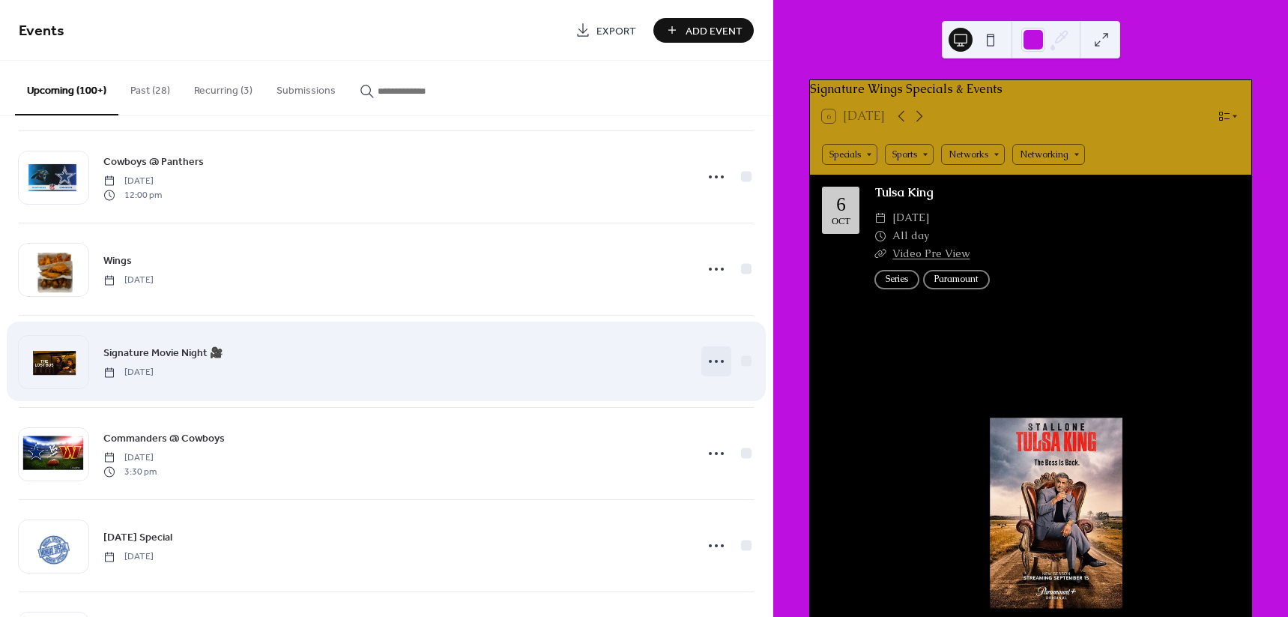
click at [708, 363] on icon at bounding box center [716, 361] width 24 height 24
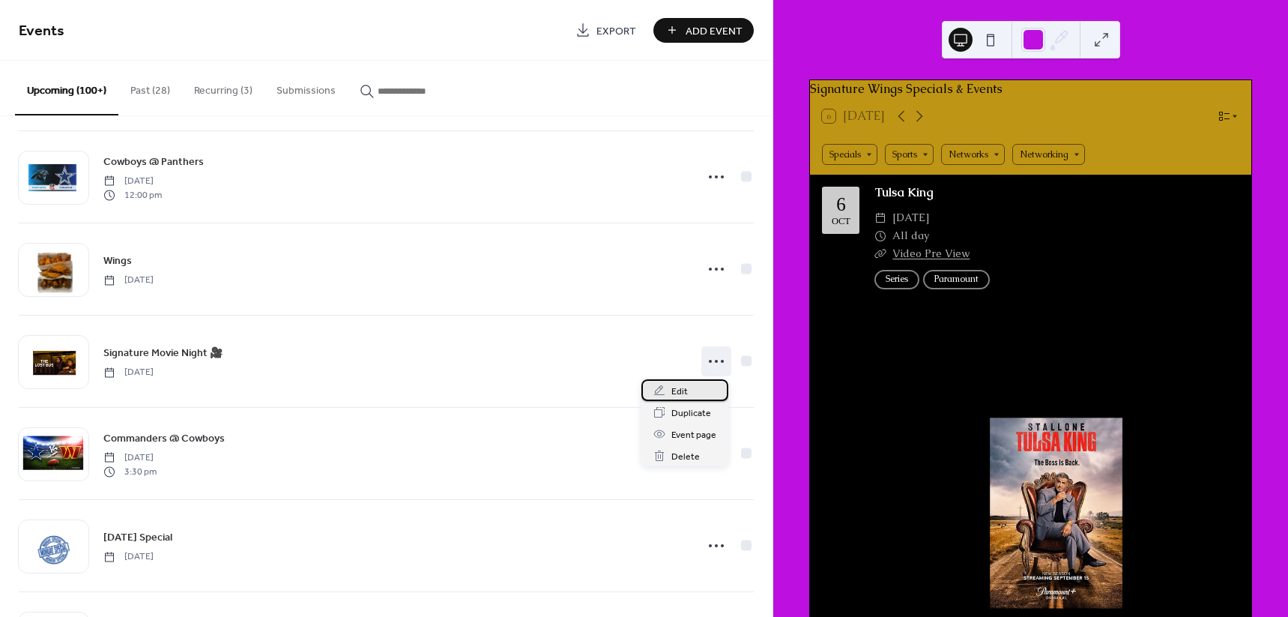
click at [672, 397] on span "Edit" at bounding box center [679, 392] width 16 height 16
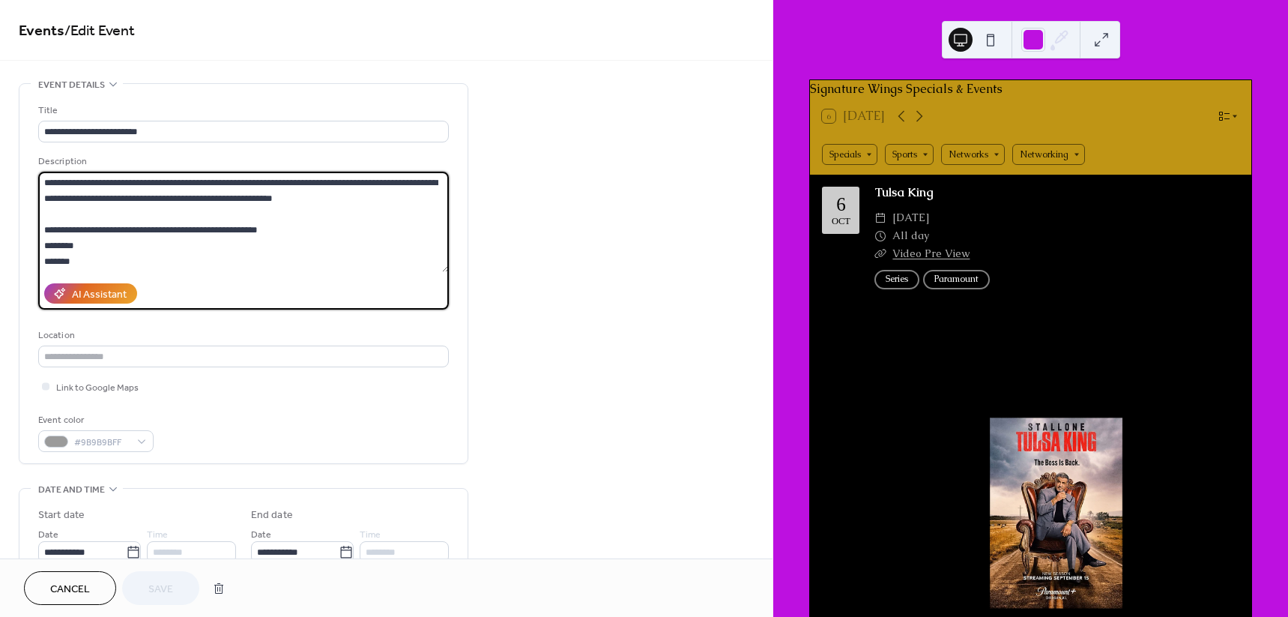
click at [330, 196] on textarea "**********" at bounding box center [243, 222] width 411 height 100
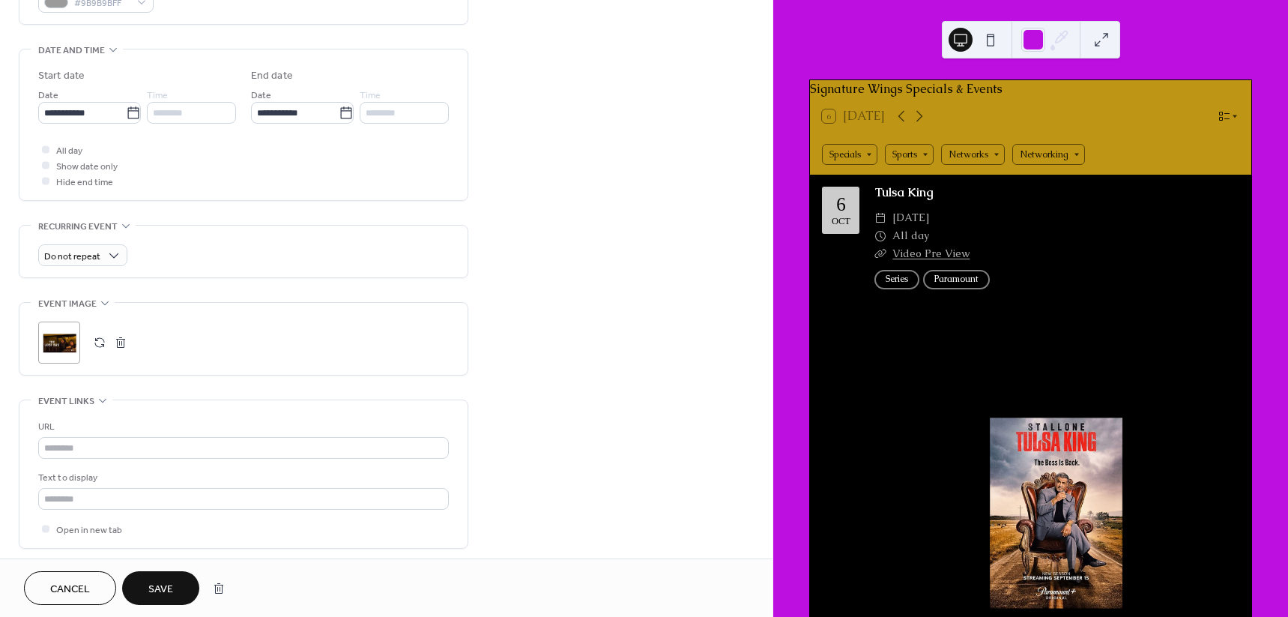
scroll to position [468, 0]
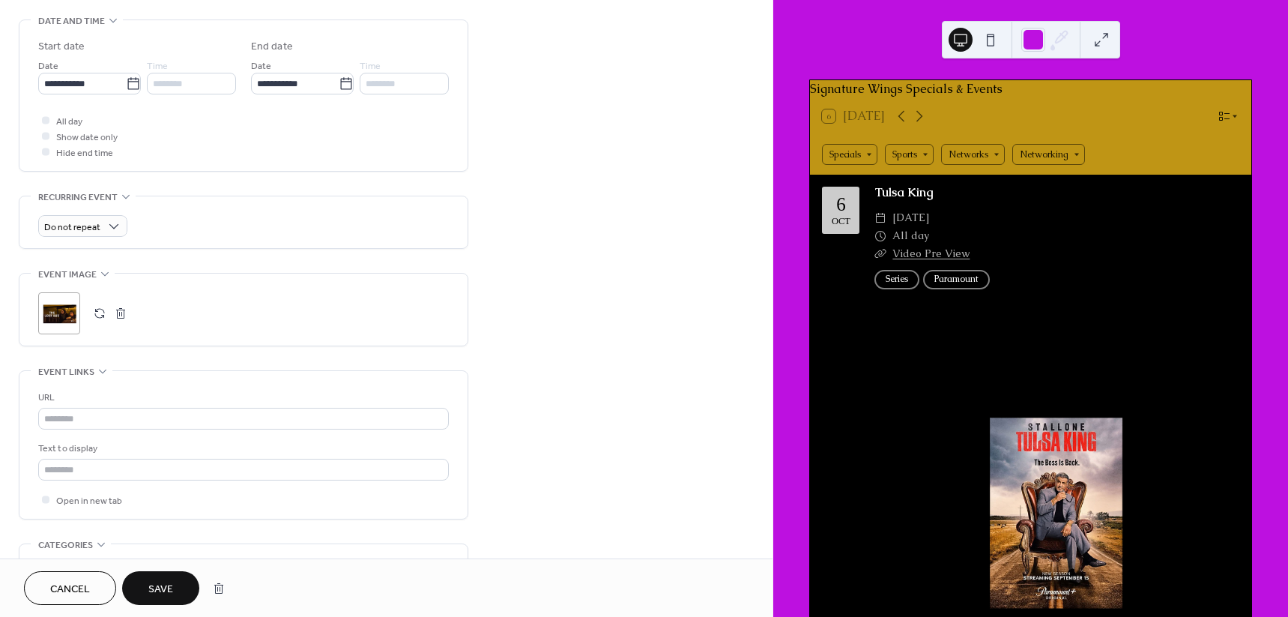
type textarea "**********"
click at [61, 316] on div ";" at bounding box center [59, 313] width 42 height 42
click at [157, 583] on span "Save" at bounding box center [160, 589] width 25 height 16
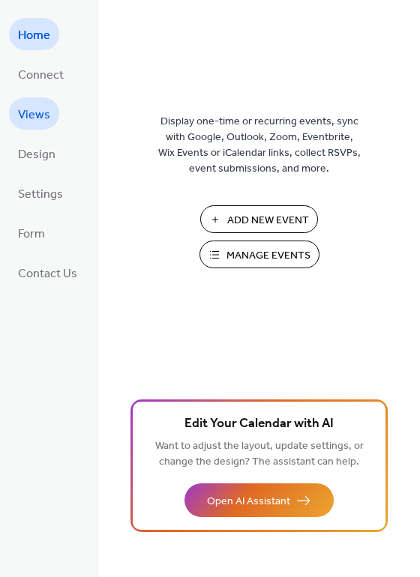
click at [34, 102] on link "Views" at bounding box center [34, 113] width 50 height 32
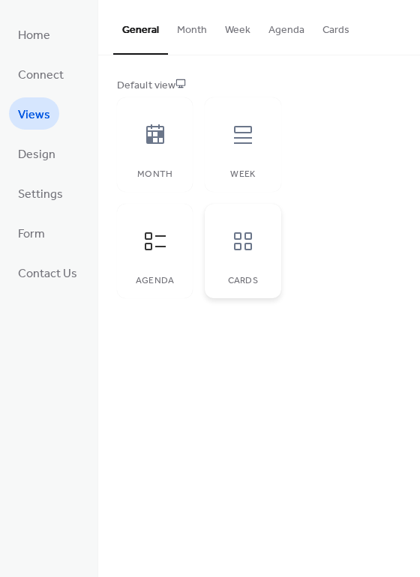
click at [250, 236] on icon at bounding box center [243, 241] width 18 height 18
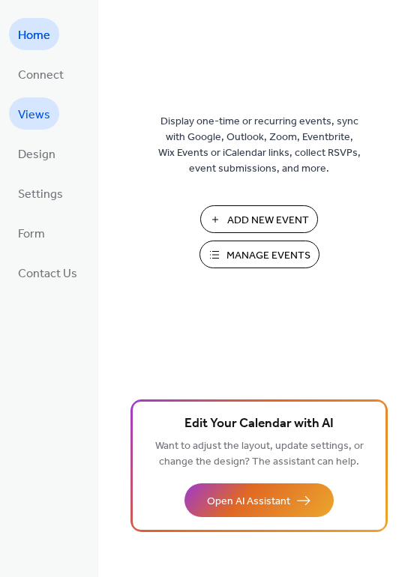
click at [26, 112] on span "Views" at bounding box center [34, 114] width 32 height 23
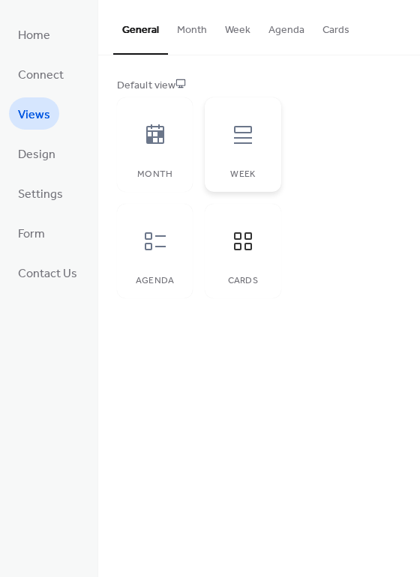
click at [233, 165] on div "Week" at bounding box center [243, 144] width 76 height 94
click at [139, 140] on div at bounding box center [155, 134] width 45 height 45
click at [146, 261] on div at bounding box center [155, 241] width 45 height 45
click at [19, 37] on span "Home" at bounding box center [34, 35] width 32 height 23
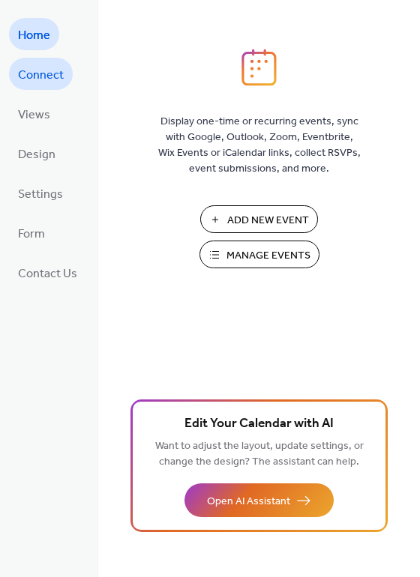
click at [36, 79] on span "Connect" at bounding box center [41, 75] width 46 height 23
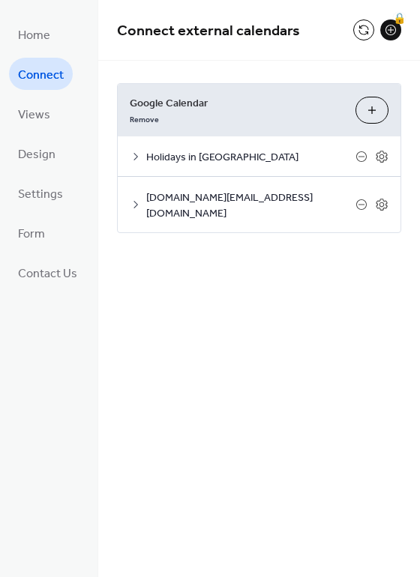
click at [246, 153] on span "Holidays in United States" at bounding box center [250, 158] width 209 height 16
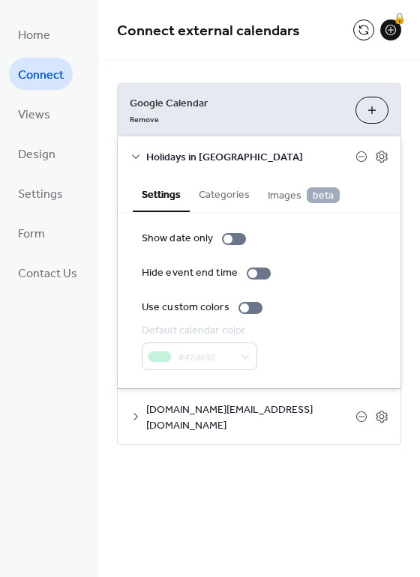
click at [284, 199] on span "Images beta" at bounding box center [303, 195] width 72 height 16
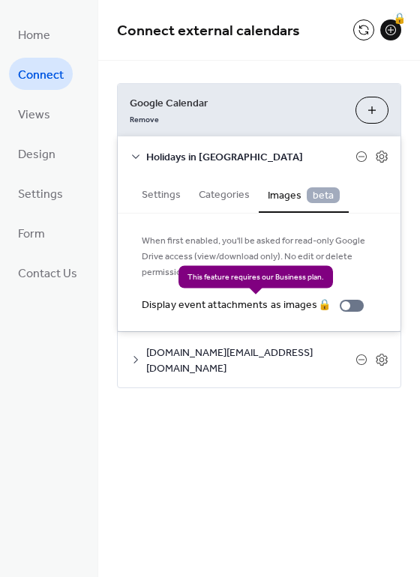
click at [349, 307] on div "Display event attachments as images 🔒" at bounding box center [256, 305] width 228 height 16
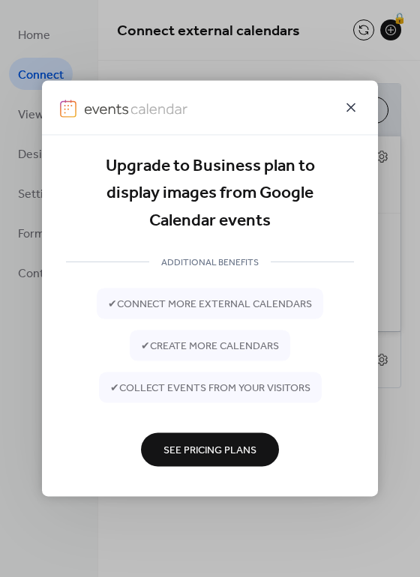
click at [354, 110] on icon at bounding box center [350, 107] width 9 height 9
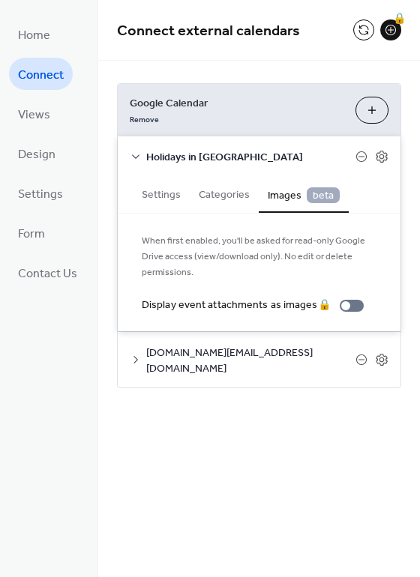
click at [157, 189] on button "Settings" at bounding box center [161, 193] width 57 height 34
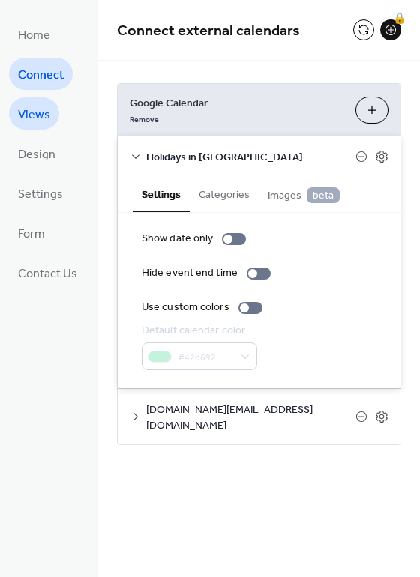
click at [44, 121] on span "Views" at bounding box center [34, 114] width 32 height 23
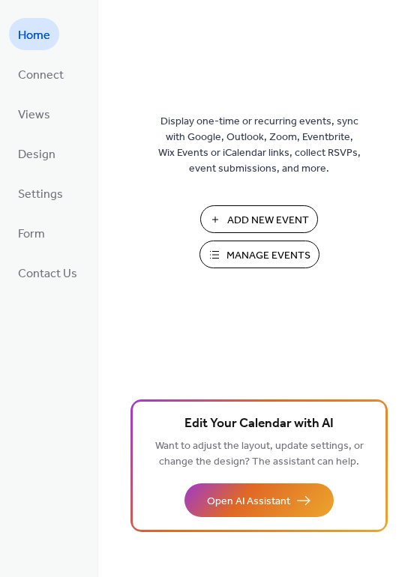
click at [275, 258] on span "Manage Events" at bounding box center [268, 256] width 84 height 16
click at [231, 258] on span "Manage Events" at bounding box center [268, 256] width 84 height 16
click at [258, 248] on span "Manage Events" at bounding box center [268, 256] width 84 height 16
click at [272, 263] on span "Manage Events" at bounding box center [268, 256] width 84 height 16
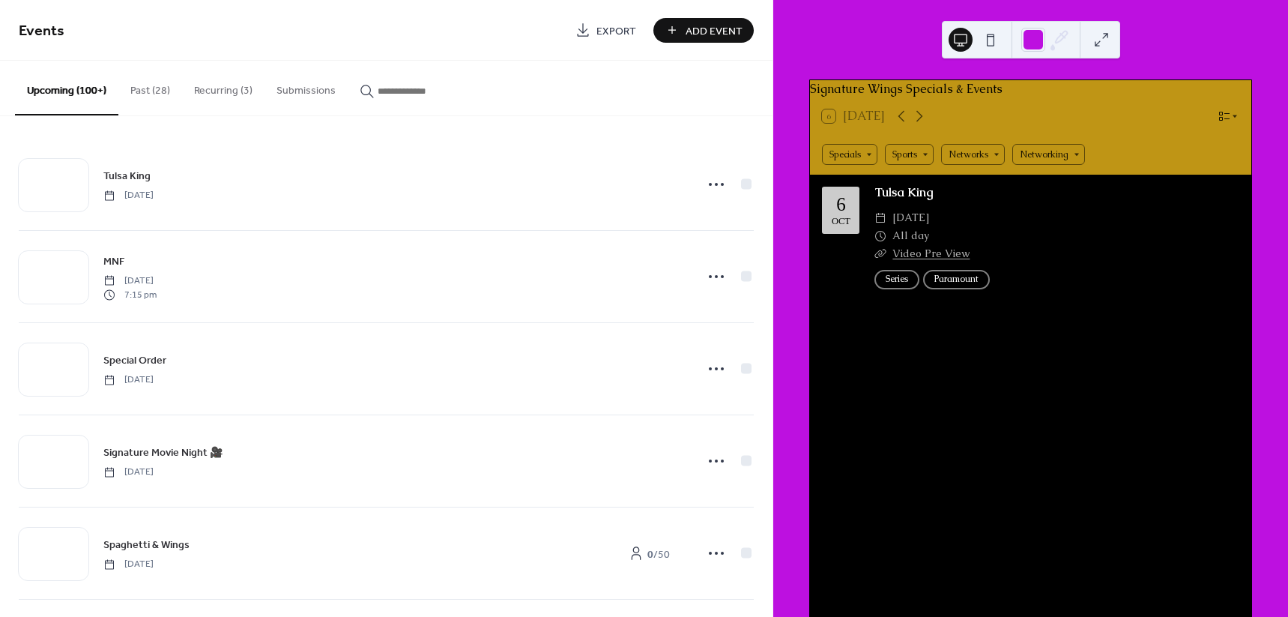
click at [416, 83] on input "button" at bounding box center [423, 91] width 90 height 16
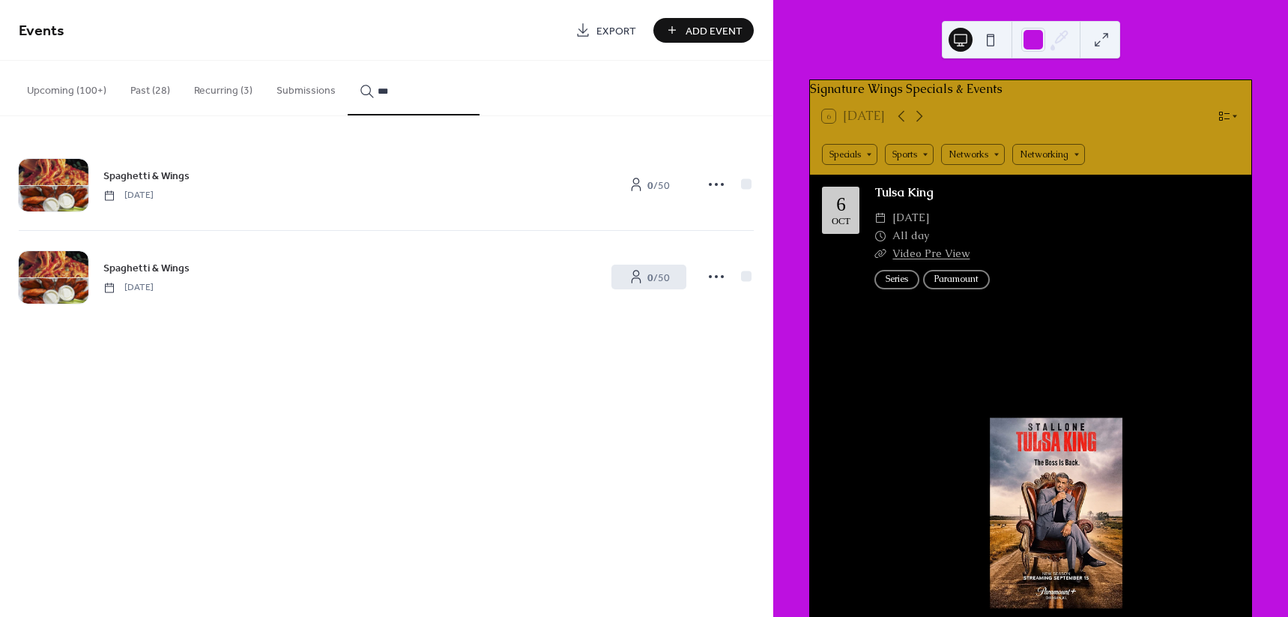
type input "***"
click at [709, 275] on icon at bounding box center [716, 276] width 24 height 24
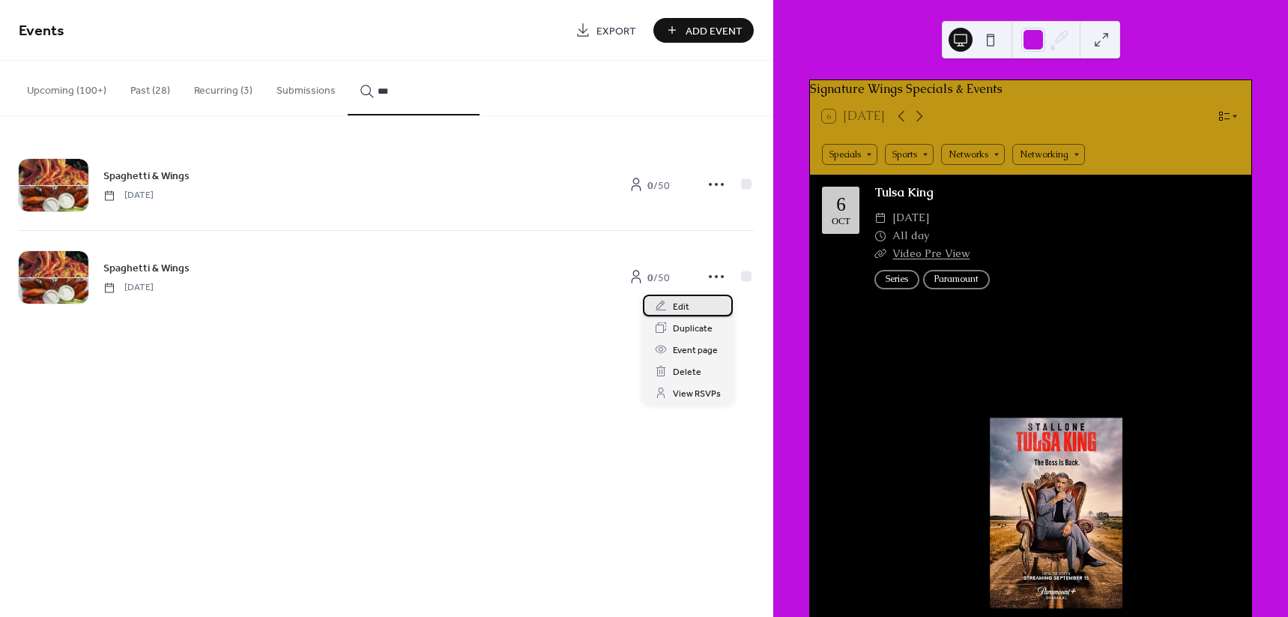
click at [678, 313] on span "Edit" at bounding box center [681, 307] width 16 height 16
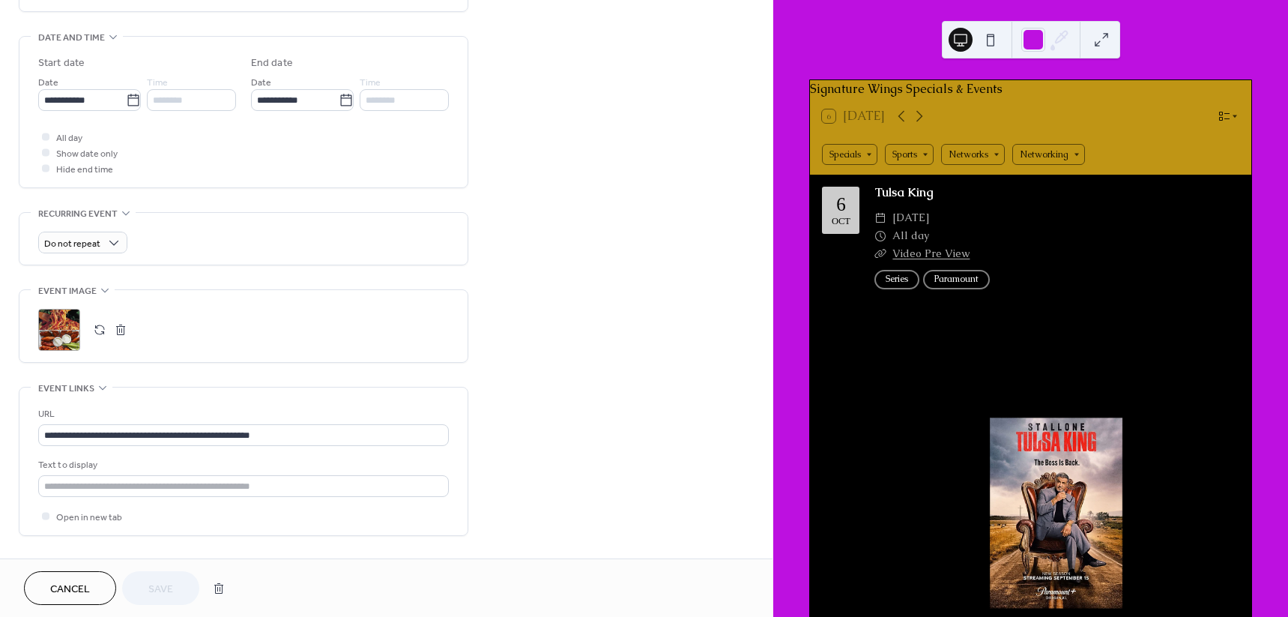
scroll to position [468, 0]
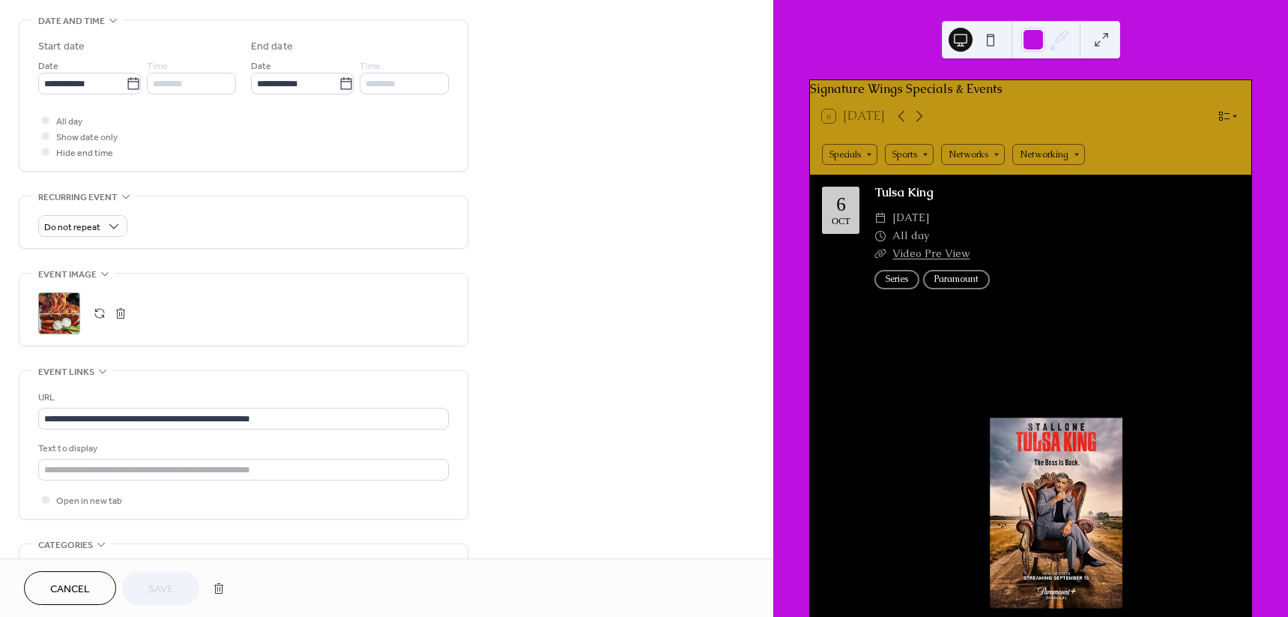
click at [71, 303] on div ";" at bounding box center [59, 313] width 42 height 42
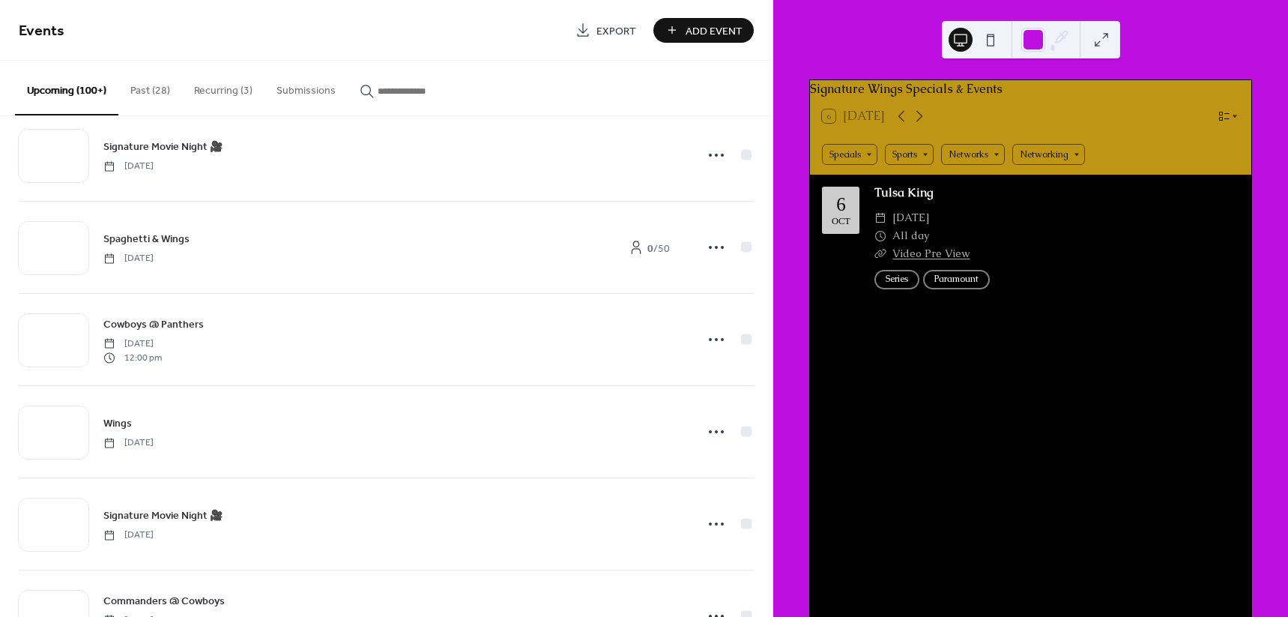
scroll to position [281, 0]
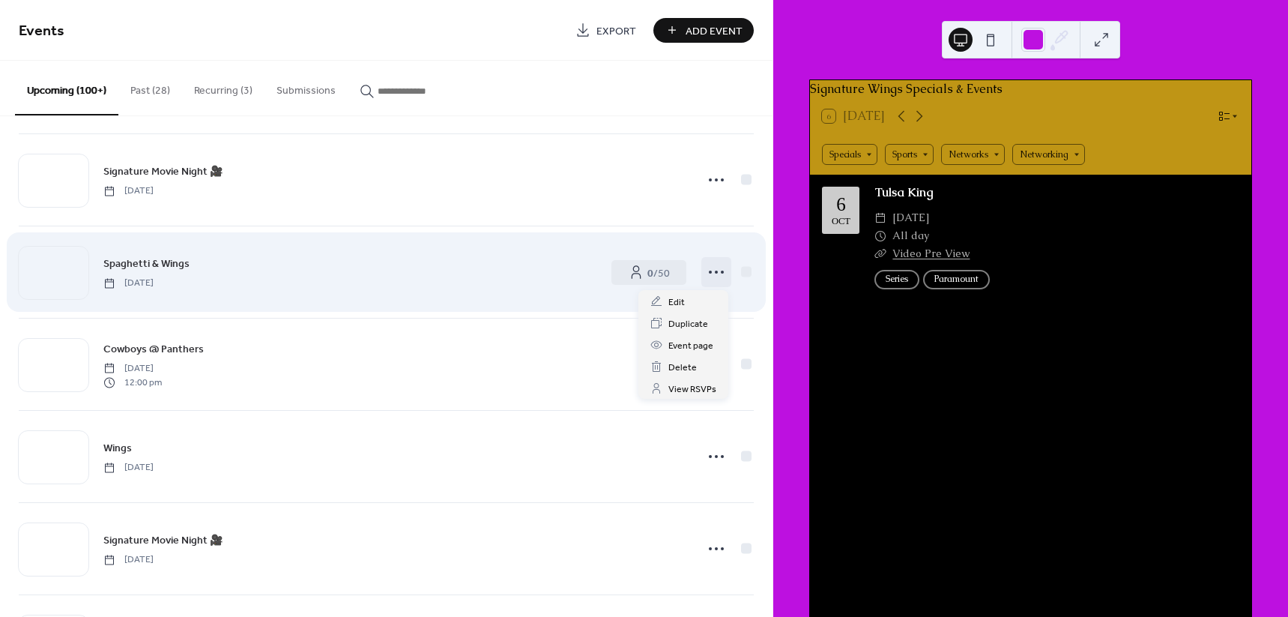
click at [707, 270] on icon at bounding box center [716, 272] width 24 height 24
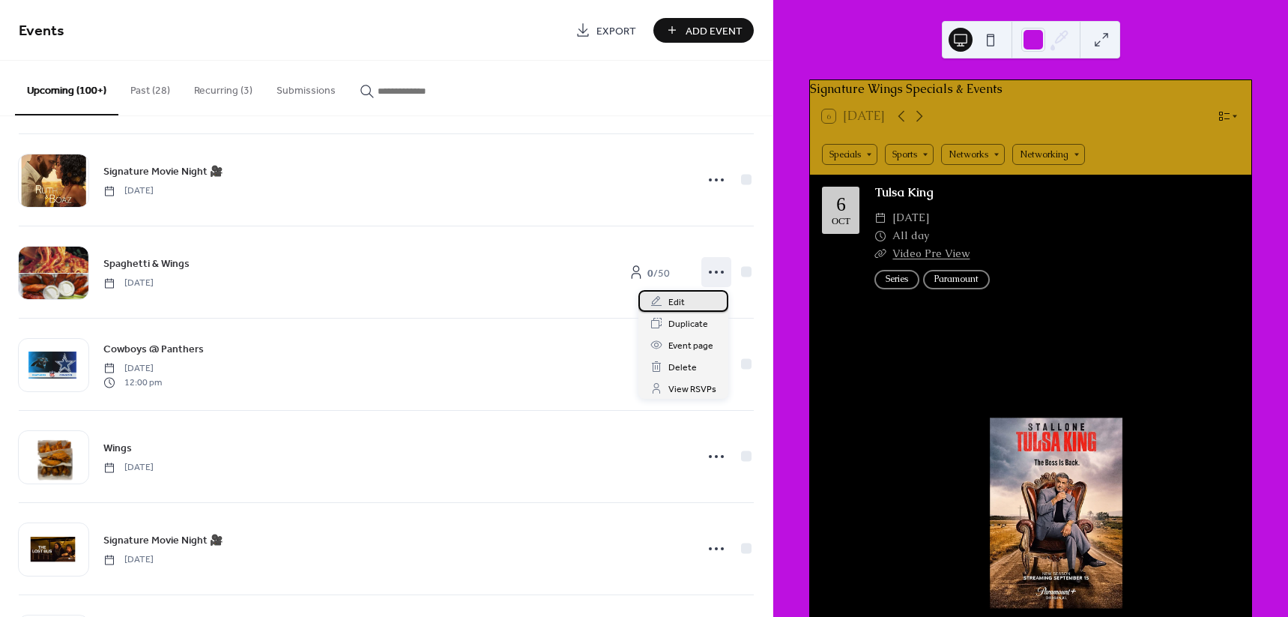
click at [661, 295] on icon at bounding box center [656, 301] width 12 height 12
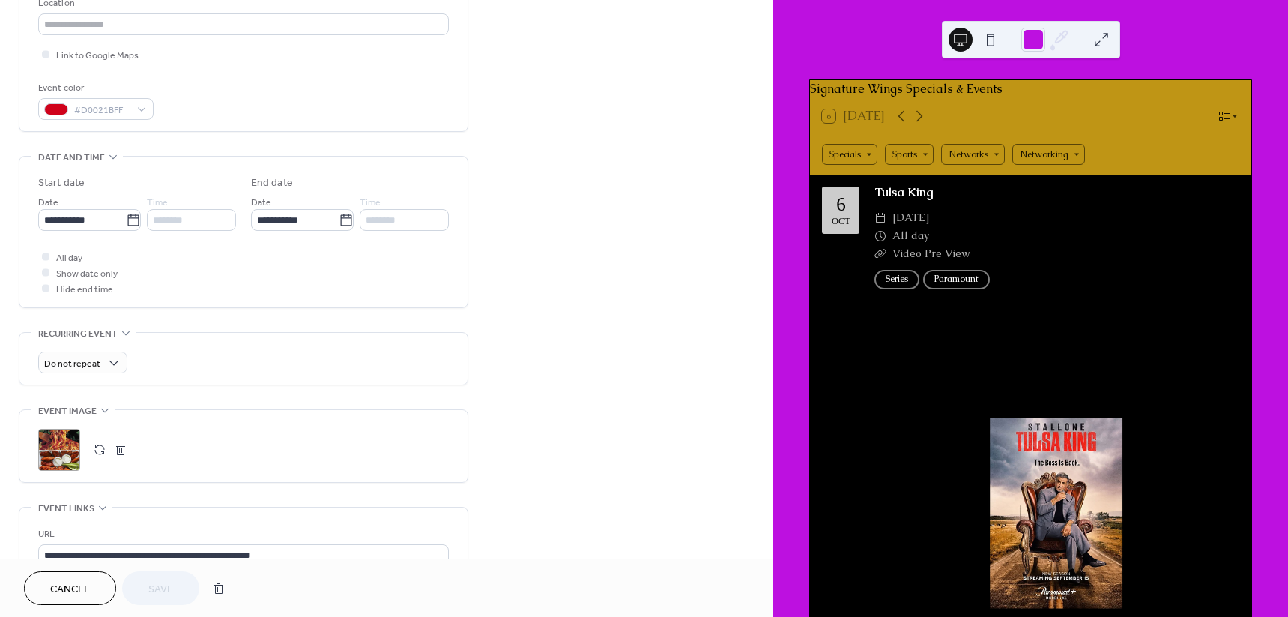
scroll to position [468, 0]
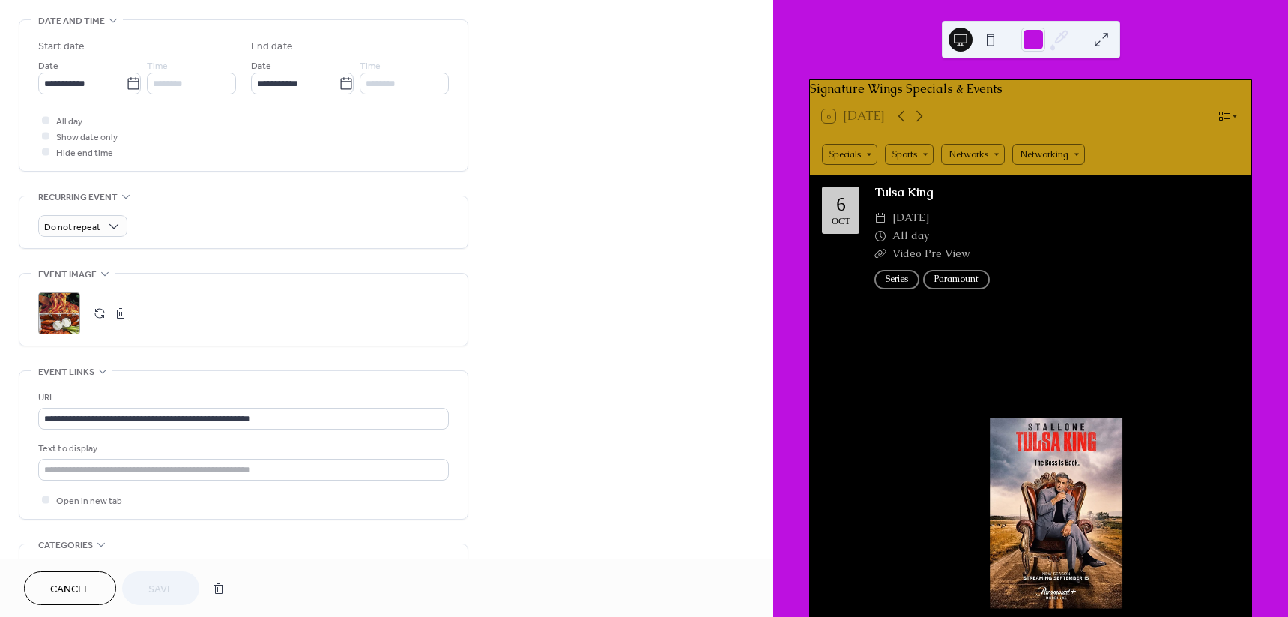
click at [65, 315] on div ";" at bounding box center [59, 313] width 42 height 42
click at [151, 589] on span "Save" at bounding box center [160, 589] width 25 height 16
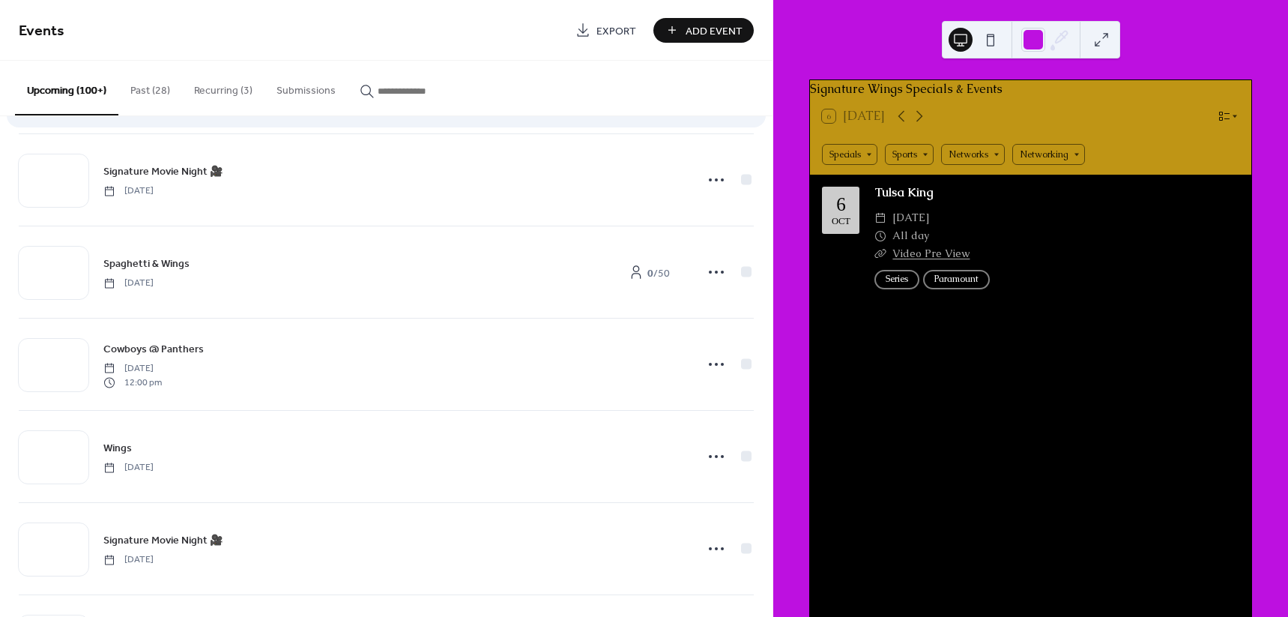
scroll to position [187, 0]
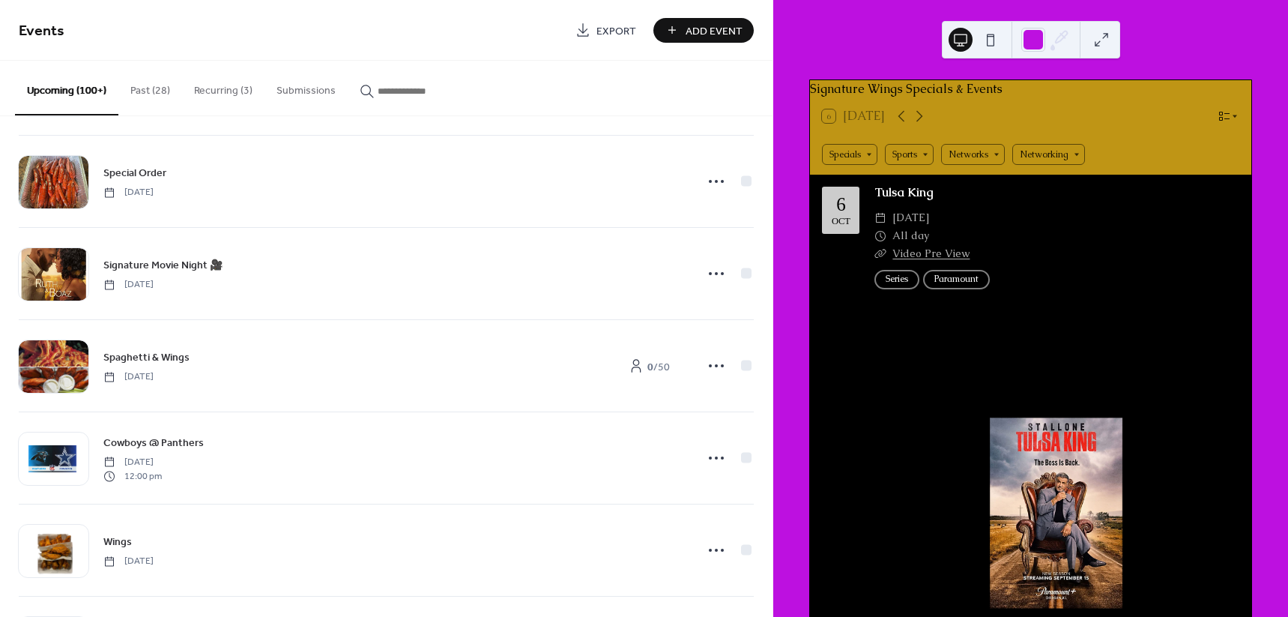
click at [199, 86] on button "Recurring (3)" at bounding box center [223, 87] width 82 height 53
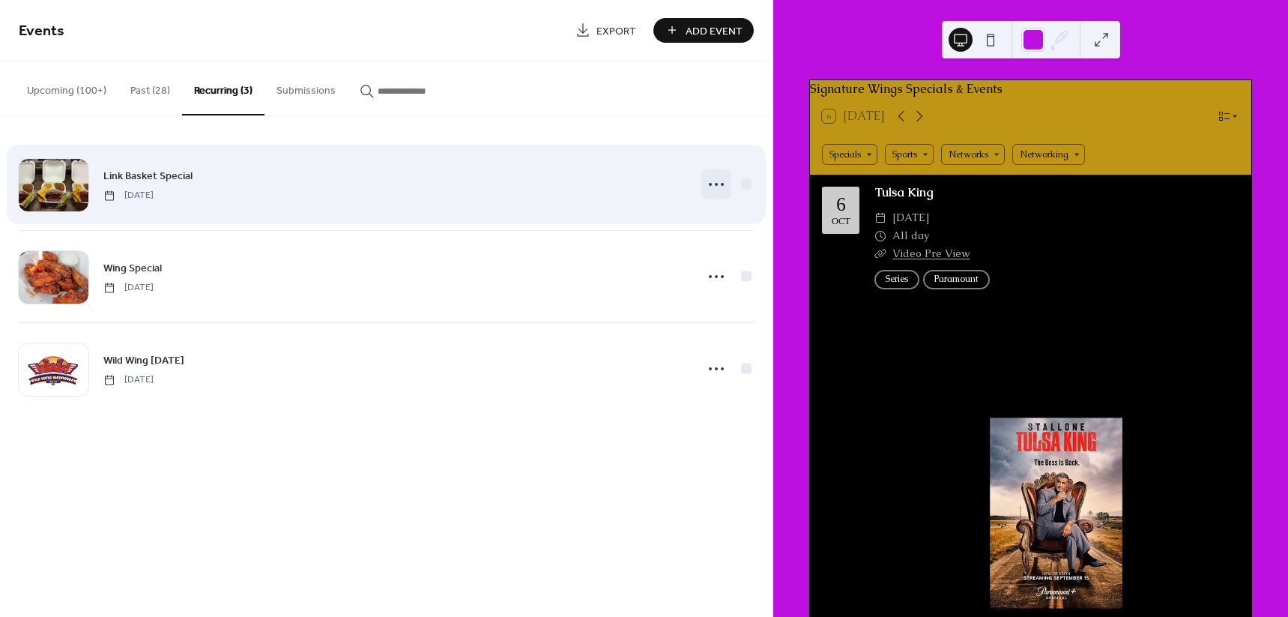
click at [709, 179] on icon at bounding box center [716, 184] width 24 height 24
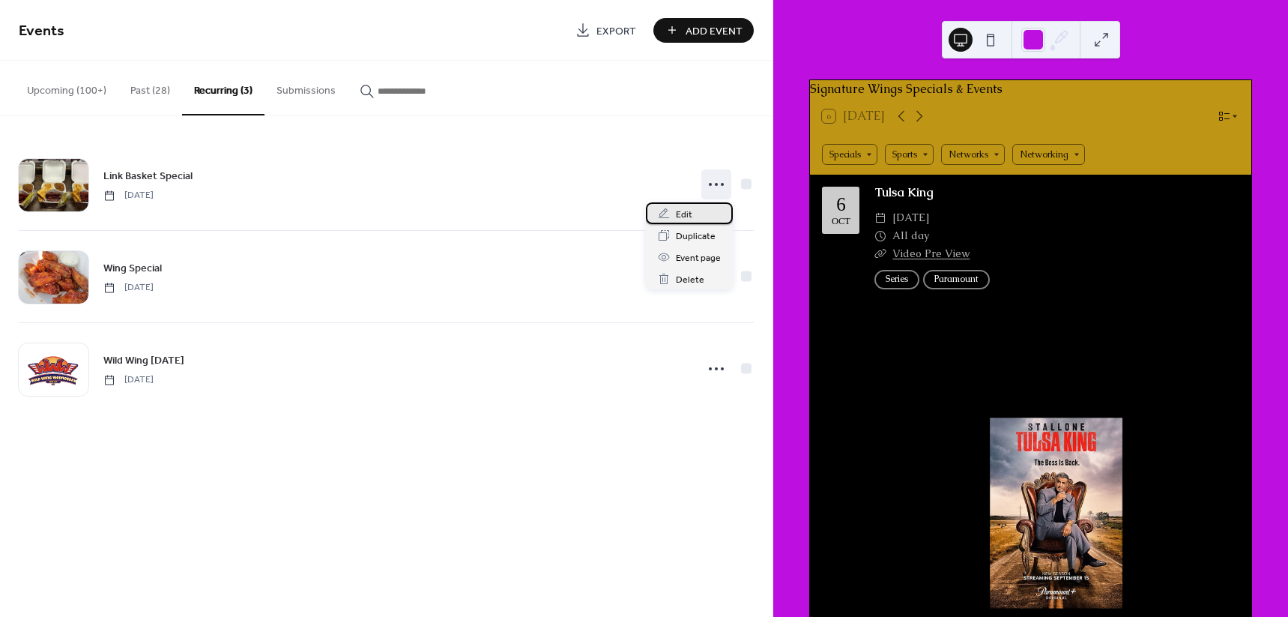
click at [681, 216] on span "Edit" at bounding box center [684, 215] width 16 height 16
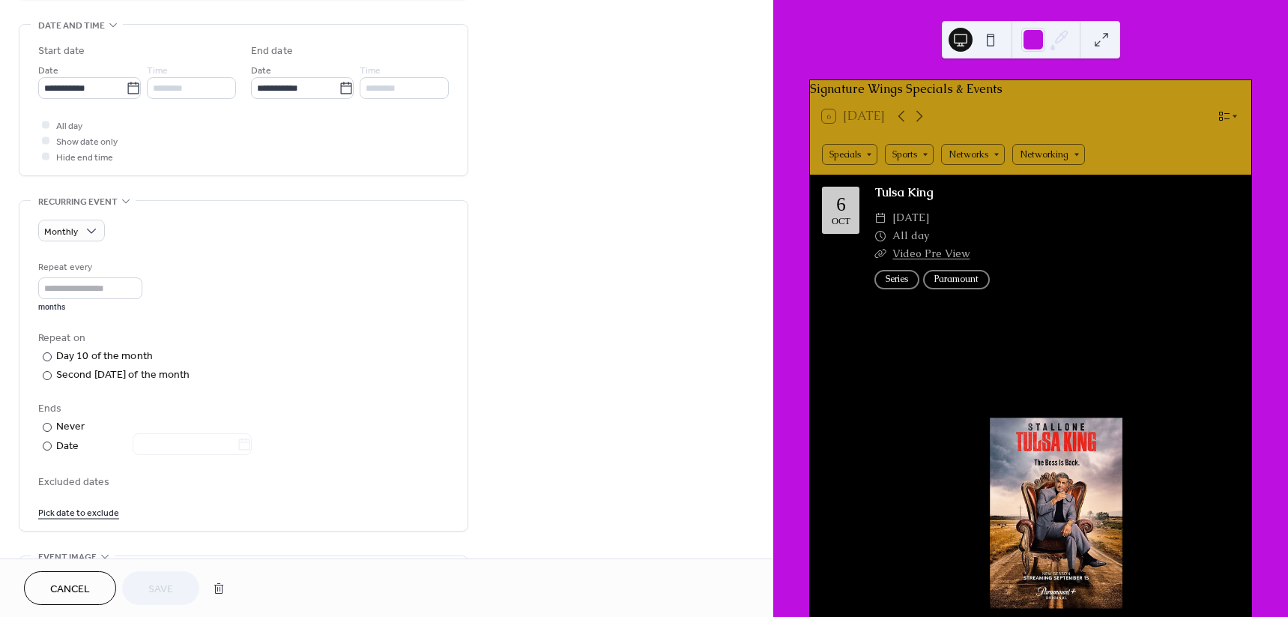
scroll to position [468, 0]
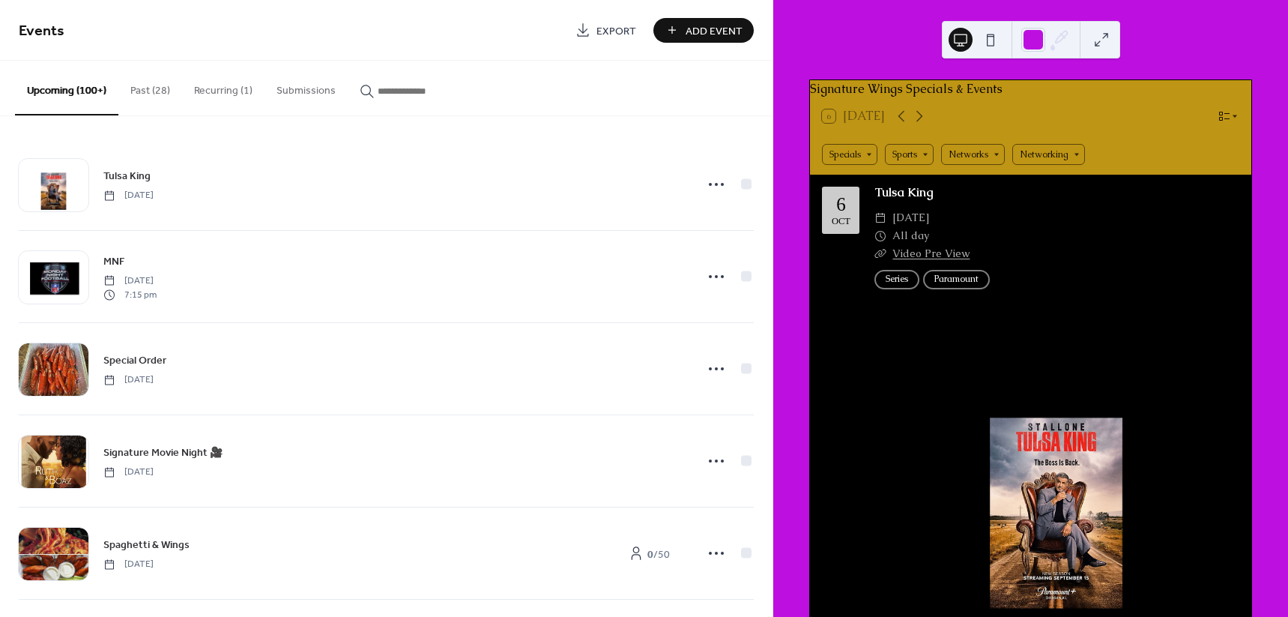
click at [393, 89] on input "button" at bounding box center [423, 91] width 90 height 16
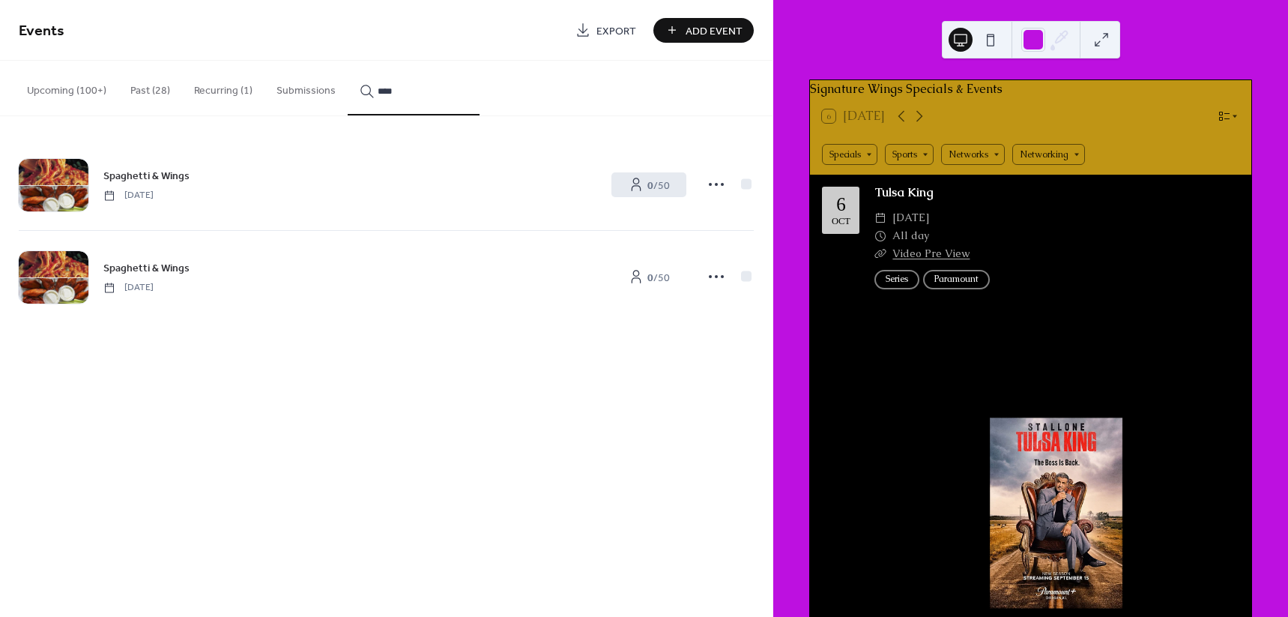
type input "****"
click at [713, 186] on icon at bounding box center [716, 184] width 24 height 24
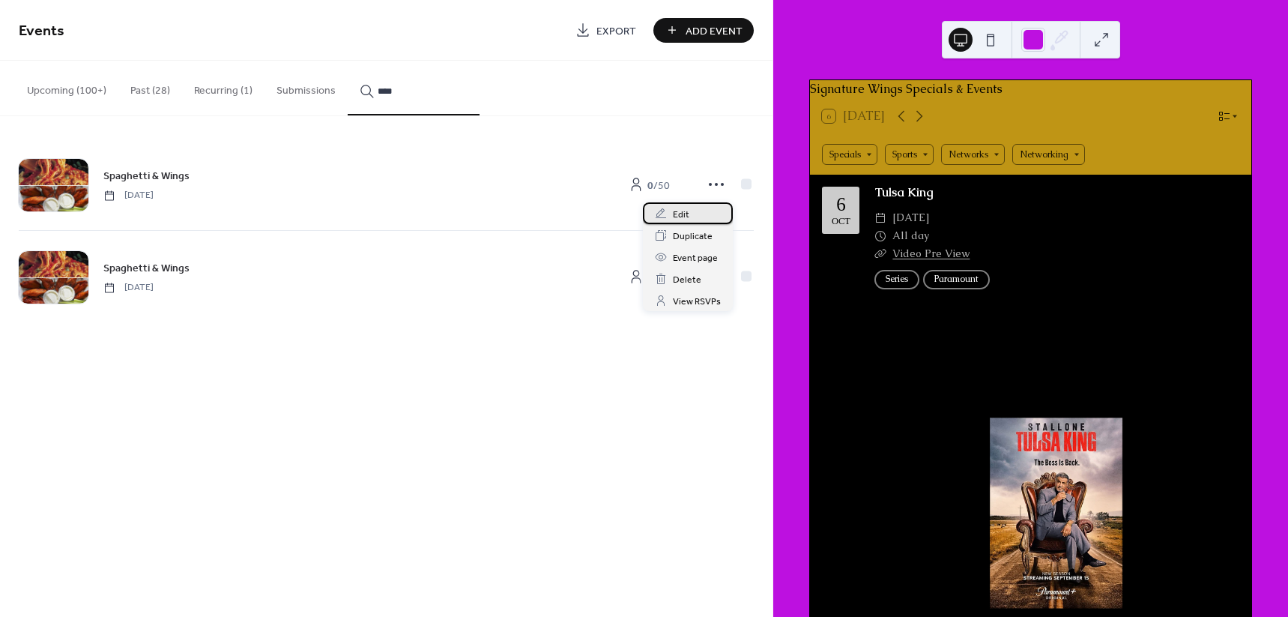
click at [688, 215] on span "Edit" at bounding box center [681, 215] width 16 height 16
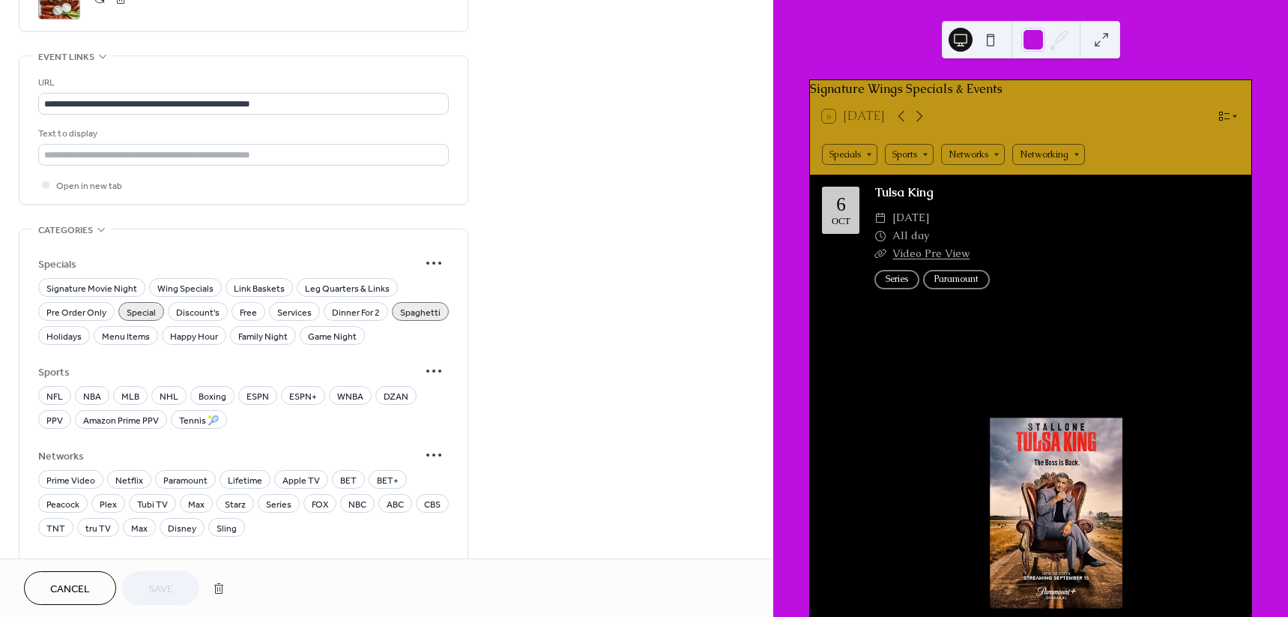
scroll to position [668, 0]
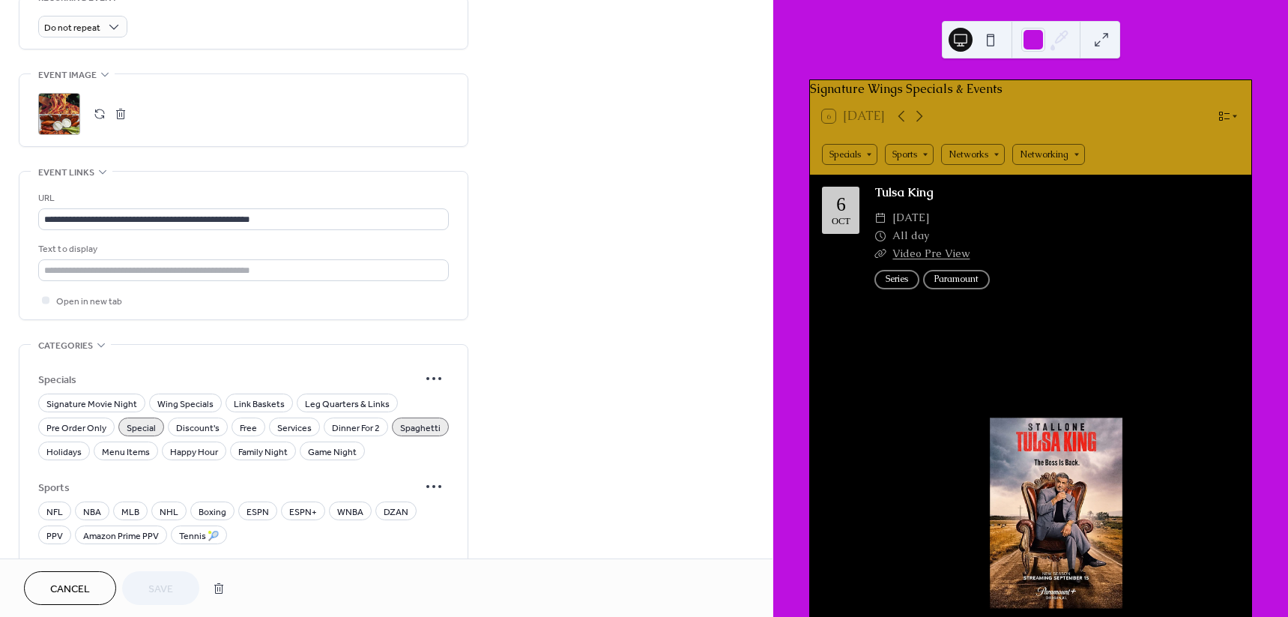
click at [61, 105] on div ";" at bounding box center [59, 114] width 42 height 42
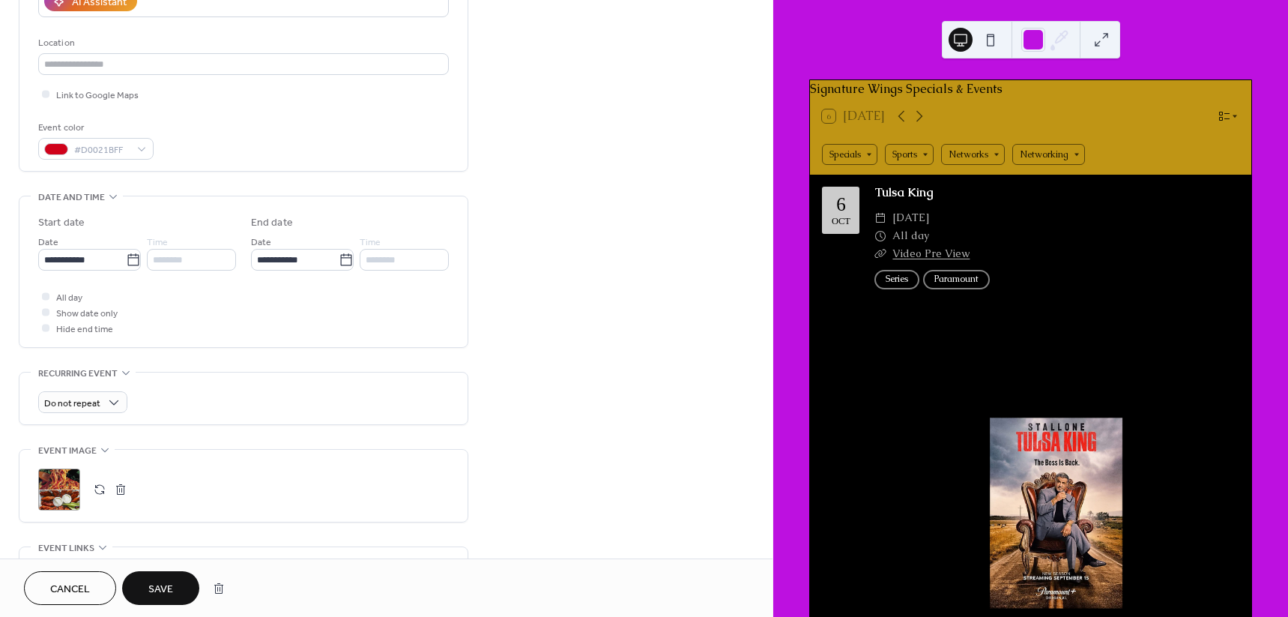
scroll to position [199, 0]
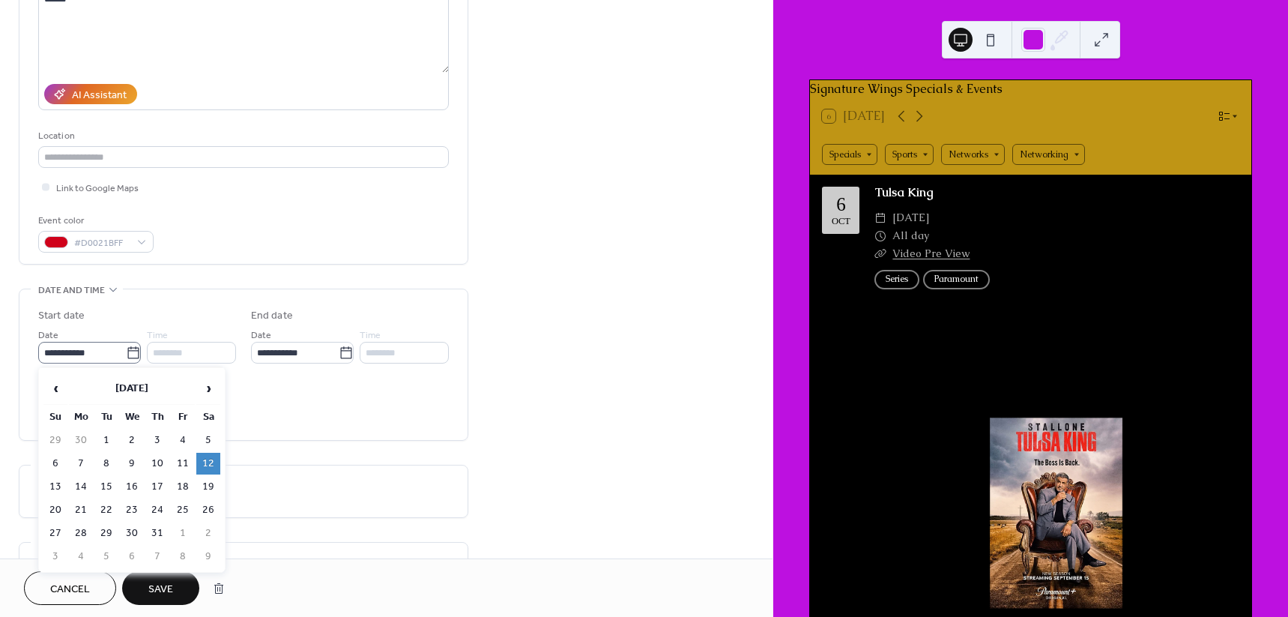
click at [130, 356] on icon at bounding box center [133, 352] width 15 height 15
click at [126, 356] on input "**********" at bounding box center [82, 353] width 88 height 22
click at [210, 390] on span "›" at bounding box center [208, 388] width 22 height 30
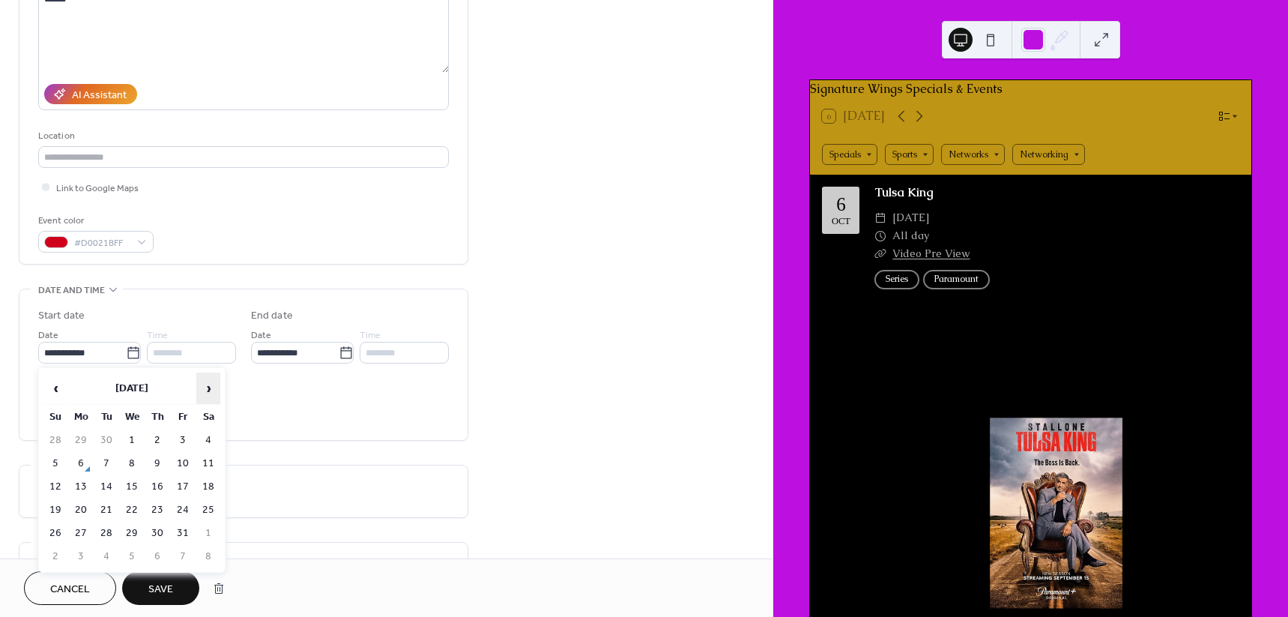
click at [210, 390] on span "›" at bounding box center [208, 388] width 22 height 30
click at [211, 490] on td "20" at bounding box center [208, 487] width 24 height 22
type input "**********"
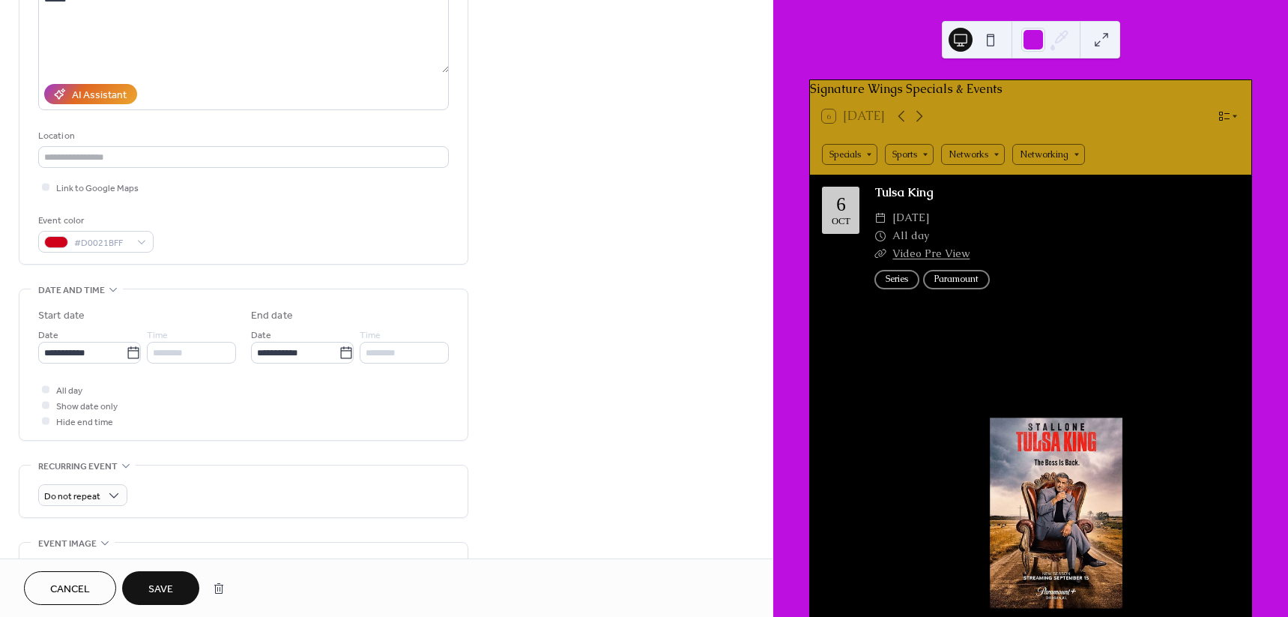
click at [165, 591] on span "Save" at bounding box center [160, 589] width 25 height 16
